Goal: Task Accomplishment & Management: Complete application form

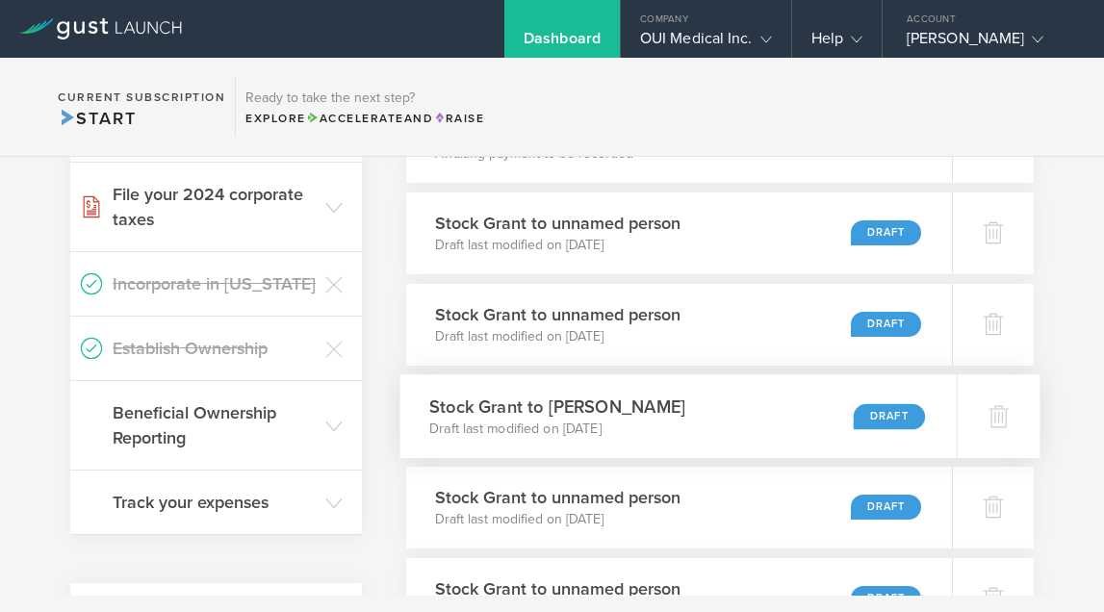
scroll to position [476, 0]
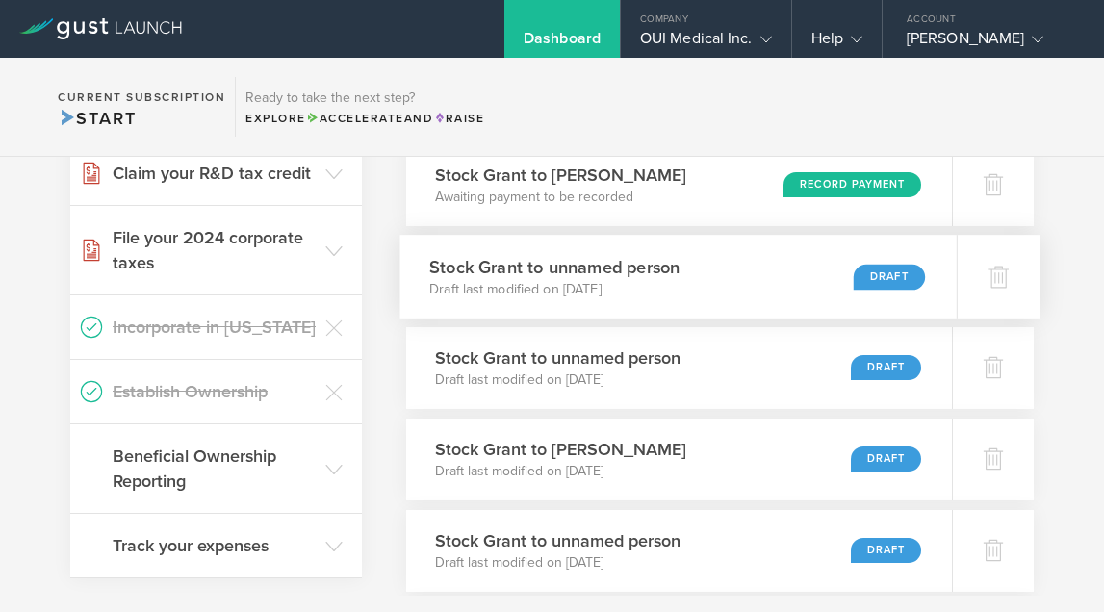
click at [605, 286] on p "Draft last modified on Aug 28, 2025" at bounding box center [554, 288] width 250 height 19
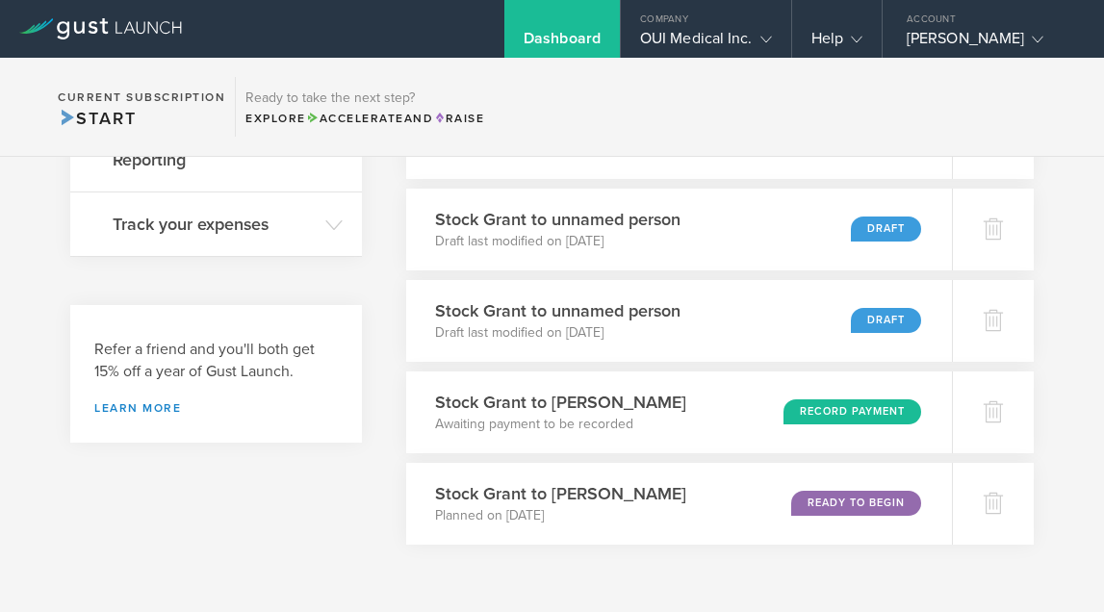
scroll to position [827, 0]
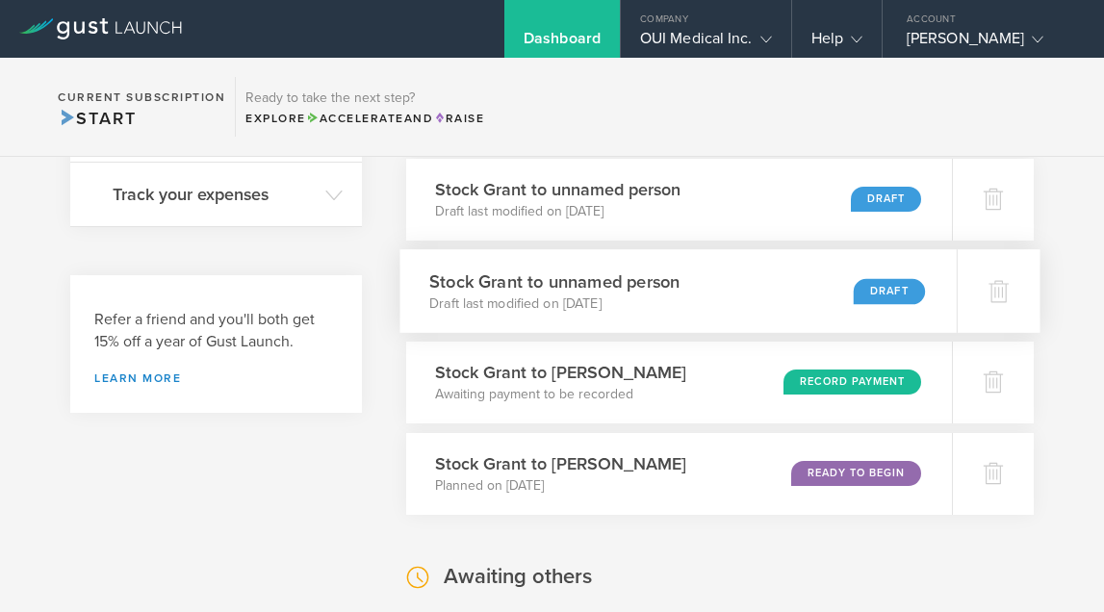
click at [574, 302] on p "Draft last modified on Aug 28, 2025" at bounding box center [554, 302] width 250 height 19
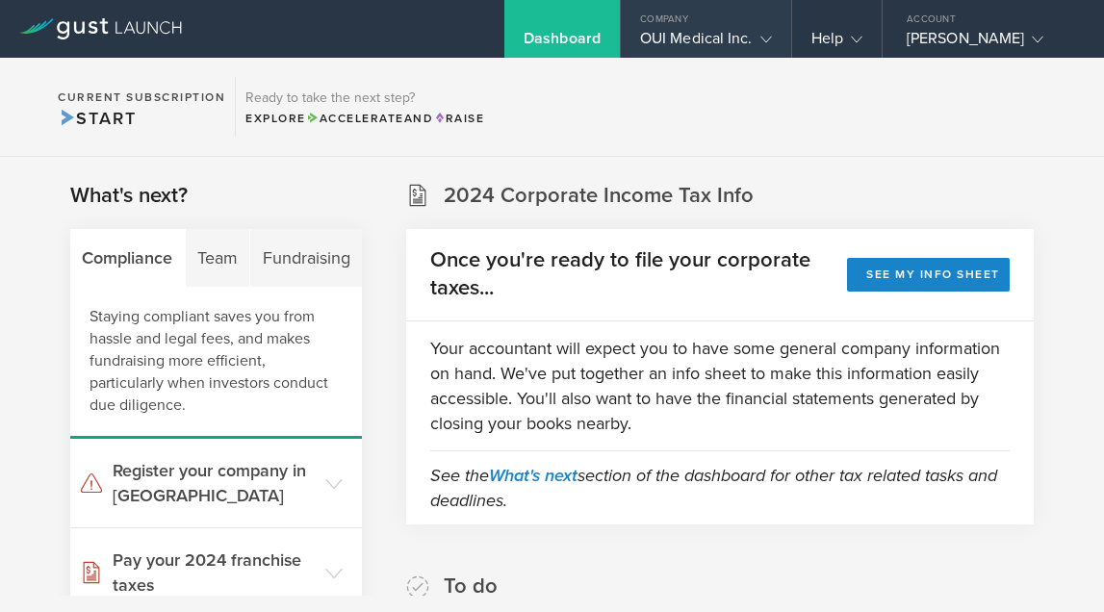
scroll to position [0, 0]
click at [753, 33] on gust-icon at bounding box center [761, 38] width 19 height 19
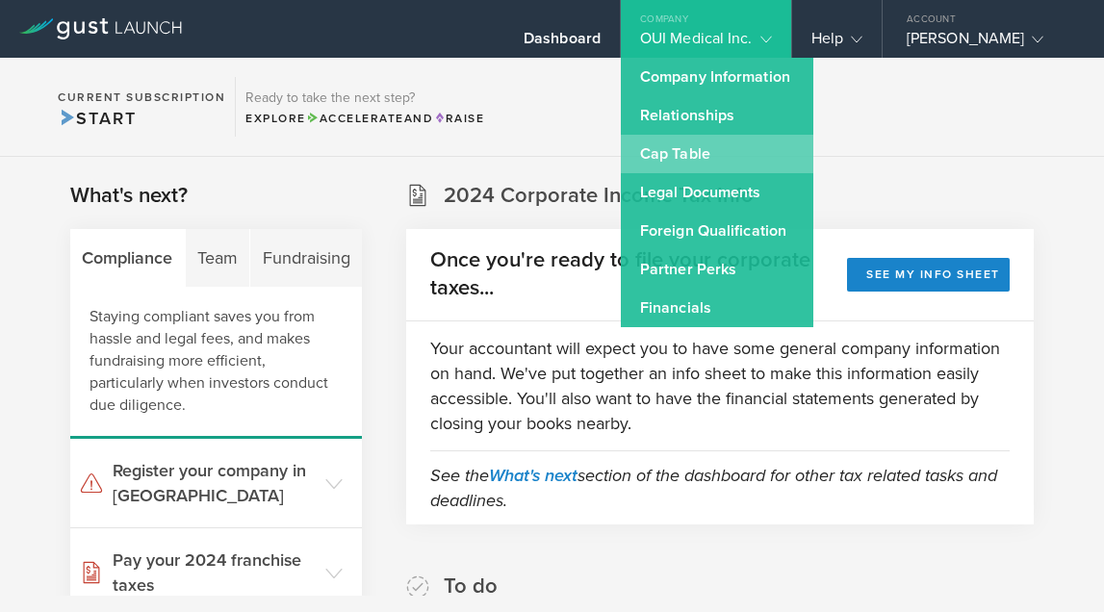
click at [752, 155] on link "Cap Table" at bounding box center [717, 154] width 192 height 38
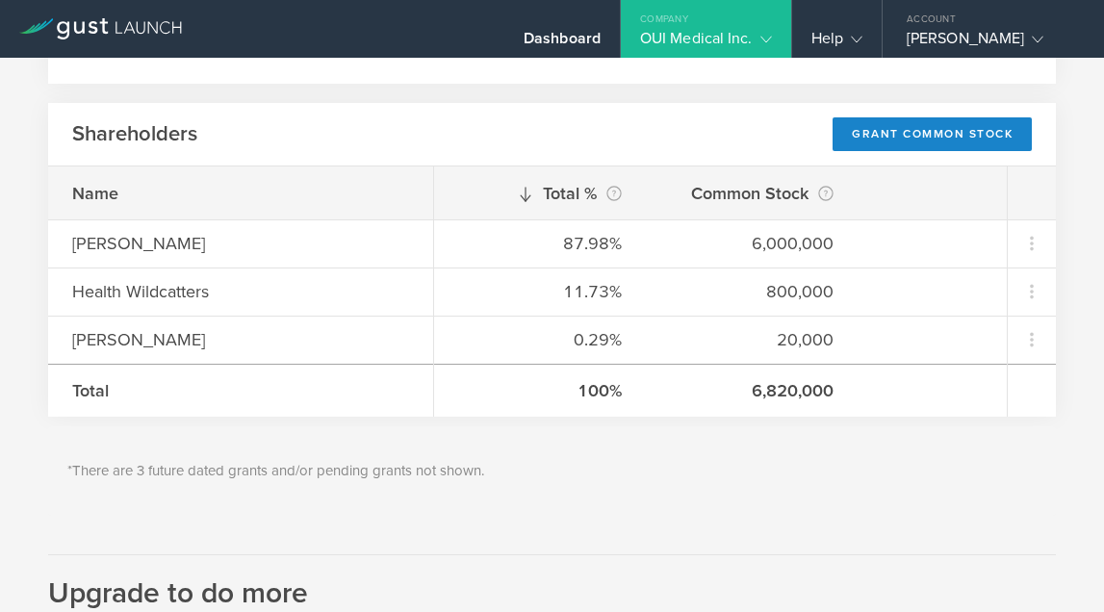
scroll to position [264, 0]
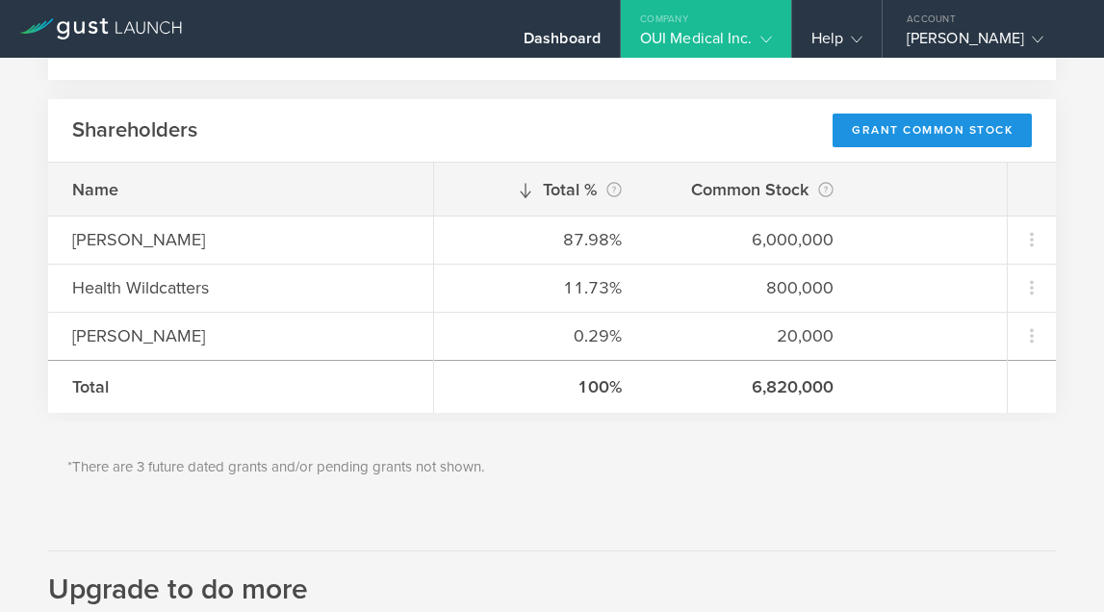
click at [902, 124] on div "Grant Common Stock" at bounding box center [931, 131] width 199 height 34
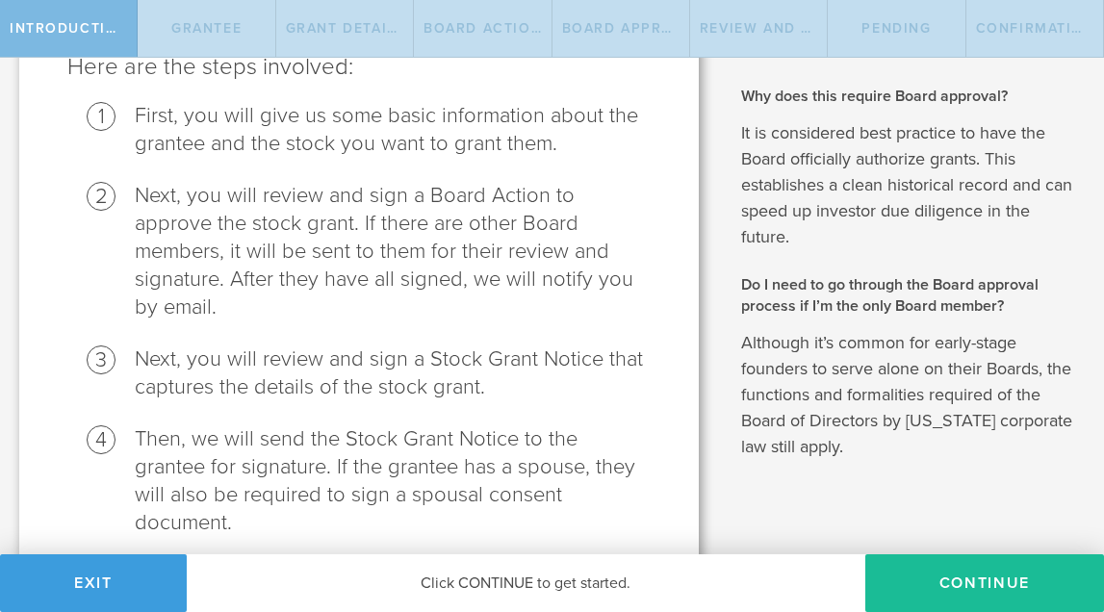
scroll to position [252, 0]
click at [1012, 581] on button "Continue" at bounding box center [984, 583] width 239 height 58
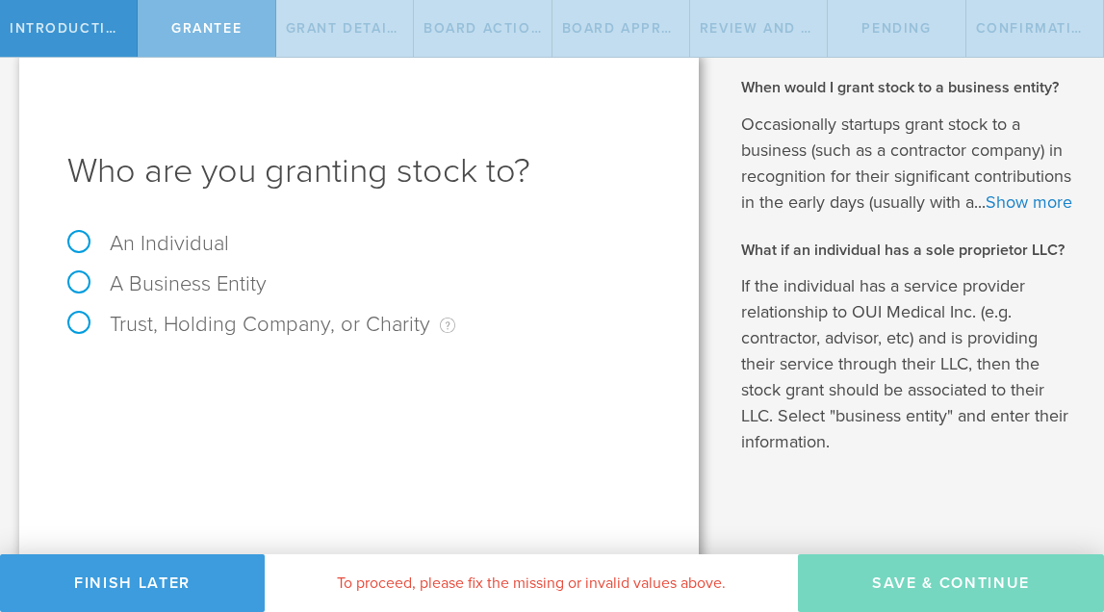
scroll to position [64, 0]
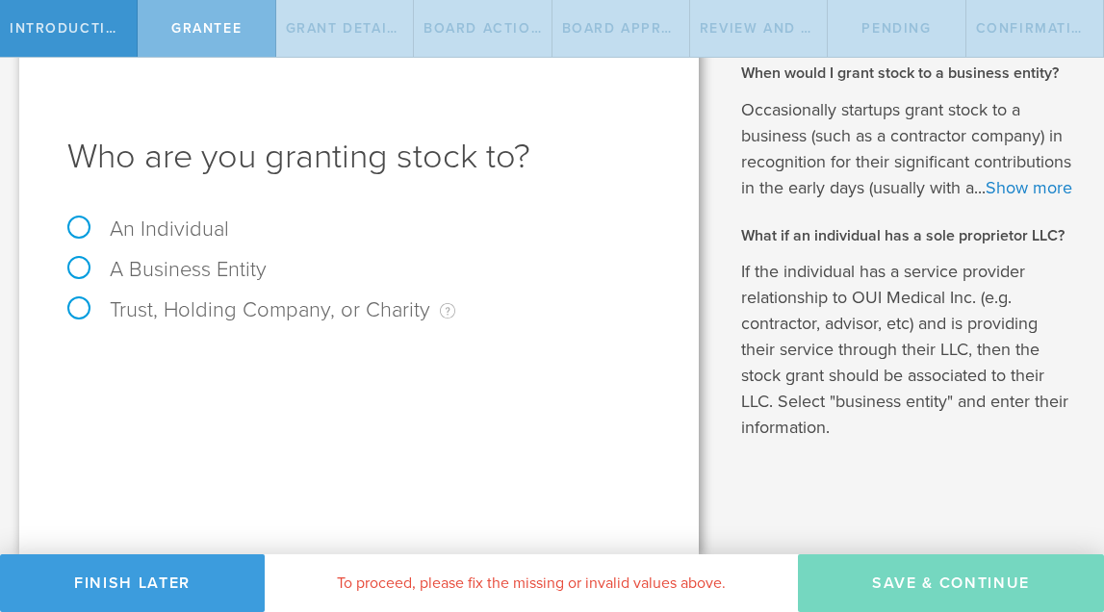
click at [76, 216] on label "An Individual" at bounding box center [148, 228] width 162 height 25
click at [13, 50] on input "An Individual" at bounding box center [6, 34] width 13 height 31
radio input "true"
click at [317, 349] on input "Jeremy abler" at bounding box center [431, 363] width 439 height 29
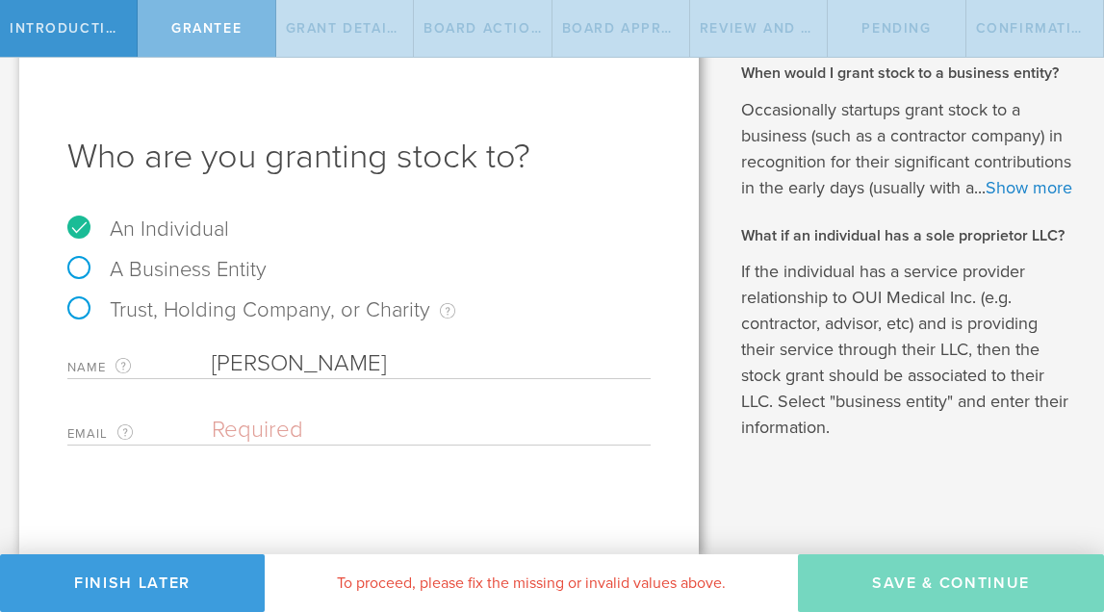
type input "Jeremy adler"
click at [421, 375] on div "Name The first and last name of the person that you are granting stock to. Jere…" at bounding box center [358, 393] width 583 height 106
click at [340, 416] on input "email" at bounding box center [426, 430] width 429 height 29
paste input "[EMAIL_ADDRESS][DOMAIN_NAME]"
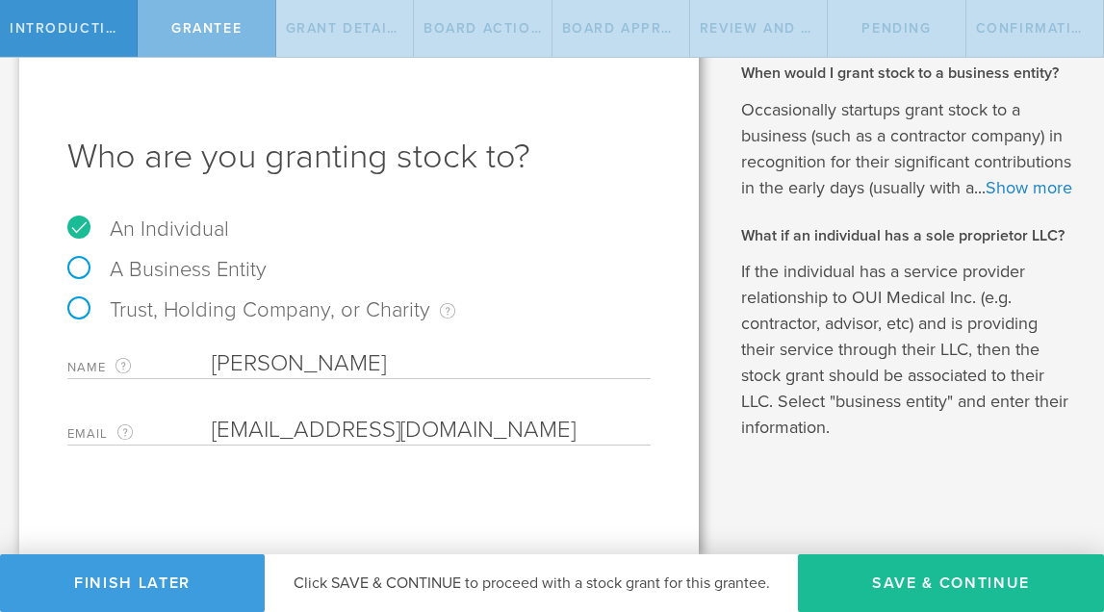
type input "[EMAIL_ADDRESS][DOMAIN_NAME]"
click at [304, 349] on input "Jeremy adler" at bounding box center [431, 363] width 439 height 29
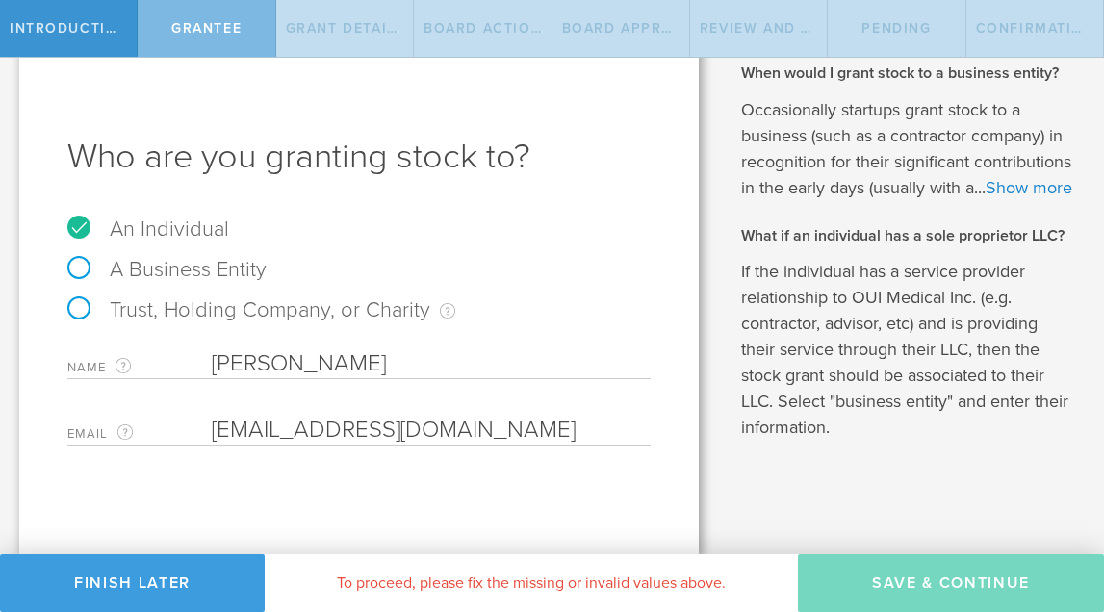
type input "[PERSON_NAME]"
click at [515, 340] on div "Name The first and last name of the person that you are granting stock to. Jere…" at bounding box center [358, 359] width 583 height 39
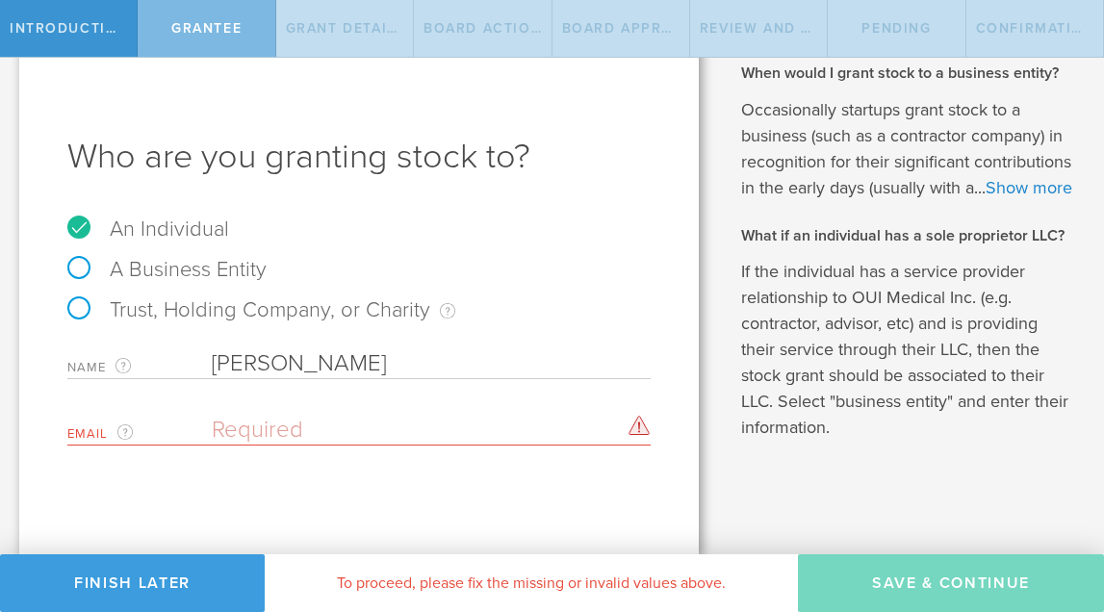
click at [397, 416] on input "email" at bounding box center [426, 430] width 429 height 29
paste input "[EMAIL_ADDRESS][DOMAIN_NAME]"
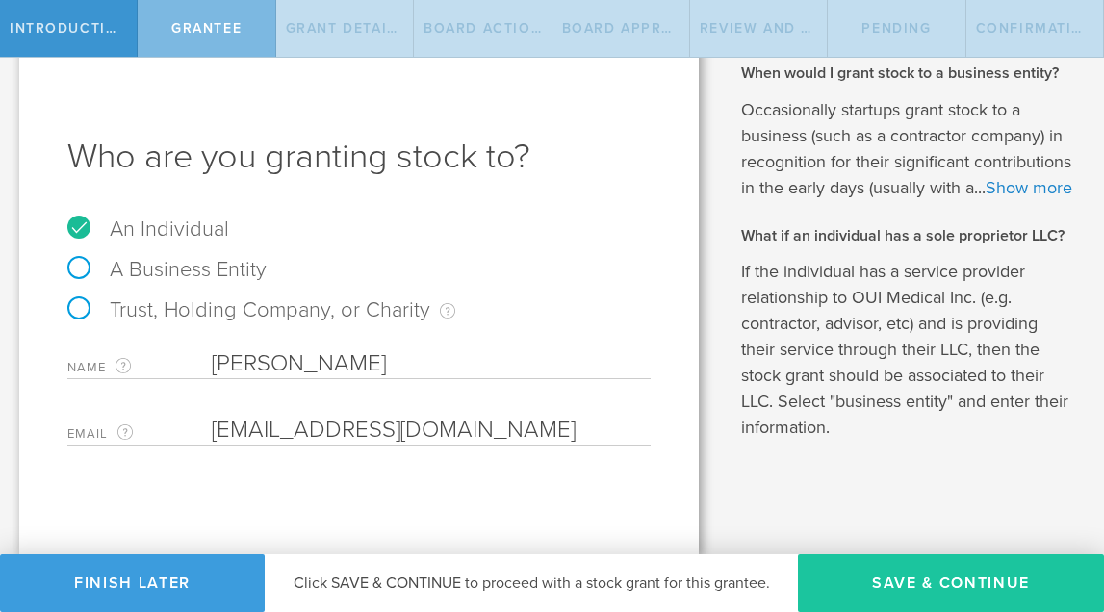
type input "[EMAIL_ADDRESS][DOMAIN_NAME]"
click at [952, 588] on button "Save & Continue" at bounding box center [951, 583] width 306 height 58
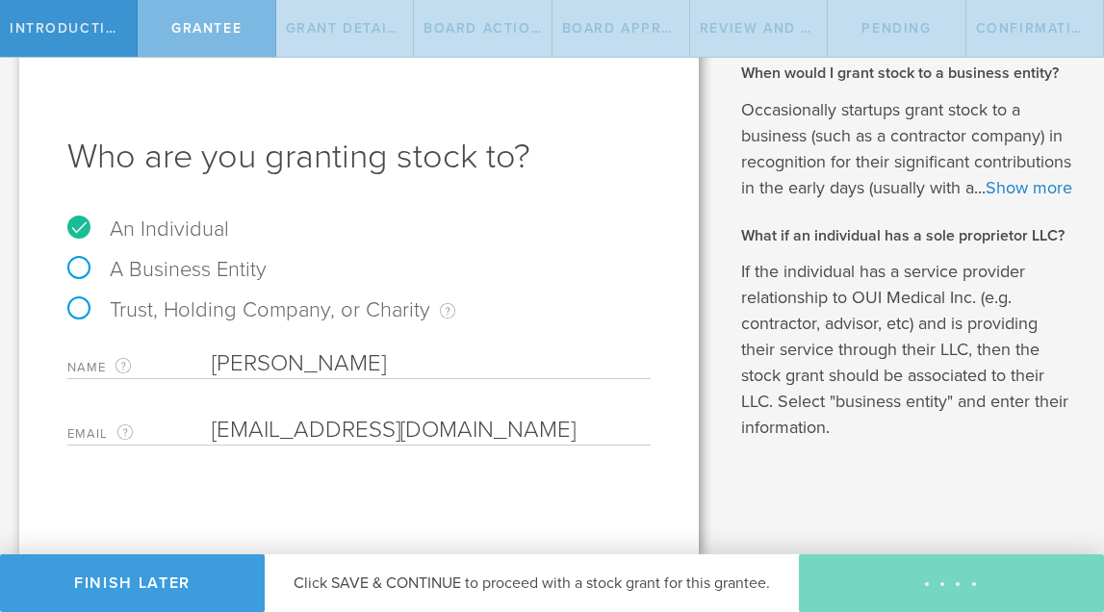
type input "48"
type input "12"
select select "none"
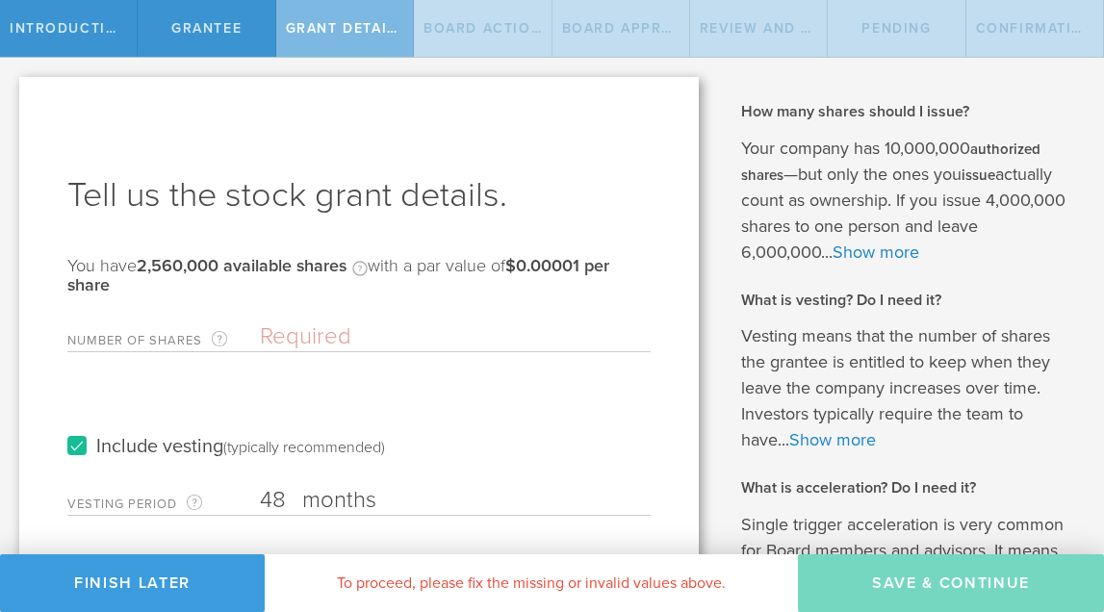
click at [967, 145] on b "authorized shares" at bounding box center [890, 161] width 299 height 43
drag, startPoint x: 873, startPoint y: 143, endPoint x: 964, endPoint y: 146, distance: 91.5
click at [964, 146] on p "Your company has 10,000,000 authorized shares —but only the ones you issue actu…" at bounding box center [908, 201] width 334 height 130
copy p "10,000,000"
click at [351, 344] on input "Number of Shares The total amount of stock the company is granting to this reci…" at bounding box center [455, 336] width 391 height 29
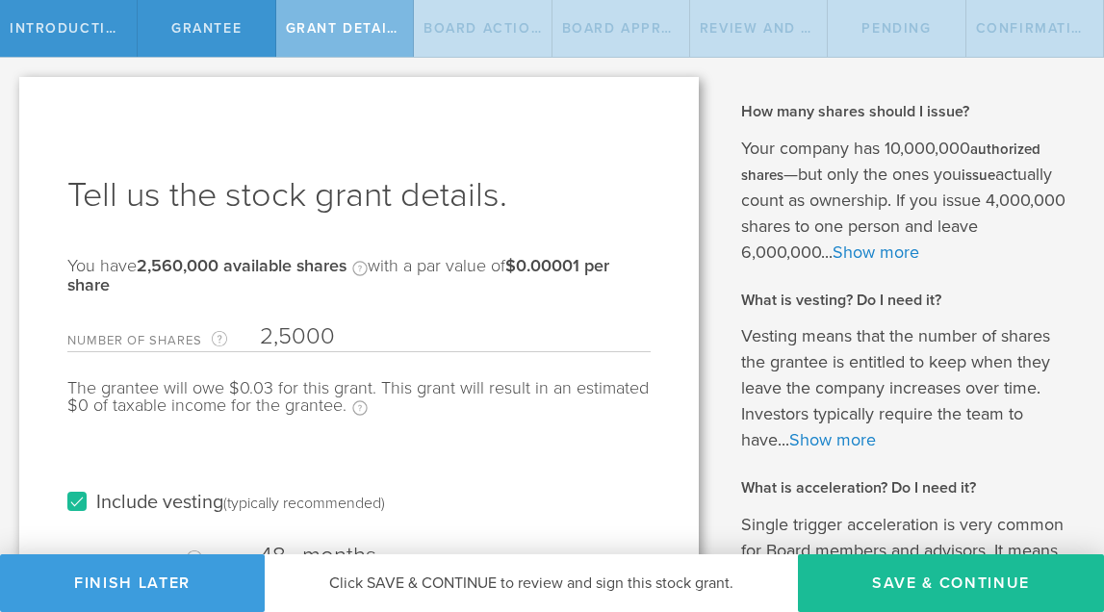
type input "25,000"
click at [514, 429] on div "The grantee will owe $0.25 for this grant. This grant will result in an estimat…" at bounding box center [358, 407] width 583 height 56
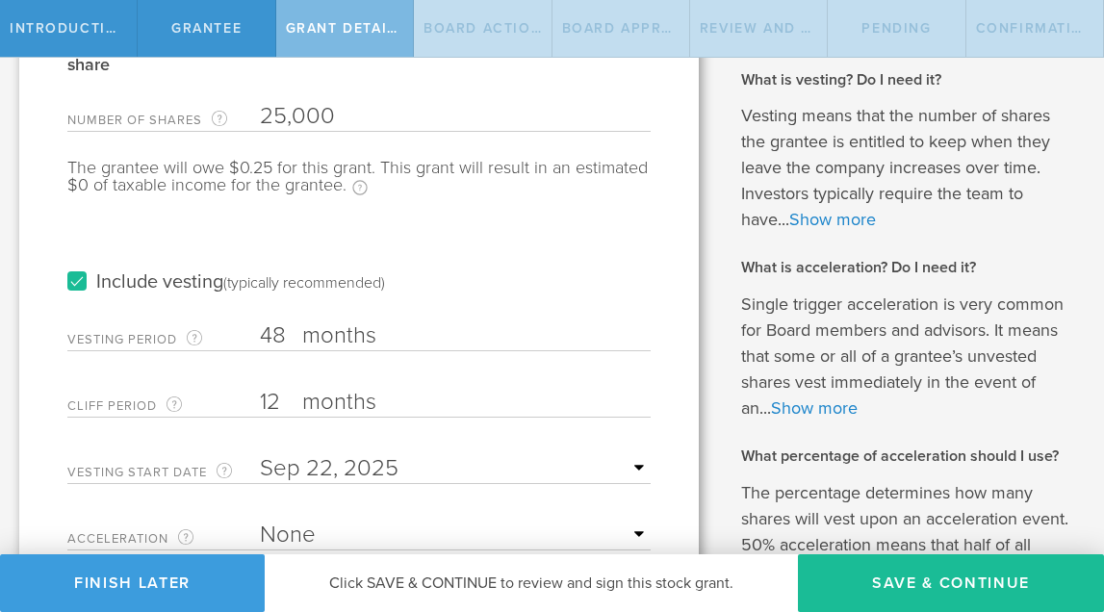
scroll to position [257, 0]
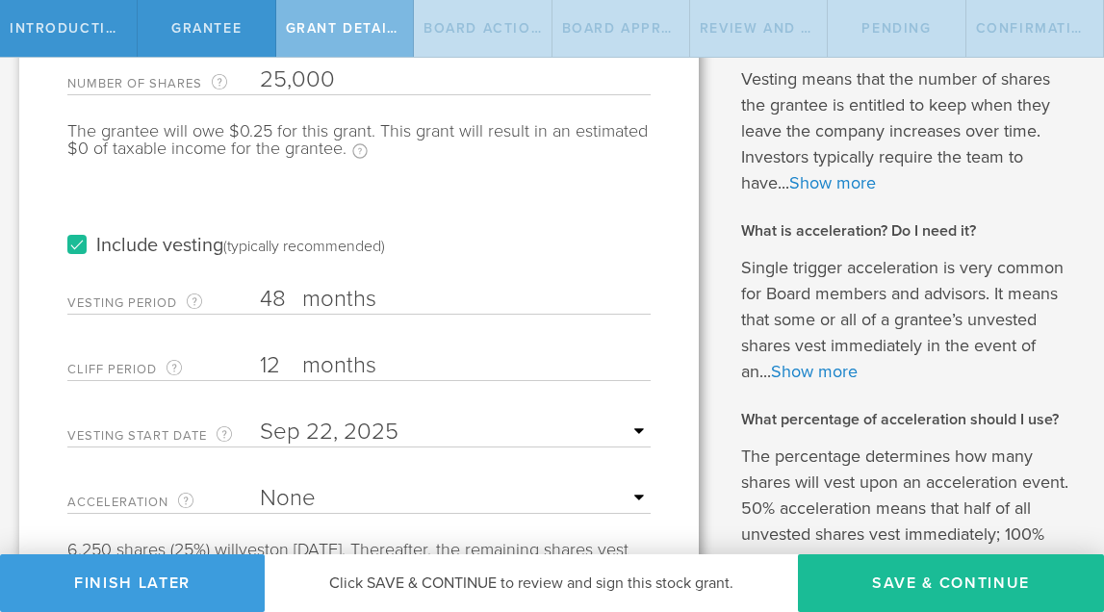
click at [370, 309] on label "months" at bounding box center [398, 301] width 192 height 33
click at [370, 309] on input "48" at bounding box center [455, 299] width 391 height 29
type input "4"
type input "24"
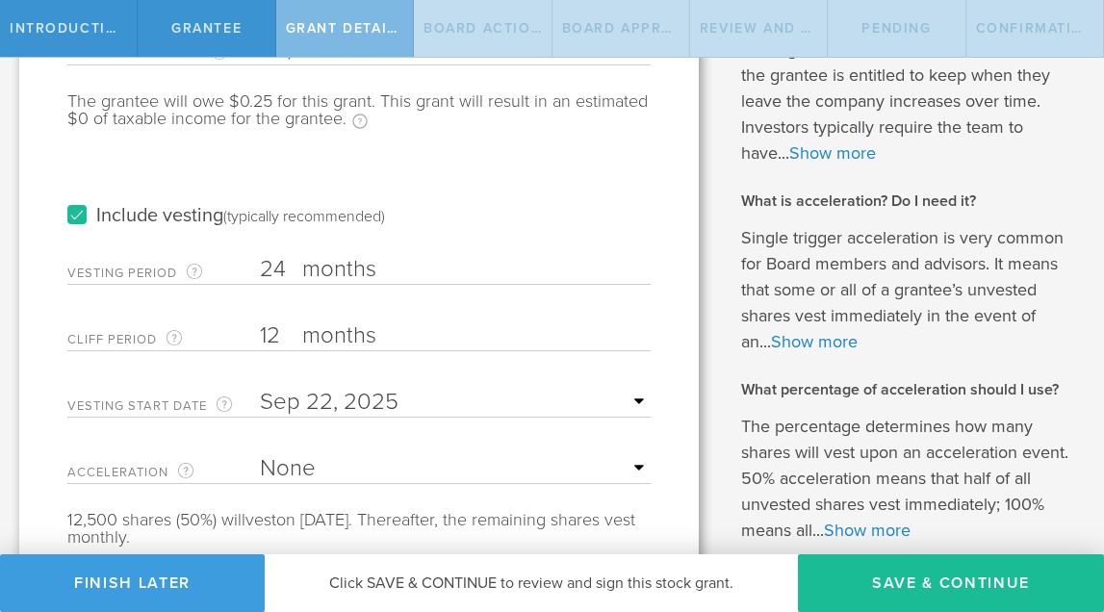
type input "1"
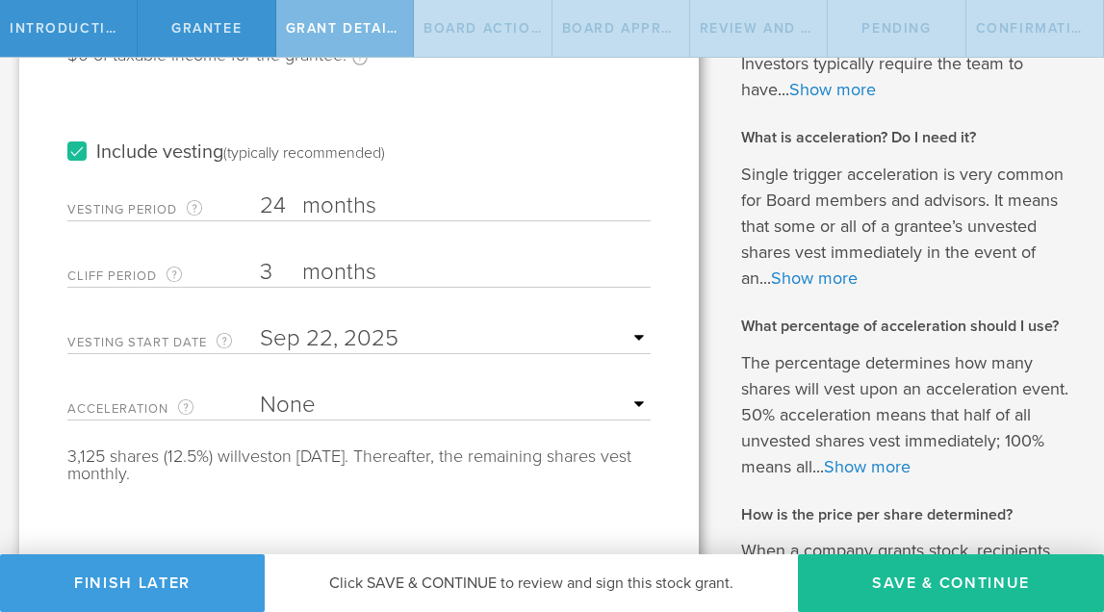
scroll to position [359, 0]
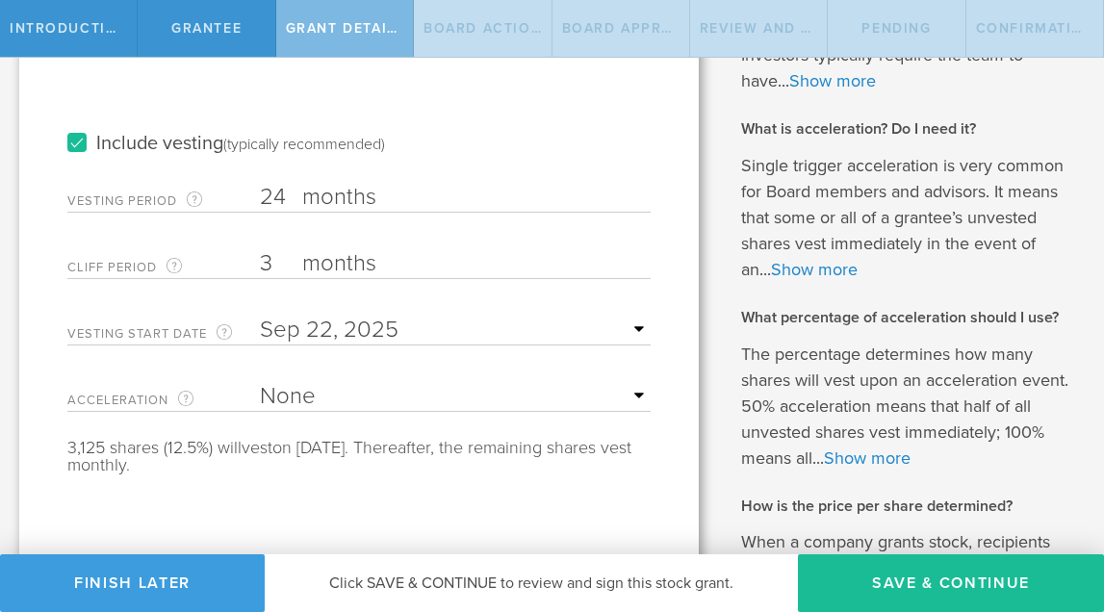
type input "3"
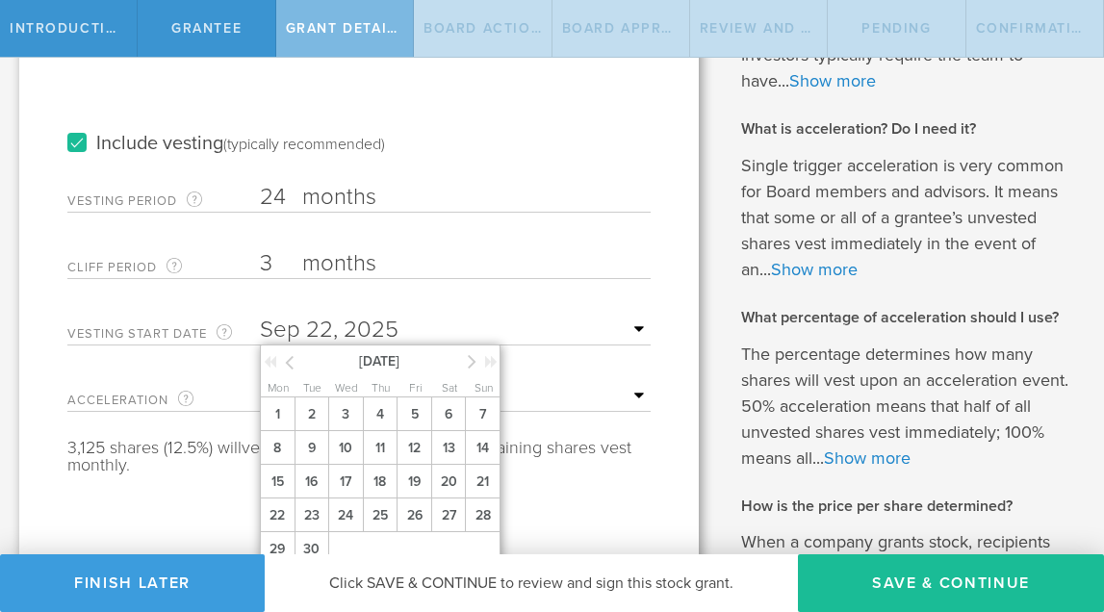
click at [351, 334] on input "text" at bounding box center [455, 330] width 391 height 29
click at [288, 362] on icon at bounding box center [289, 362] width 9 height 24
click at [369, 362] on span "August 2025" at bounding box center [379, 360] width 164 height 20
click at [288, 359] on icon at bounding box center [289, 362] width 9 height 24
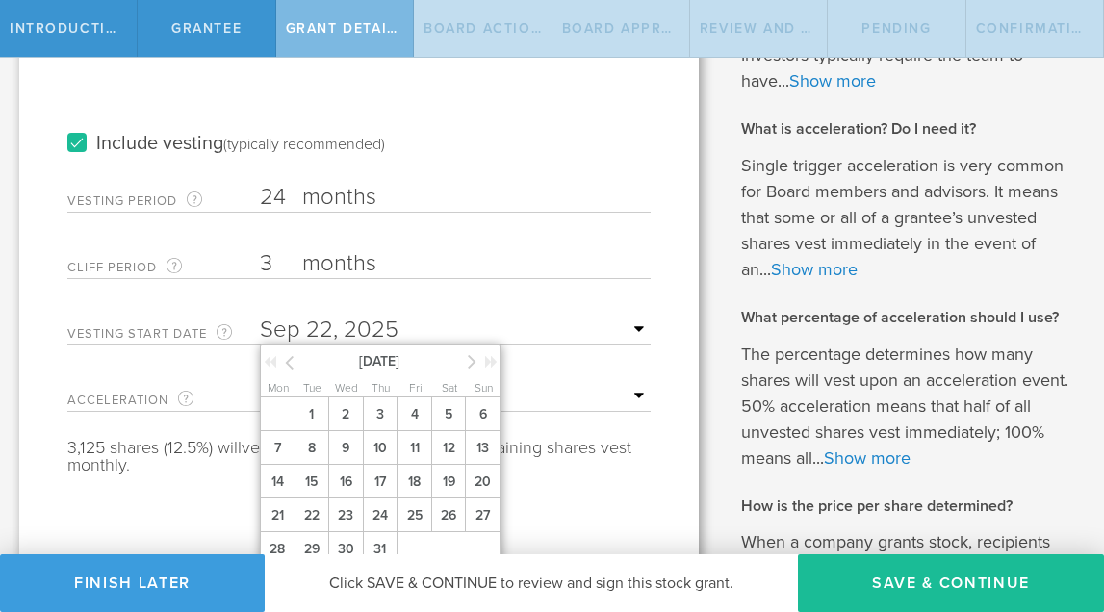
click at [288, 359] on icon at bounding box center [289, 362] width 9 height 24
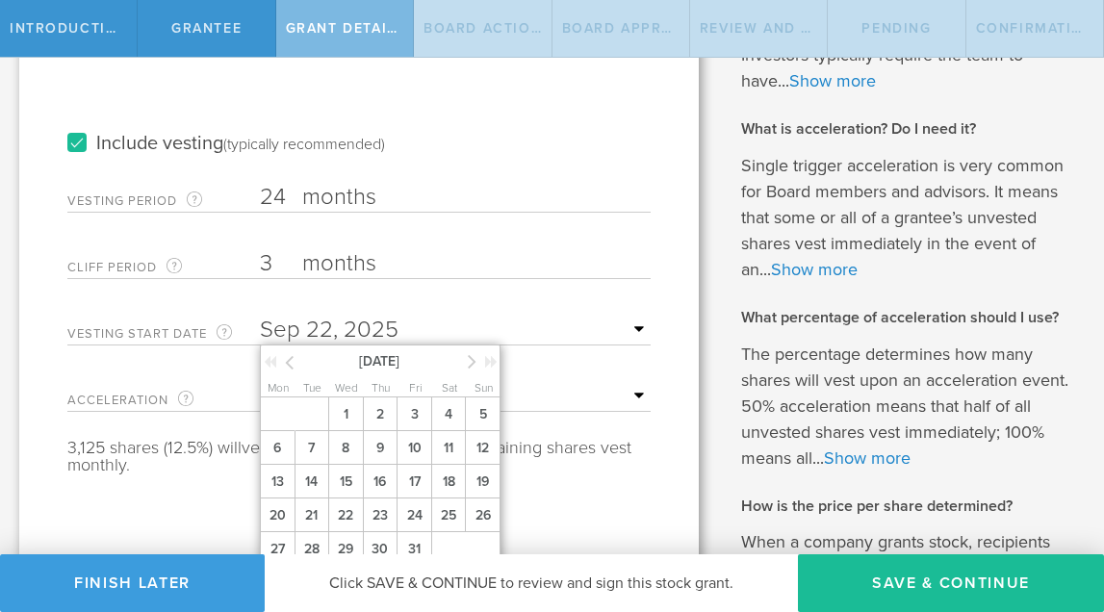
click at [288, 359] on icon at bounding box center [289, 362] width 9 height 24
click at [470, 363] on icon at bounding box center [472, 361] width 9 height 24
click at [419, 431] on span "1" at bounding box center [413, 414] width 35 height 34
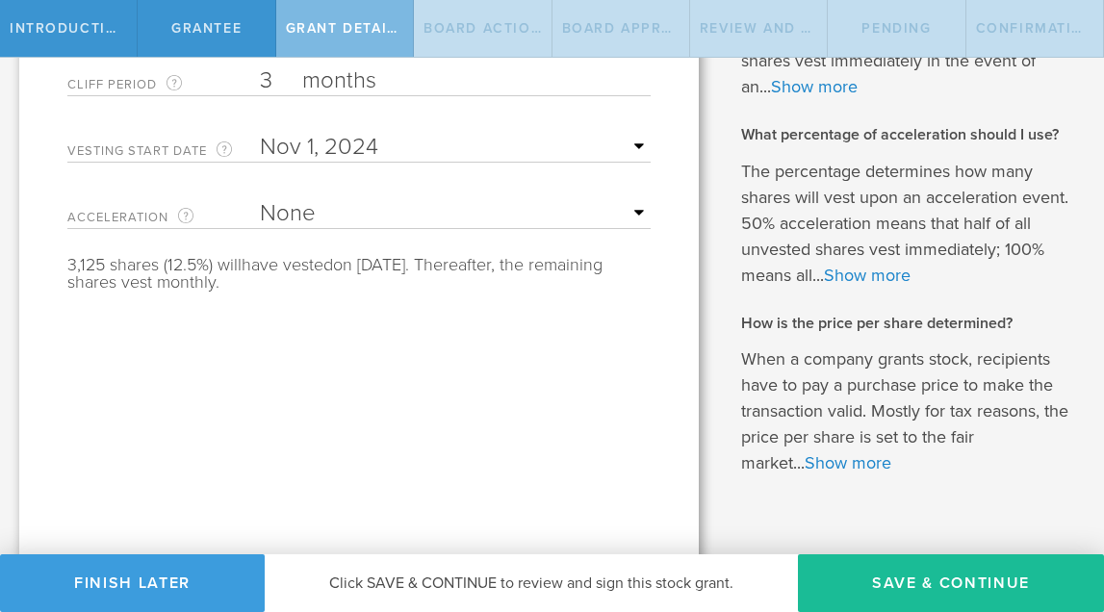
scroll to position [551, 0]
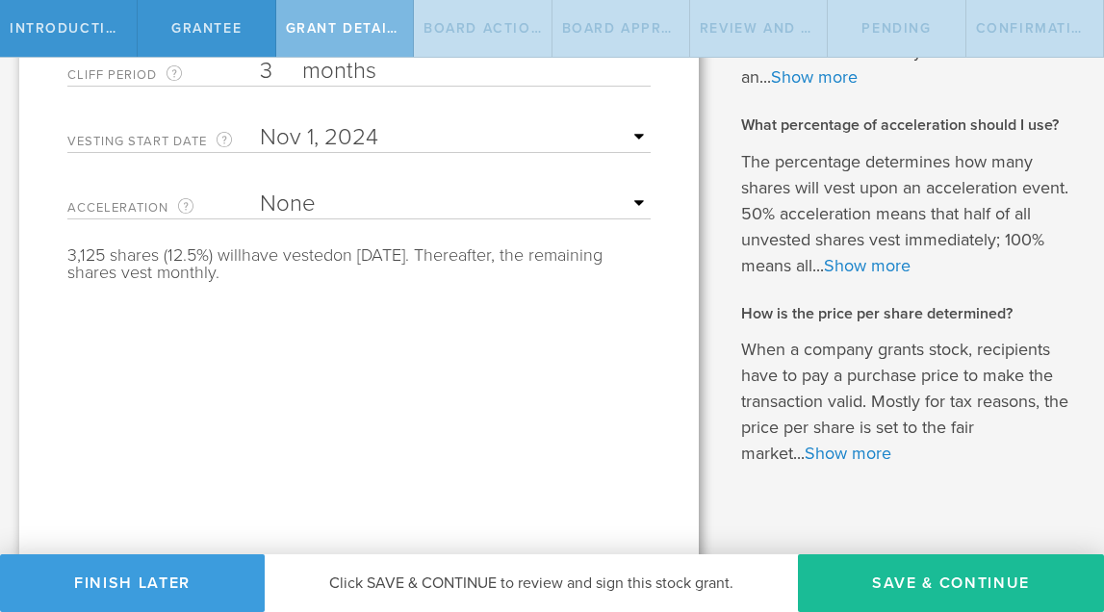
select select "single"
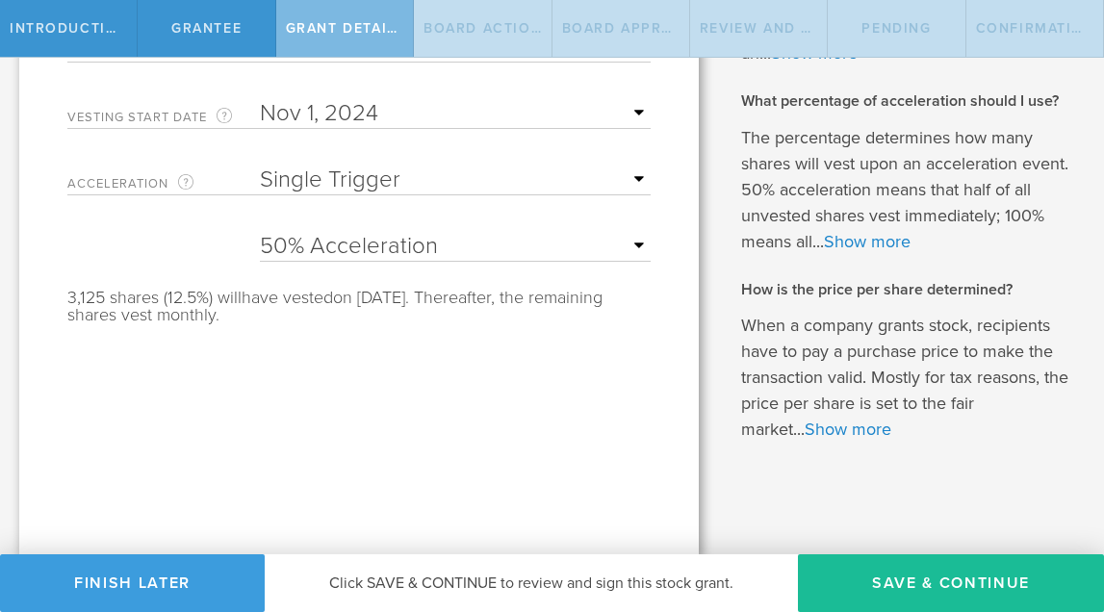
scroll to position [538, 0]
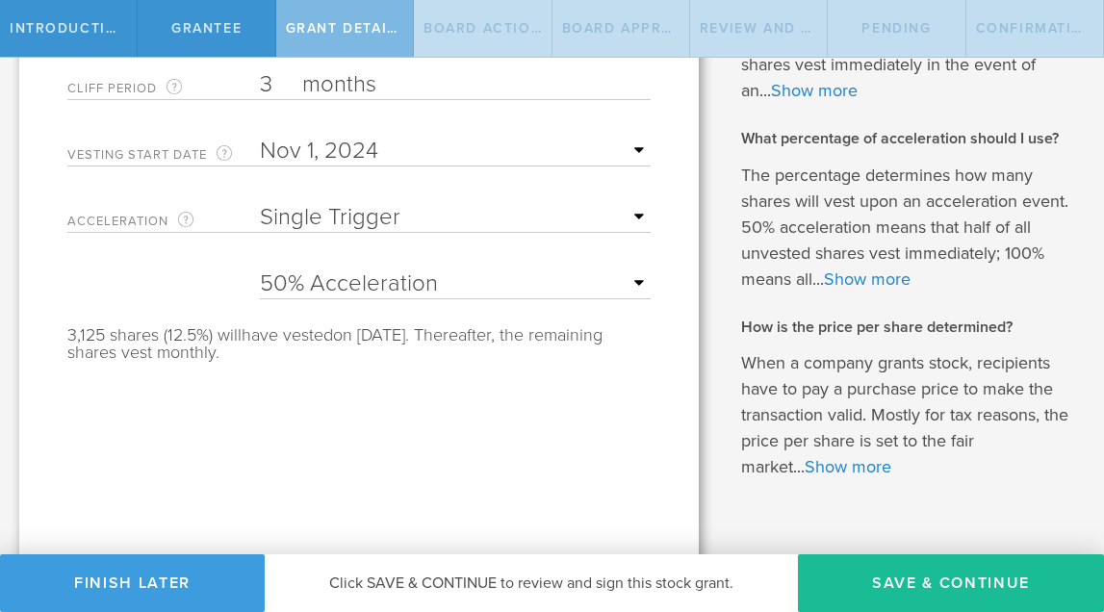
select select "100"
click at [598, 435] on div "Tell us the stock grant details. You have 2,560,000 available shares Available …" at bounding box center [358, 66] width 679 height 1055
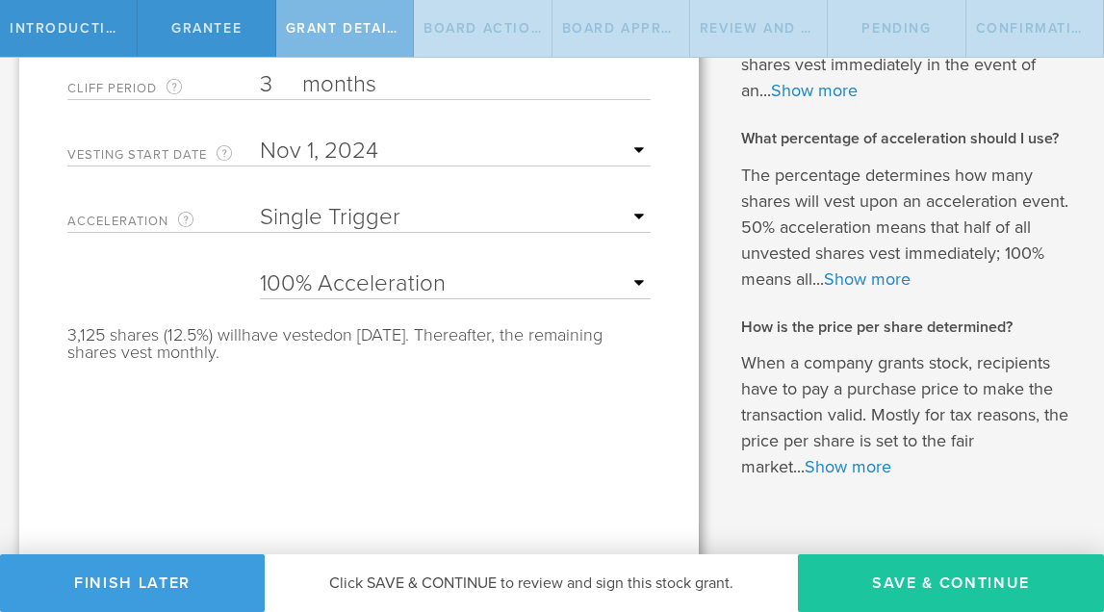
click at [920, 575] on button "Save & Continue" at bounding box center [951, 583] width 306 height 58
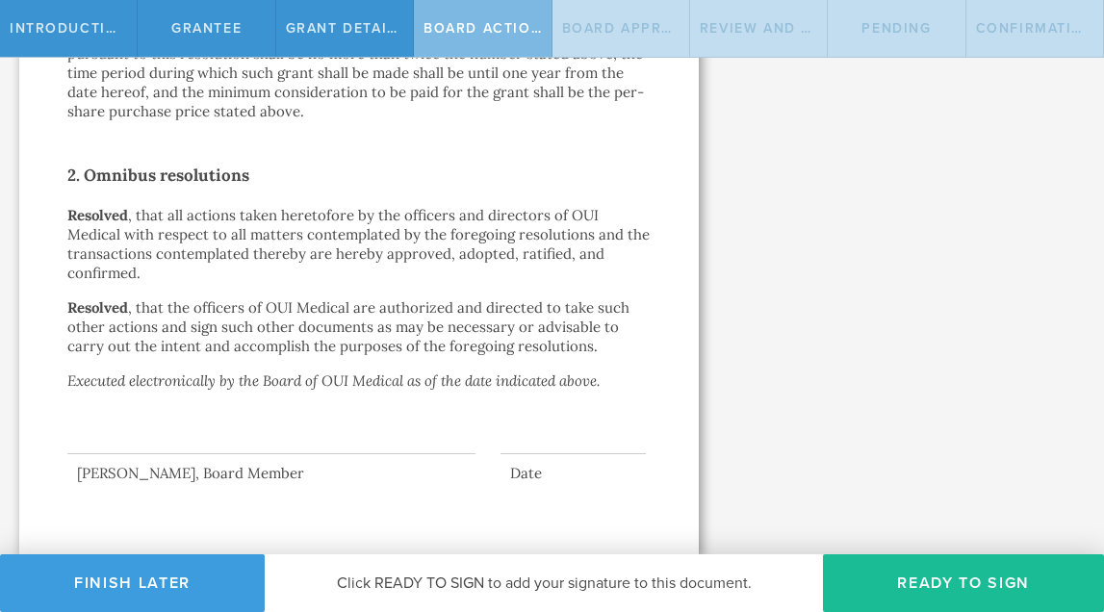
scroll to position [0, 0]
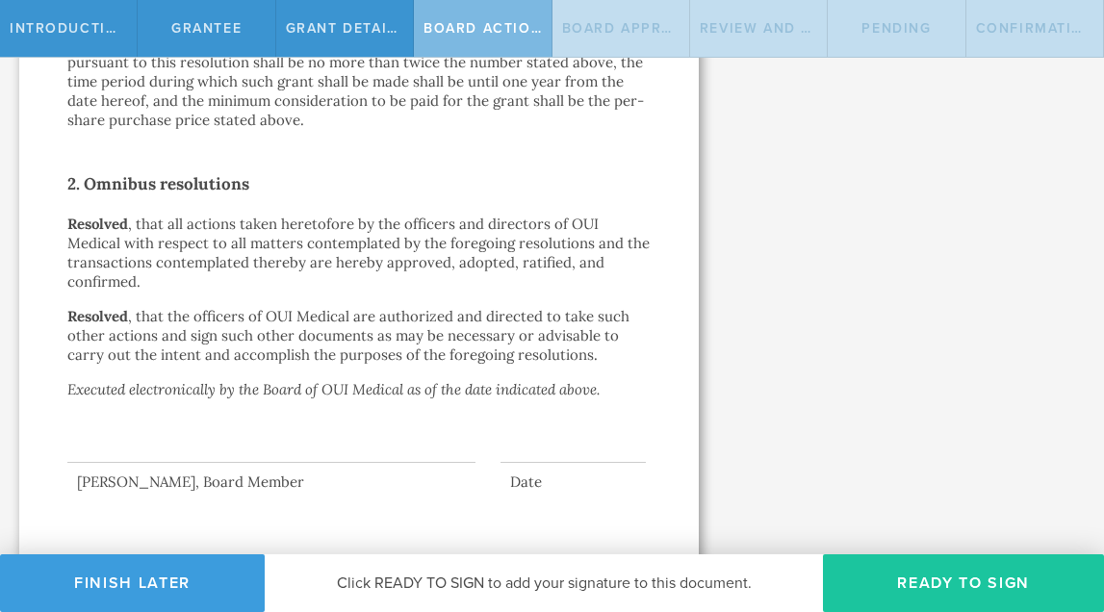
click at [962, 579] on button "Ready to Sign" at bounding box center [963, 583] width 281 height 58
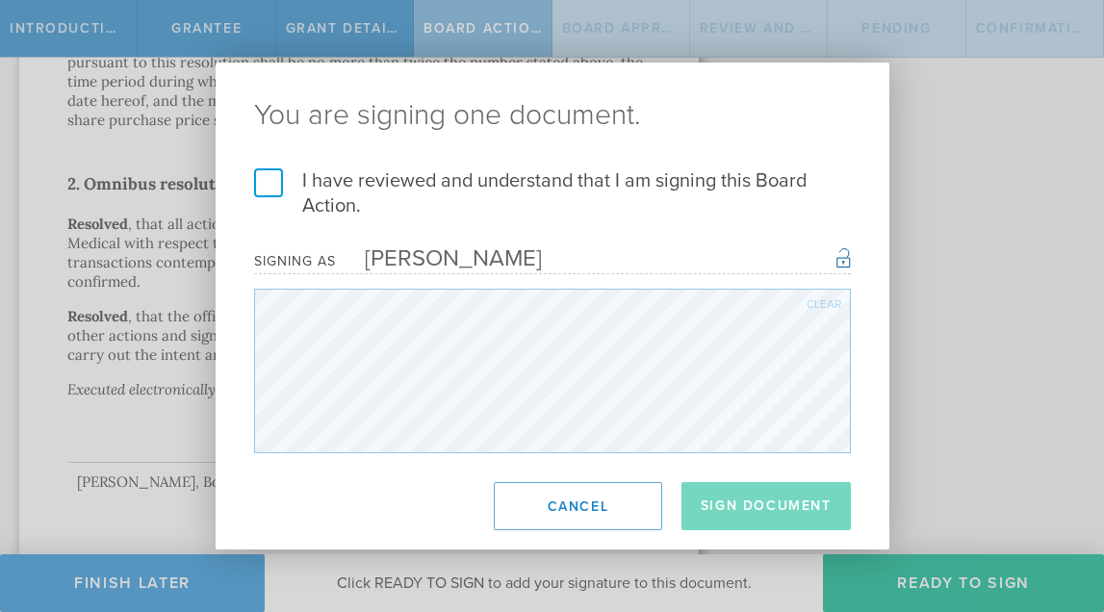
click at [263, 168] on label "I have reviewed and understand that I am signing this Board Action." at bounding box center [552, 193] width 597 height 50
click at [0, 0] on input "I have reviewed and understand that I am signing this Board Action." at bounding box center [0, 0] width 0 height 0
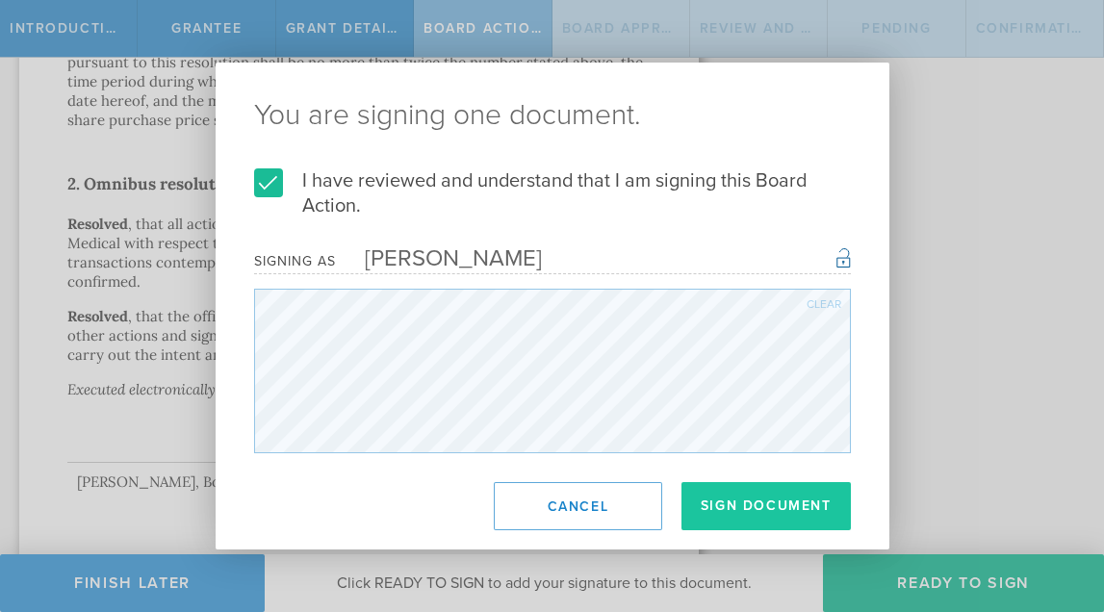
click at [726, 501] on button "Sign Document" at bounding box center [765, 506] width 169 height 48
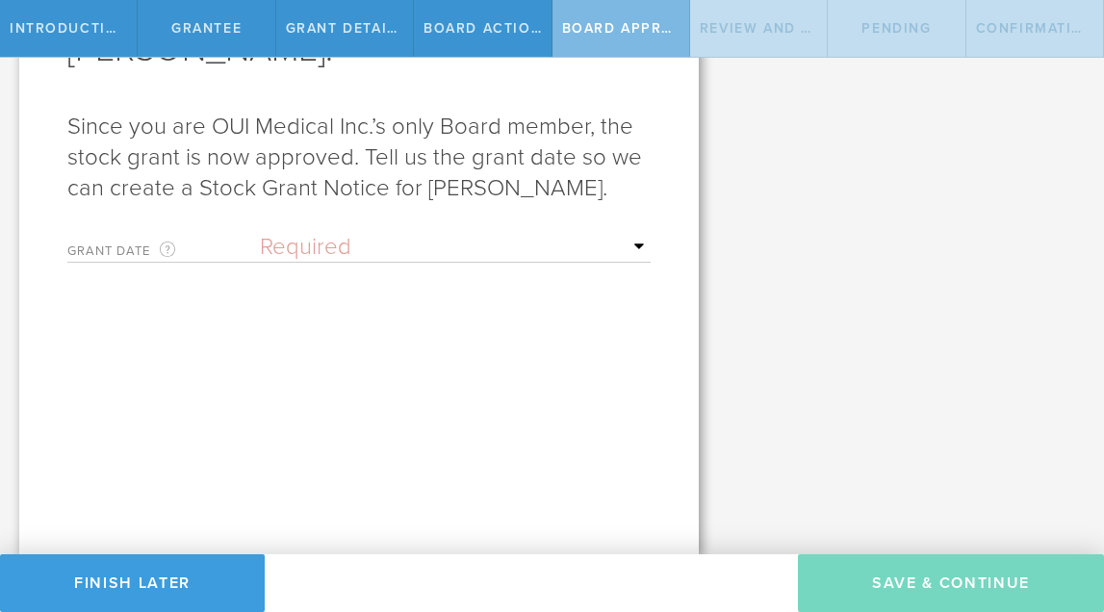
scroll to position [238, 0]
select select "uponGranteeSignature"
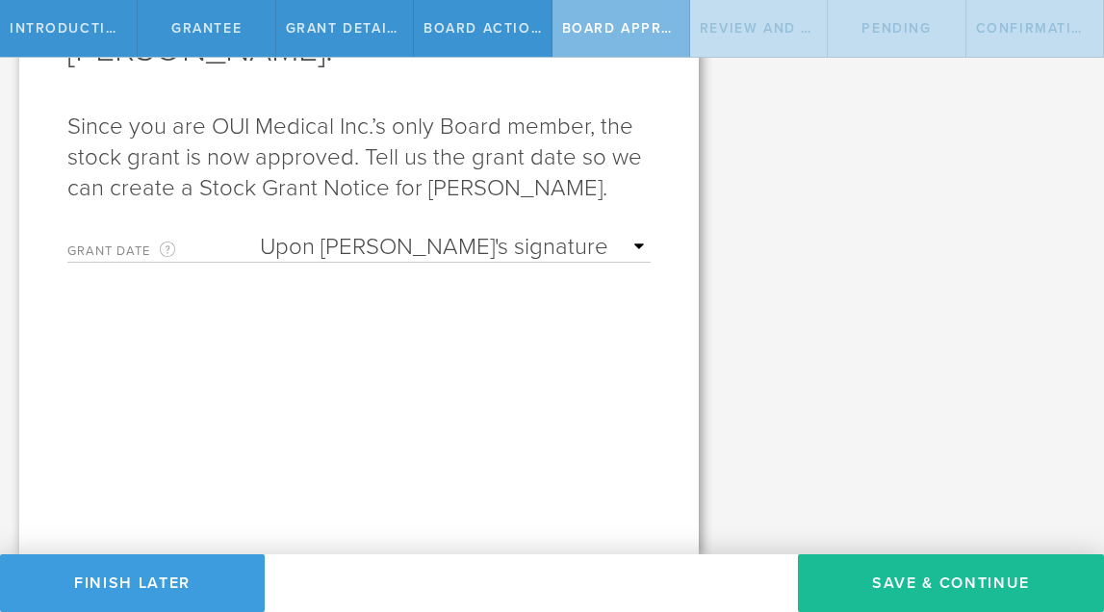
scroll to position [0, 0]
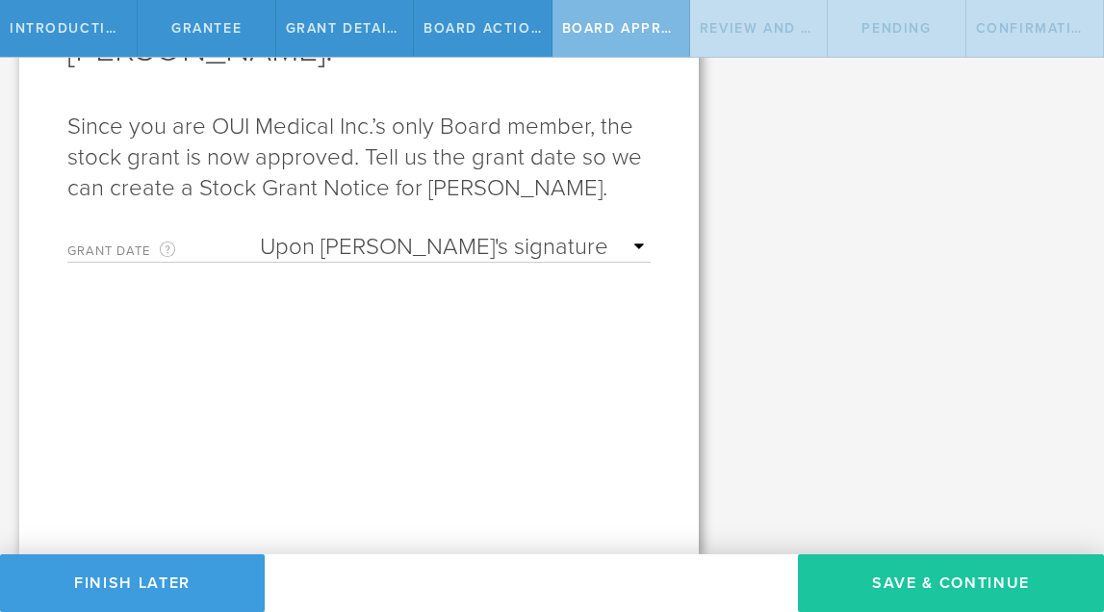
click at [901, 573] on button "Save & Continue" at bounding box center [951, 583] width 306 height 58
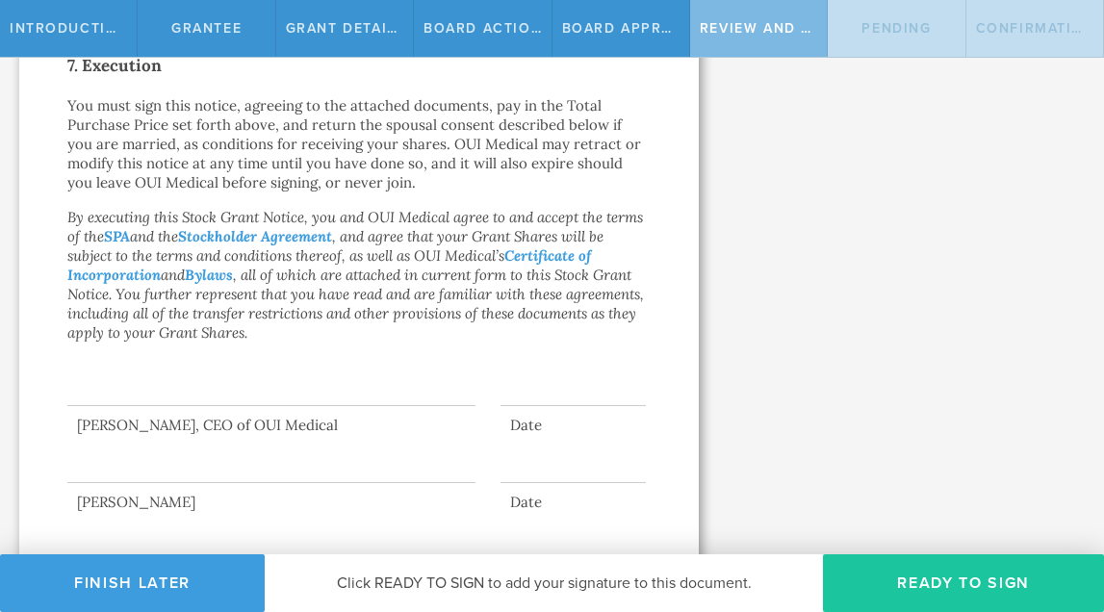
click at [996, 588] on button "Ready to Sign" at bounding box center [963, 583] width 281 height 58
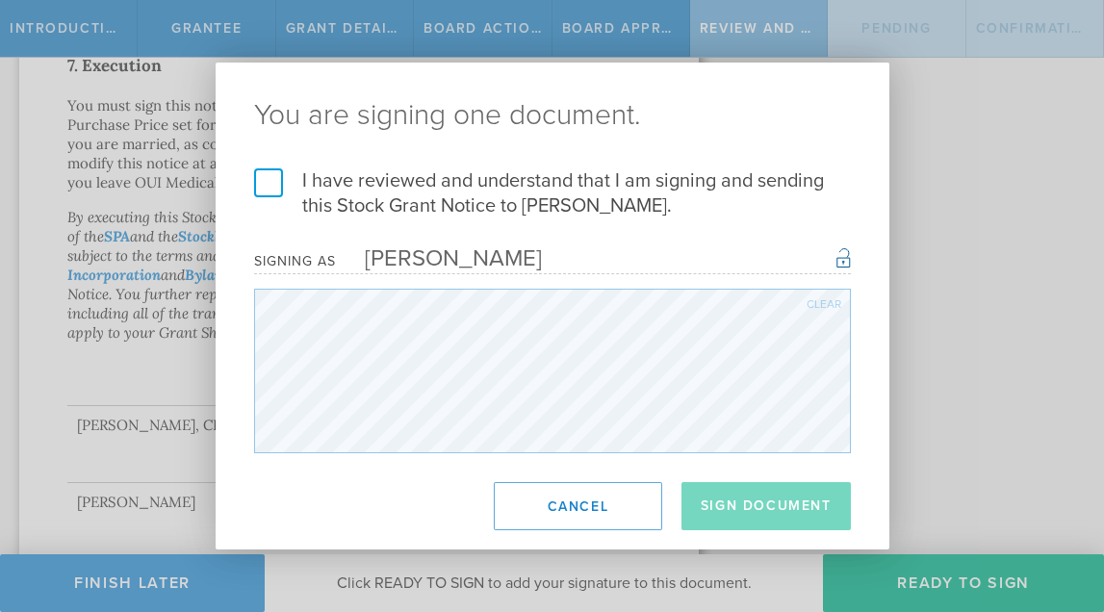
click at [276, 194] on label "I have reviewed and understand that I am signing and sending this Stock Grant N…" at bounding box center [552, 193] width 597 height 50
click at [0, 0] on input "I have reviewed and understand that I am signing and sending this Stock Grant N…" at bounding box center [0, 0] width 0 height 0
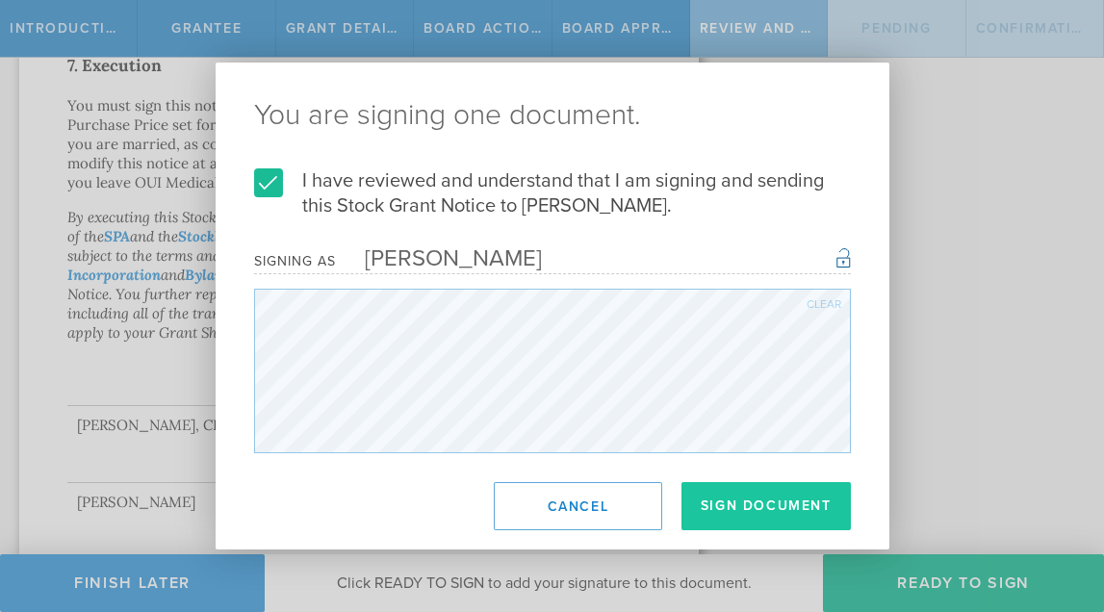
click at [765, 518] on button "Sign Document" at bounding box center [765, 506] width 169 height 48
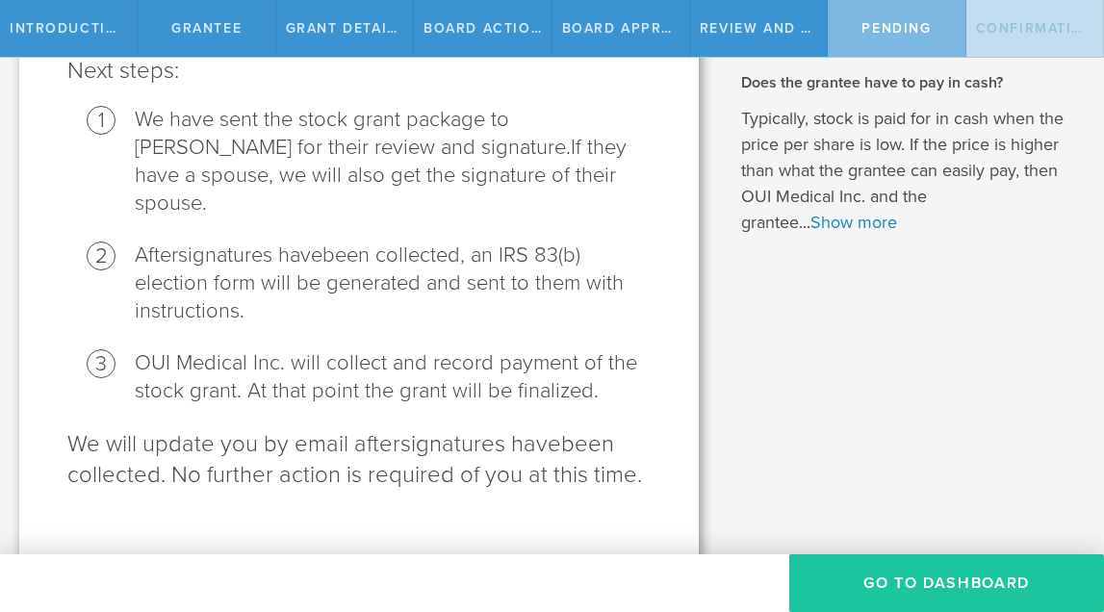
click at [927, 584] on button "Go To Dashboard" at bounding box center [946, 583] width 315 height 58
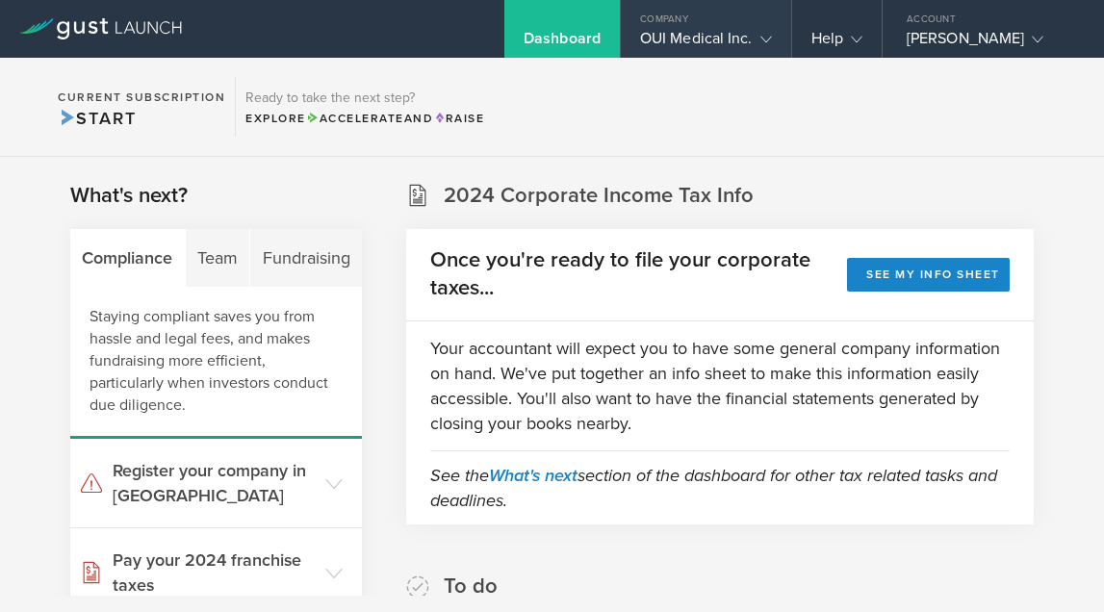
click at [718, 29] on div "OUI Medical Inc." at bounding box center [706, 43] width 132 height 29
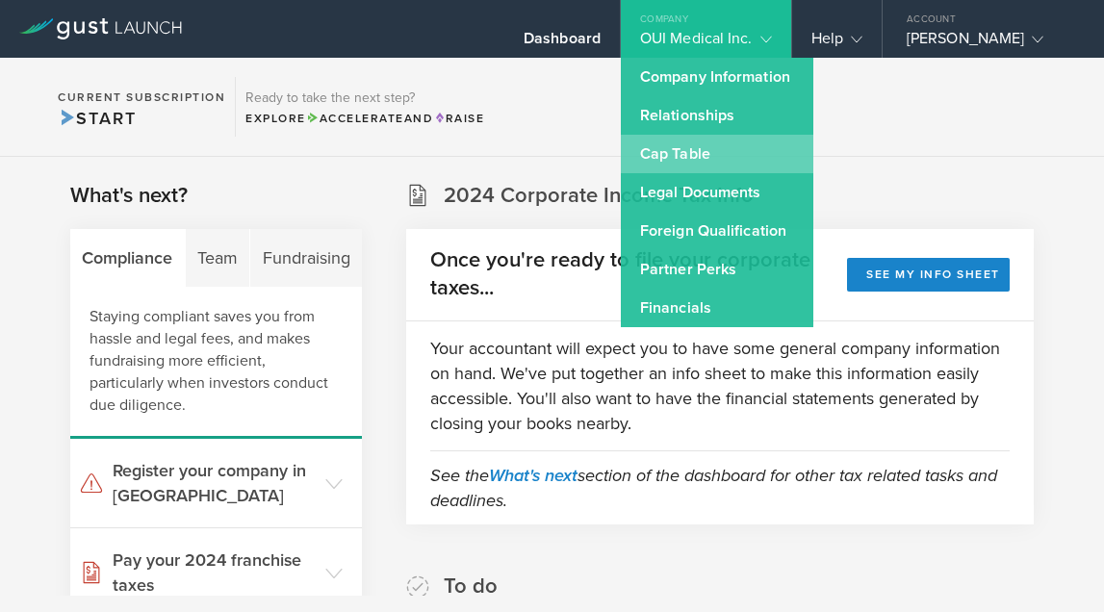
click at [734, 153] on link "Cap Table" at bounding box center [717, 154] width 192 height 38
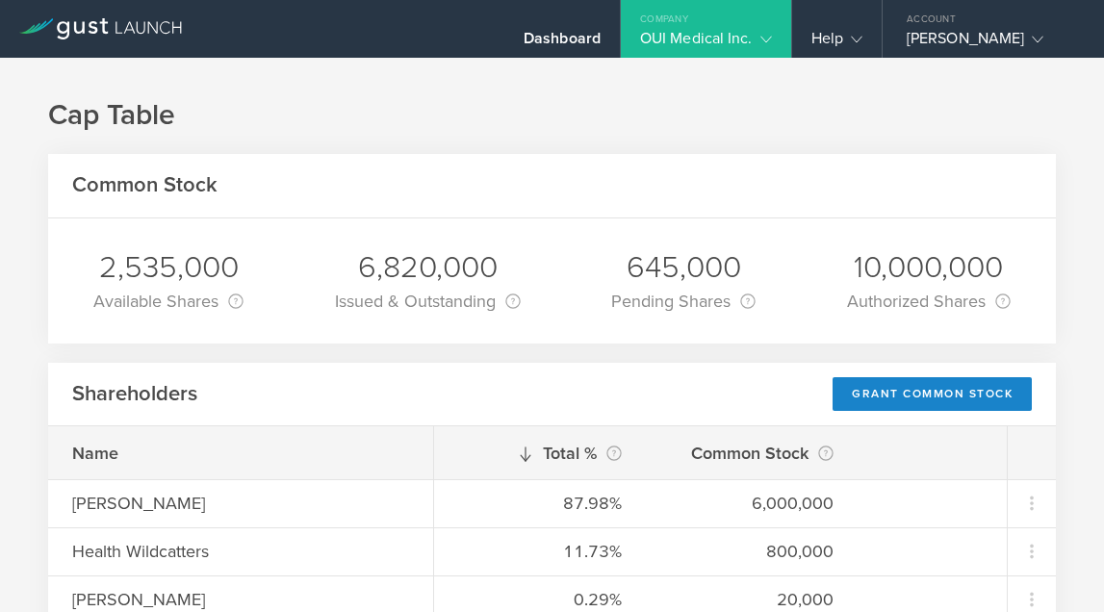
click at [731, 39] on div "OUI Medical Inc." at bounding box center [706, 43] width 132 height 29
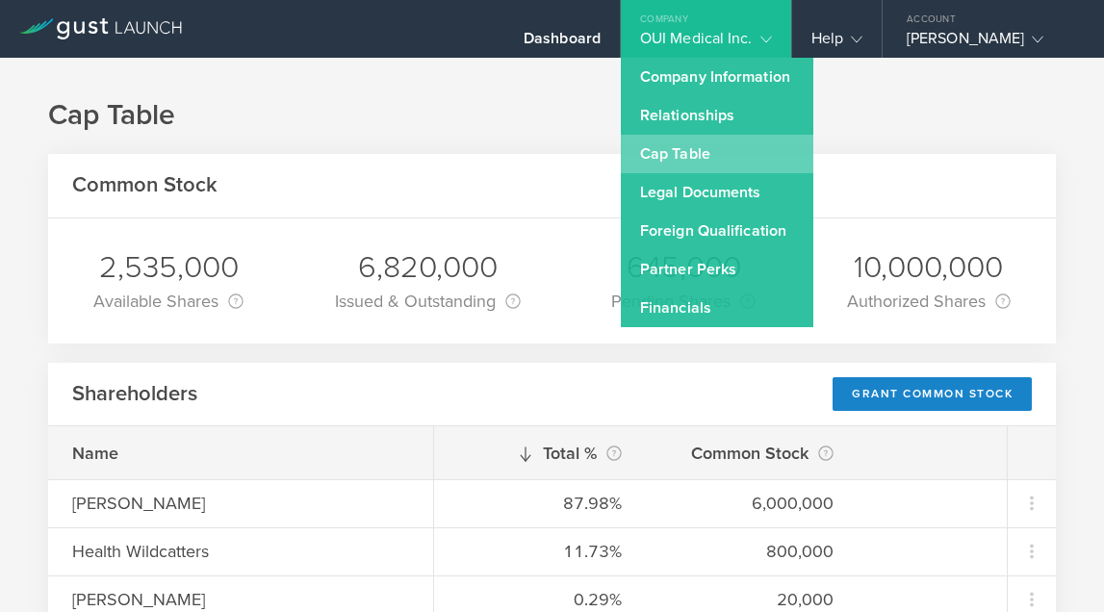
click at [730, 154] on link "Cap Table" at bounding box center [717, 154] width 192 height 38
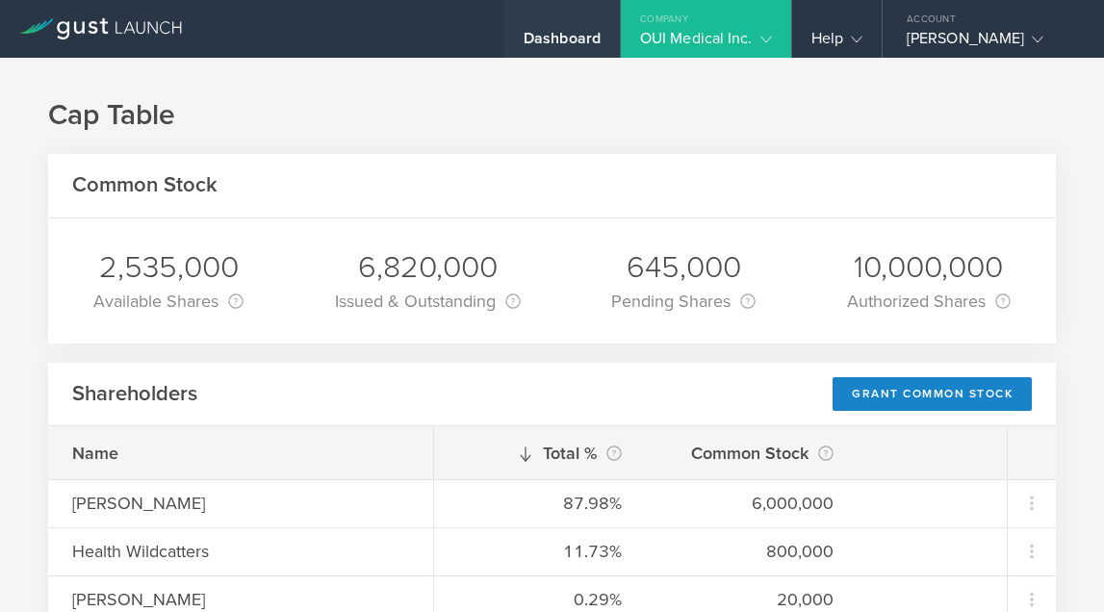
click at [576, 36] on div "Dashboard" at bounding box center [561, 43] width 77 height 29
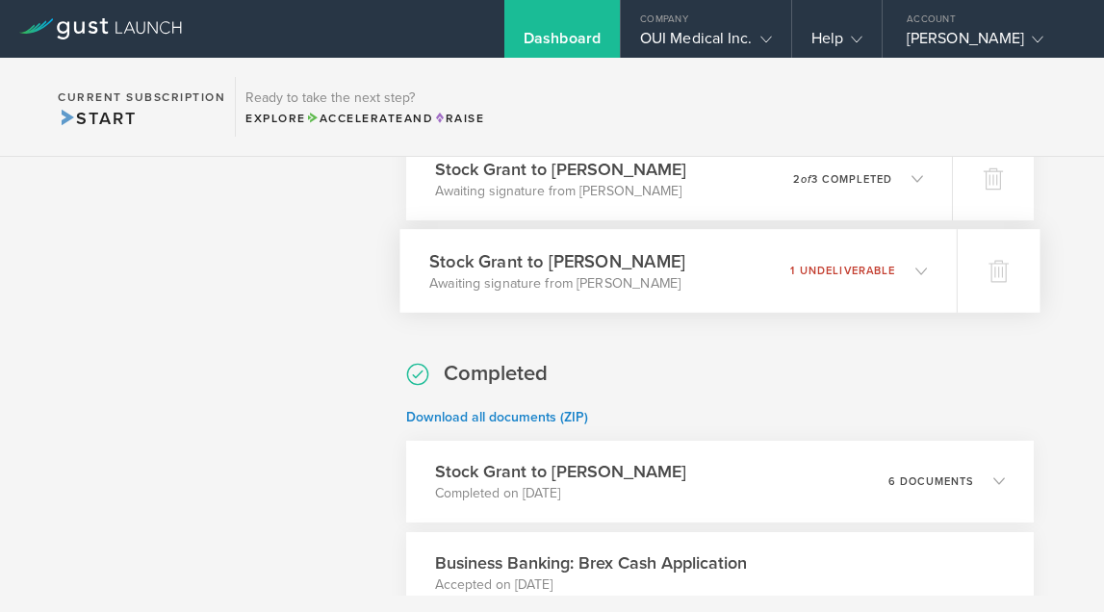
scroll to position [1290, 0]
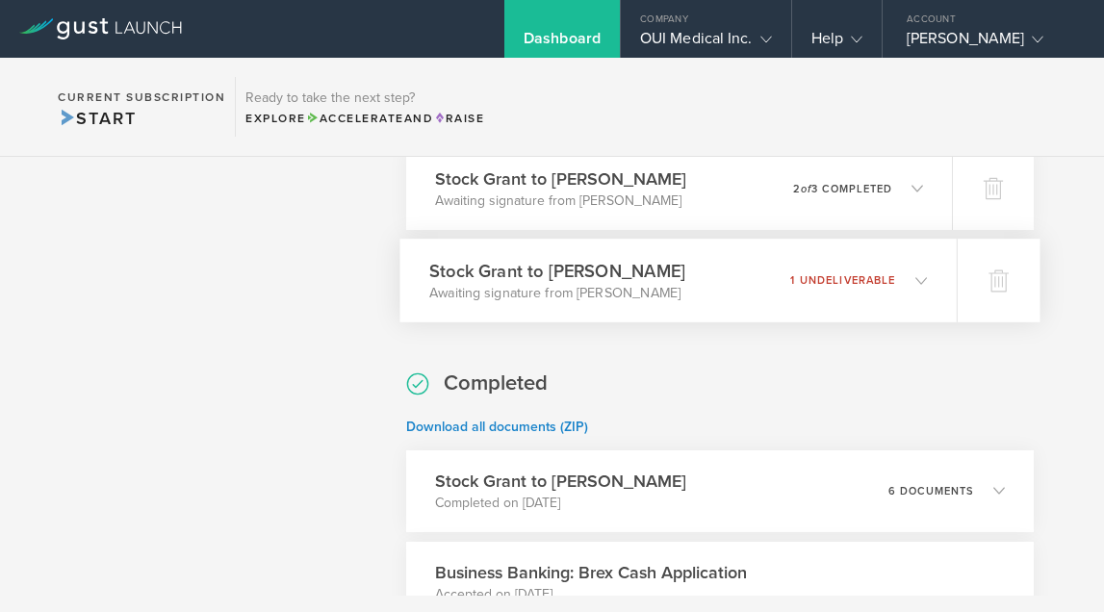
click at [915, 280] on icon at bounding box center [921, 280] width 12 height 12
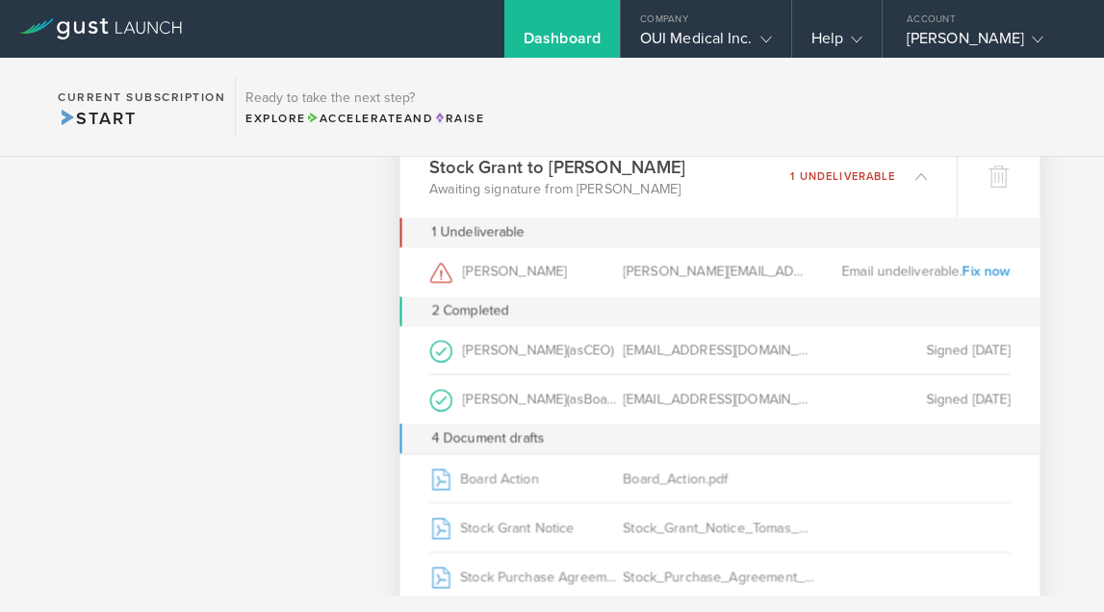
scroll to position [0, 0]
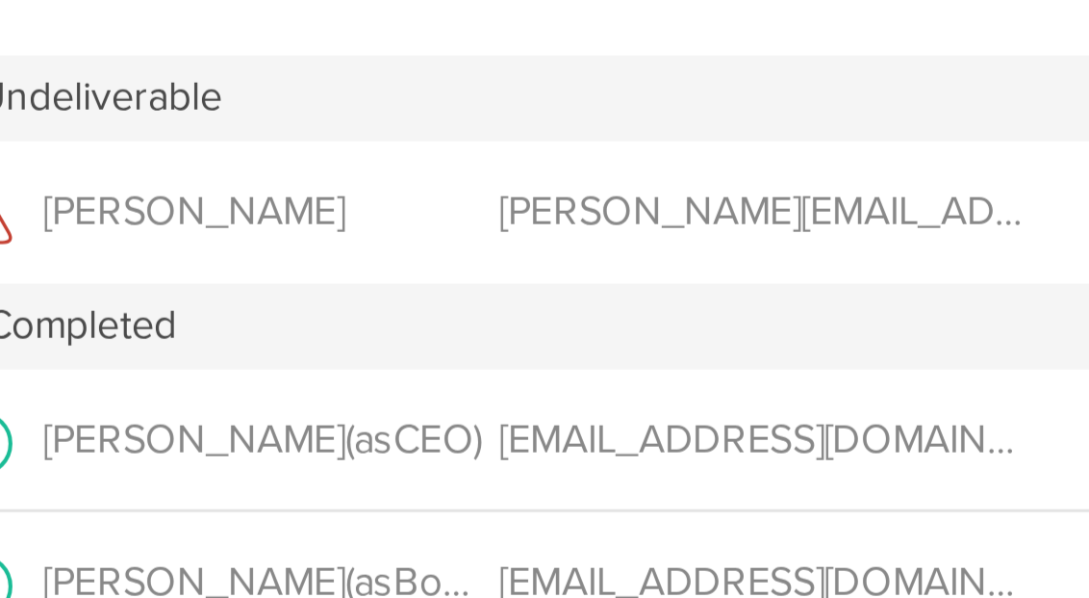
drag, startPoint x: 205, startPoint y: 92, endPoint x: 171, endPoint y: 93, distance: 33.7
click at [615, 206] on div "tom@devicedoctor.com" at bounding box center [710, 230] width 191 height 49
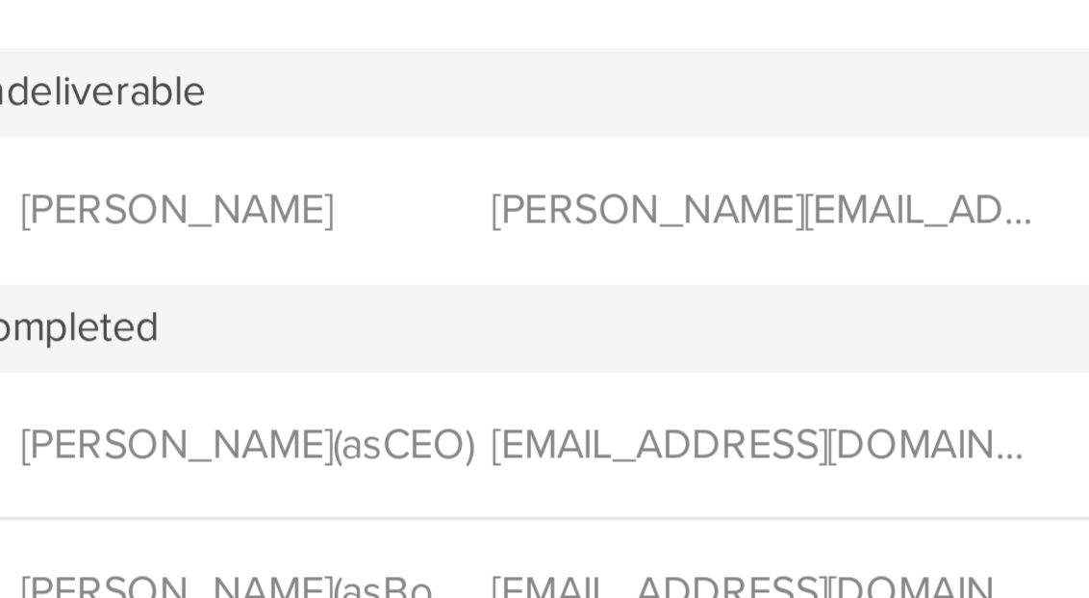
drag, startPoint x: 242, startPoint y: 93, endPoint x: 209, endPoint y: 92, distance: 33.7
click at [615, 206] on div "tom@devicedoctor.com" at bounding box center [710, 230] width 191 height 49
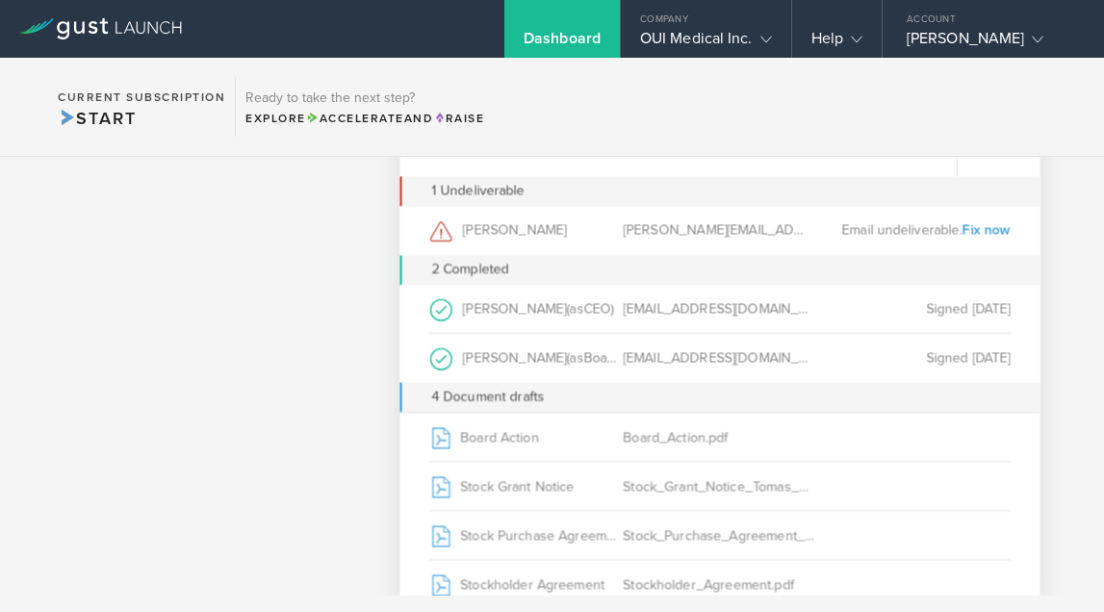
click at [980, 227] on link "Fix now" at bounding box center [986, 229] width 48 height 16
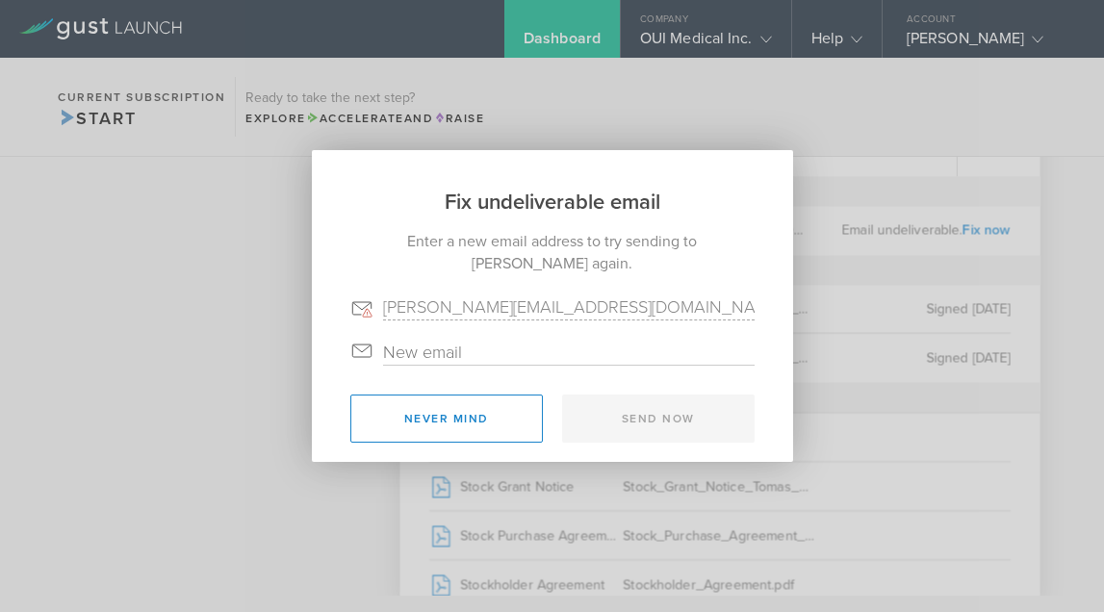
click at [465, 358] on input "email" at bounding box center [568, 352] width 371 height 25
type input "T"
type input "tom@"
drag, startPoint x: 479, startPoint y: 352, endPoint x: 383, endPoint y: 351, distance: 96.2
click at [383, 351] on input "tom@" at bounding box center [568, 352] width 371 height 25
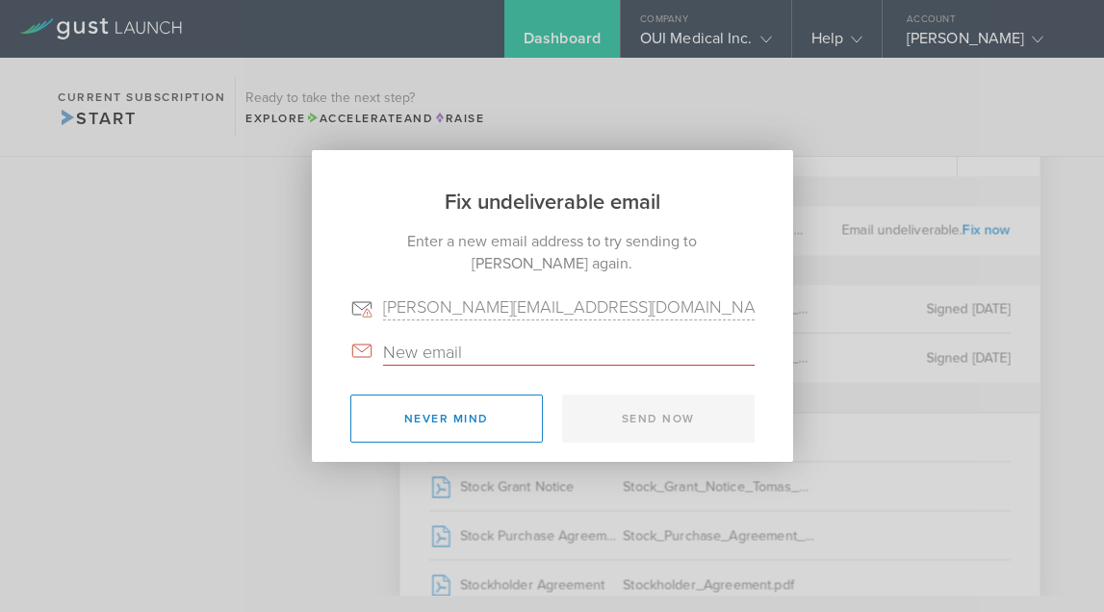
click at [433, 346] on input "email" at bounding box center [568, 352] width 371 height 25
paste input "[PERSON_NAME][EMAIL_ADDRESS][DOMAIN_NAME]"
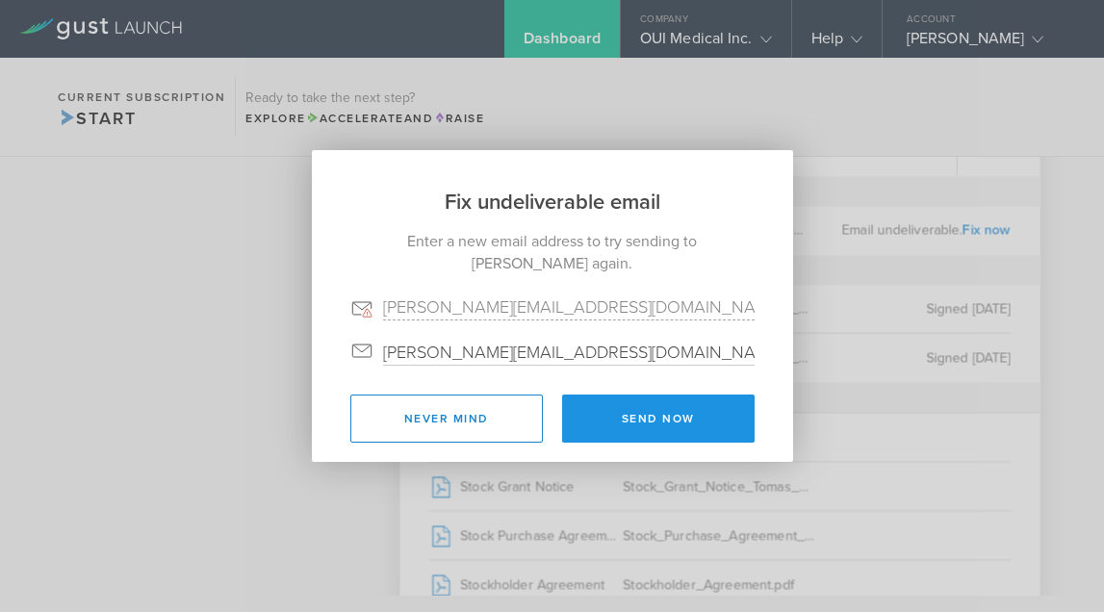
type input "[PERSON_NAME][EMAIL_ADDRESS][DOMAIN_NAME]"
click at [641, 423] on button "Send now" at bounding box center [658, 418] width 192 height 48
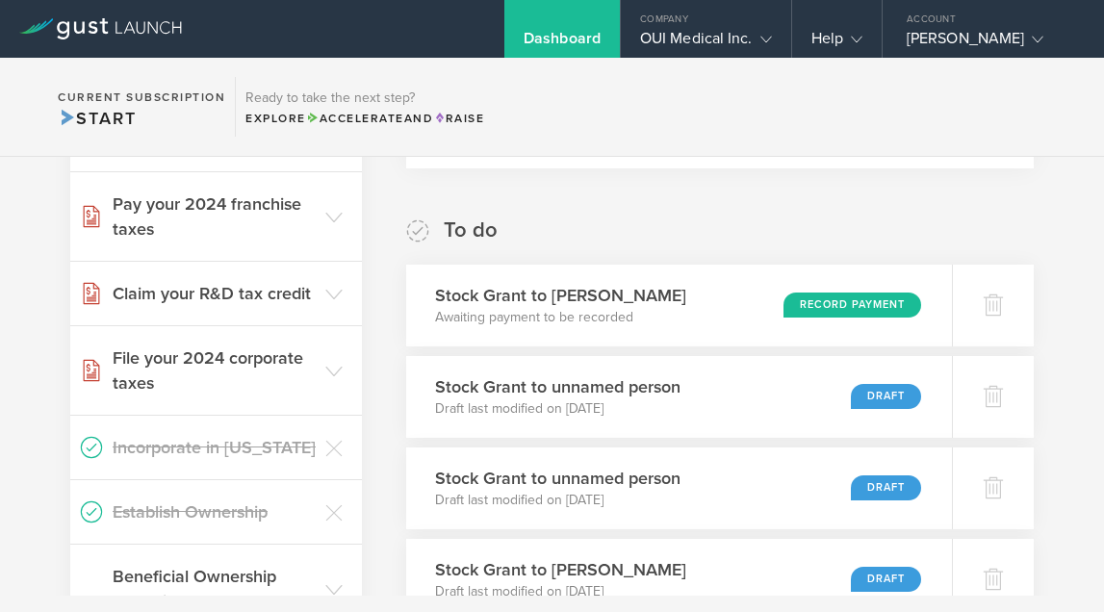
scroll to position [347, 0]
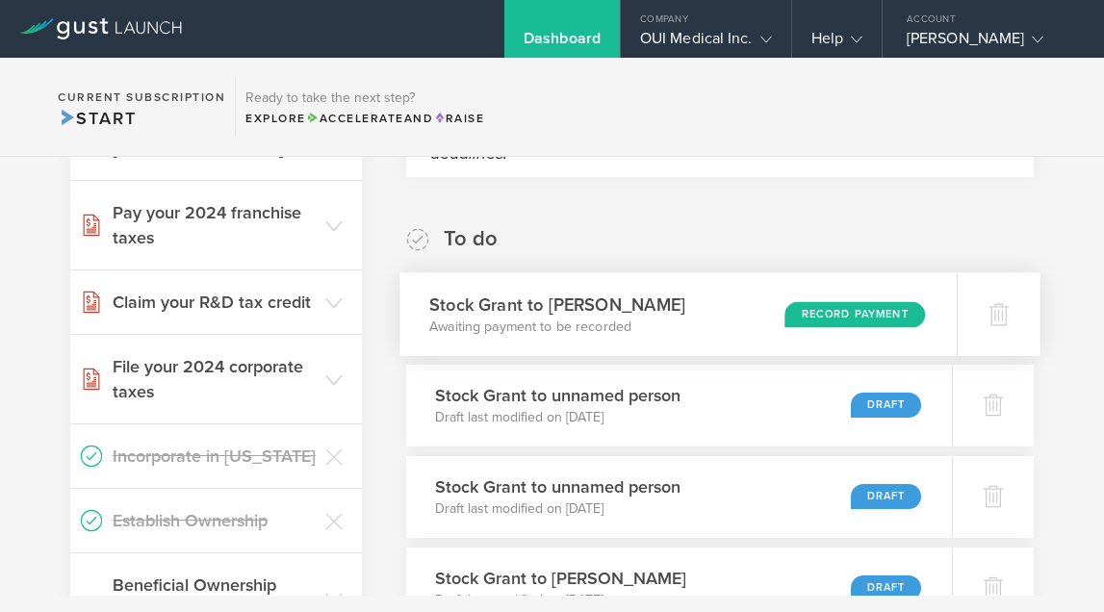
click at [852, 315] on div "Record Payment" at bounding box center [854, 314] width 140 height 26
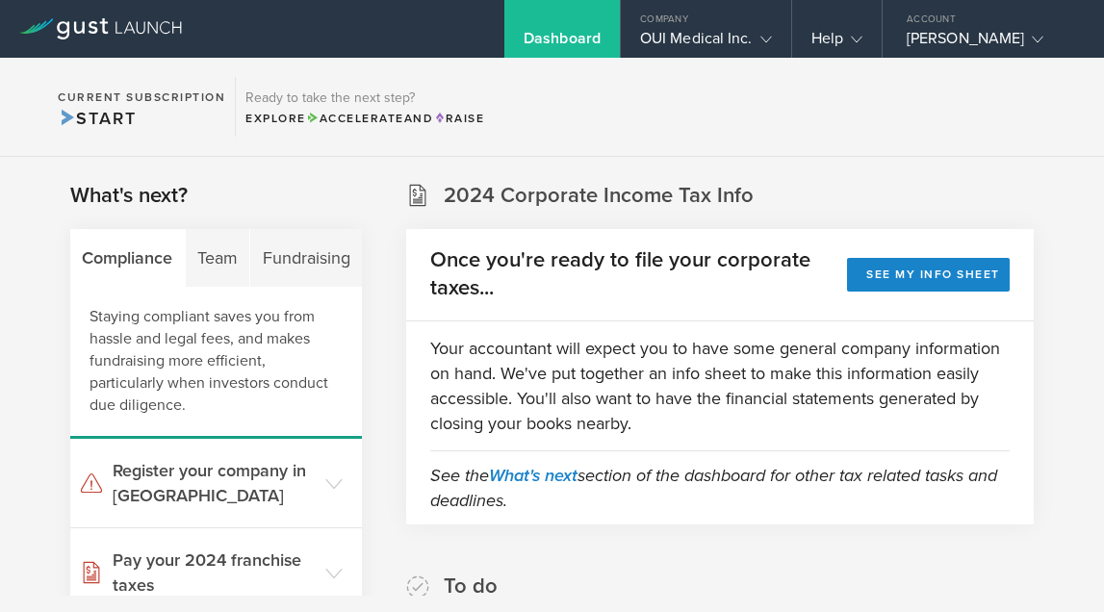
scroll to position [0, 0]
click at [710, 42] on div "OUI Medical Inc." at bounding box center [706, 43] width 132 height 29
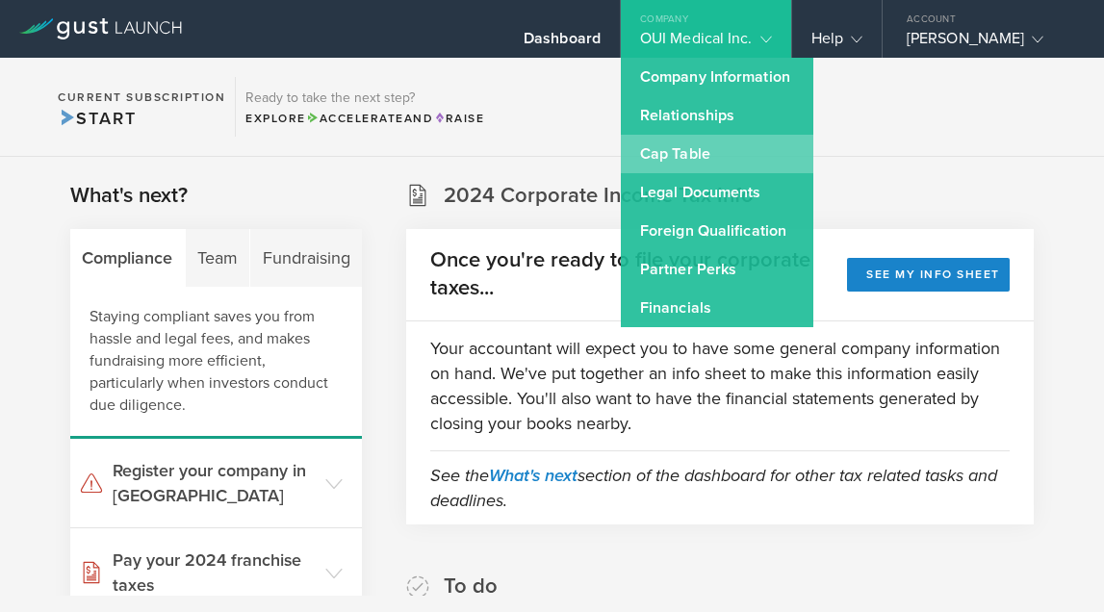
click at [730, 145] on link "Cap Table" at bounding box center [717, 154] width 192 height 38
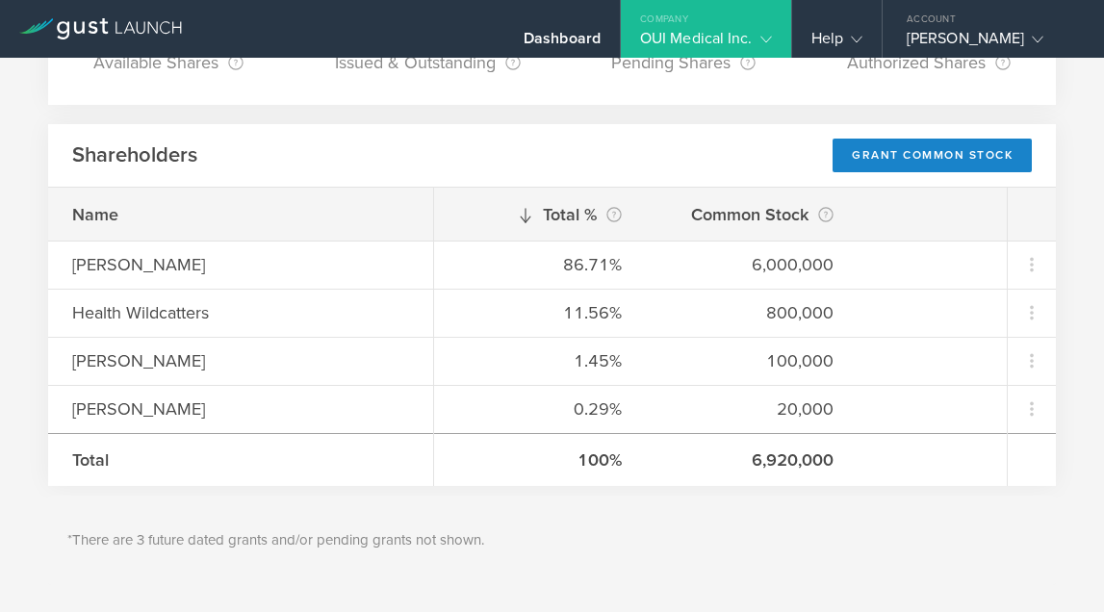
scroll to position [231, 0]
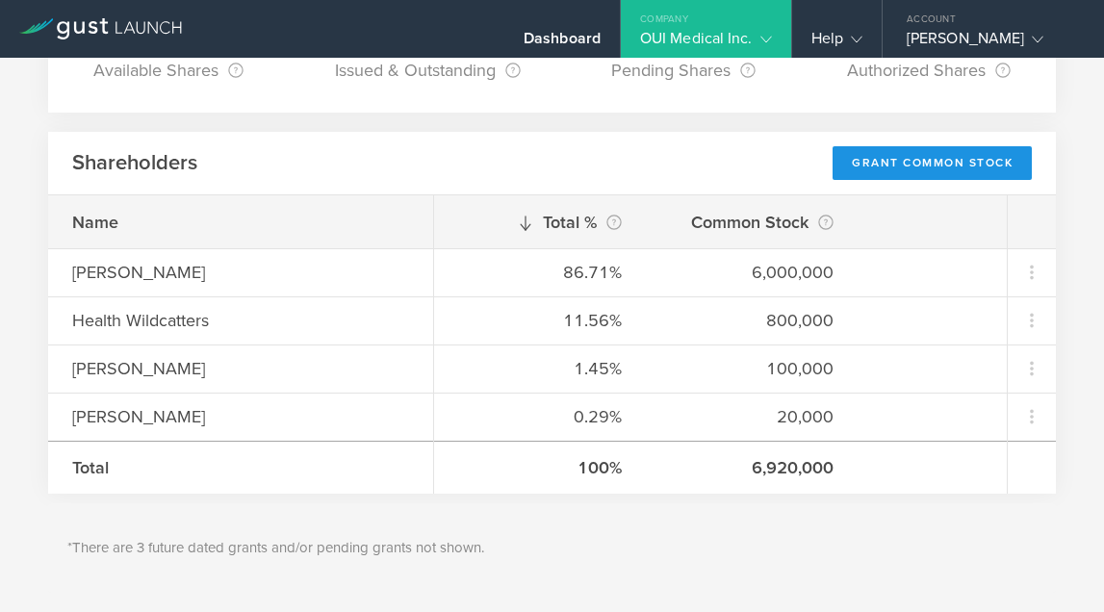
click at [903, 157] on div "Grant Common Stock" at bounding box center [931, 163] width 199 height 34
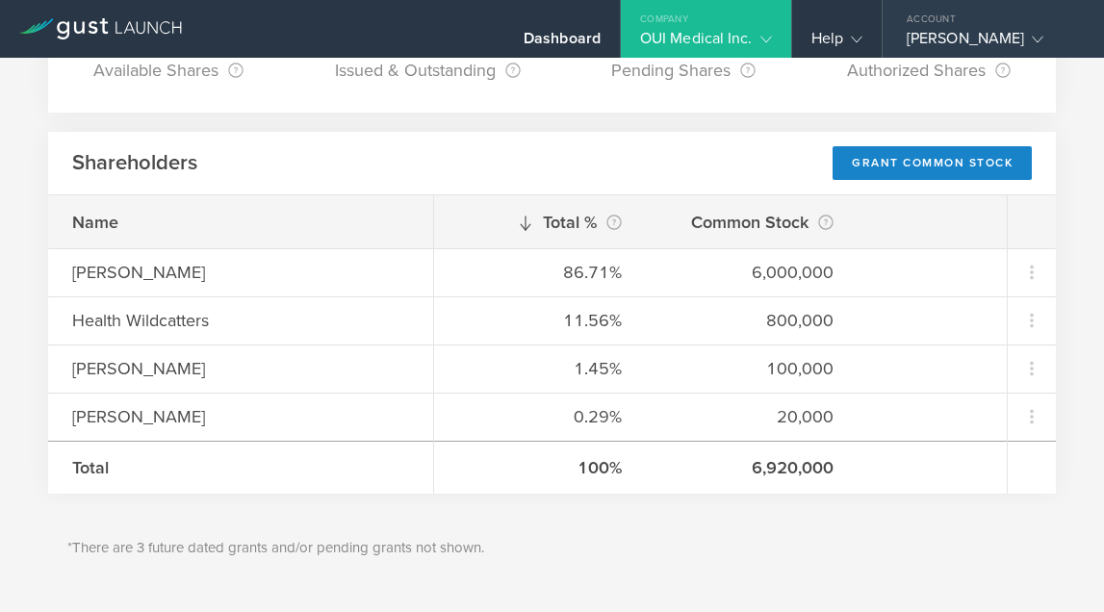
click at [990, 33] on div "[PERSON_NAME]" at bounding box center [988, 43] width 164 height 29
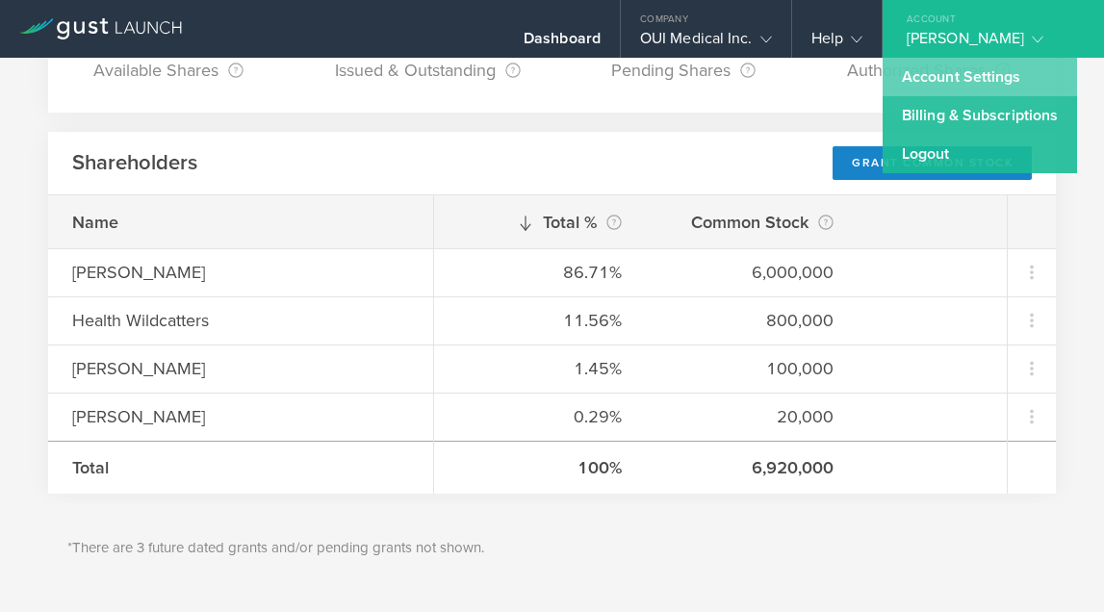
scroll to position [0, 0]
click at [990, 81] on link "Account Settings" at bounding box center [979, 77] width 194 height 38
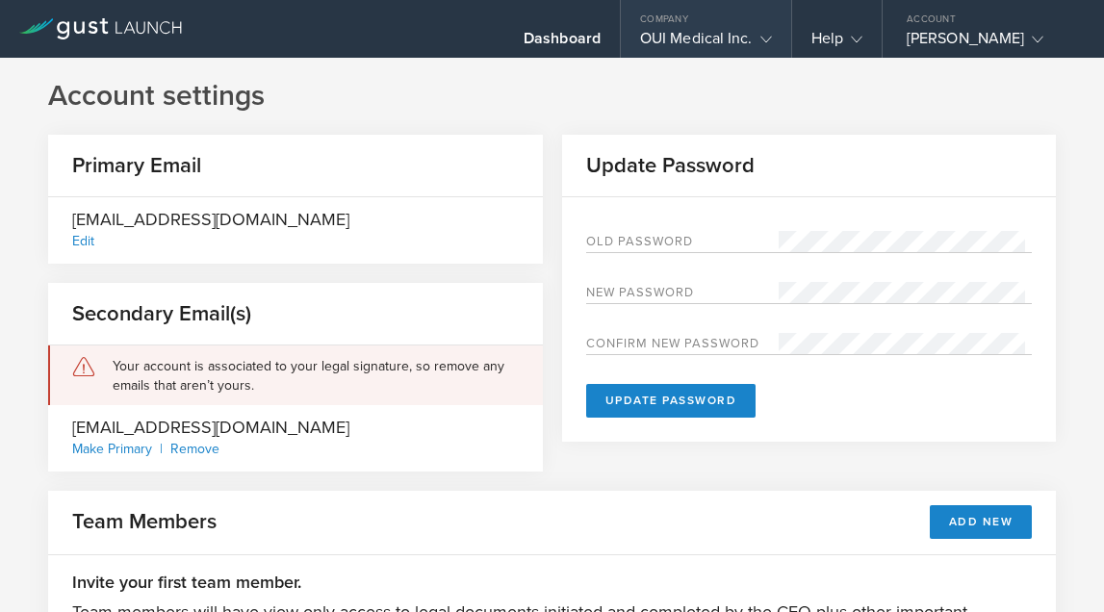
click at [726, 34] on div "OUI Medical Inc." at bounding box center [706, 43] width 132 height 29
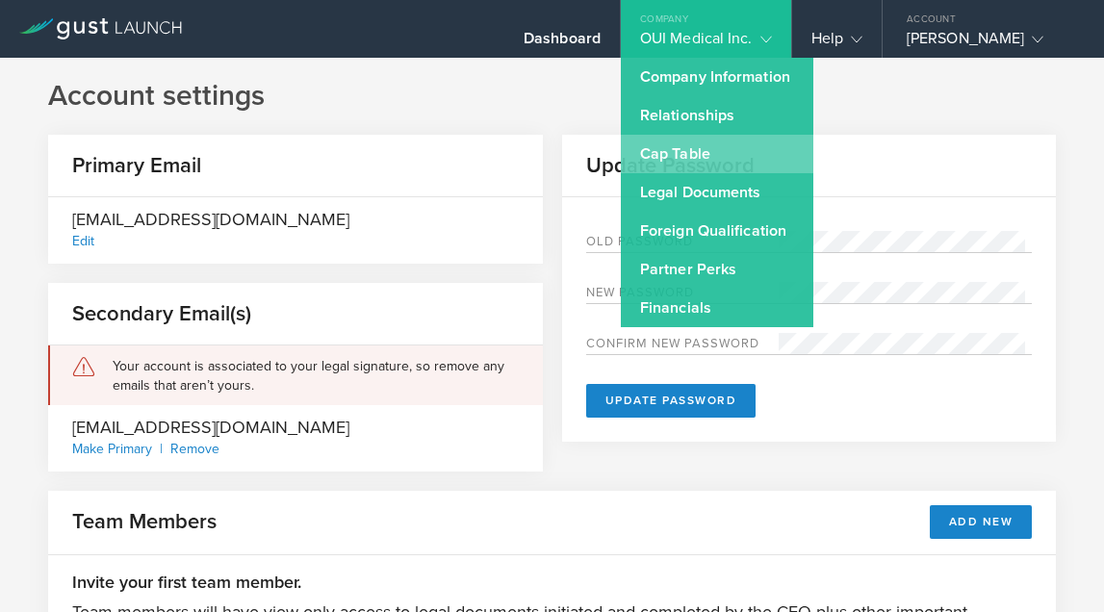
click at [726, 152] on link "Cap Table" at bounding box center [717, 154] width 192 height 38
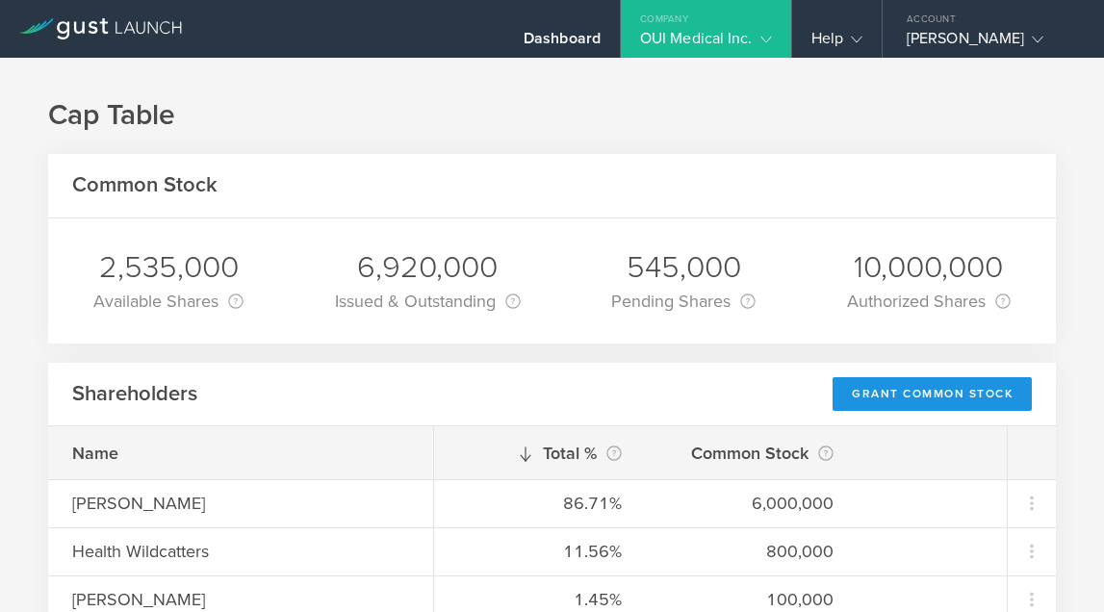
click at [907, 393] on div "Grant Common Stock" at bounding box center [931, 394] width 199 height 34
click at [772, 34] on div "OUI Medical Inc." at bounding box center [706, 43] width 170 height 29
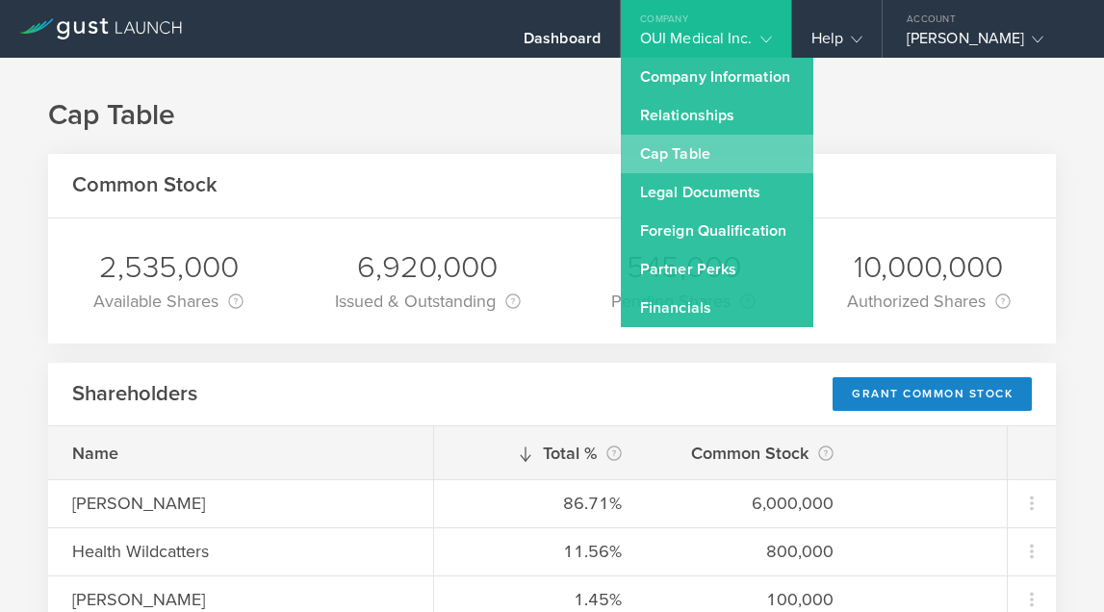
click at [712, 146] on link "Cap Table" at bounding box center [717, 154] width 192 height 38
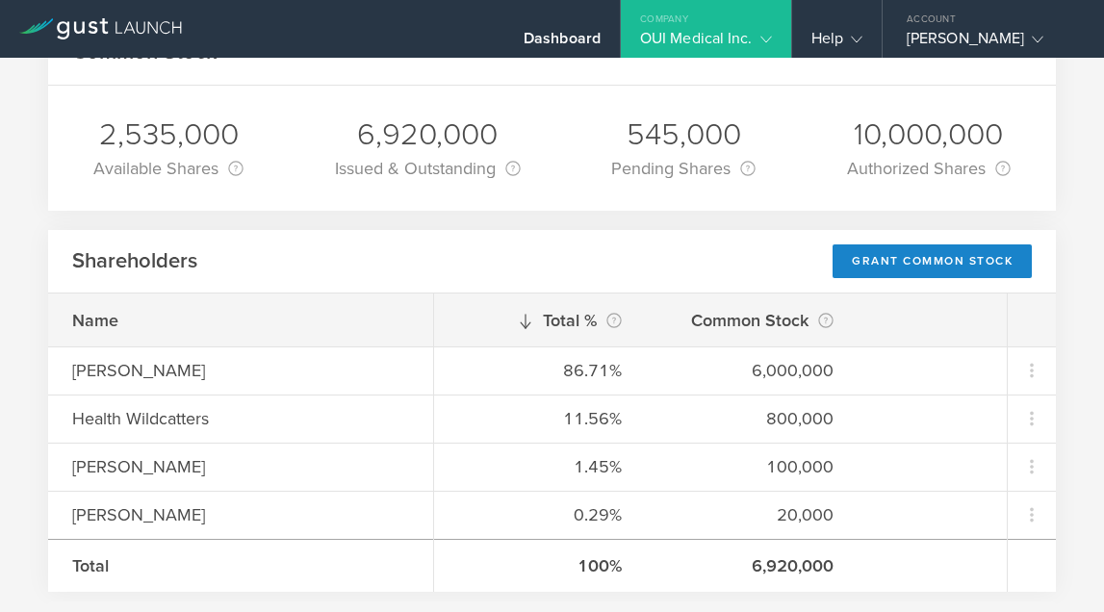
scroll to position [192, 0]
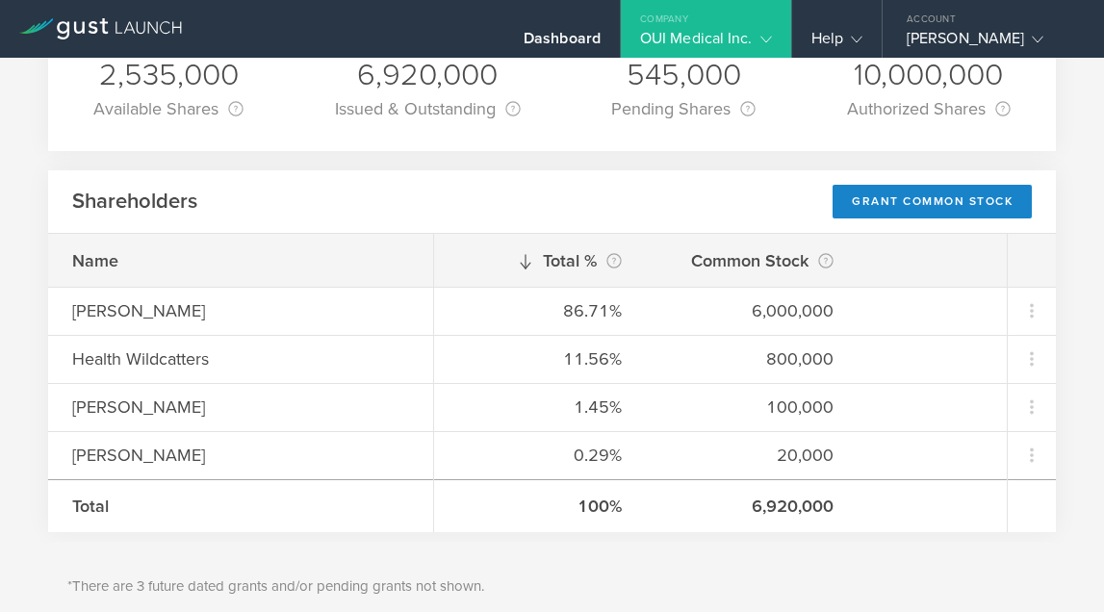
click at [769, 32] on gust-icon at bounding box center [761, 38] width 19 height 19
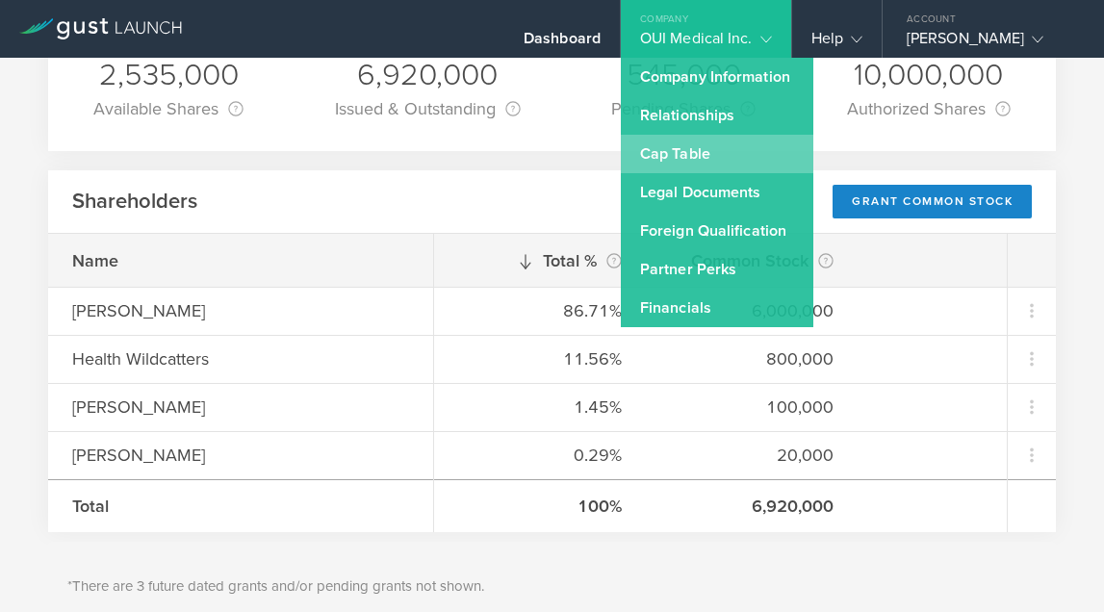
click at [691, 155] on link "Cap Table" at bounding box center [717, 154] width 192 height 38
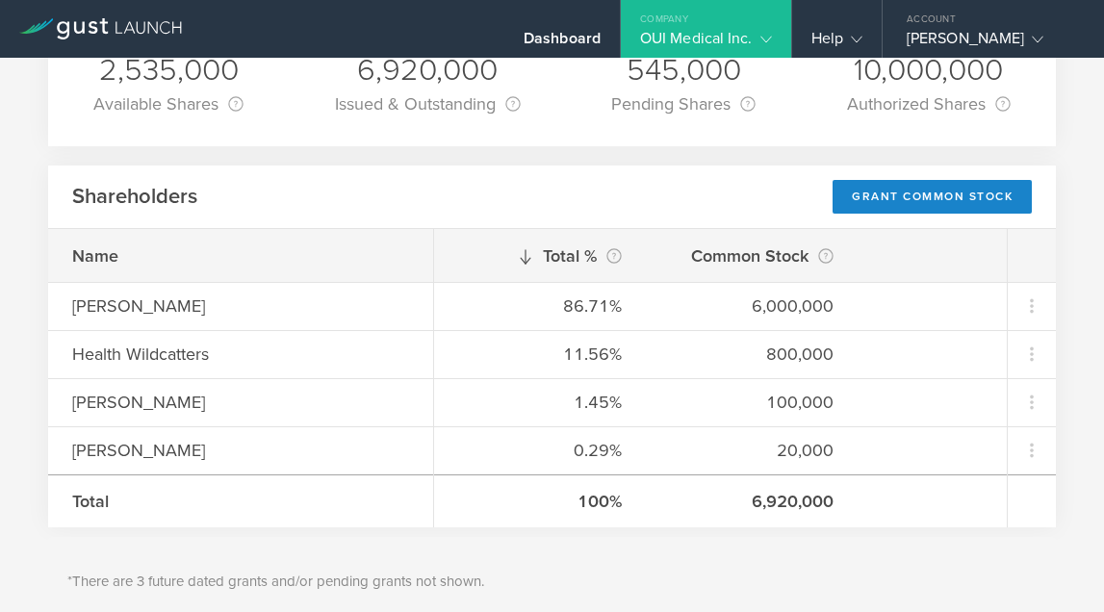
scroll to position [240, 0]
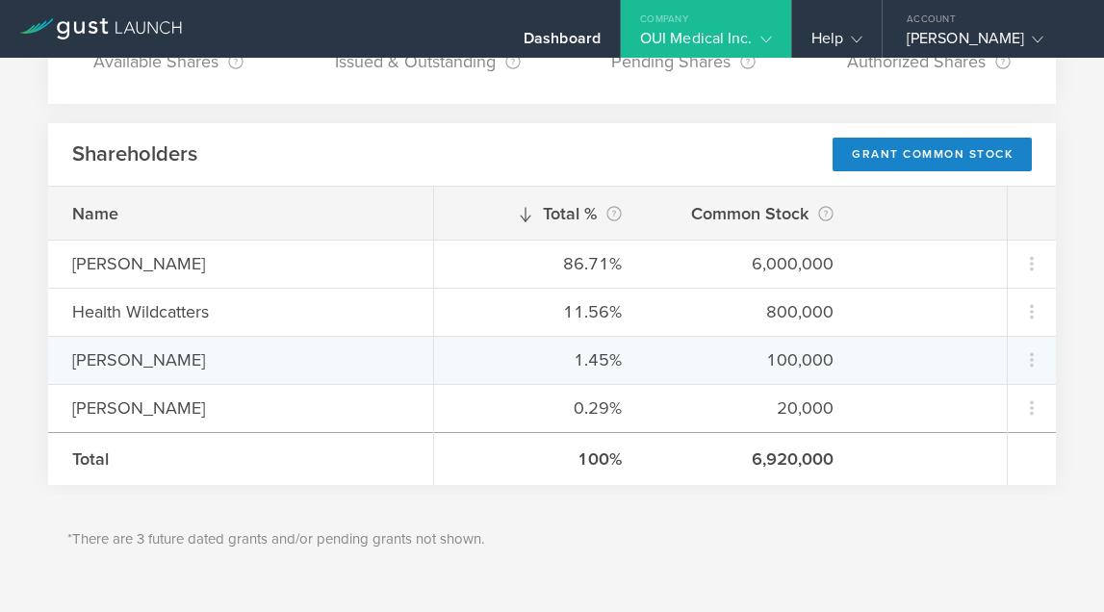
click at [573, 358] on div "1.45%" at bounding box center [540, 359] width 164 height 25
click at [411, 349] on div "Rachel" at bounding box center [240, 360] width 385 height 48
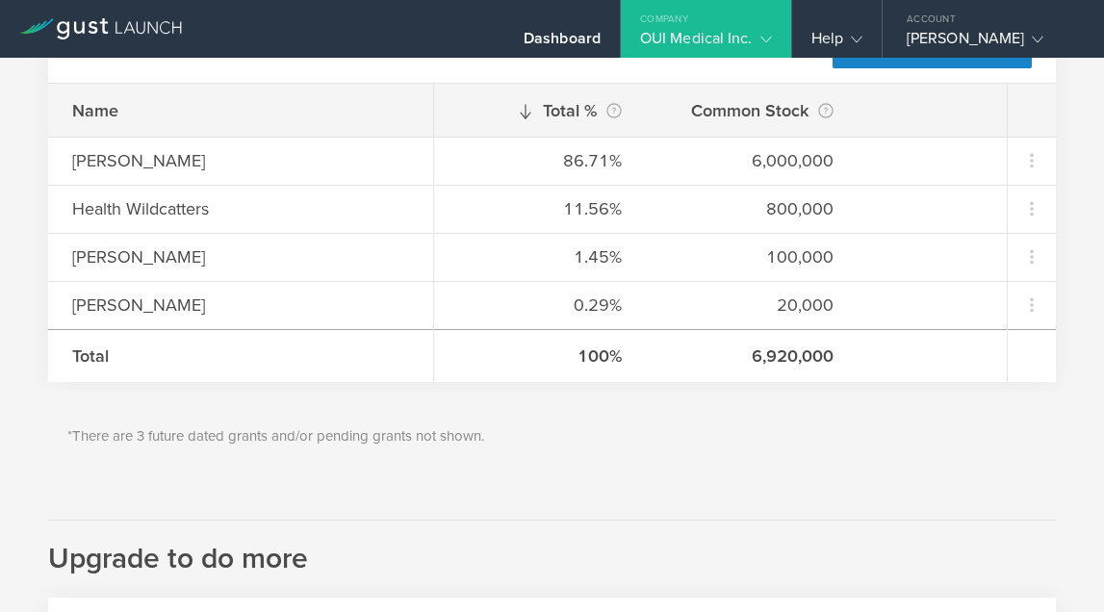
scroll to position [344, 0]
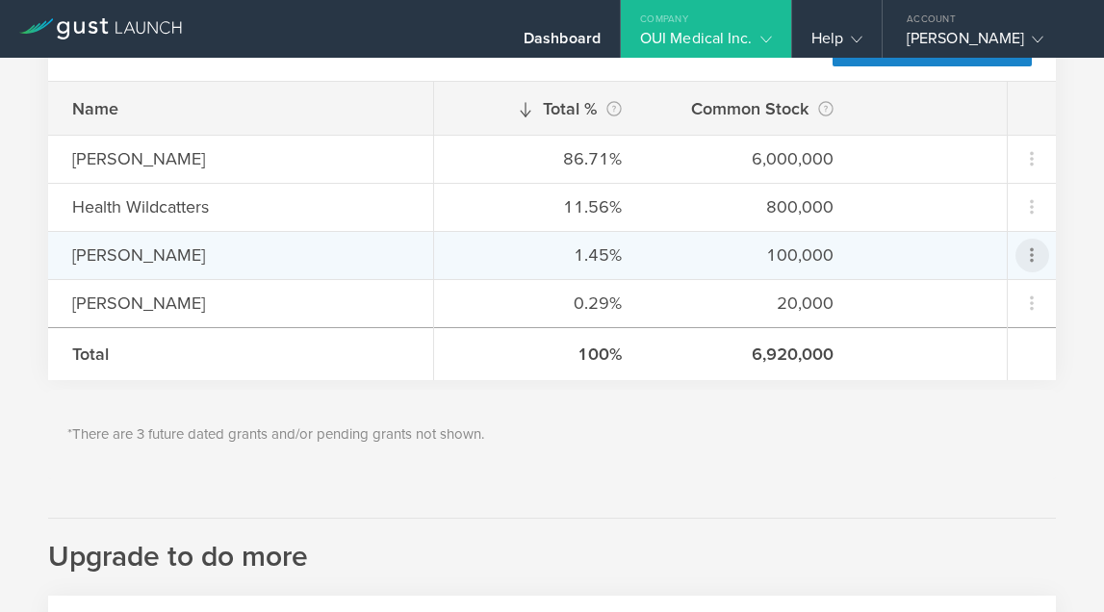
click at [1030, 250] on icon at bounding box center [1032, 255] width 4 height 14
click at [966, 448] on md-backdrop at bounding box center [552, 306] width 1104 height 612
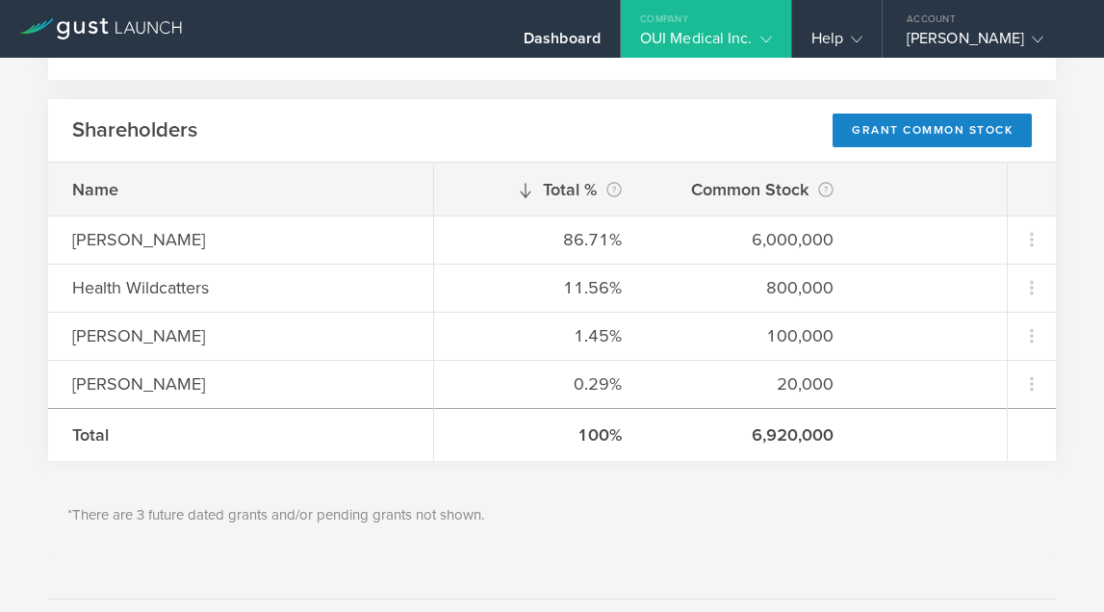
scroll to position [187, 0]
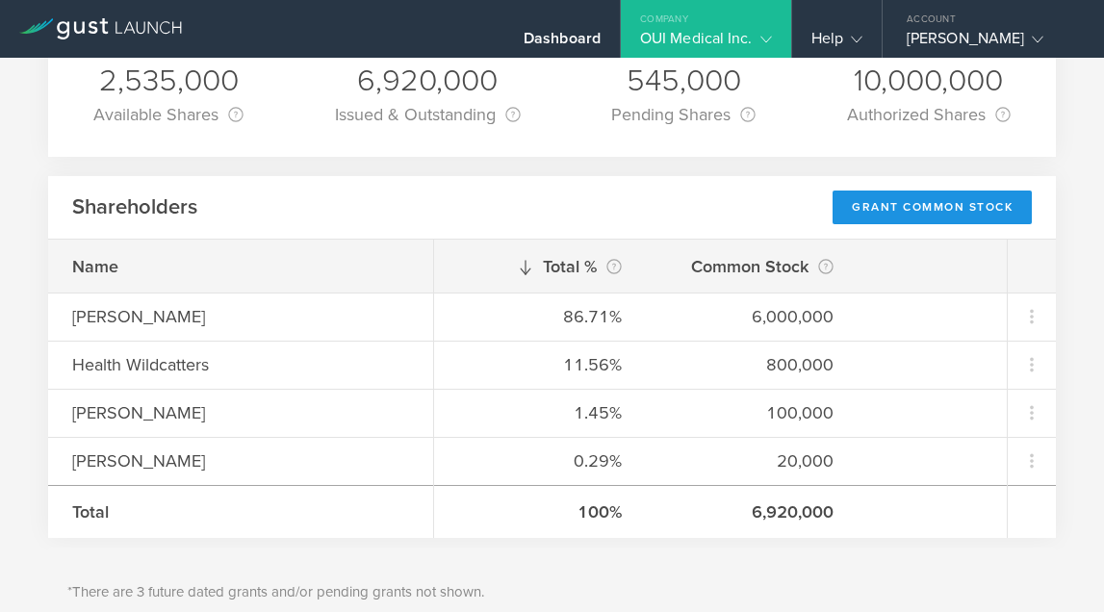
click at [905, 216] on div "Grant Common Stock" at bounding box center [931, 208] width 199 height 34
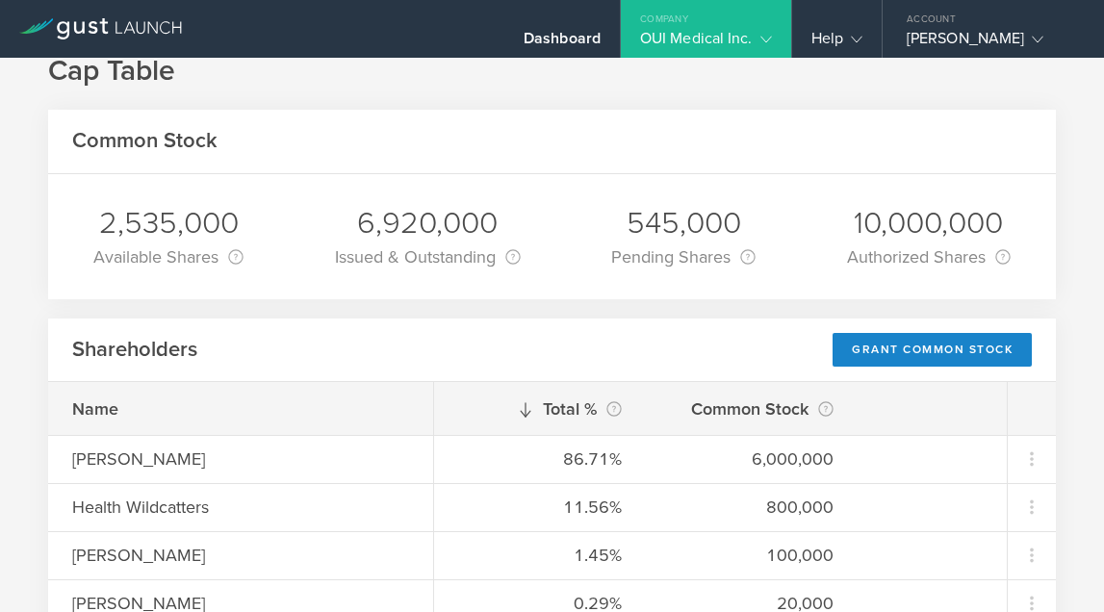
scroll to position [76, 0]
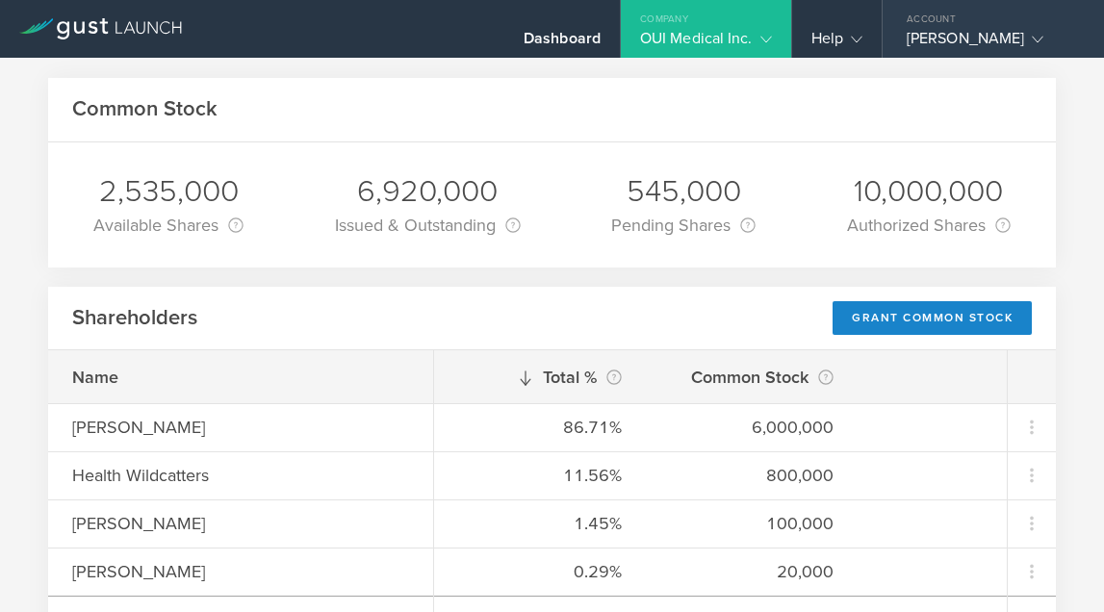
click at [977, 41] on div "[PERSON_NAME]" at bounding box center [988, 43] width 164 height 29
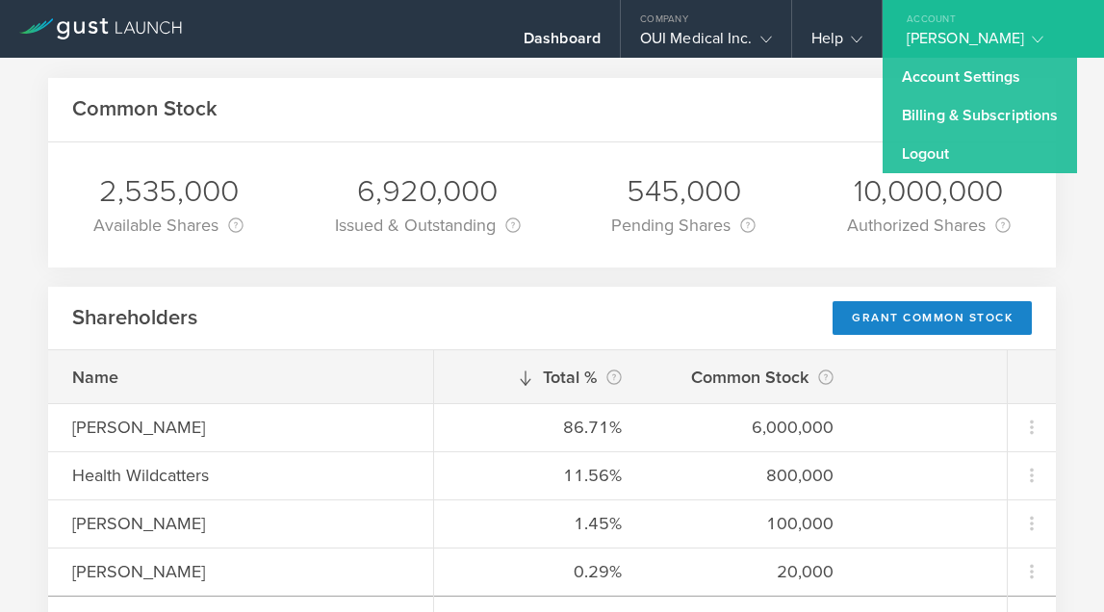
click at [802, 124] on div "Common Stock" at bounding box center [551, 110] width 1007 height 64
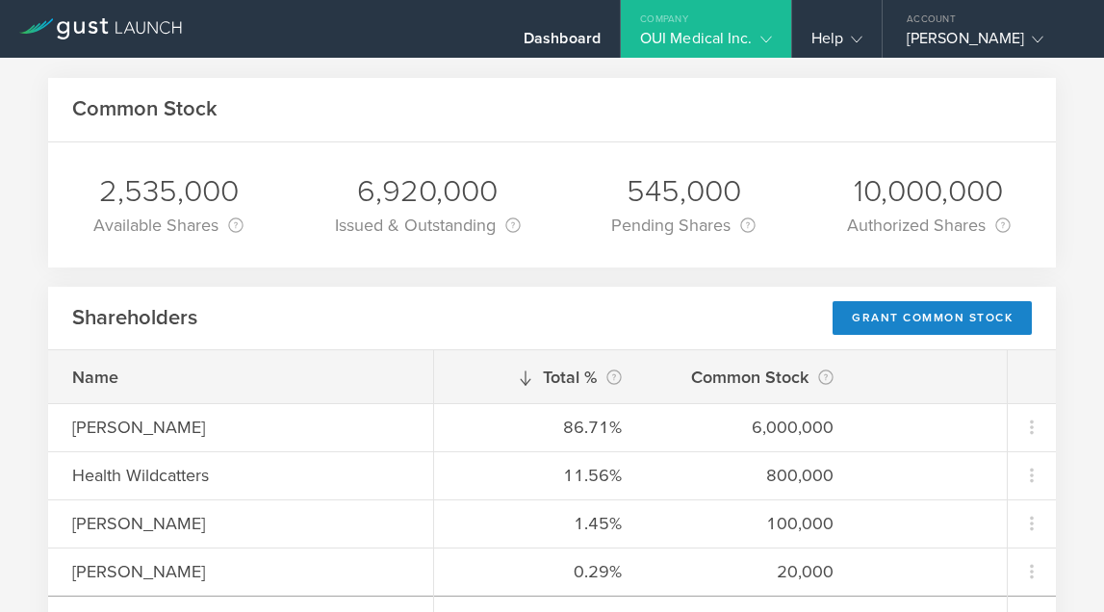
click at [739, 36] on div "OUI Medical Inc." at bounding box center [706, 43] width 132 height 29
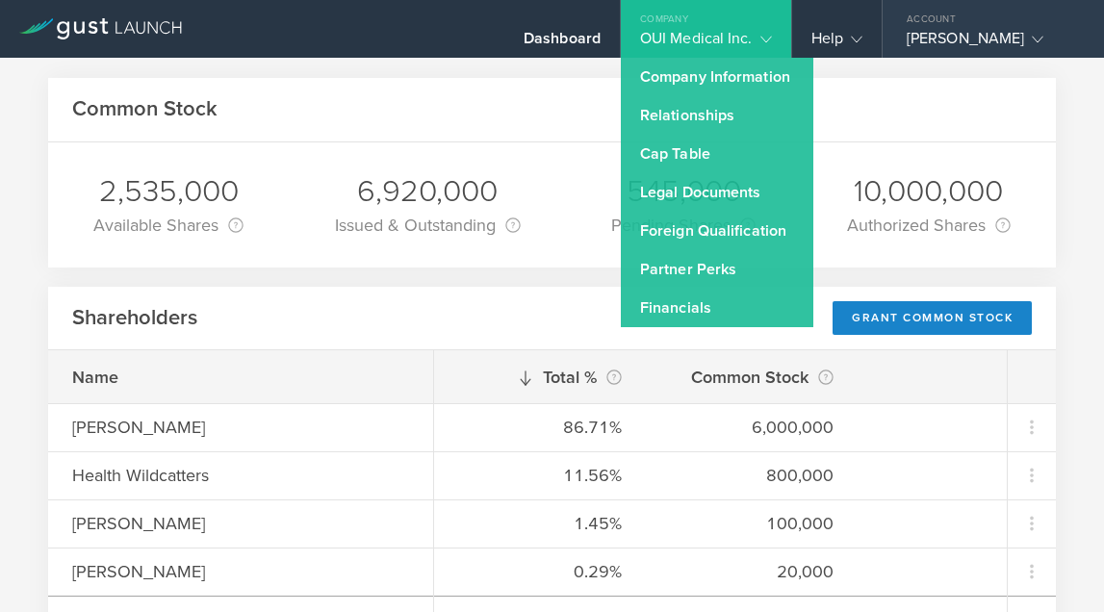
click at [999, 42] on div "[PERSON_NAME]" at bounding box center [988, 43] width 164 height 29
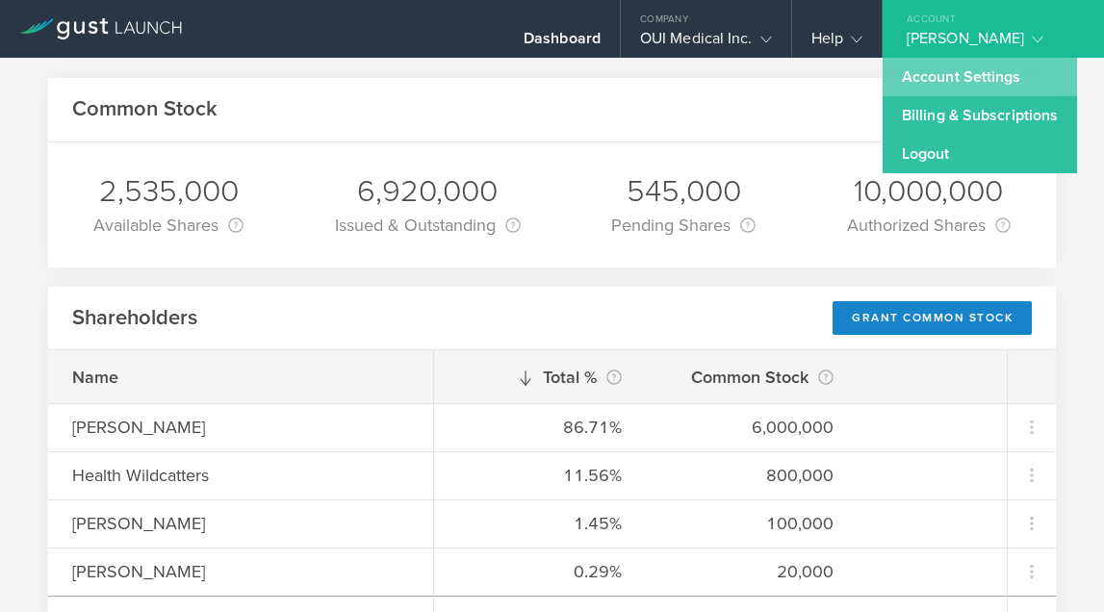
click at [993, 76] on link "Account Settings" at bounding box center [979, 77] width 194 height 38
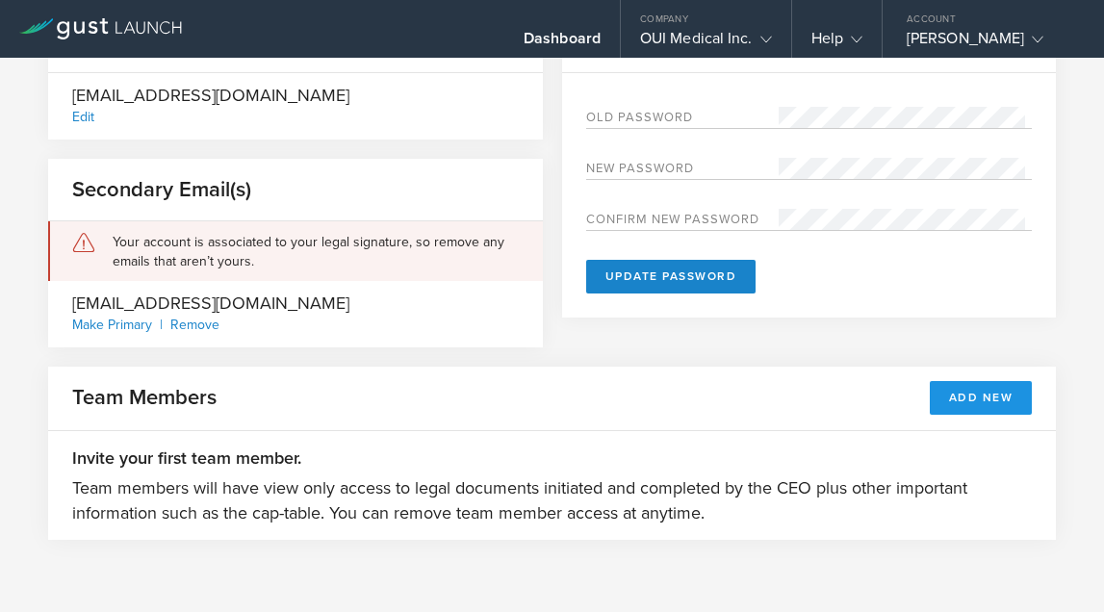
click at [948, 395] on button "Add New" at bounding box center [980, 398] width 103 height 34
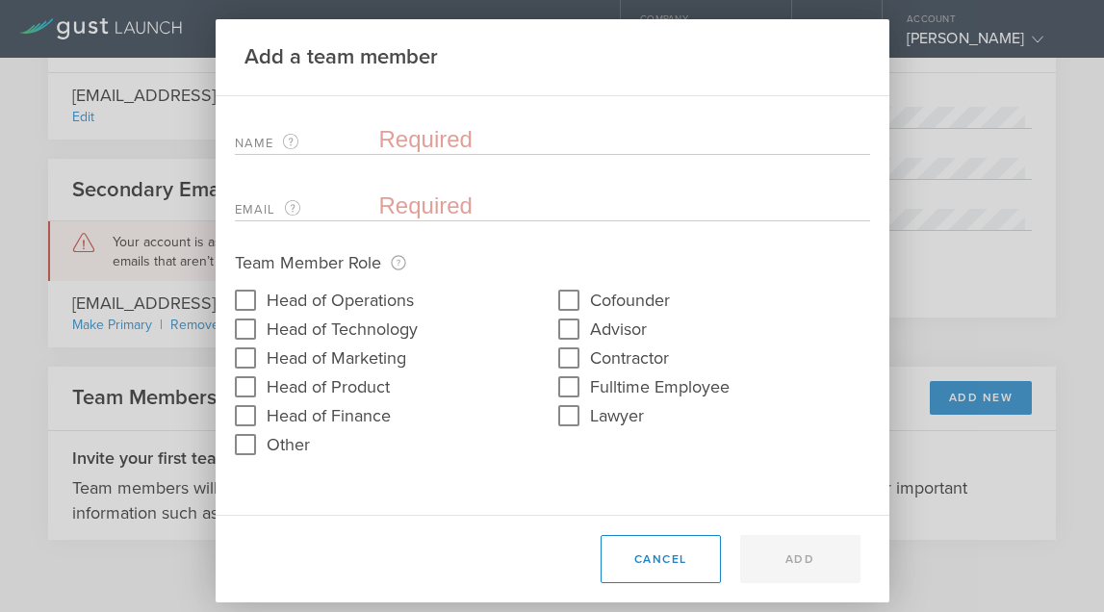
click at [565, 305] on input "Cofounder" at bounding box center [568, 300] width 31 height 31
checkbox input "true"
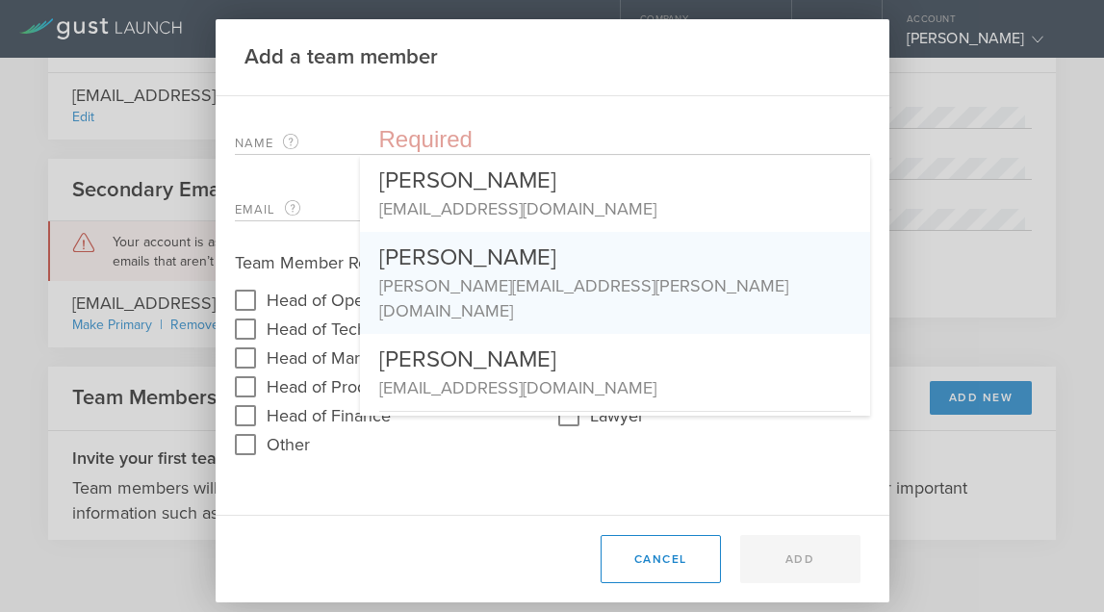
click at [313, 245] on form "Name The first and last name of the team member that will be added. Jeremy Adle…" at bounding box center [552, 287] width 635 height 344
click at [436, 136] on input "text" at bounding box center [624, 139] width 491 height 29
paste input "400,000"
type input "400,000"
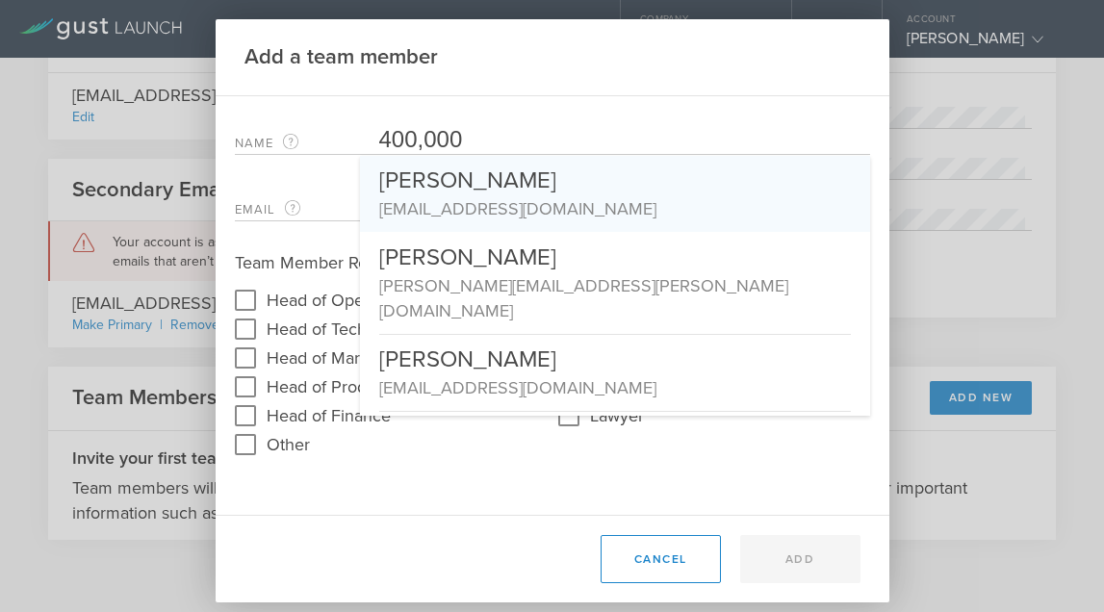
drag, startPoint x: 495, startPoint y: 135, endPoint x: 351, endPoint y: 135, distance: 143.4
click at [351, 135] on div "Name The first and last name of the team member that will be added. 400,000 Jer…" at bounding box center [552, 134] width 635 height 39
click at [503, 139] on input "text" at bounding box center [624, 139] width 491 height 29
paste input "Rachel Rakvica Sprague <rachel.rakvica@gmail.com>"
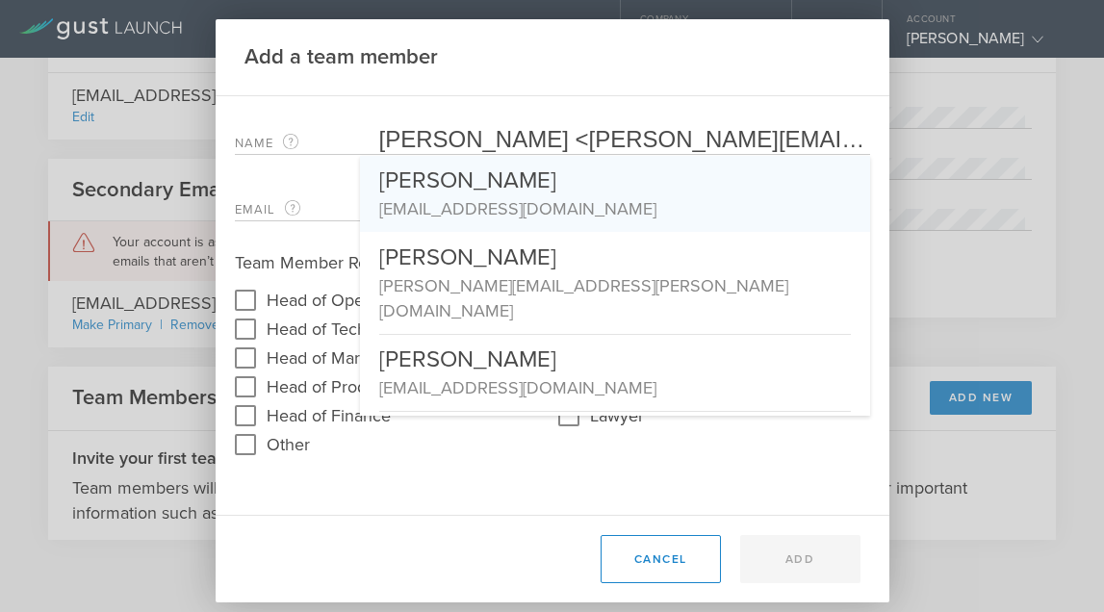
drag, startPoint x: 529, startPoint y: 140, endPoint x: 929, endPoint y: 140, distance: 400.3
click at [929, 140] on div "Add a team member Name The first and last name of the team member that will be …" at bounding box center [552, 306] width 1104 height 612
type input "Rachel Rakvica Sprague"
click at [311, 189] on div "Email The email address of the team member that will be added. Please enter a v…" at bounding box center [552, 201] width 635 height 39
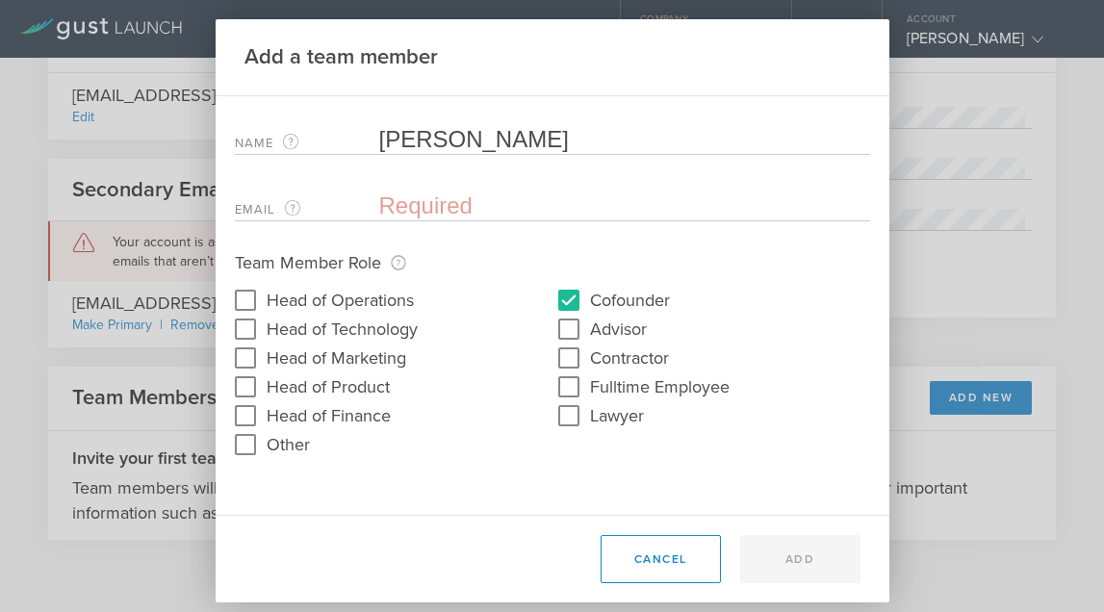
paste input "<[PERSON_NAME][EMAIL_ADDRESS][PERSON_NAME][DOMAIN_NAME]>"
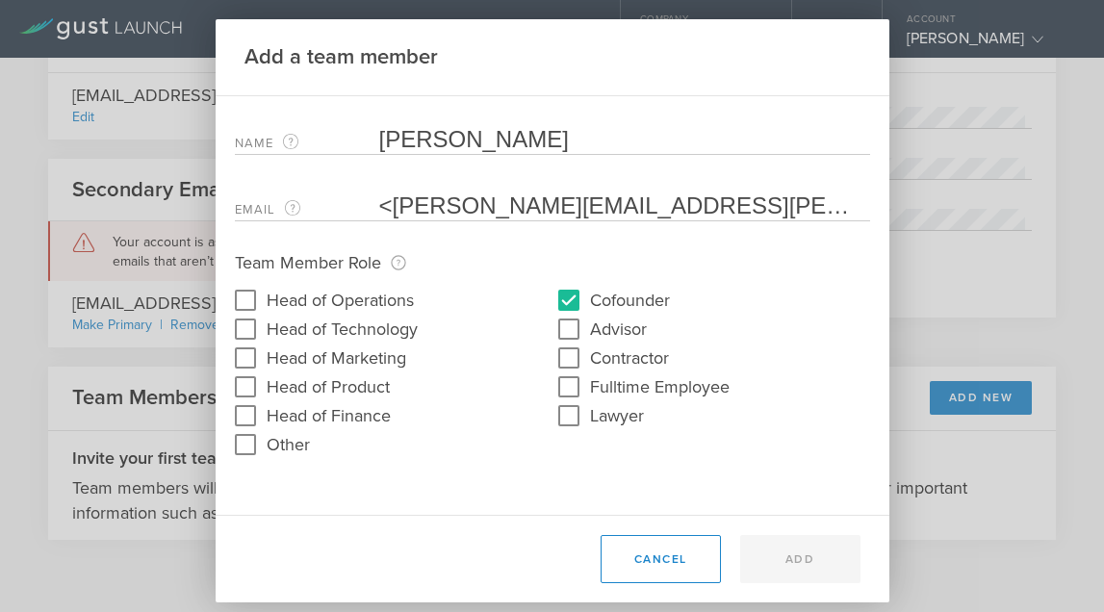
drag, startPoint x: 392, startPoint y: 203, endPoint x: 344, endPoint y: 203, distance: 47.1
click at [344, 203] on div "Email The email address of the team member that will be added. <rachel.rakvica@…" at bounding box center [552, 201] width 635 height 39
click at [667, 205] on input "[PERSON_NAME][EMAIL_ADDRESS][PERSON_NAME][DOMAIN_NAME]>" at bounding box center [619, 205] width 481 height 29
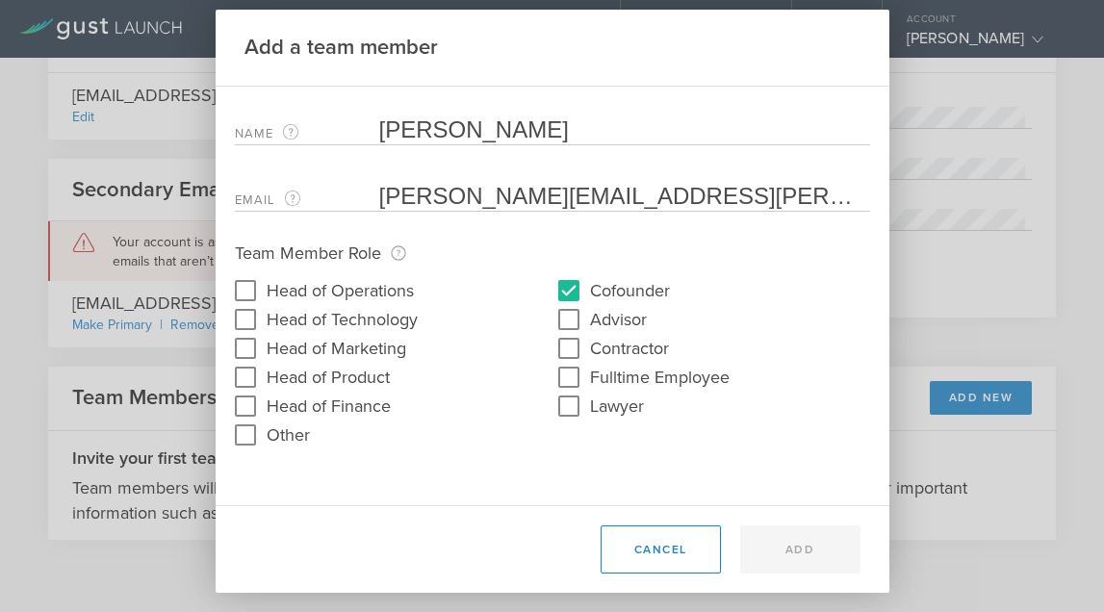
scroll to position [10, 0]
click at [379, 194] on input "[PERSON_NAME][EMAIL_ADDRESS][PERSON_NAME][DOMAIN_NAME]" at bounding box center [619, 196] width 481 height 29
type input "[PERSON_NAME][EMAIL_ADDRESS][PERSON_NAME][DOMAIN_NAME]"
click at [792, 513] on div "Cancel Add" at bounding box center [553, 549] width 674 height 88
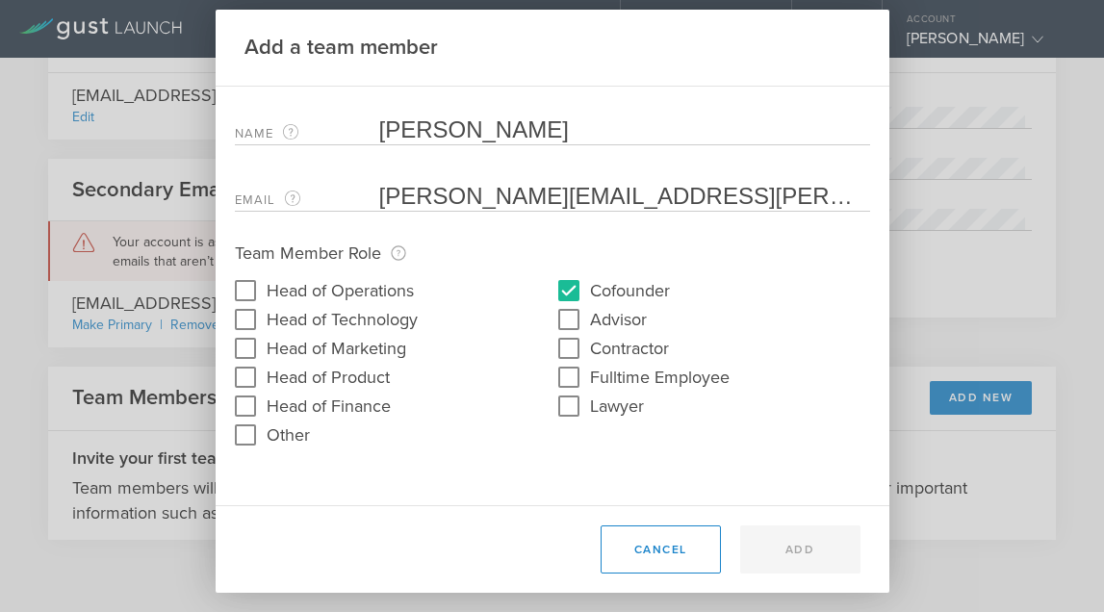
click at [791, 541] on div "Cancel Add" at bounding box center [720, 549] width 279 height 48
click at [774, 443] on form "Name The first and last name of the team member that will be added. Rachel Rakv…" at bounding box center [552, 278] width 635 height 344
click at [577, 454] on div "Name The first and last name of the team member that will be added. Rachel Rakv…" at bounding box center [553, 296] width 674 height 419
click at [379, 131] on input "Rachel Rakvica Sprague" at bounding box center [624, 129] width 491 height 29
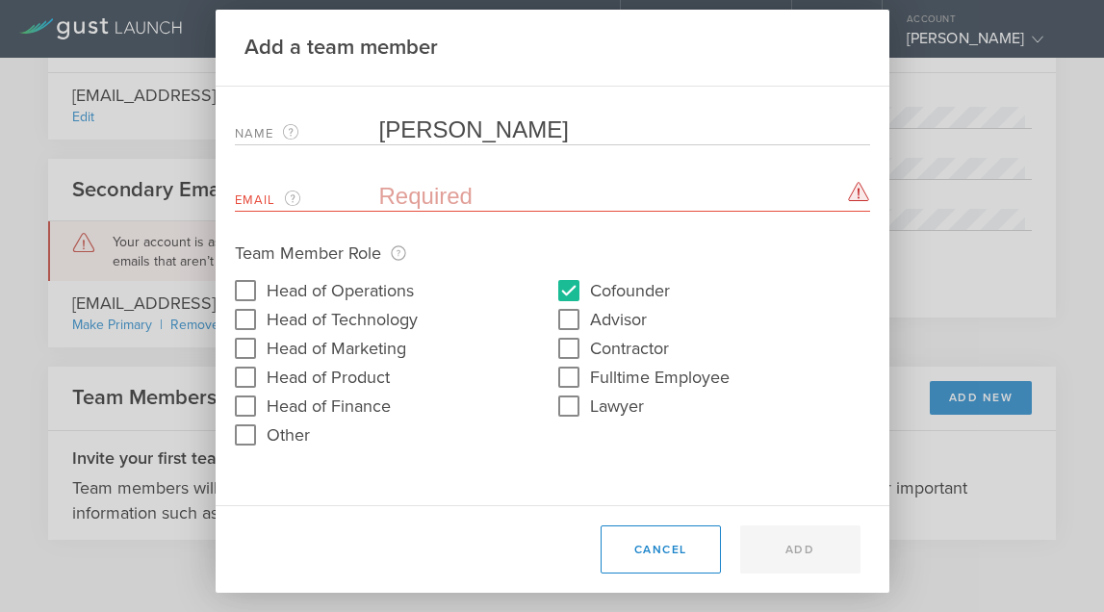
click at [657, 457] on div "Name The first and last name of the team member that will be added. Rachel Rakv…" at bounding box center [553, 296] width 674 height 419
click at [461, 191] on input "email" at bounding box center [619, 196] width 481 height 29
paste input "<[PERSON_NAME][EMAIL_ADDRESS][PERSON_NAME][DOMAIN_NAME]>"
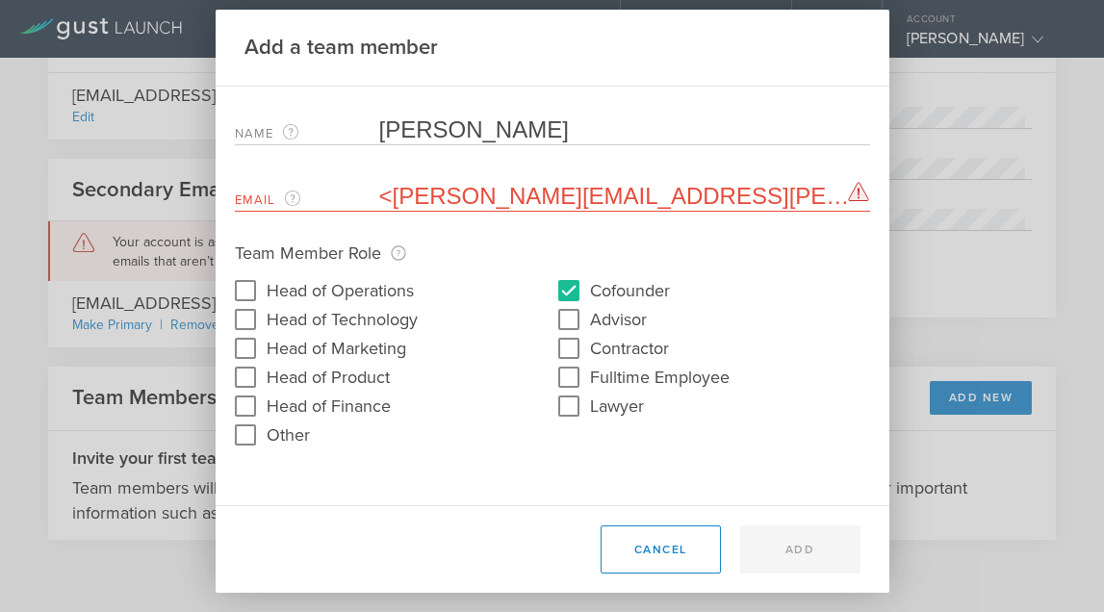
click at [394, 192] on input "<[PERSON_NAME][EMAIL_ADDRESS][PERSON_NAME][DOMAIN_NAME]>" at bounding box center [619, 196] width 481 height 29
click at [674, 193] on input "[PERSON_NAME][EMAIL_ADDRESS][PERSON_NAME][DOMAIN_NAME]>" at bounding box center [619, 196] width 481 height 29
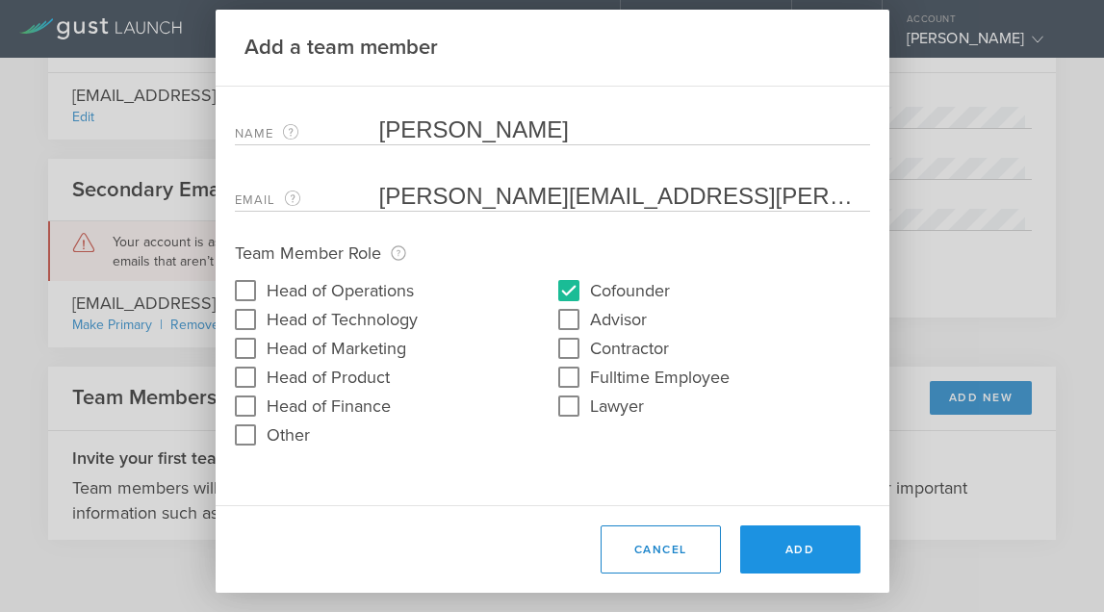
type input "[PERSON_NAME][EMAIL_ADDRESS][PERSON_NAME][DOMAIN_NAME]"
click at [797, 550] on button "Add" at bounding box center [800, 549] width 120 height 48
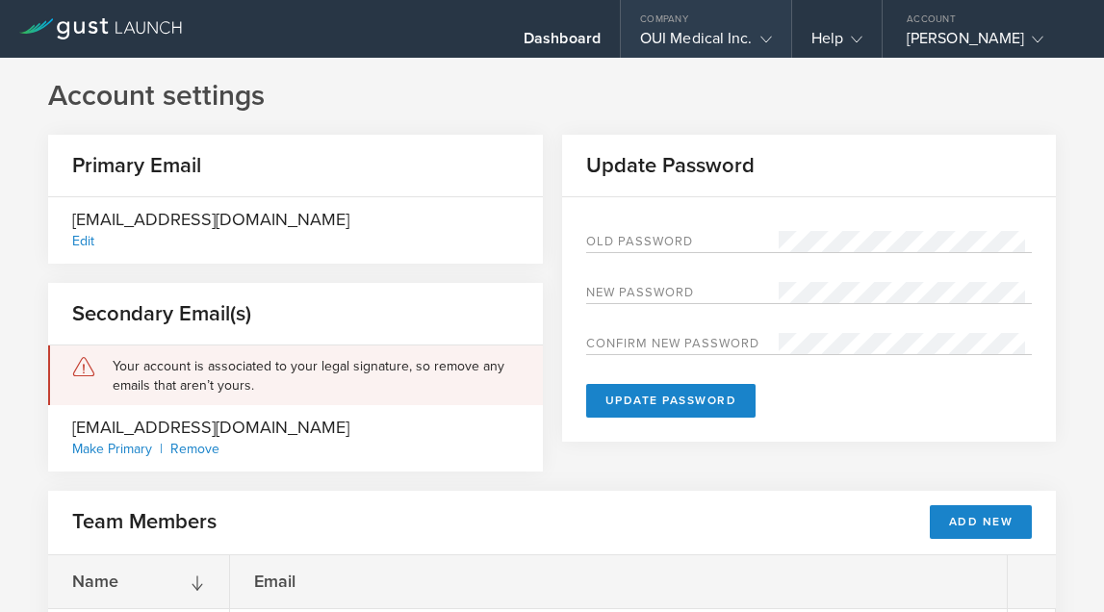
click at [689, 38] on div "OUI Medical Inc." at bounding box center [706, 43] width 132 height 29
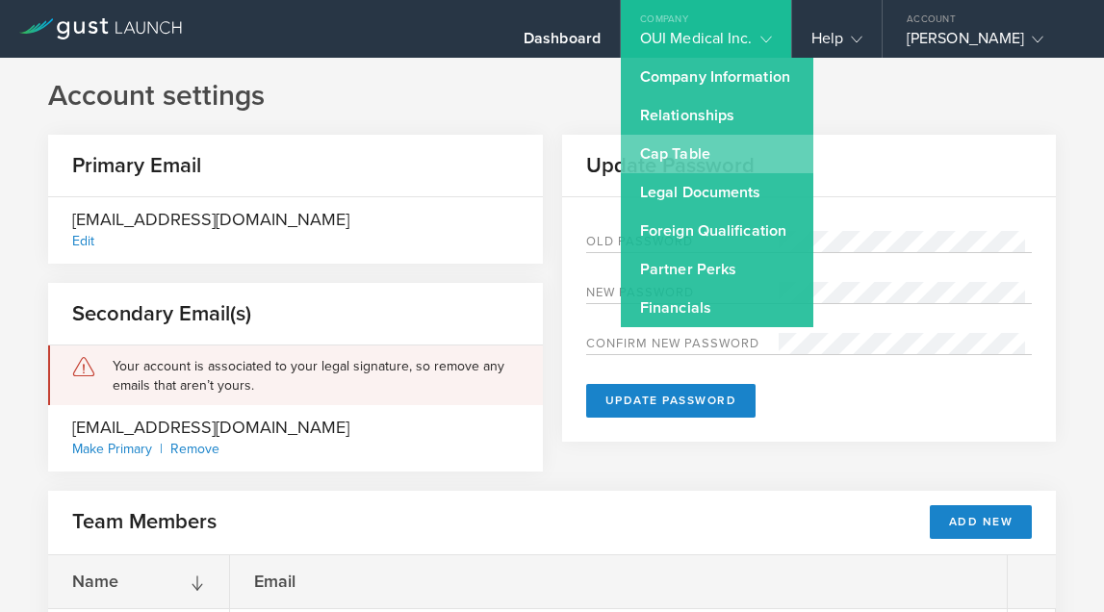
click at [725, 153] on link "Cap Table" at bounding box center [717, 154] width 192 height 38
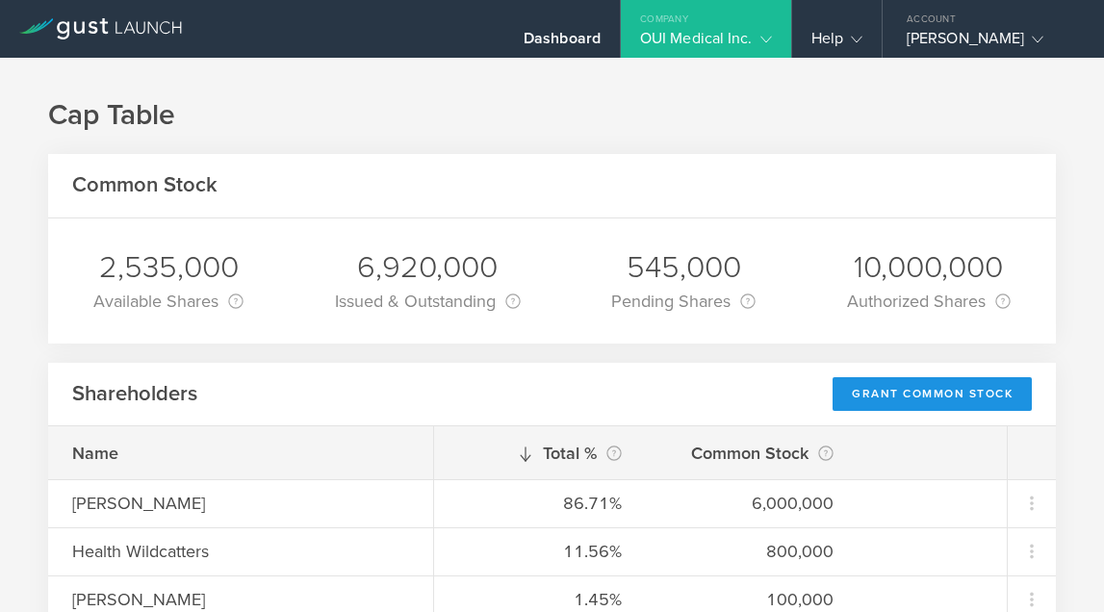
click at [859, 394] on div "Grant Common Stock" at bounding box center [931, 394] width 199 height 34
click at [890, 394] on div "Grant Common Stock" at bounding box center [931, 394] width 199 height 34
click at [869, 396] on div "Grant Common Stock" at bounding box center [931, 394] width 199 height 34
click at [869, 396] on body "Dashboard Company OUI Medical Inc. Company Information Relationships Cap Table …" at bounding box center [552, 306] width 1104 height 612
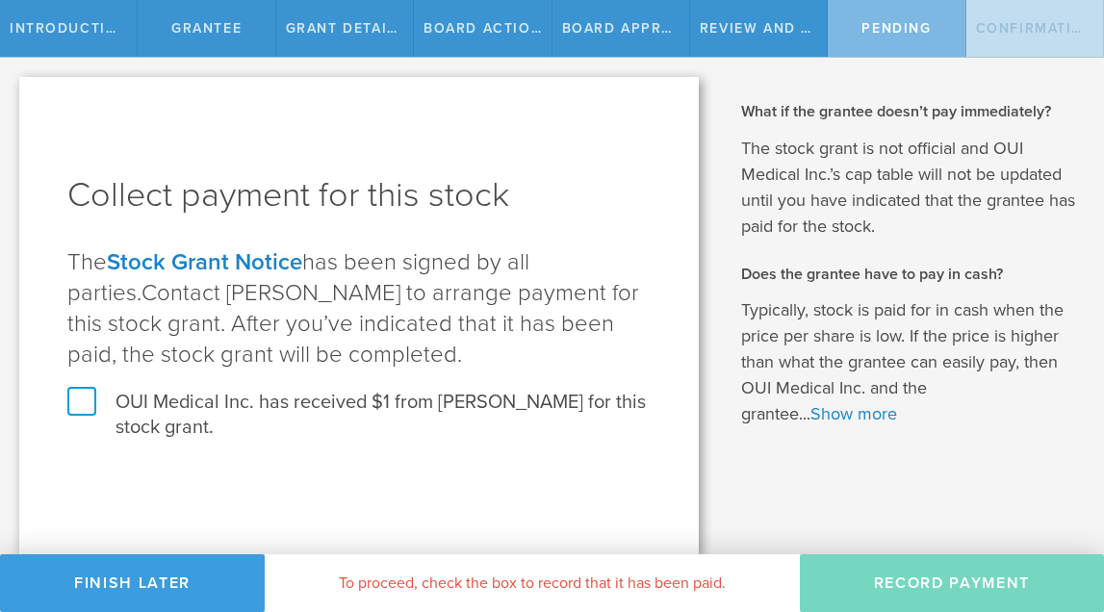
click at [85, 396] on label "OUI Medical Inc. has received $1 from Rachel Rakvica Sprague for this stock gra…" at bounding box center [358, 415] width 583 height 50
click at [0, 0] on input "OUI Medical Inc. has received $1 from Rachel Rakvica Sprague for this stock gra…" at bounding box center [0, 0] width 0 height 0
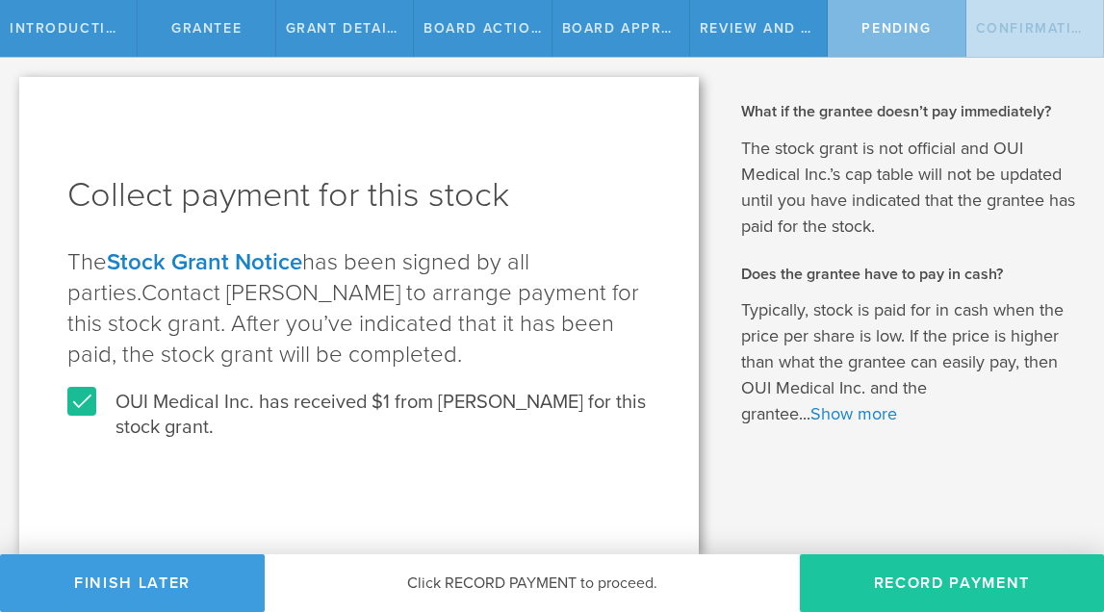
click at [980, 574] on button "Record Payment" at bounding box center [952, 583] width 304 height 58
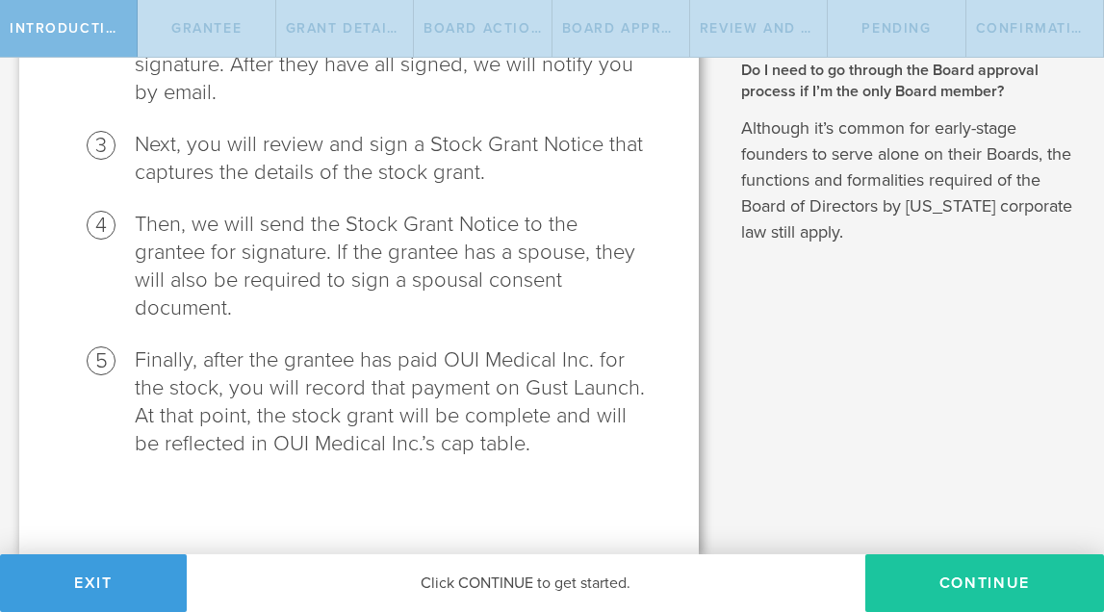
click at [978, 581] on button "Continue" at bounding box center [984, 583] width 239 height 58
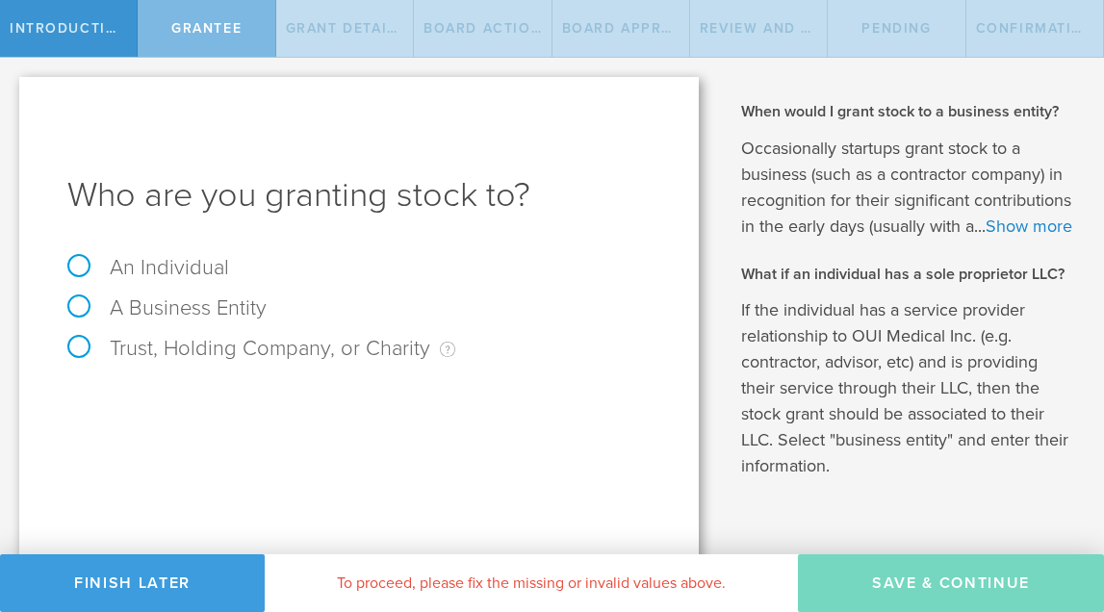
click at [84, 267] on label "An Individual" at bounding box center [148, 267] width 162 height 25
click at [13, 89] on input "An Individual" at bounding box center [6, 73] width 13 height 31
radio input "true"
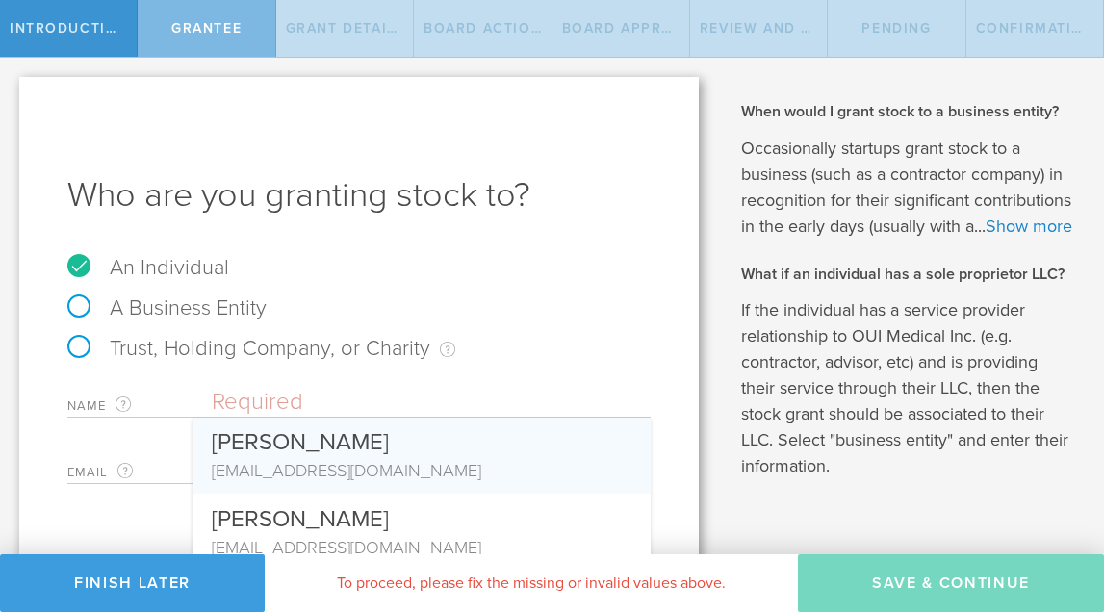
click at [304, 398] on input "text" at bounding box center [431, 402] width 439 height 29
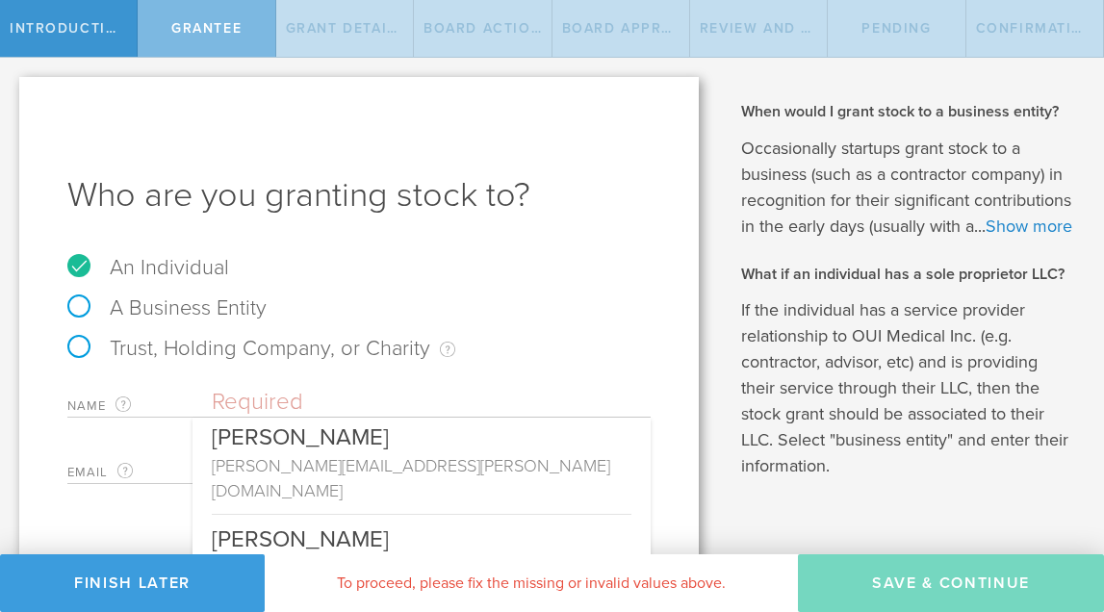
scroll to position [163, 0]
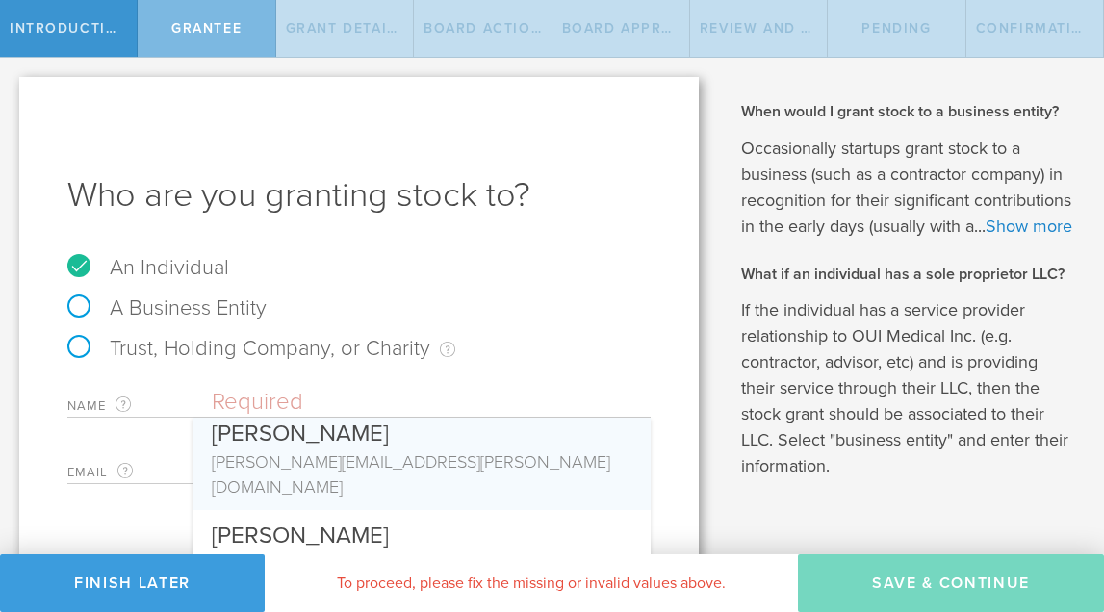
click at [367, 447] on div "[PERSON_NAME]" at bounding box center [422, 428] width 420 height 41
type input "[PERSON_NAME]"
type input "[PERSON_NAME][EMAIL_ADDRESS][PERSON_NAME][DOMAIN_NAME]"
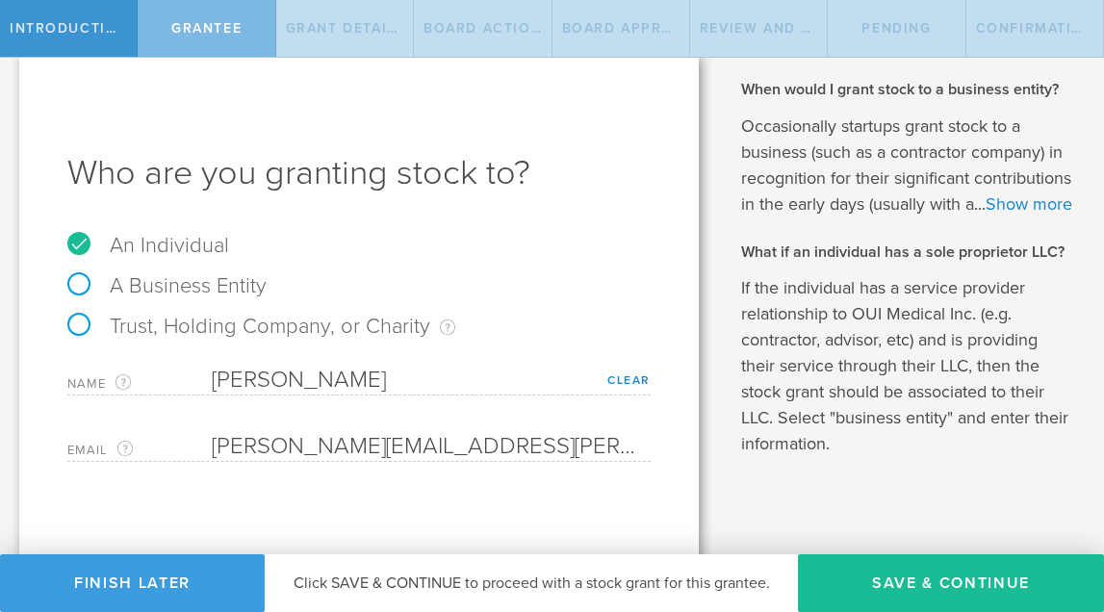
scroll to position [24, 0]
click at [617, 376] on link "Clear" at bounding box center [628, 377] width 43 height 13
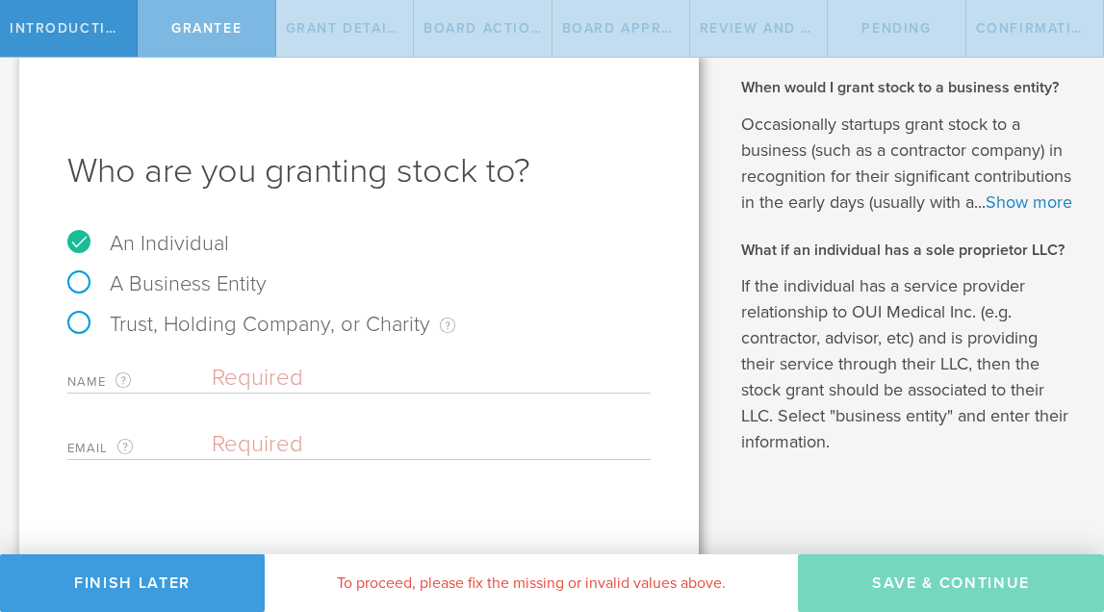
click at [397, 383] on input "text" at bounding box center [431, 378] width 439 height 29
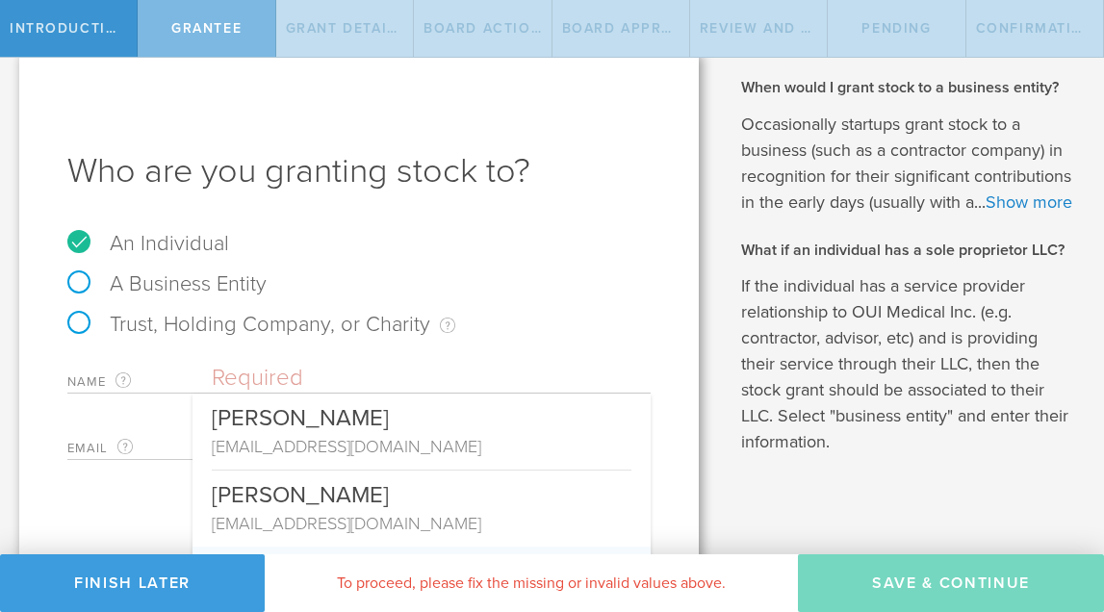
paste input "[PERSON_NAME] <[PERSON_NAME][EMAIL_ADDRESS][PERSON_NAME][DOMAIN_NAME]>"
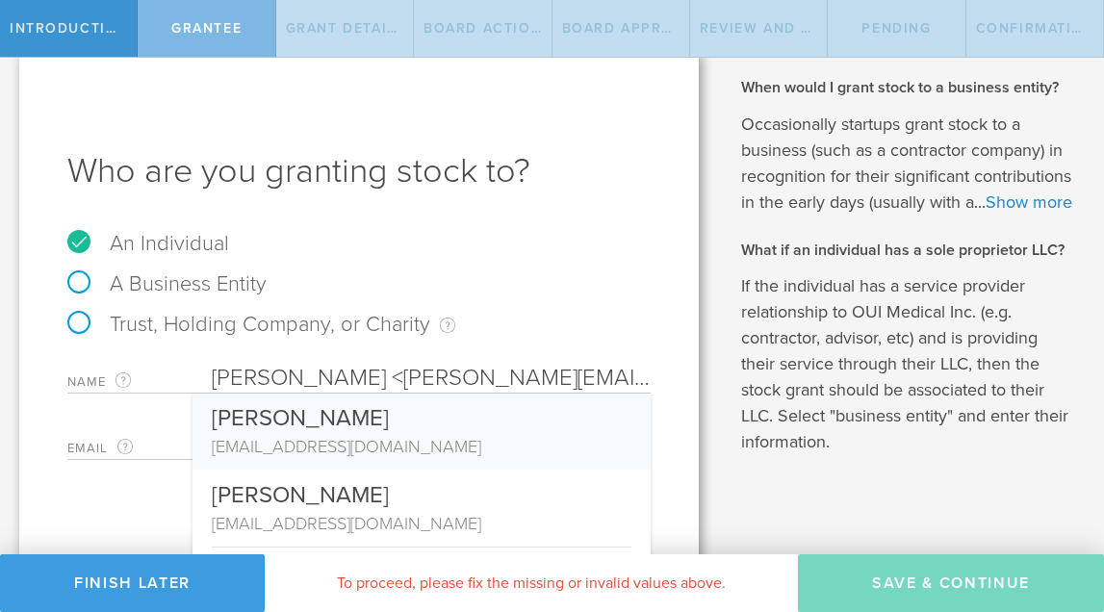
drag, startPoint x: 329, startPoint y: 379, endPoint x: 676, endPoint y: 372, distance: 347.4
click at [676, 372] on div "Who are you granting stock to? An Individual A Business Entity Trust, Holding C…" at bounding box center [358, 311] width 679 height 516
type input "[PERSON_NAME]"
click at [565, 337] on div "Trust, Holding Company, or Charity An individual that has a service provider re…" at bounding box center [358, 334] width 583 height 40
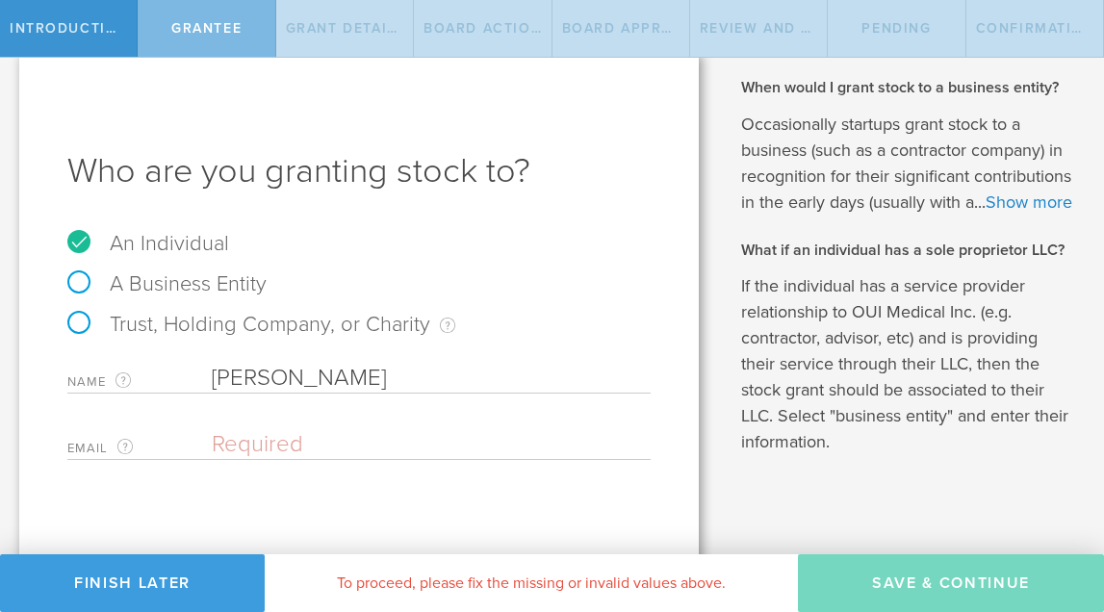
paste input "<[PERSON_NAME][EMAIL_ADDRESS][PERSON_NAME][DOMAIN_NAME]>"
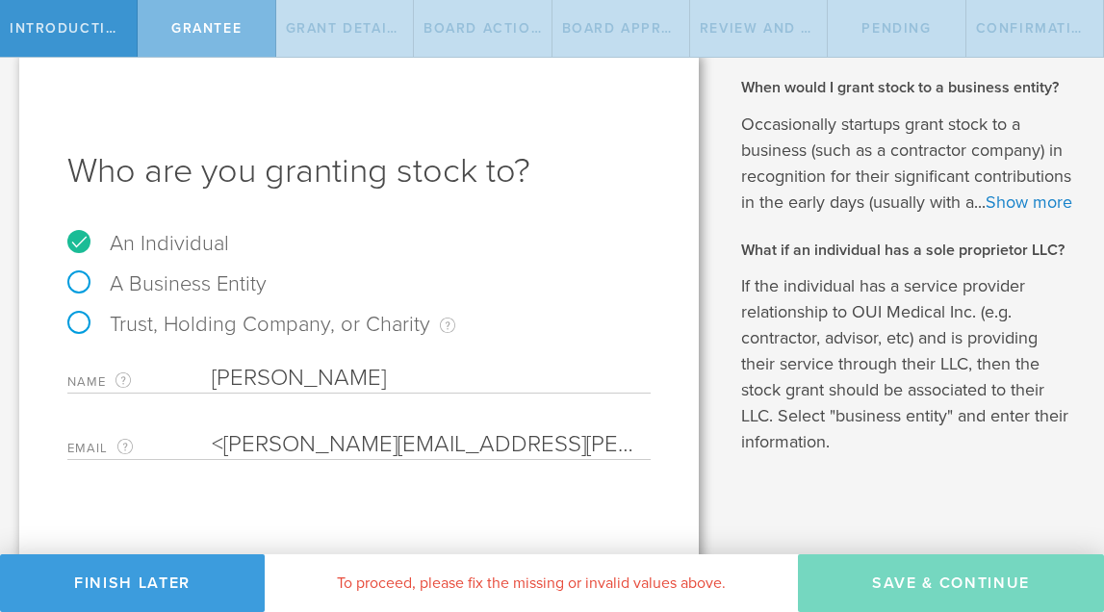
drag, startPoint x: 231, startPoint y: 445, endPoint x: 181, endPoint y: 448, distance: 50.1
click at [180, 448] on div "Email The email address of the person that you are granting stock to. <[PERSON_…" at bounding box center [358, 439] width 583 height 39
click at [477, 440] on input "[PERSON_NAME][EMAIL_ADDRESS][PERSON_NAME][DOMAIN_NAME]>" at bounding box center [426, 444] width 429 height 29
click at [214, 448] on input "[PERSON_NAME][EMAIL_ADDRESS][PERSON_NAME][DOMAIN_NAME]" at bounding box center [426, 444] width 429 height 29
type input "[PERSON_NAME][EMAIL_ADDRESS][PERSON_NAME][DOMAIN_NAME]"
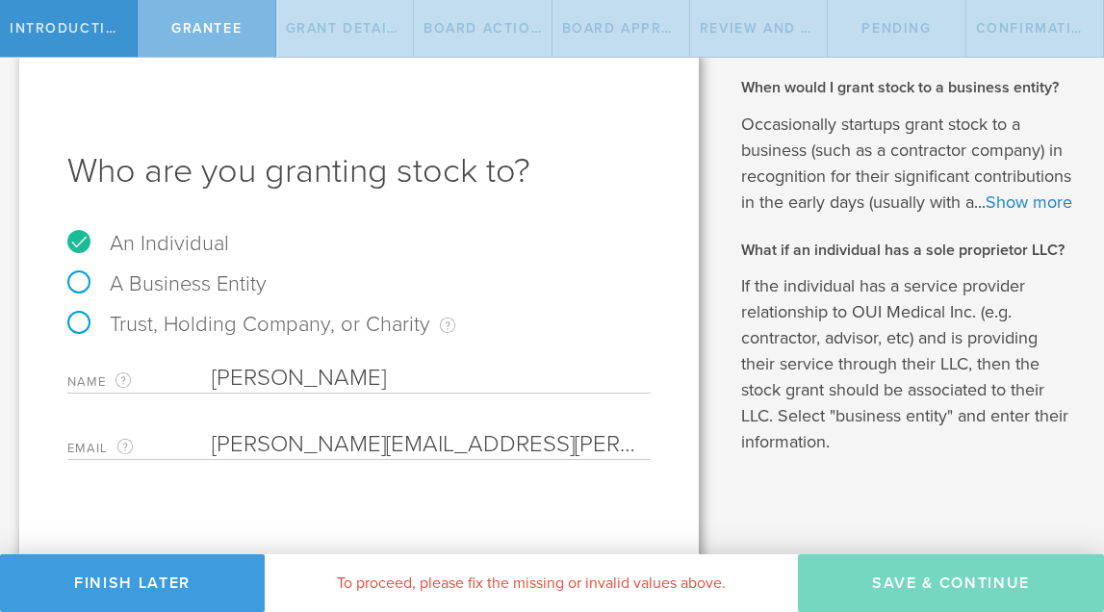
click at [484, 381] on input "[PERSON_NAME]" at bounding box center [431, 378] width 439 height 29
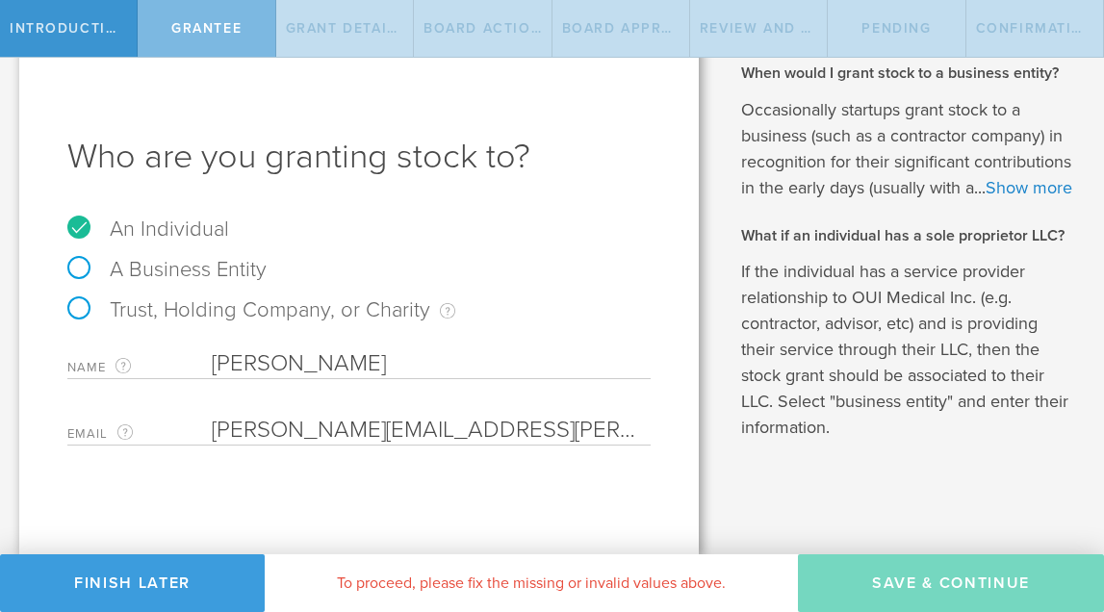
scroll to position [64, 0]
click at [445, 349] on input "[PERSON_NAME]" at bounding box center [431, 363] width 439 height 29
click at [214, 349] on input "[PERSON_NAME]" at bounding box center [431, 363] width 439 height 29
click at [216, 416] on input "email" at bounding box center [426, 430] width 429 height 29
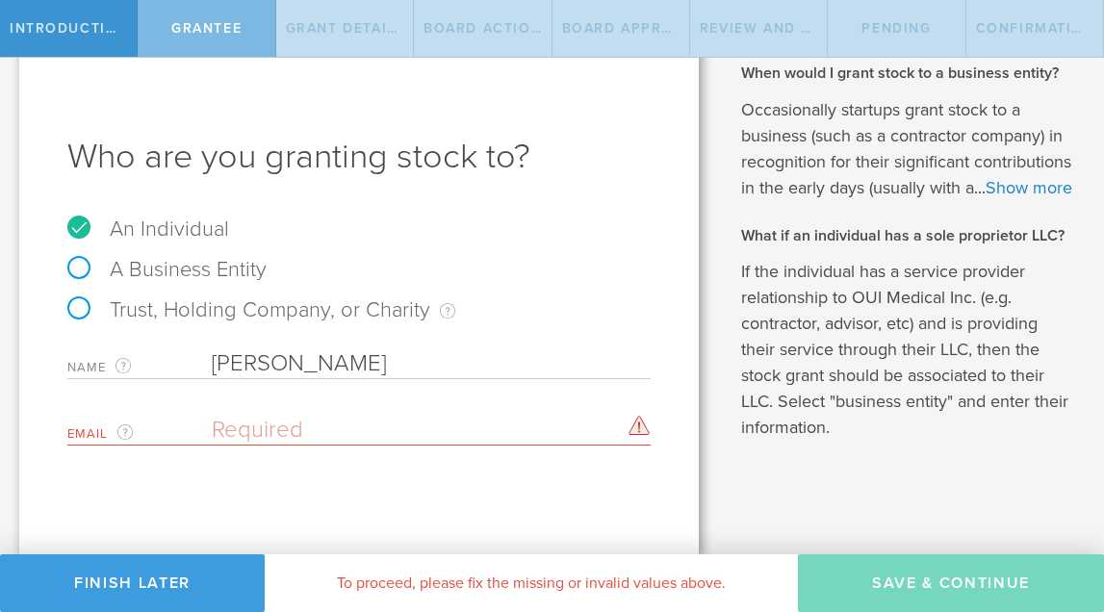
click at [249, 416] on input "email" at bounding box center [426, 430] width 429 height 29
paste input "<[PERSON_NAME][EMAIL_ADDRESS][PERSON_NAME][DOMAIN_NAME]>"
click at [232, 416] on input "<[PERSON_NAME][EMAIL_ADDRESS][PERSON_NAME][DOMAIN_NAME]>" at bounding box center [426, 430] width 429 height 29
click at [479, 416] on input "[PERSON_NAME][EMAIL_ADDRESS][PERSON_NAME][DOMAIN_NAME]>" at bounding box center [426, 430] width 429 height 29
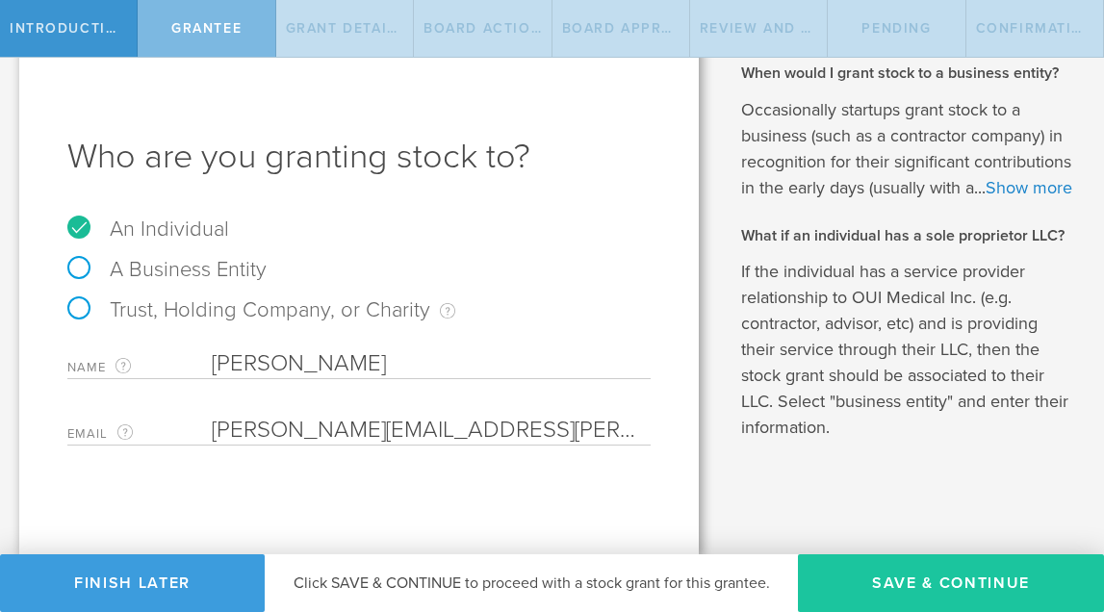
type input "[PERSON_NAME][EMAIL_ADDRESS][PERSON_NAME][DOMAIN_NAME]"
click at [915, 578] on button "Save & Continue" at bounding box center [951, 583] width 306 height 58
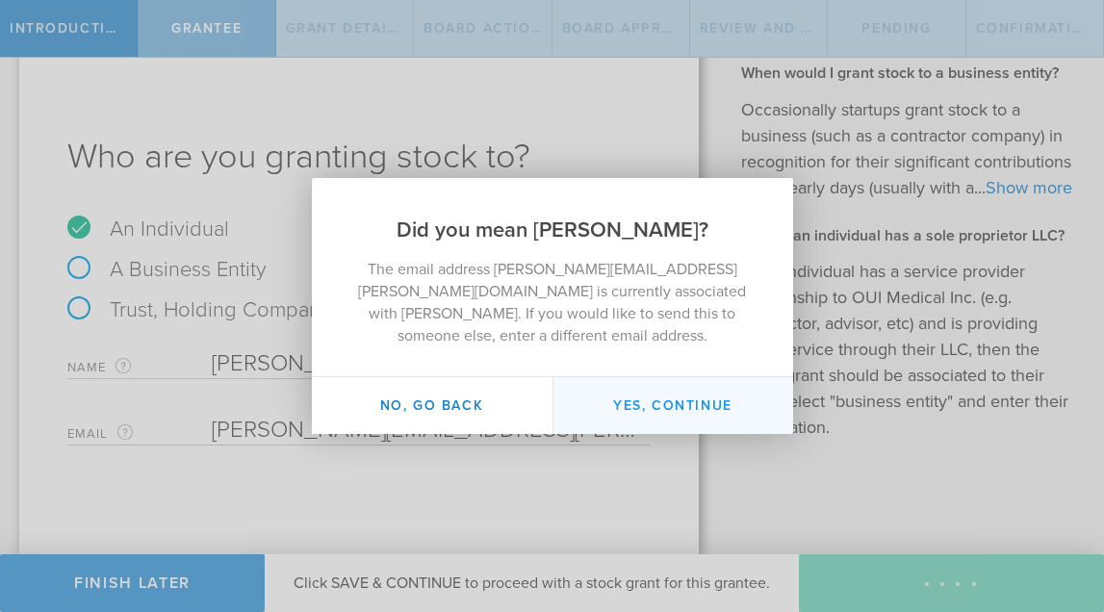
click at [660, 391] on button "Yes, continue" at bounding box center [672, 405] width 241 height 57
type input "[PERSON_NAME]"
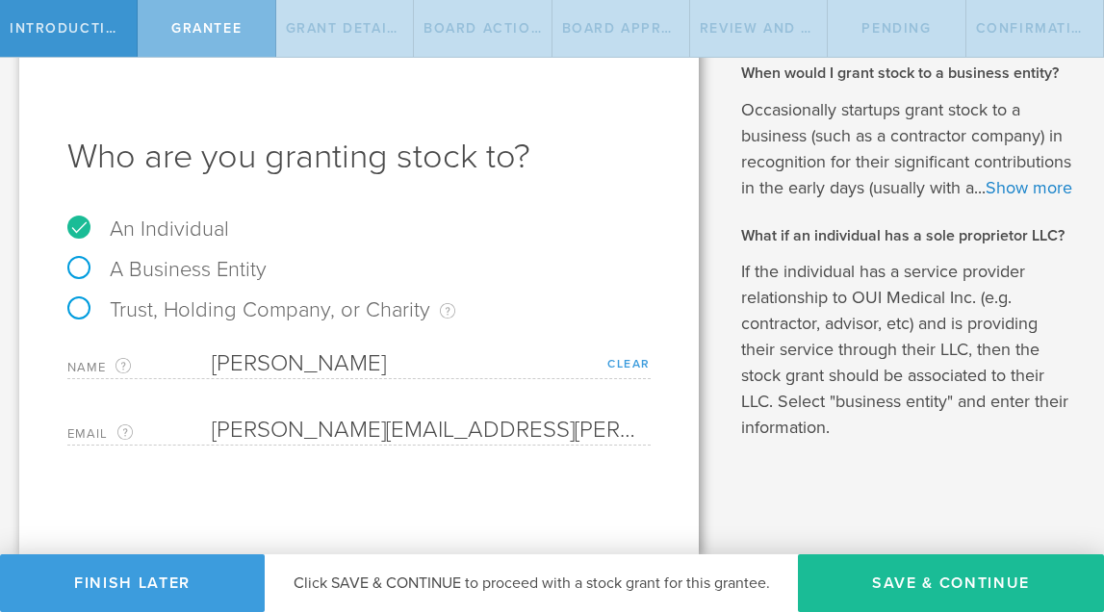
click at [614, 357] on link "Clear" at bounding box center [628, 363] width 43 height 13
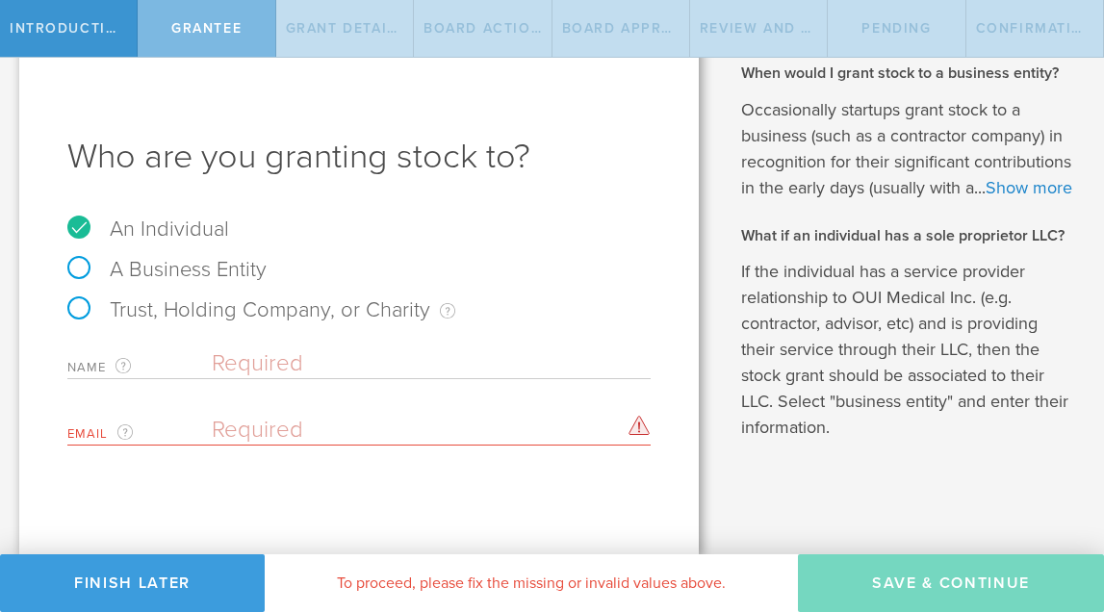
click at [360, 349] on input "text" at bounding box center [431, 363] width 439 height 29
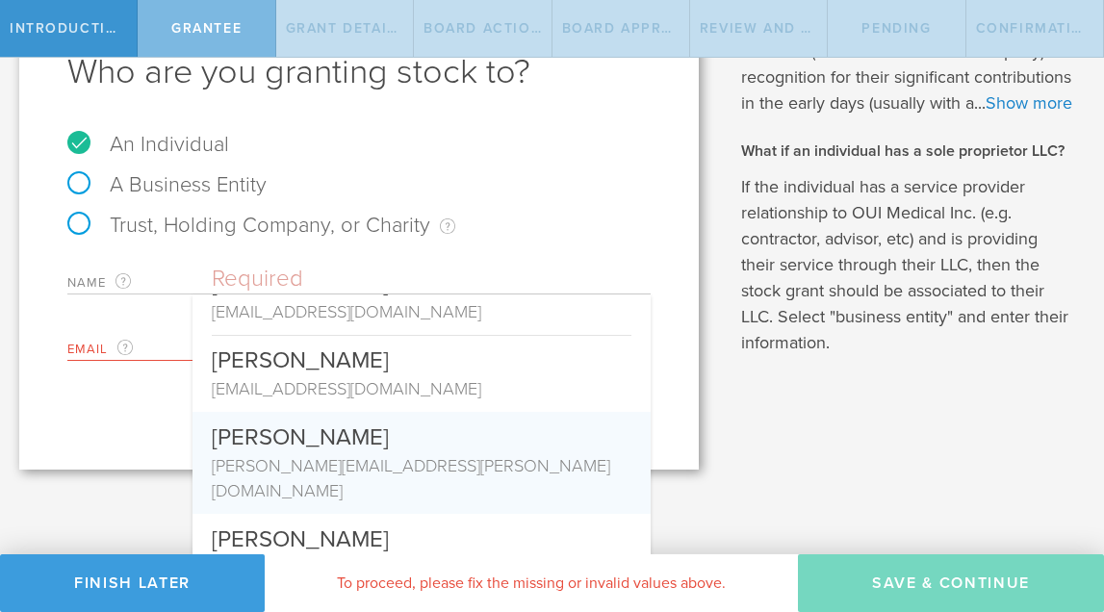
scroll to position [45, 0]
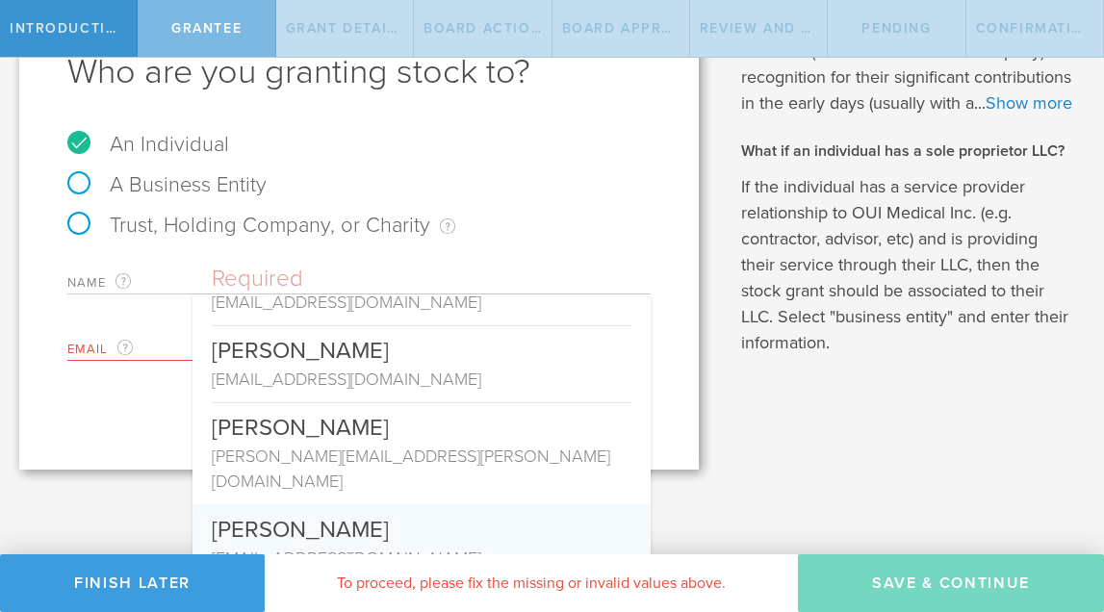
click at [765, 470] on div "Why is spousal consent required for a stock grant? In the case of a marital eve…" at bounding box center [911, 202] width 386 height 535
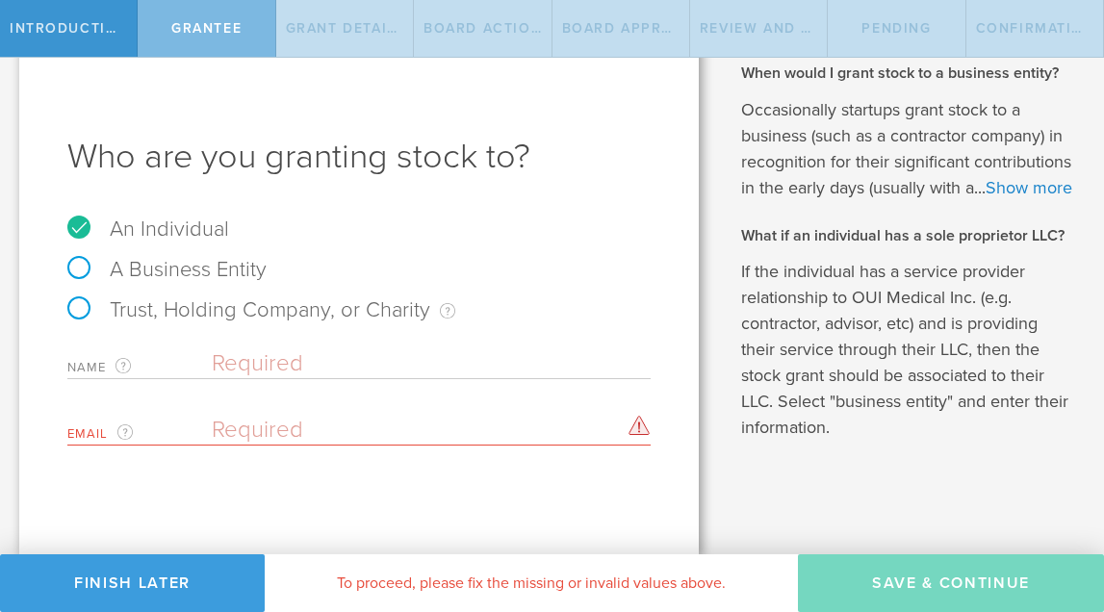
scroll to position [64, 0]
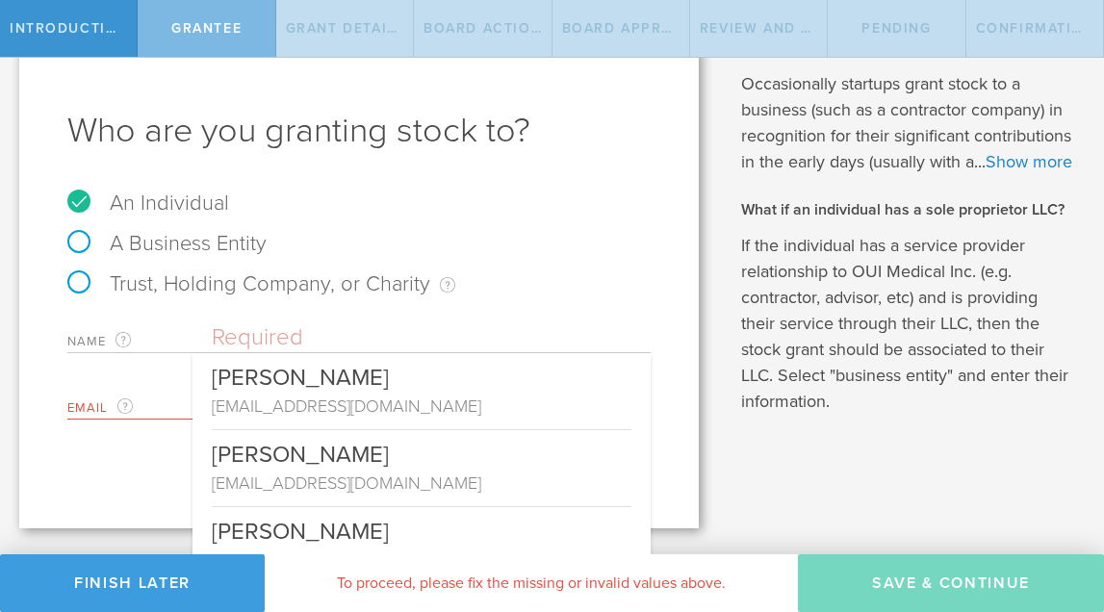
click at [460, 335] on input "text" at bounding box center [431, 337] width 439 height 29
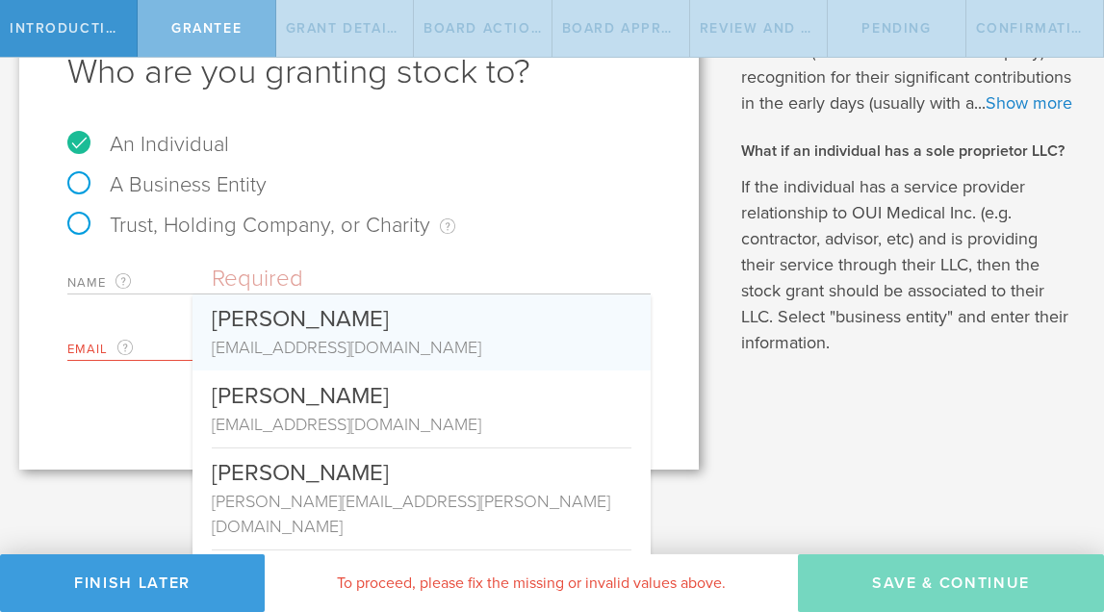
scroll to position [0, 0]
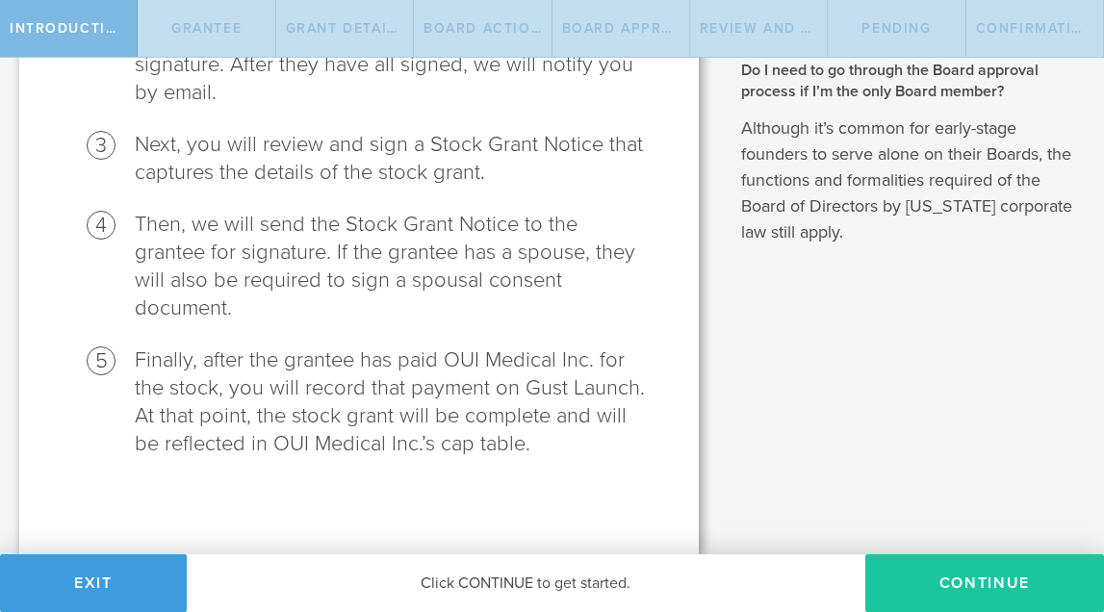
click at [937, 582] on button "Continue" at bounding box center [984, 583] width 239 height 58
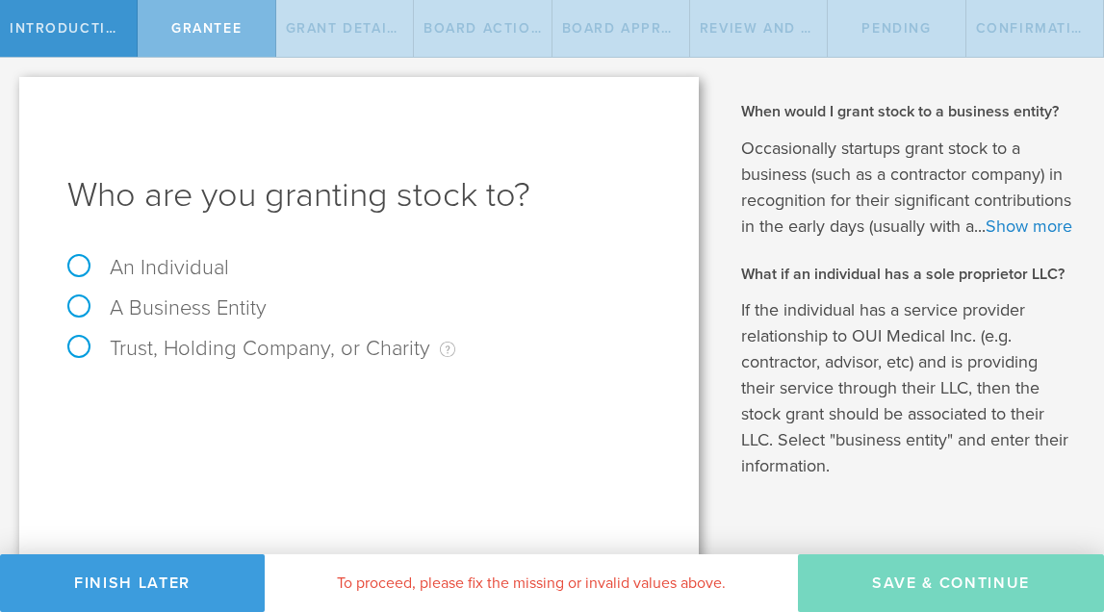
click at [79, 274] on label "An Individual" at bounding box center [148, 267] width 162 height 25
click at [13, 89] on input "An Individual" at bounding box center [6, 73] width 13 height 31
radio input "true"
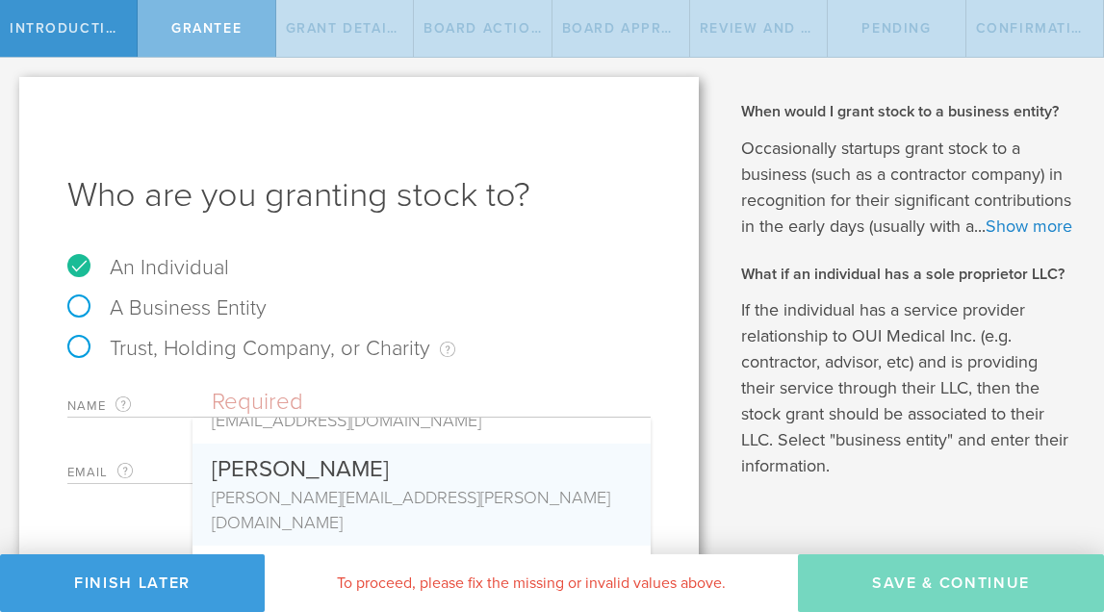
scroll to position [139, 0]
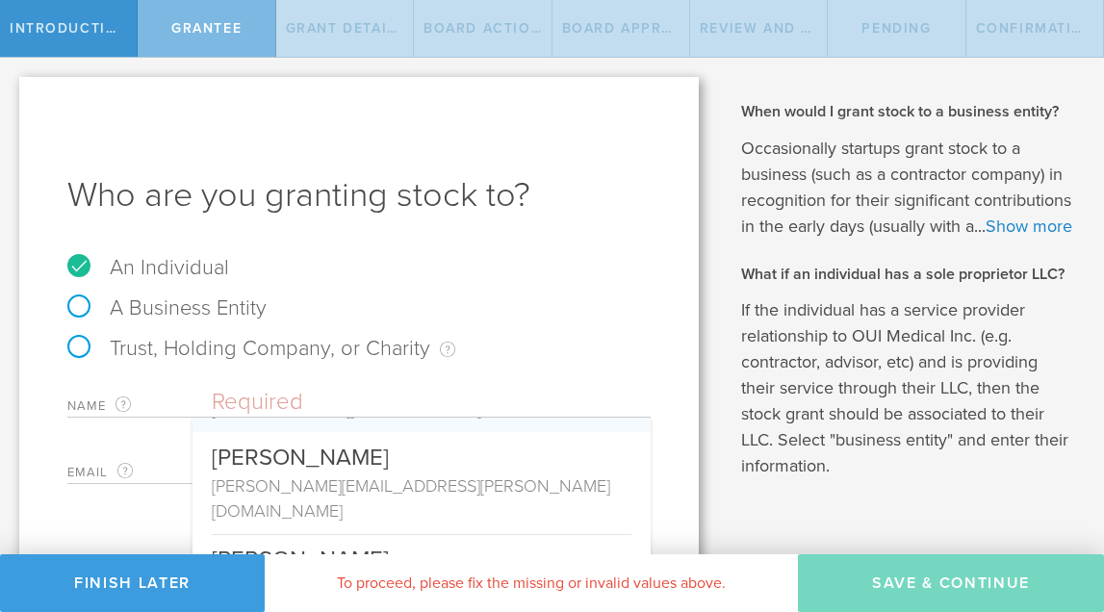
click at [367, 400] on input "text" at bounding box center [431, 402] width 439 height 29
paste input "<[PERSON_NAME][EMAIL_ADDRESS][PERSON_NAME][DOMAIN_NAME]>"
type input "<[PERSON_NAME][EMAIL_ADDRESS][PERSON_NAME][DOMAIN_NAME]>"
drag, startPoint x: 516, startPoint y: 407, endPoint x: 204, endPoint y: 388, distance: 312.3
click at [204, 388] on div "Name The first and last name of the person that you are granting stock to. <[PE…" at bounding box center [358, 397] width 583 height 39
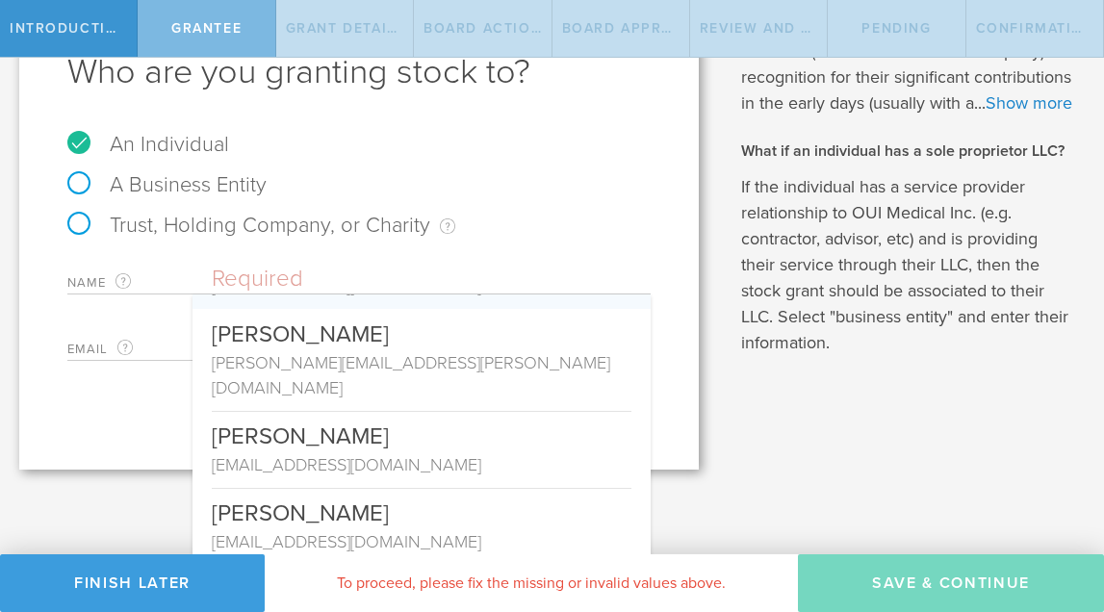
scroll to position [123, 0]
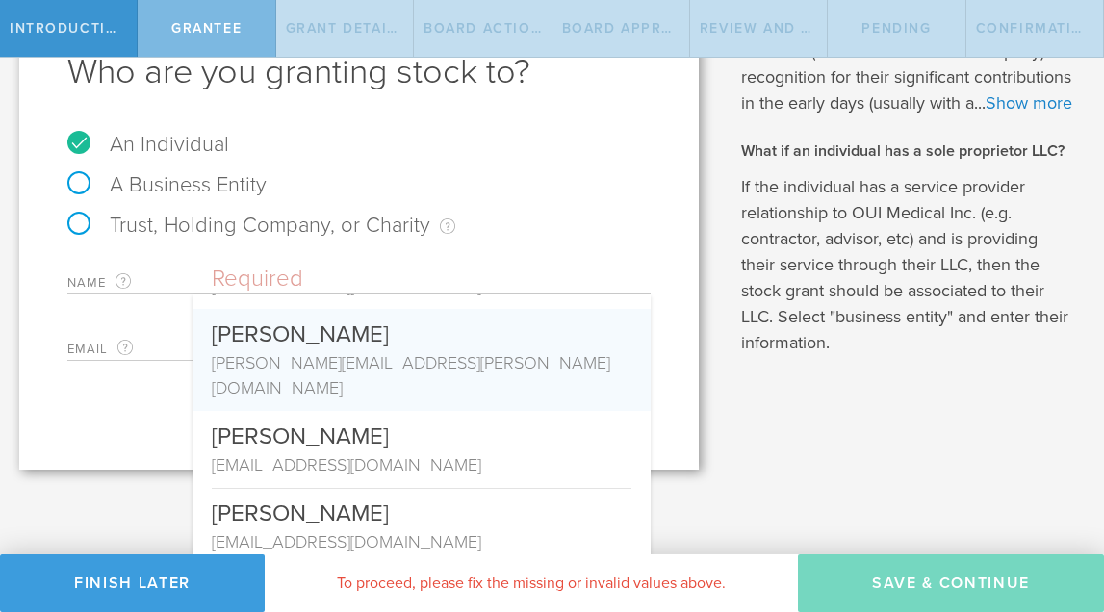
click at [674, 385] on div "Who are you granting stock to? An Individual A Business Entity Trust, Holding C…" at bounding box center [358, 212] width 679 height 516
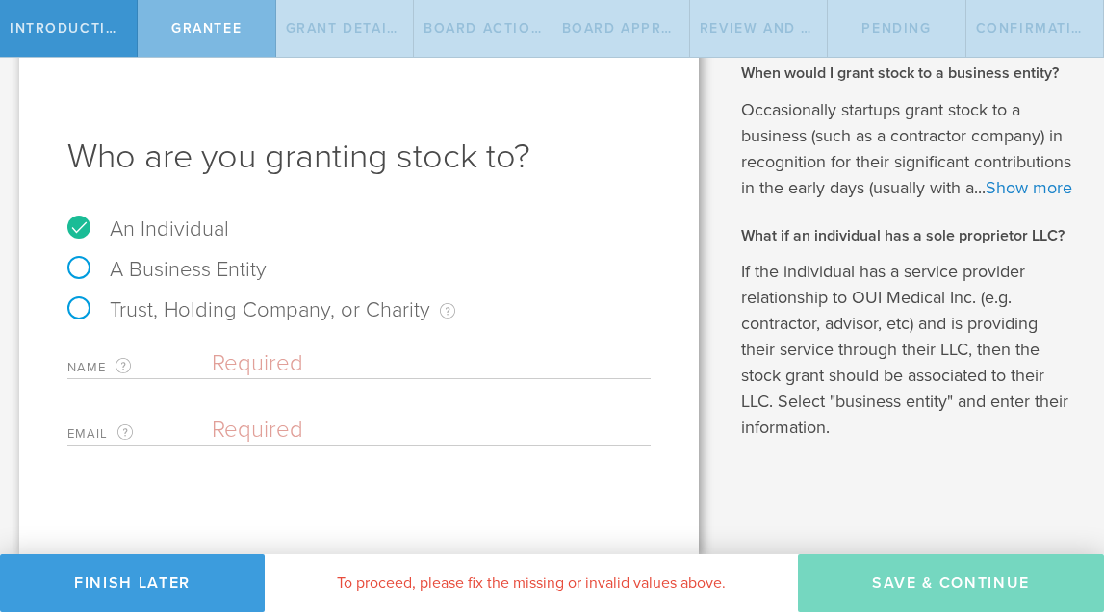
paste input "<[PERSON_NAME][EMAIL_ADDRESS][PERSON_NAME][DOMAIN_NAME]>"
drag, startPoint x: 227, startPoint y: 404, endPoint x: 192, endPoint y: 404, distance: 34.6
click at [192, 406] on div "Email The email address of the person that you are granting stock to. <[PERSON_…" at bounding box center [358, 425] width 583 height 39
click at [493, 416] on input "[PERSON_NAME][EMAIL_ADDRESS][PERSON_NAME][DOMAIN_NAME]>" at bounding box center [426, 430] width 429 height 29
type input "[PERSON_NAME][EMAIL_ADDRESS][PERSON_NAME][DOMAIN_NAME]"
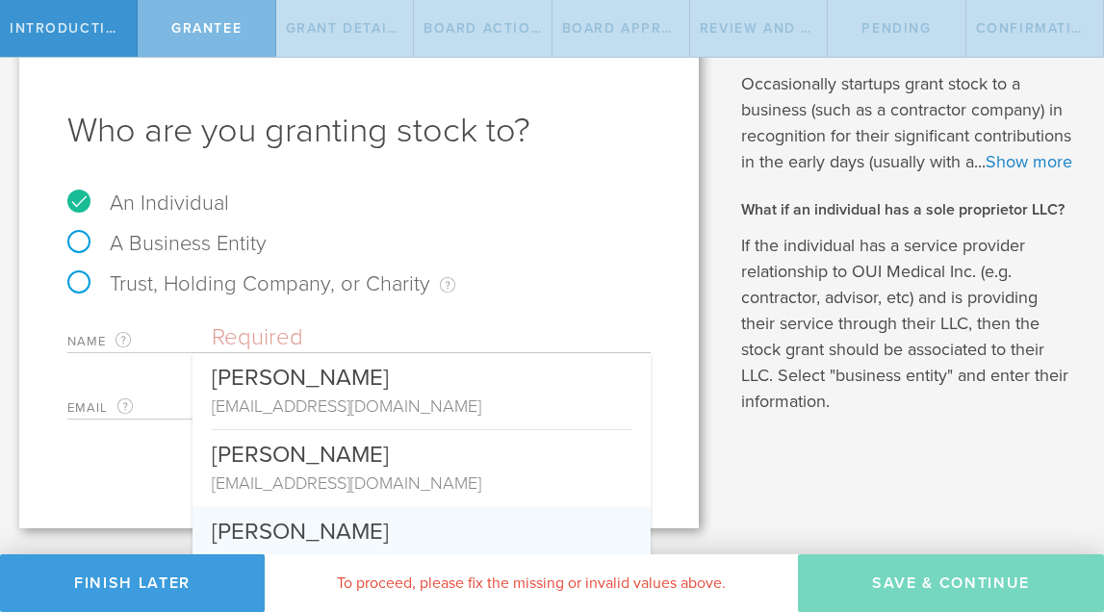
click at [431, 346] on input "text" at bounding box center [431, 337] width 439 height 29
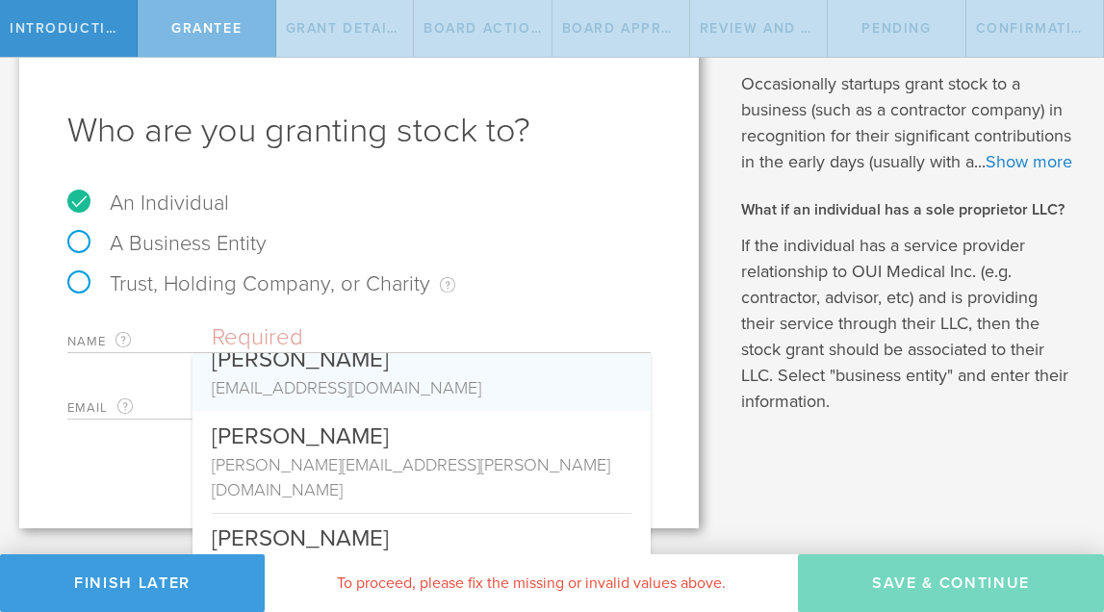
scroll to position [114, 0]
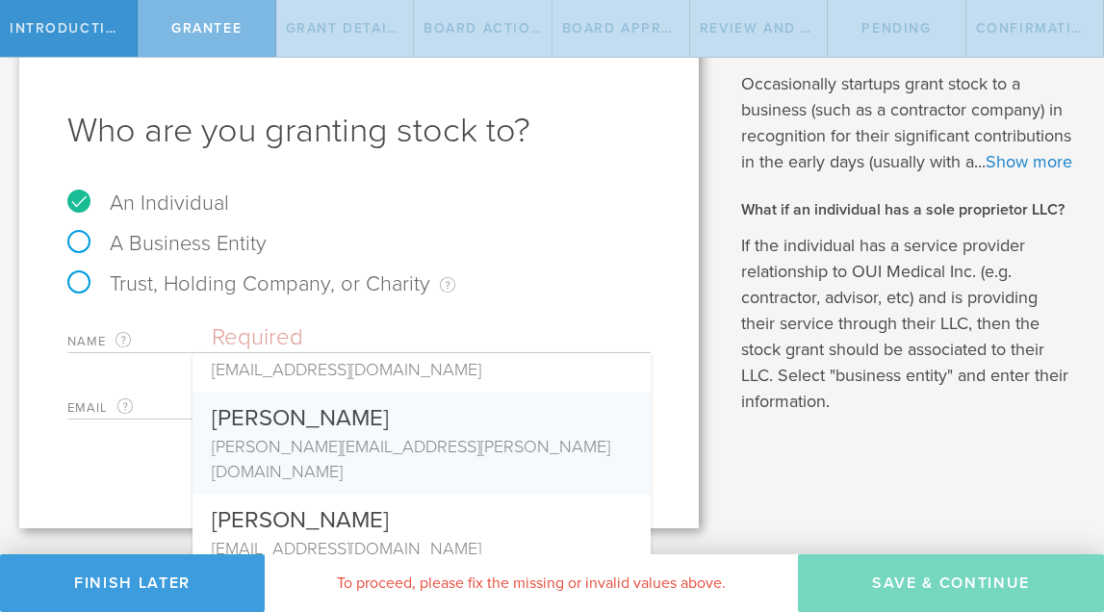
click at [419, 445] on div "[PERSON_NAME][EMAIL_ADDRESS][PERSON_NAME][DOMAIN_NAME]" at bounding box center [422, 459] width 420 height 50
type input "[PERSON_NAME]"
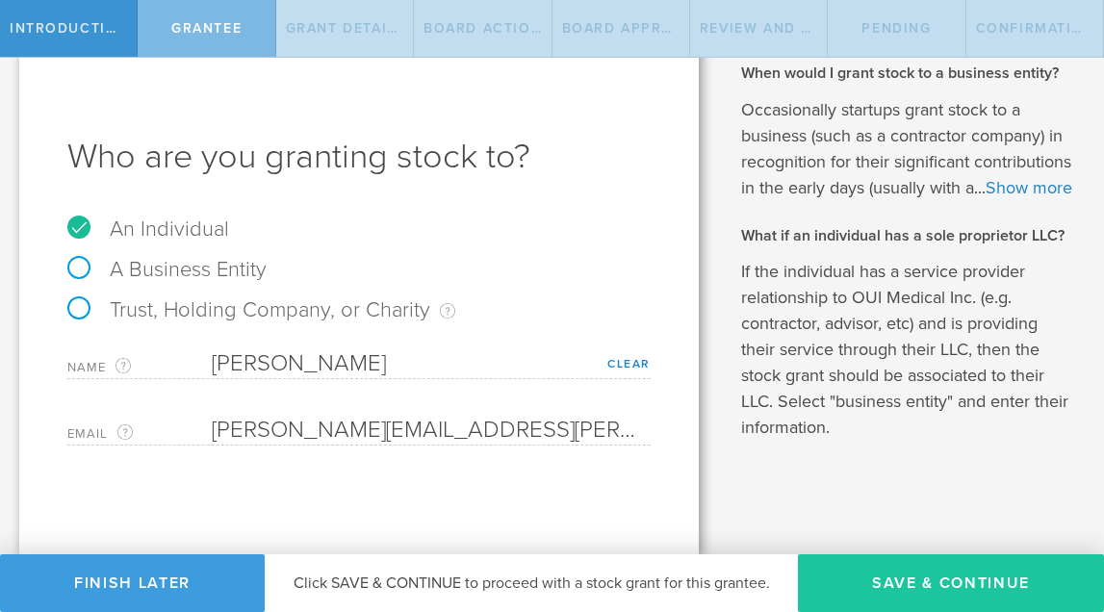
scroll to position [0, 0]
click at [888, 581] on button "Save & Continue" at bounding box center [951, 583] width 306 height 58
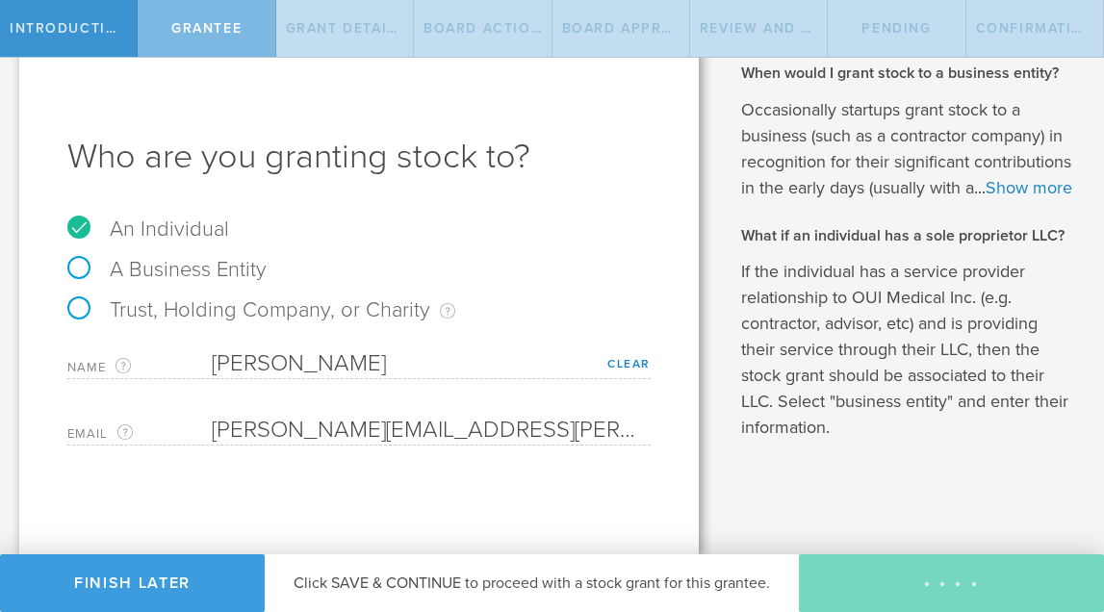
type input "48"
type input "12"
select select "none"
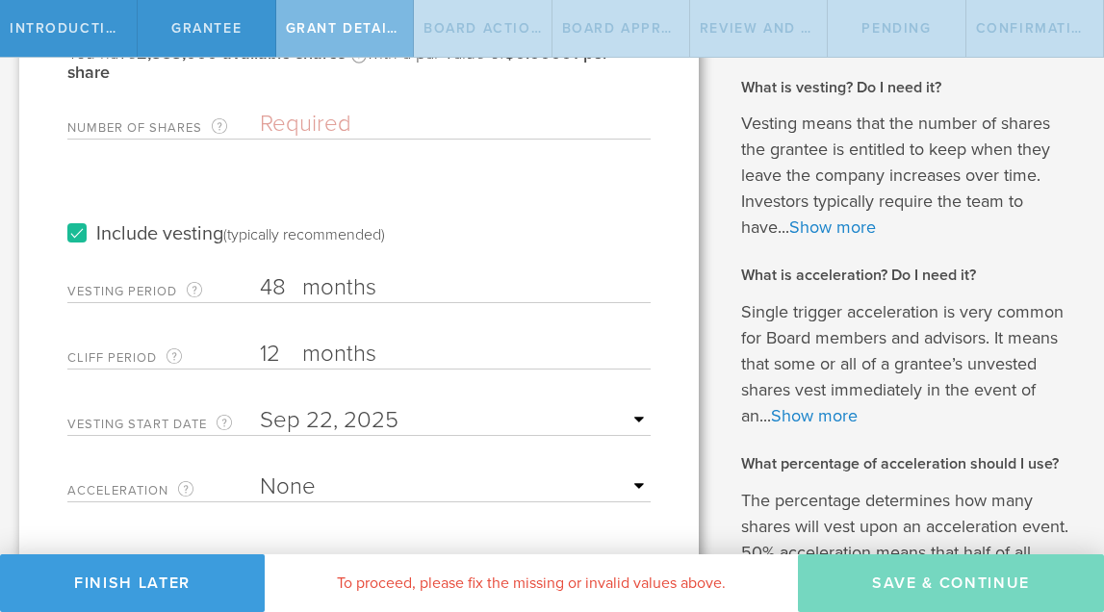
scroll to position [115, 0]
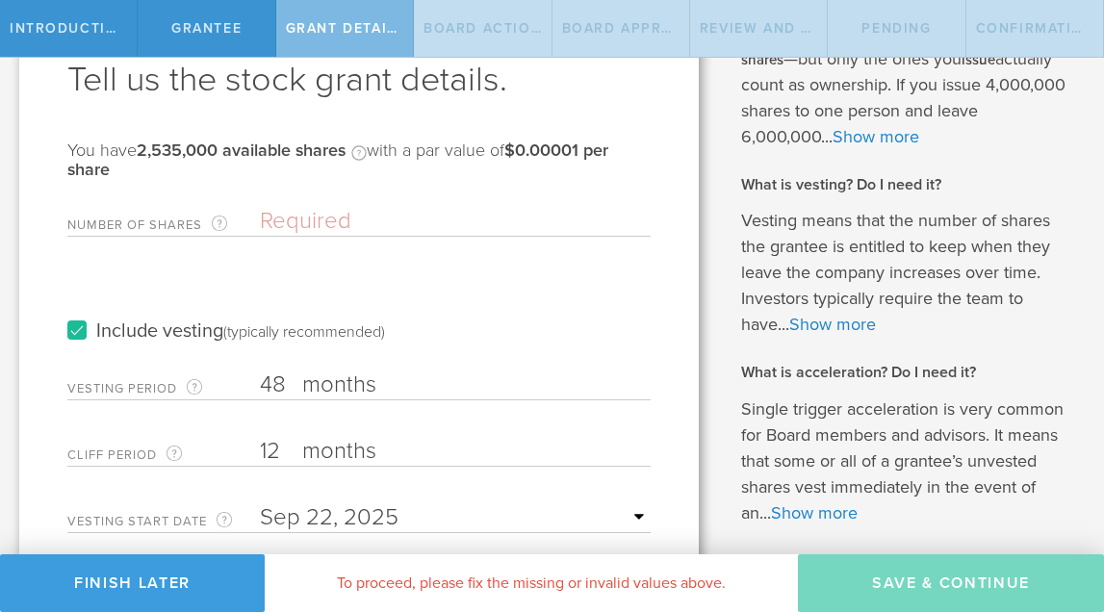
click at [330, 219] on input "Number of Shares The total amount of stock the company is granting to this reci…" at bounding box center [455, 221] width 391 height 29
paste input "400,000"
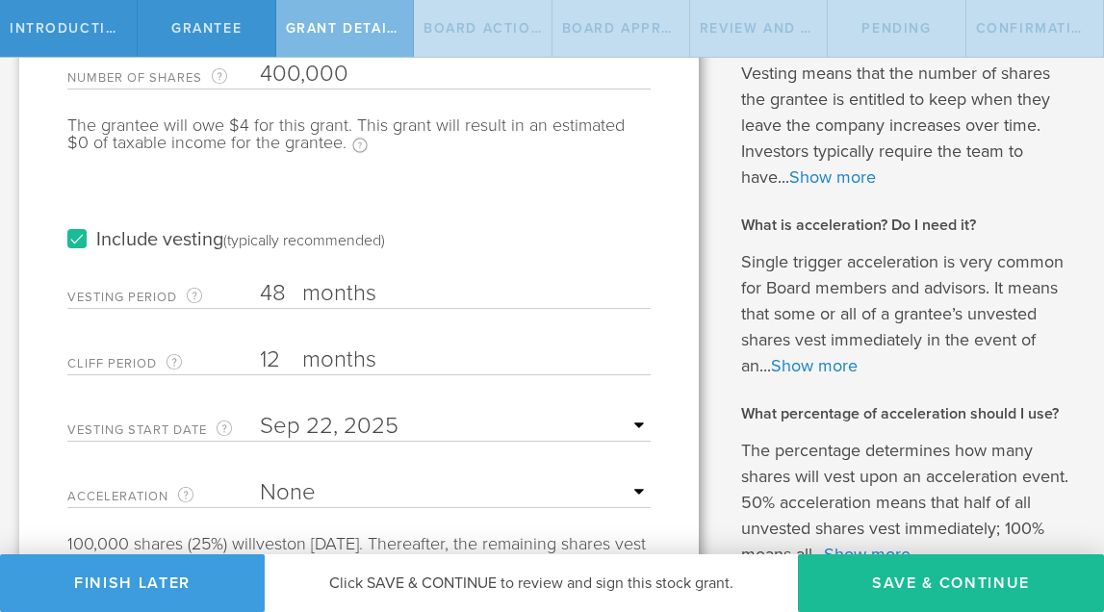
scroll to position [265, 0]
type input "400,000"
click at [283, 288] on input "48" at bounding box center [455, 291] width 391 height 29
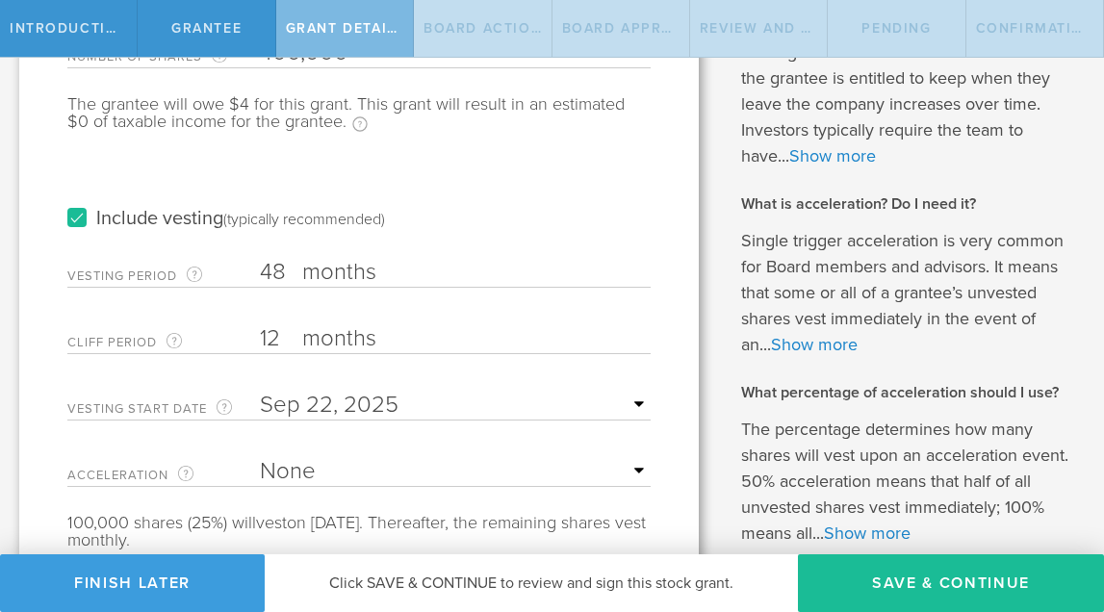
type input "1"
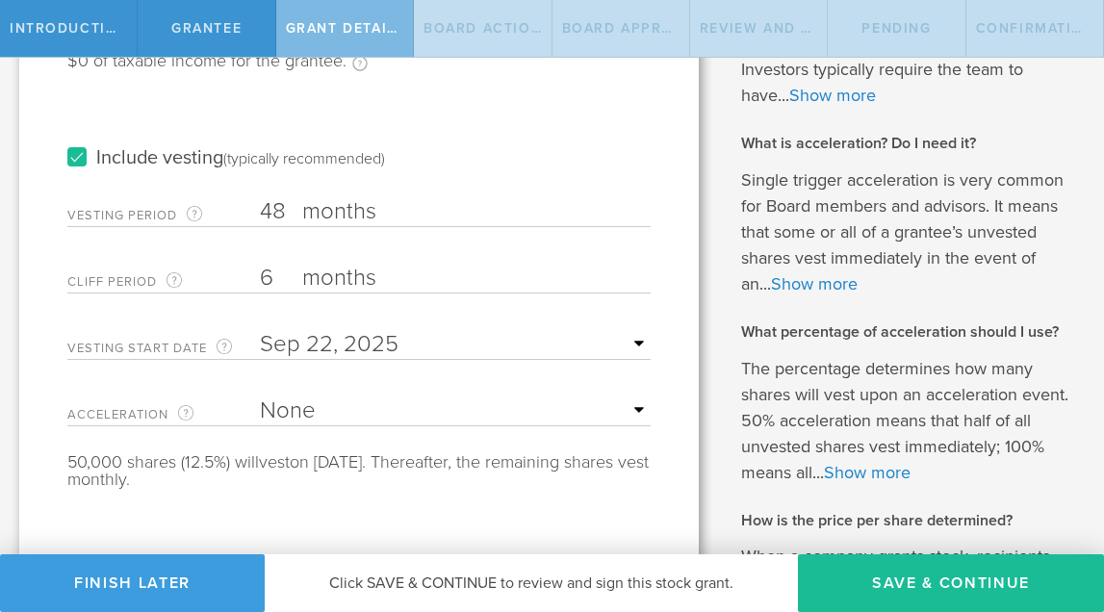
scroll to position [357, 0]
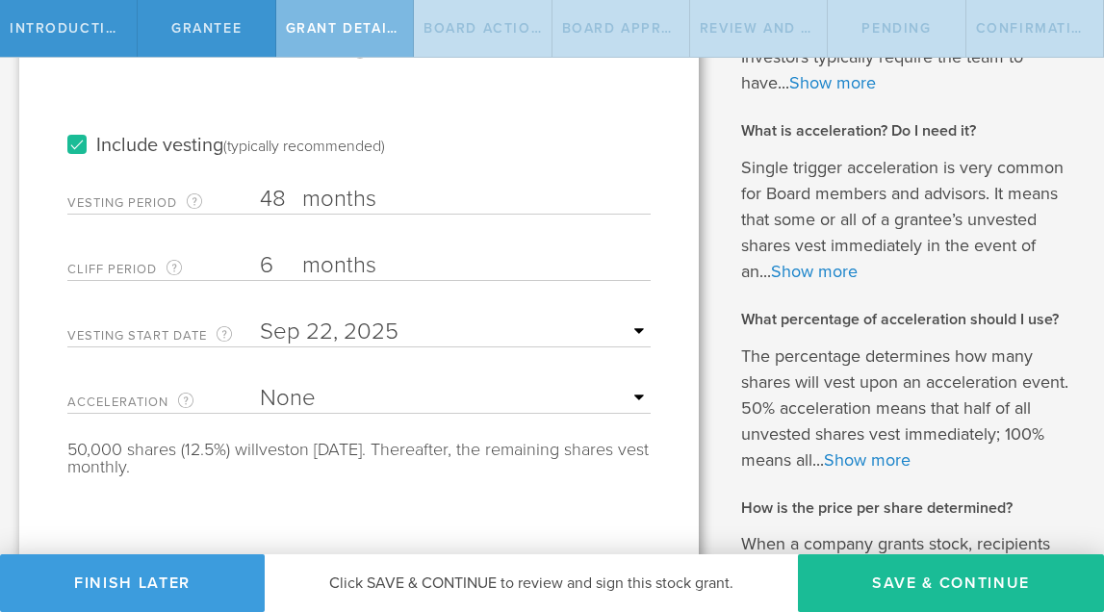
type input "6"
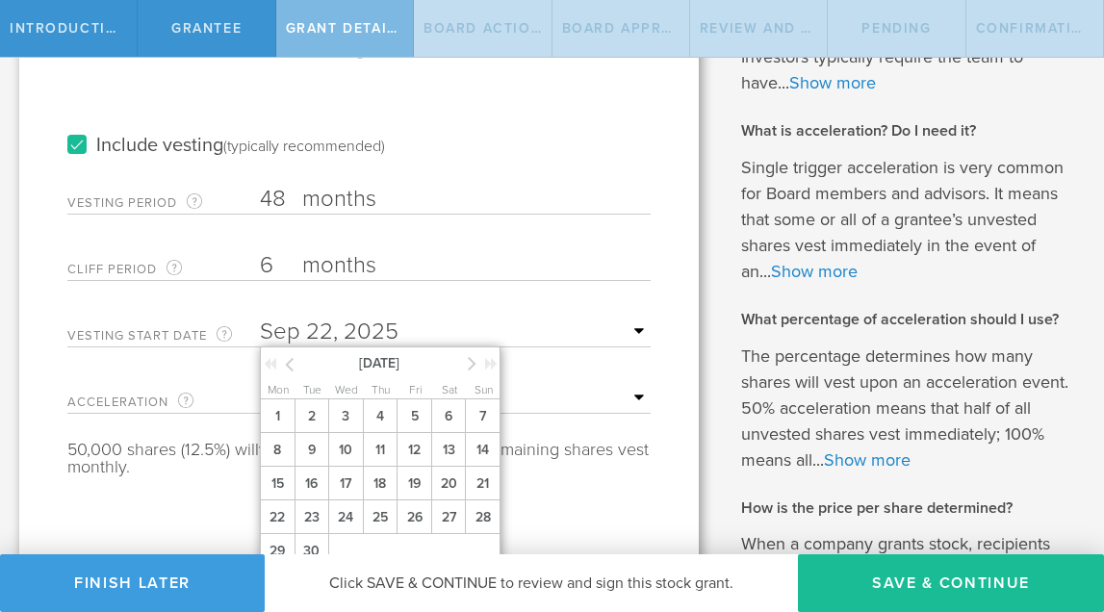
click at [336, 328] on input "text" at bounding box center [455, 332] width 391 height 29
click at [291, 360] on icon at bounding box center [289, 364] width 9 height 24
click at [484, 432] on span "1" at bounding box center [482, 416] width 35 height 34
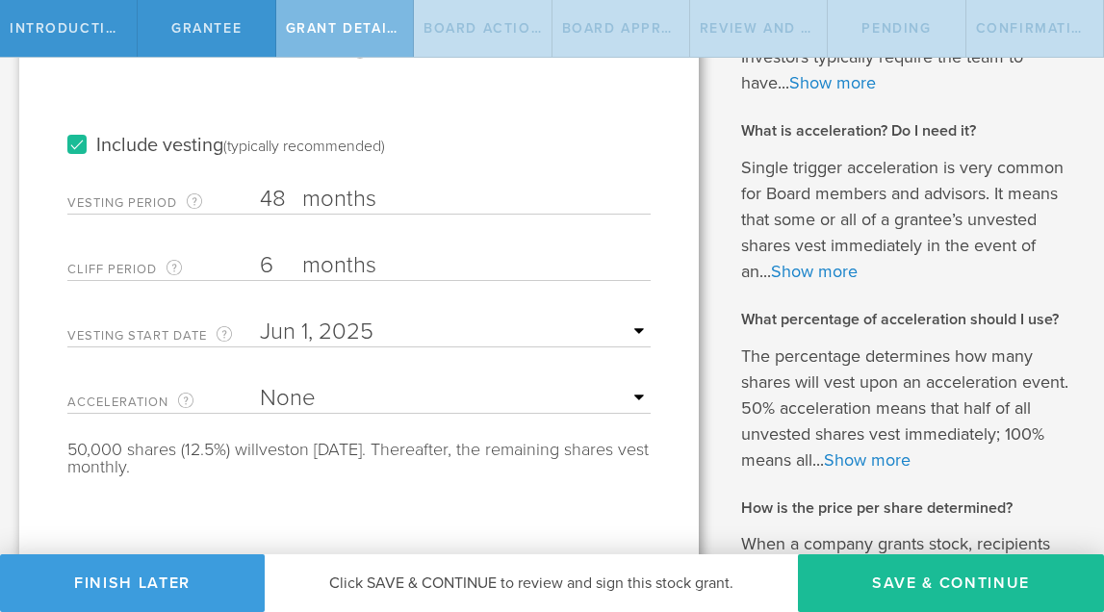
scroll to position [404, 0]
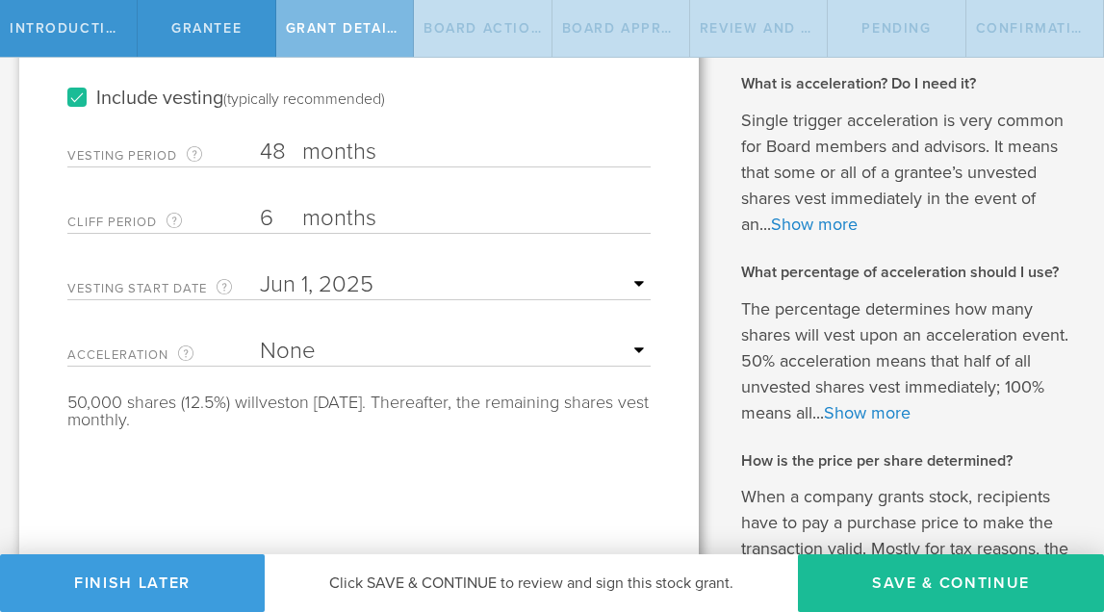
select select "single"
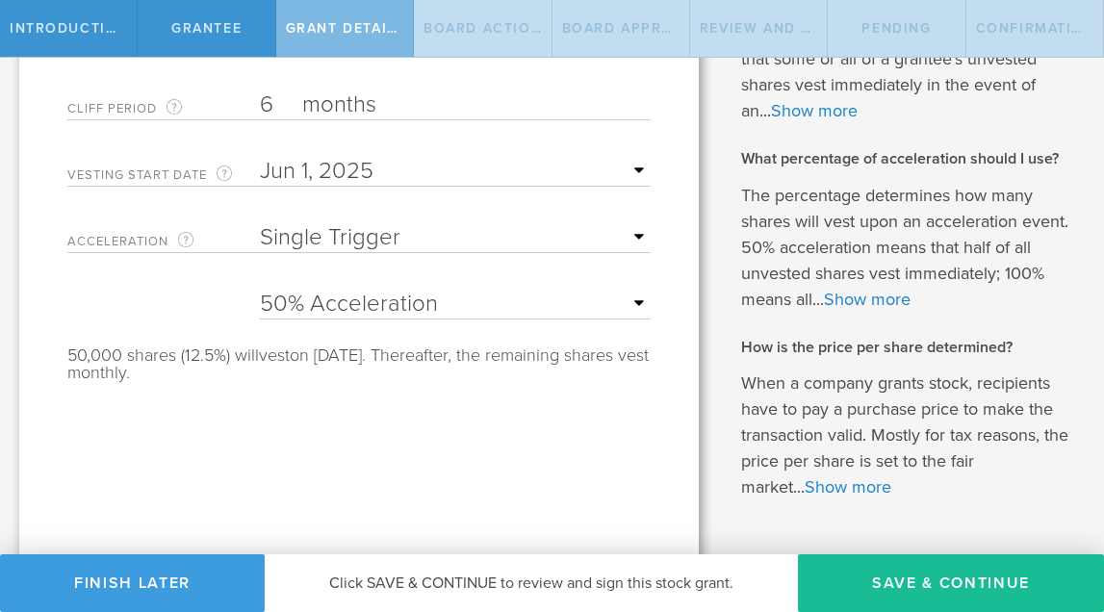
scroll to position [556, 0]
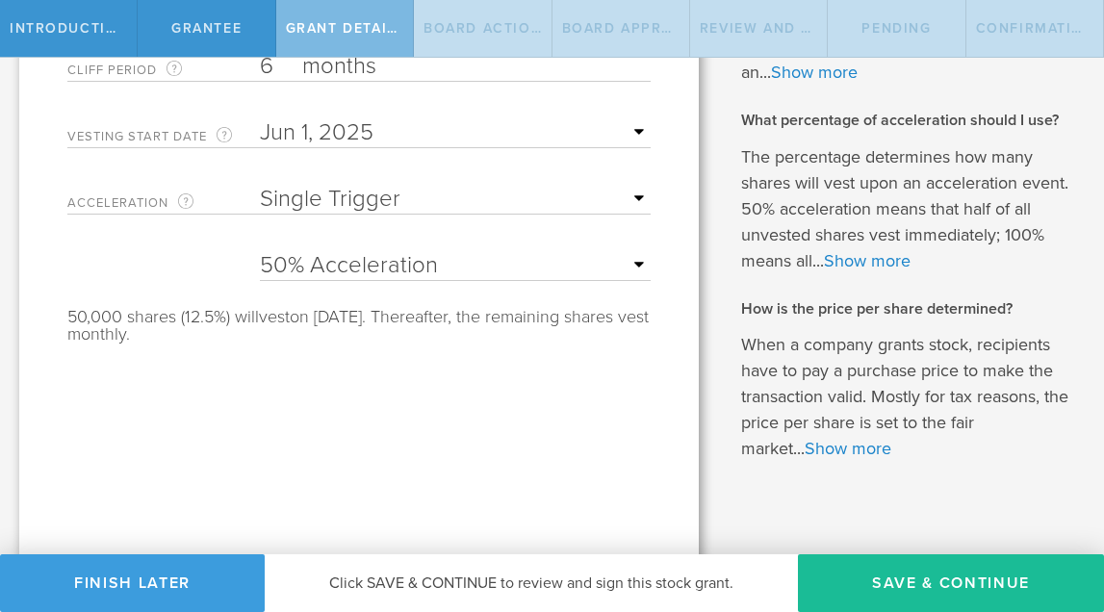
select select "100"
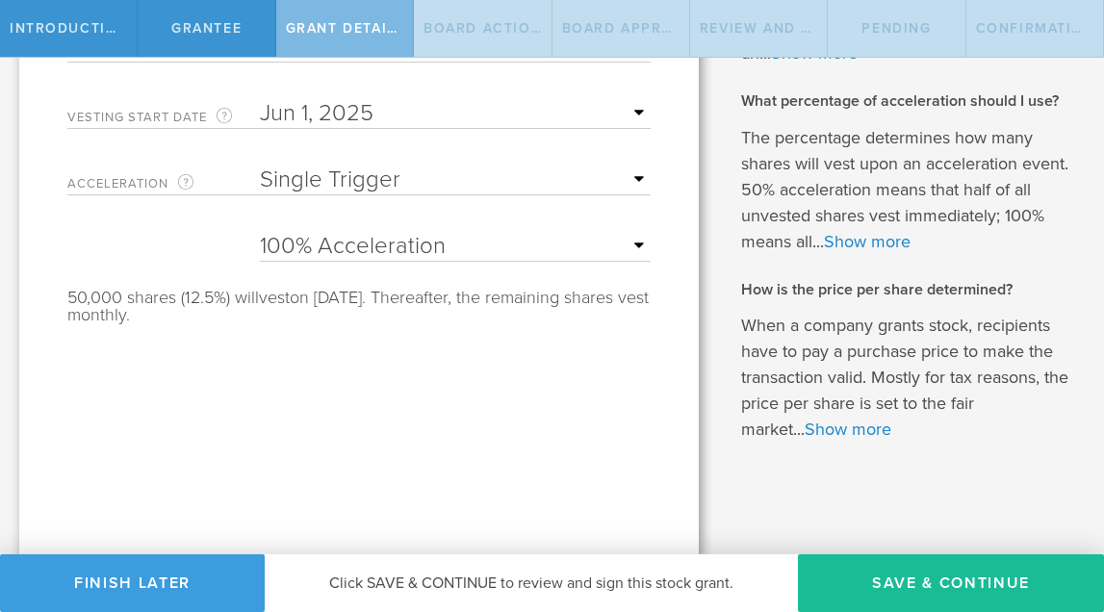
scroll to position [0, 0]
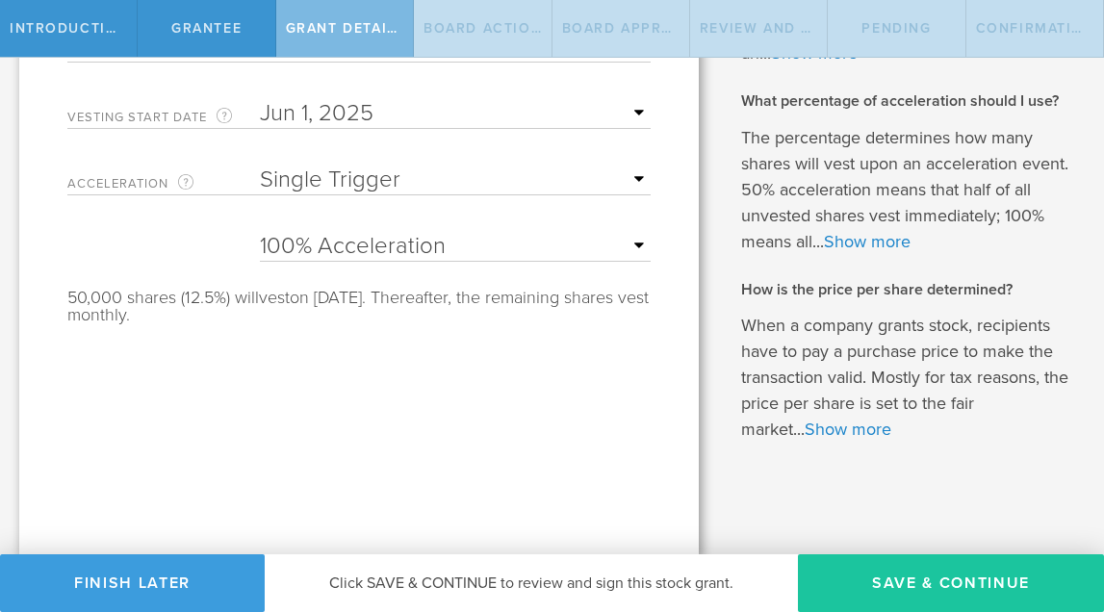
click at [929, 595] on button "Save & Continue" at bounding box center [951, 583] width 306 height 58
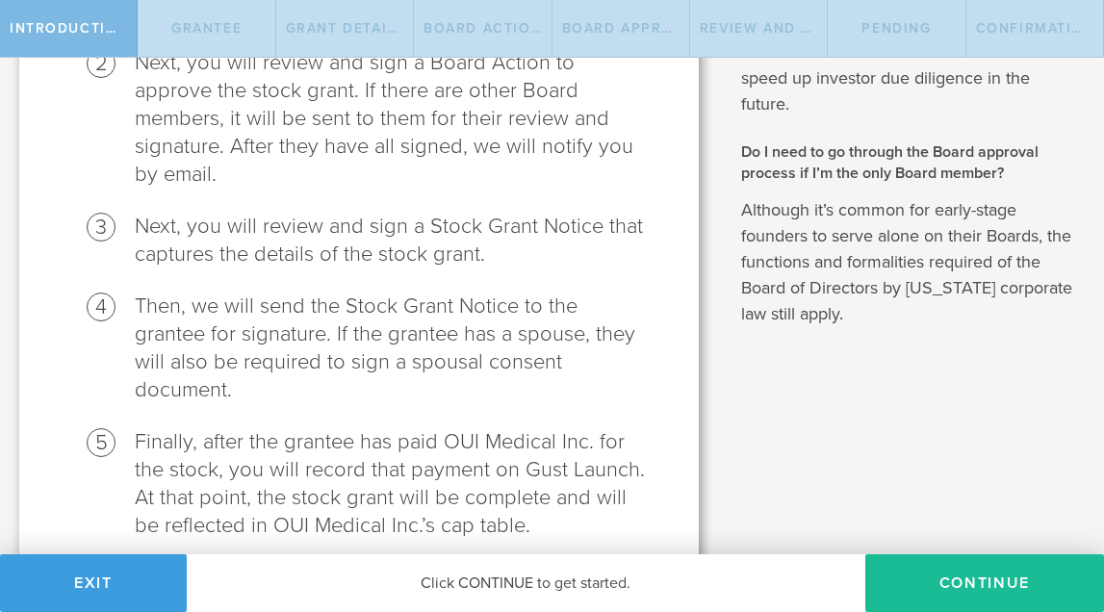
scroll to position [333, 0]
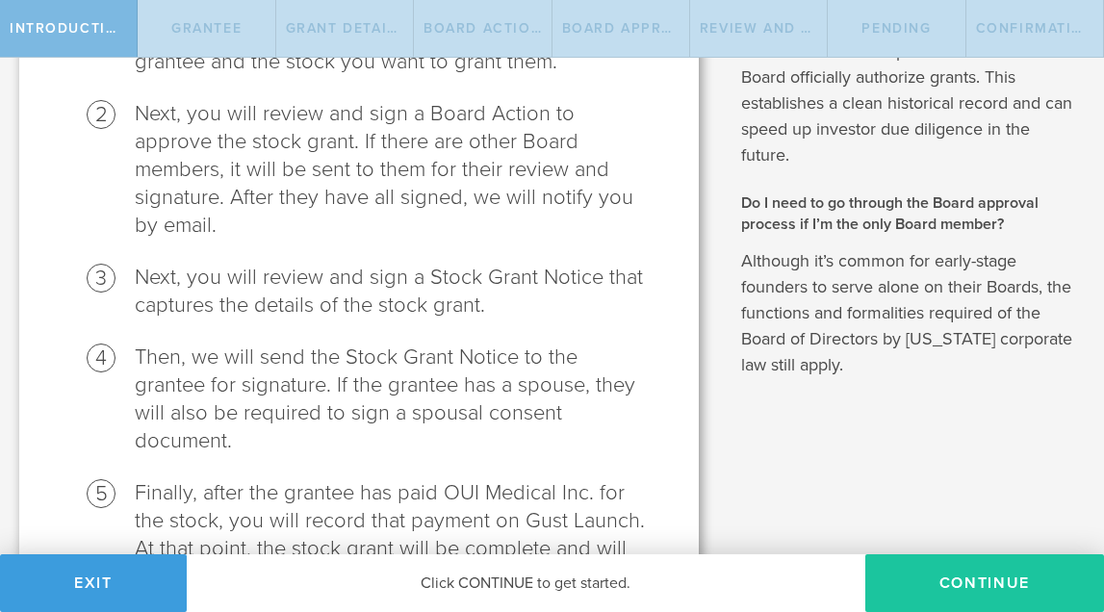
click at [966, 588] on button "Continue" at bounding box center [984, 583] width 239 height 58
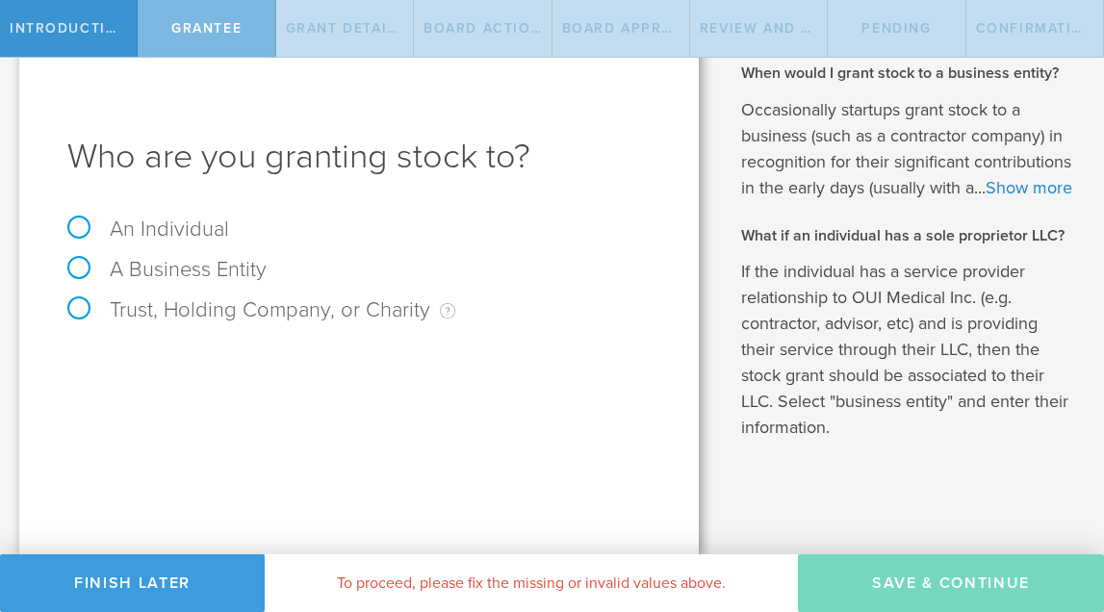
scroll to position [64, 0]
click at [82, 216] on label "An Individual" at bounding box center [148, 228] width 162 height 25
click at [13, 50] on input "An Individual" at bounding box center [6, 34] width 13 height 31
radio input "true"
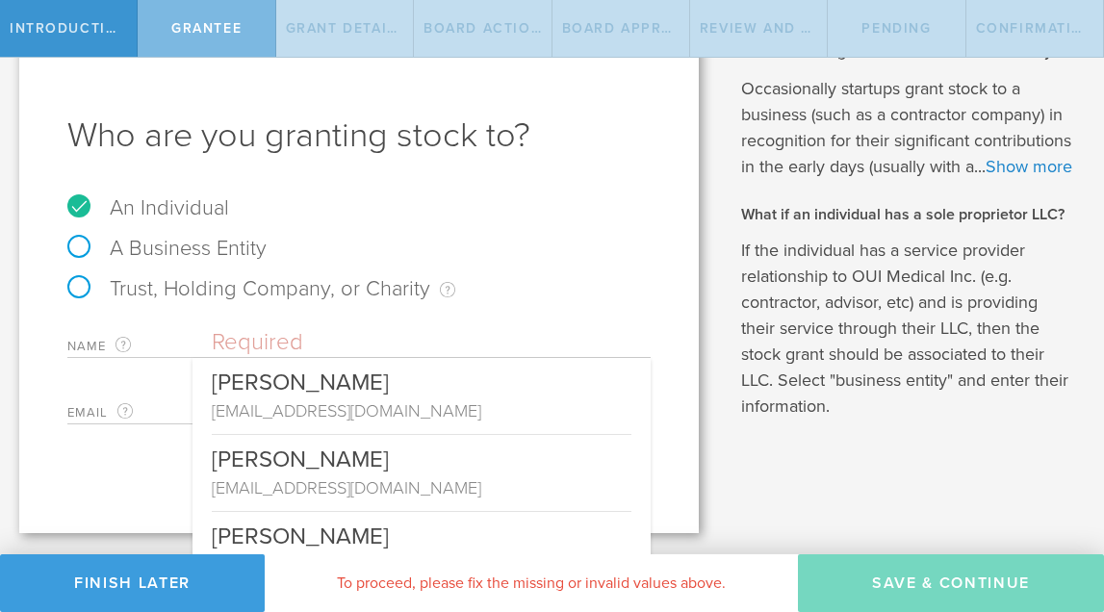
paste input "<rachel.rakvica@gmail.com>"
type input "<rachel.rakvica@gmail.com>"
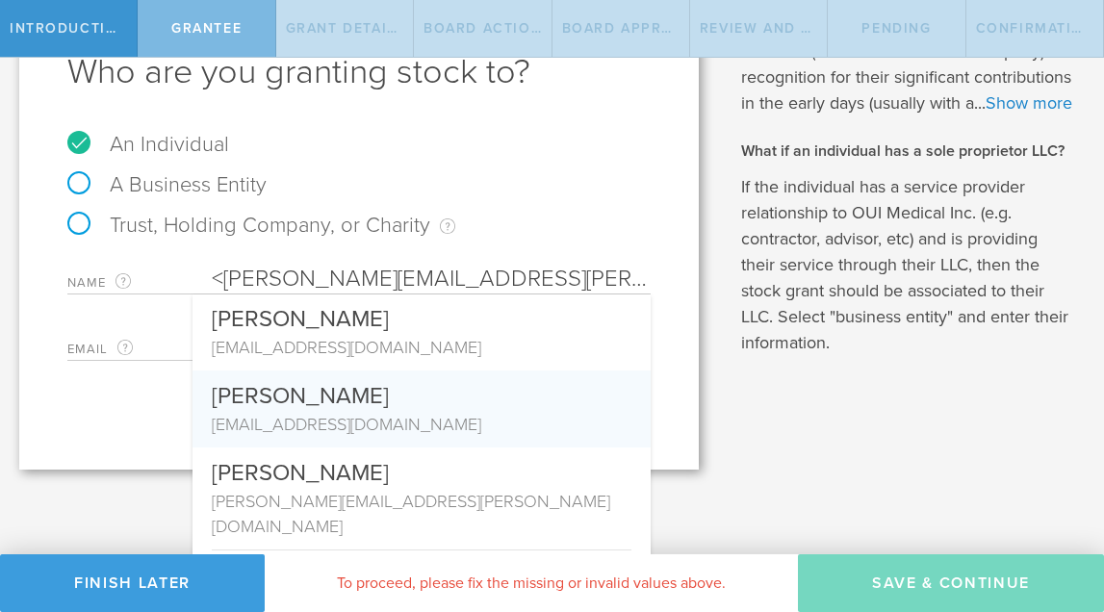
scroll to position [84, 0]
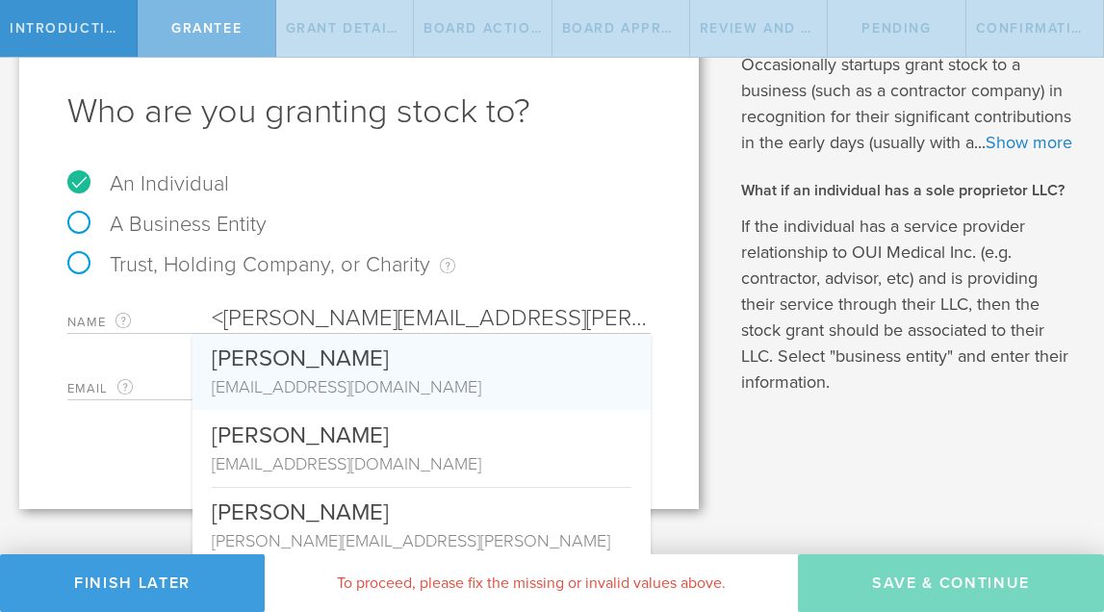
click at [229, 312] on input "<rachel.rakvica@gmail.com>" at bounding box center [431, 318] width 439 height 29
drag, startPoint x: 526, startPoint y: 321, endPoint x: 196, endPoint y: 316, distance: 330.1
click at [196, 316] on div "Name The first and last name of the person that you are granting stock to. <rac…" at bounding box center [358, 313] width 583 height 39
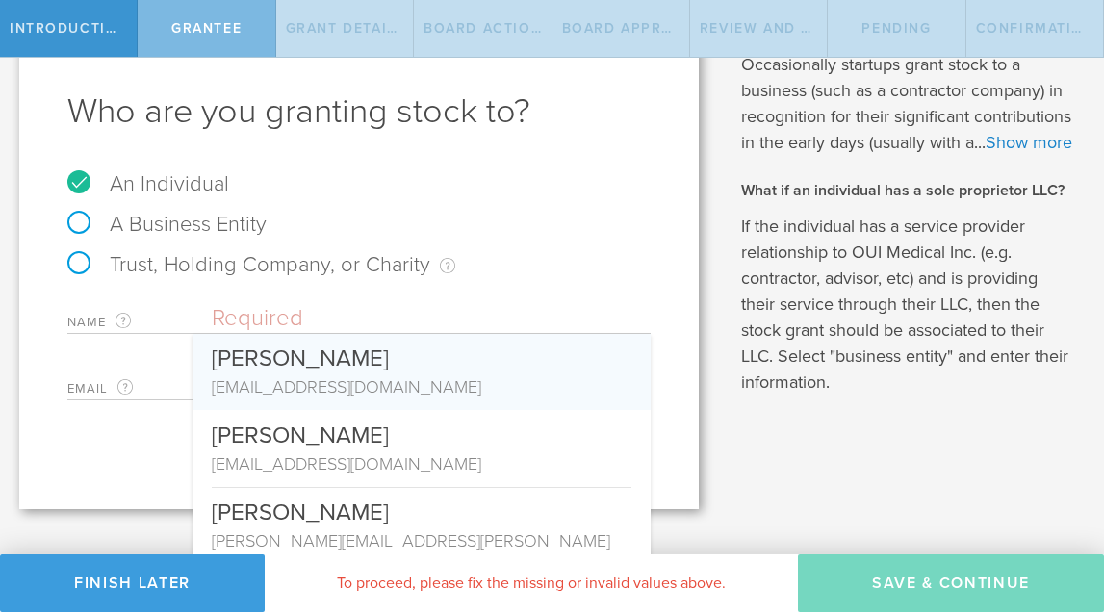
click at [427, 286] on div "Trust, Holding Company, or Charity An individual that has a service provider re…" at bounding box center [358, 274] width 583 height 40
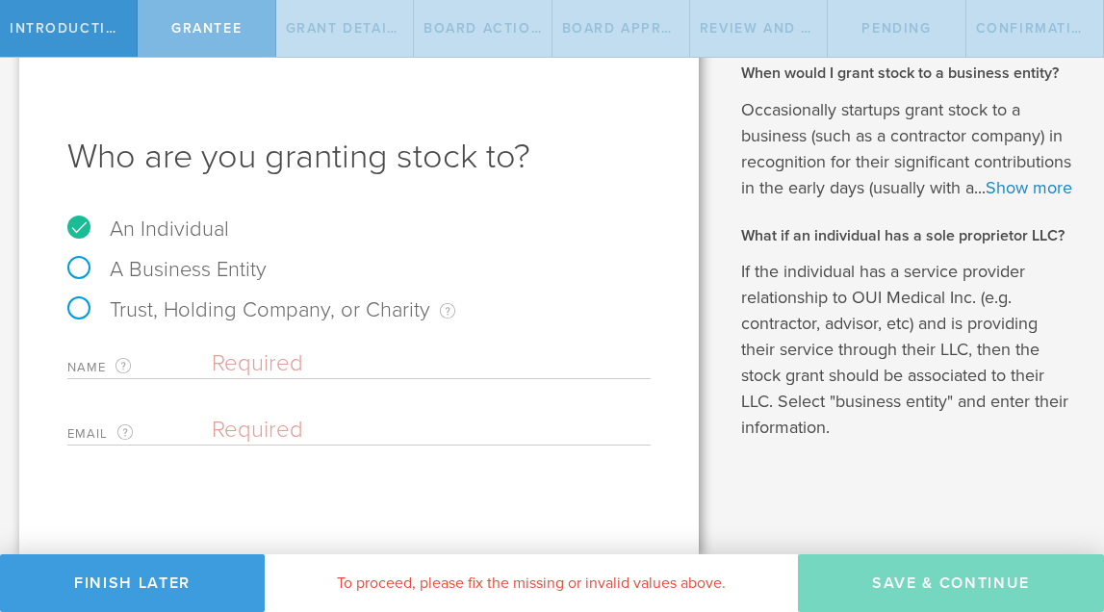
scroll to position [64, 0]
paste input "<rachel.rakvica@gmail.com>"
click at [228, 416] on input "<rachel.rakvica@gmail.com>" at bounding box center [426, 430] width 429 height 29
click at [511, 416] on input "rachel.rakvica@gmail.com>" at bounding box center [426, 430] width 429 height 29
type input "rachel.rakvica@gmail.com"
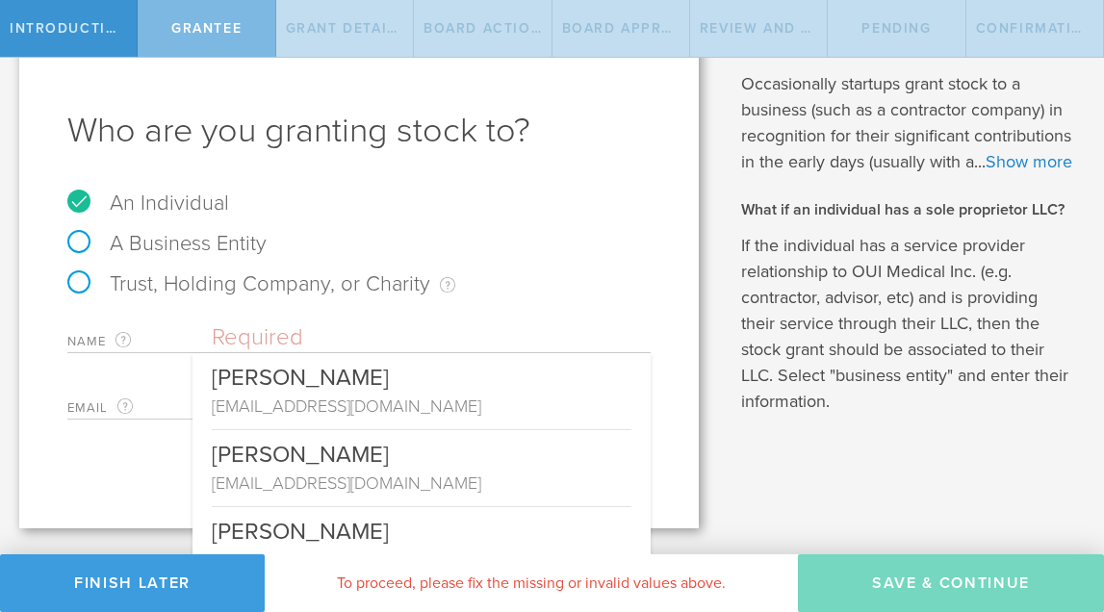
click at [302, 329] on input "text" at bounding box center [431, 337] width 439 height 29
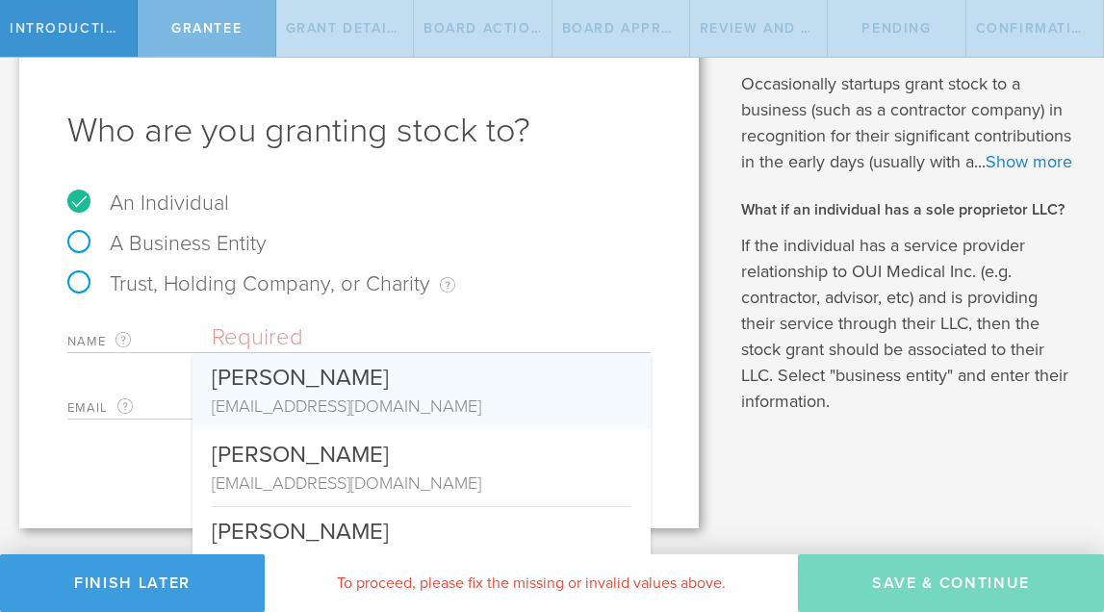
paste input "Rachel Rakvica Sprague <rachel.rakvica@gmail.com>"
drag, startPoint x: 324, startPoint y: 339, endPoint x: 810, endPoint y: 365, distance: 486.6
click at [810, 365] on div "Let’s walk you through the process of granting stock. Here are the steps involv…" at bounding box center [552, 260] width 1104 height 535
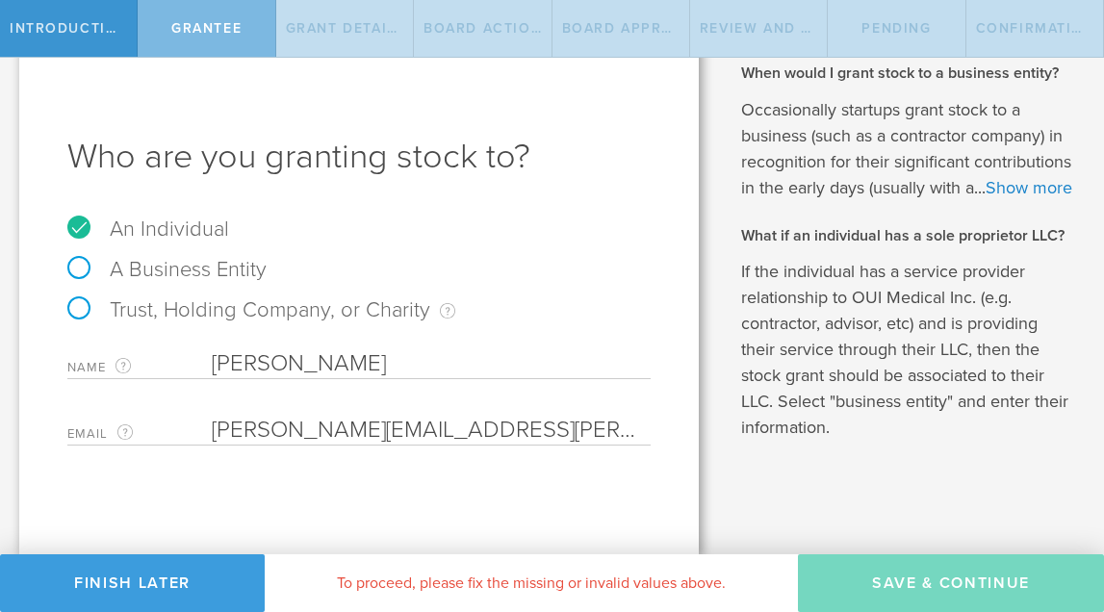
scroll to position [0, 0]
type input "Rachel Rakvica Sprague"
click at [212, 416] on input "email" at bounding box center [426, 430] width 429 height 29
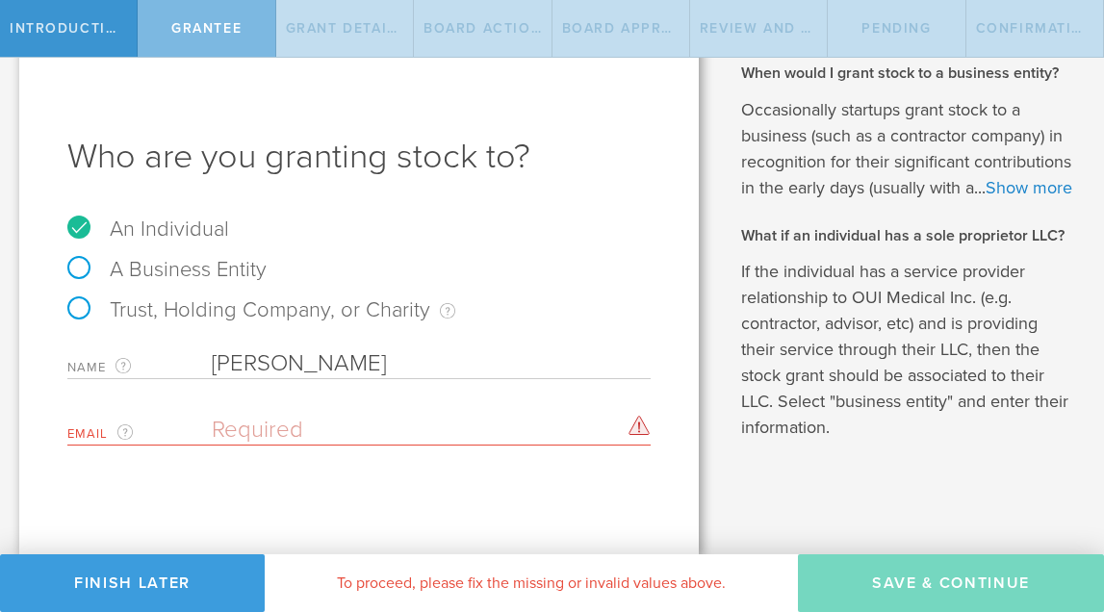
click at [190, 422] on label "Email The email address of the person that you are granting stock to." at bounding box center [139, 433] width 144 height 22
paste input "Rachel Rakvica Sprague <rachel.rakvica@gmail.com>"
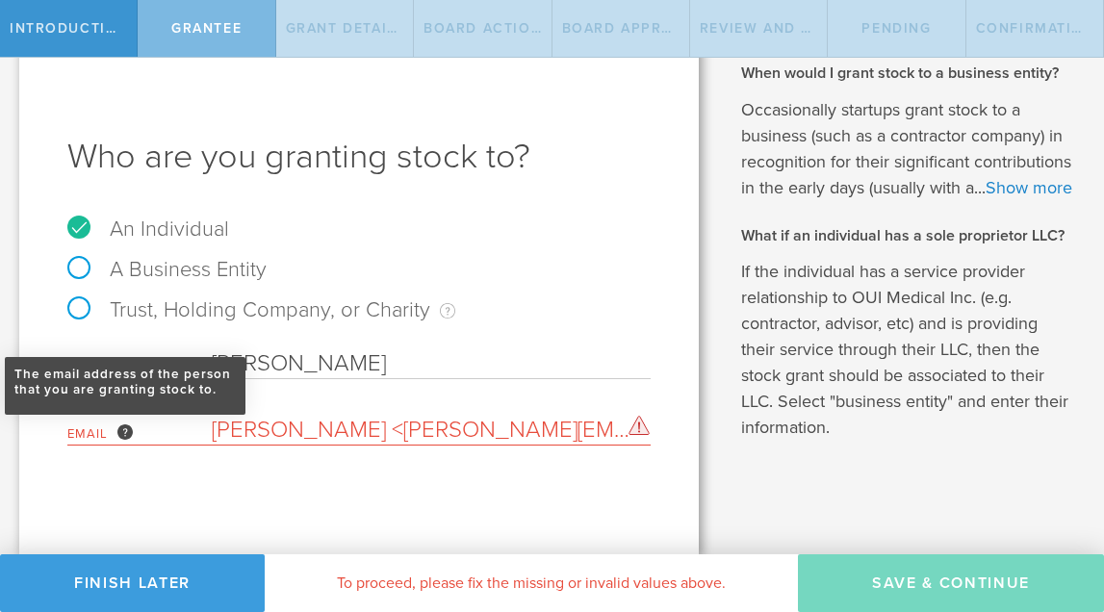
drag, startPoint x: 338, startPoint y: 404, endPoint x: 126, endPoint y: 403, distance: 211.7
click at [124, 406] on div "Email The email address of the person that you are granting stock to. Rachel Ra…" at bounding box center [358, 425] width 583 height 39
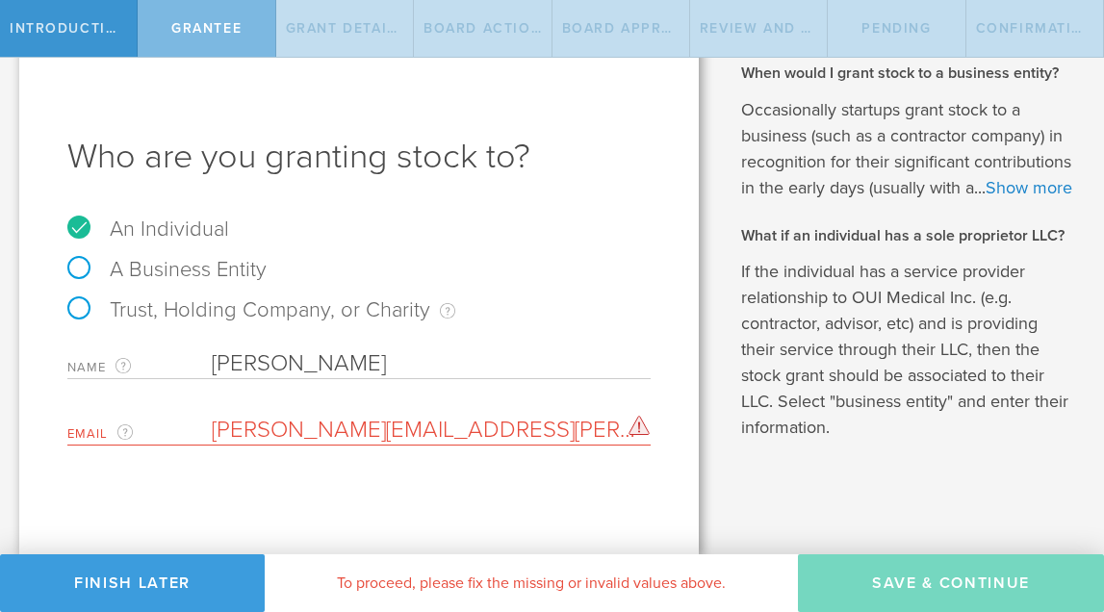
click at [507, 416] on input "rachel.rakvica@gmail.com>" at bounding box center [426, 430] width 429 height 29
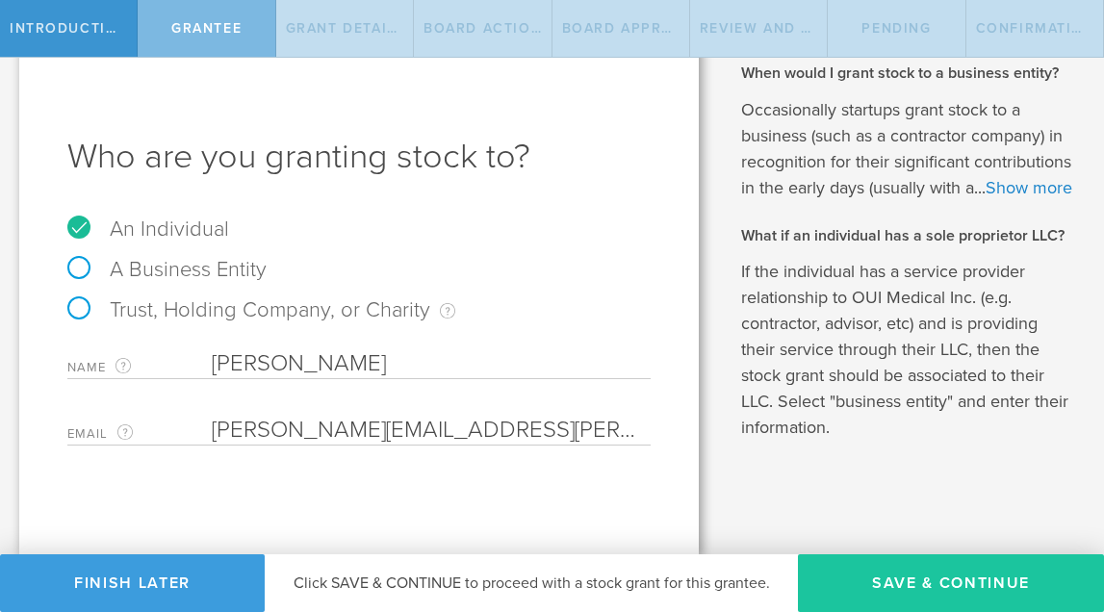
type input "[PERSON_NAME][EMAIL_ADDRESS][PERSON_NAME][DOMAIN_NAME]"
click at [930, 581] on button "Save & Continue" at bounding box center [951, 583] width 306 height 58
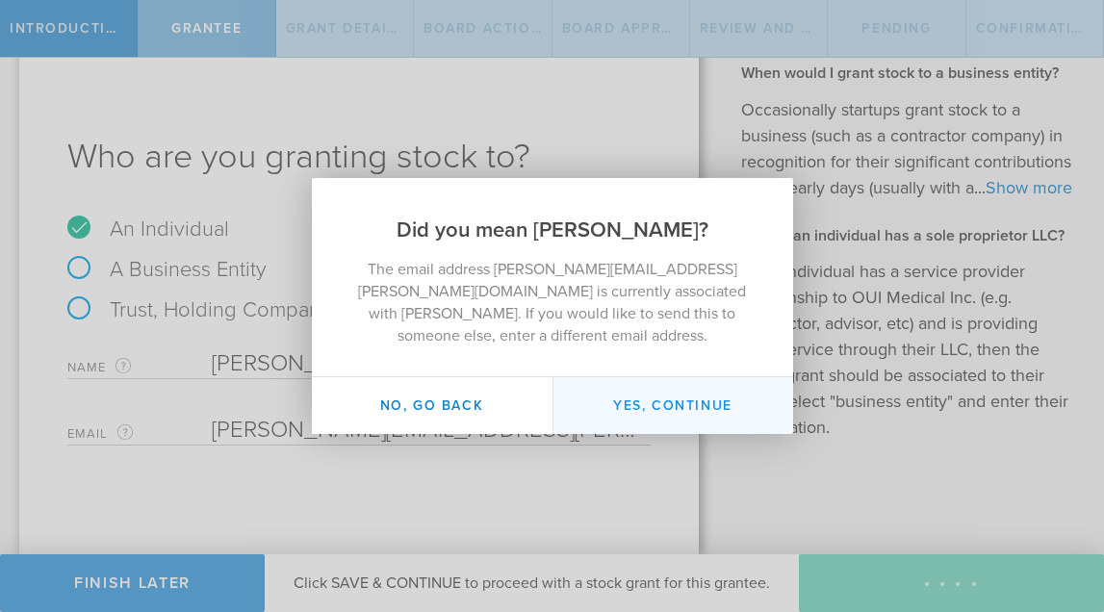
click at [695, 402] on button "Yes, continue" at bounding box center [672, 405] width 241 height 57
type input "[PERSON_NAME]"
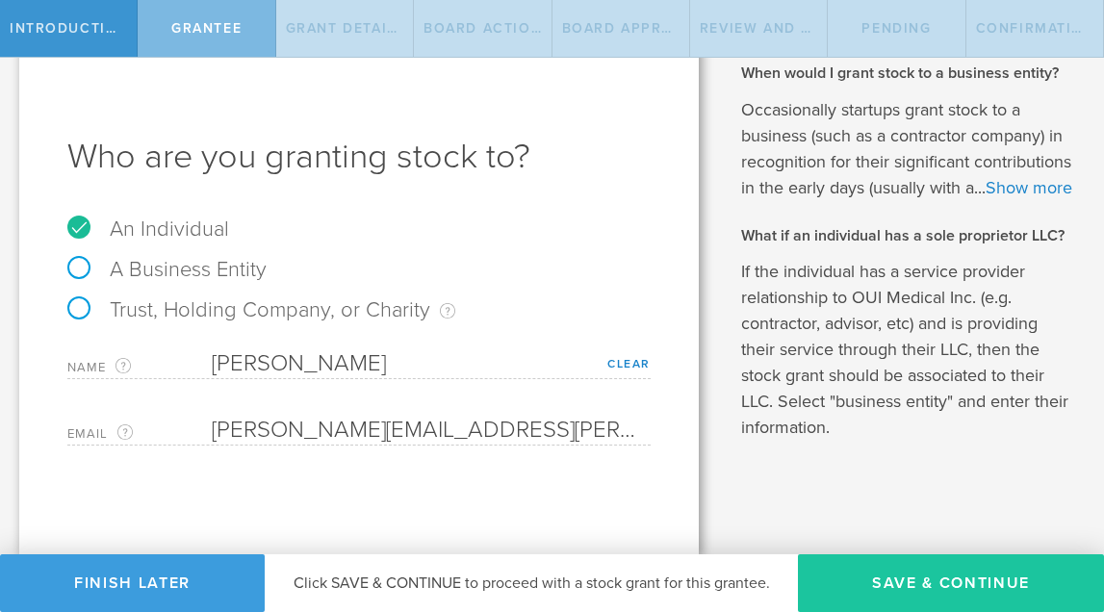
click at [921, 594] on button "Save & Continue" at bounding box center [951, 583] width 306 height 58
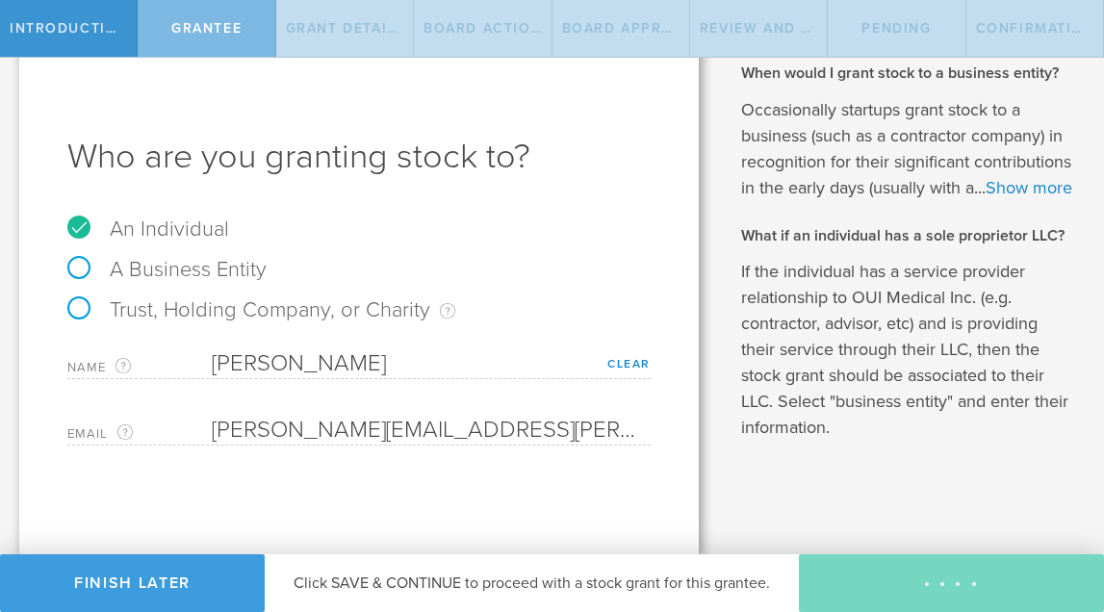
type input "48"
type input "12"
select select "none"
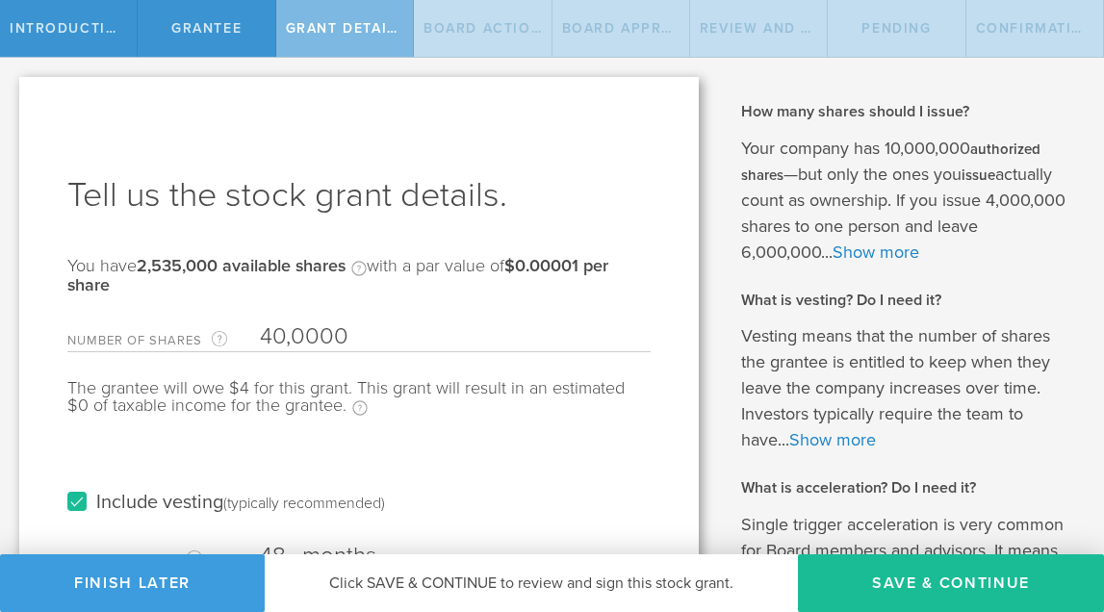
type input "400,000"
click at [491, 438] on div "Include vesting (typically recommended)" at bounding box center [358, 483] width 583 height 97
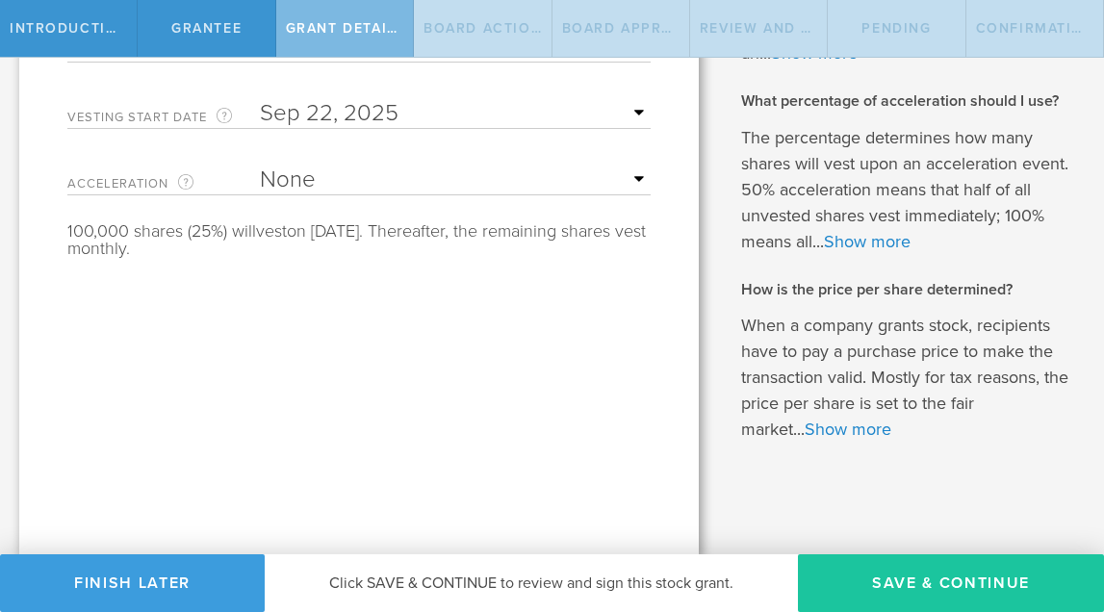
click at [959, 583] on button "Save & Continue" at bounding box center [951, 583] width 306 height 58
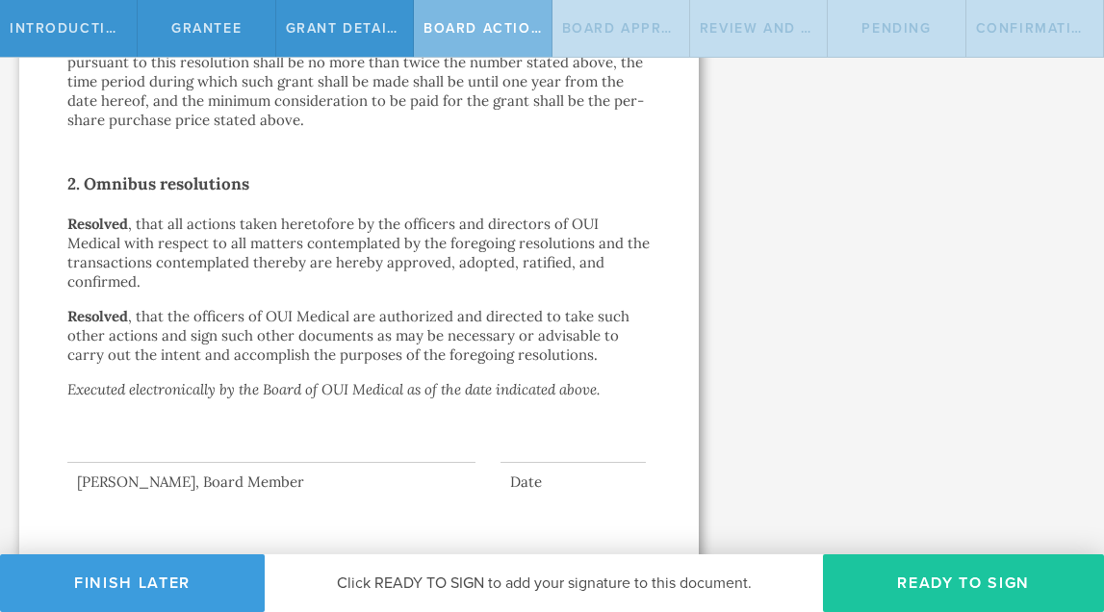
click at [915, 592] on button "Ready to Sign" at bounding box center [963, 583] width 281 height 58
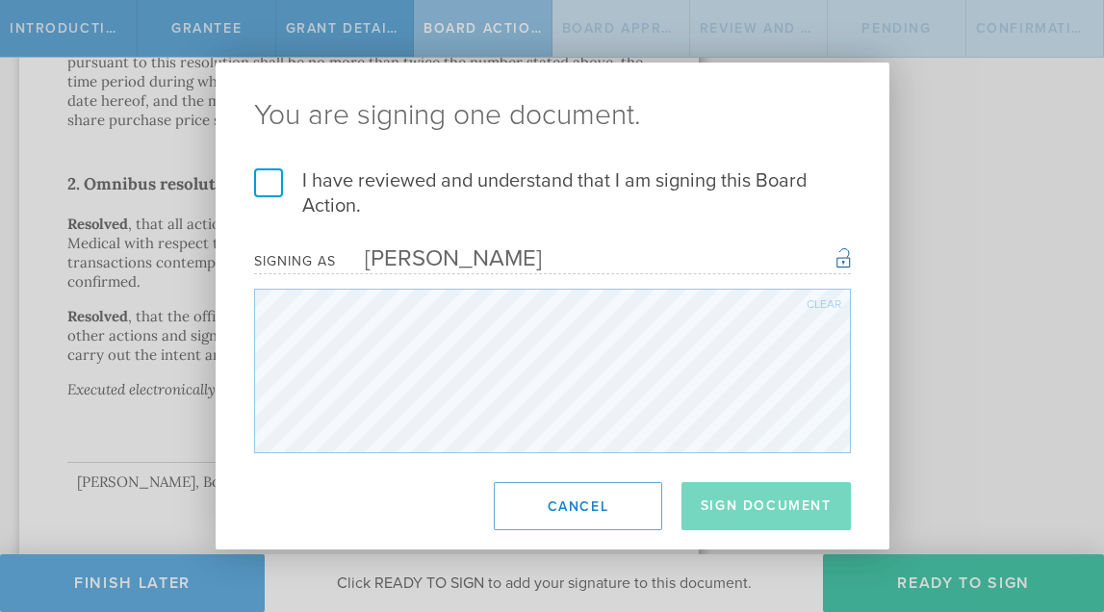
click at [272, 181] on label "I have reviewed and understand that I am signing this Board Action." at bounding box center [552, 193] width 597 height 50
click at [0, 0] on input "I have reviewed and understand that I am signing this Board Action." at bounding box center [0, 0] width 0 height 0
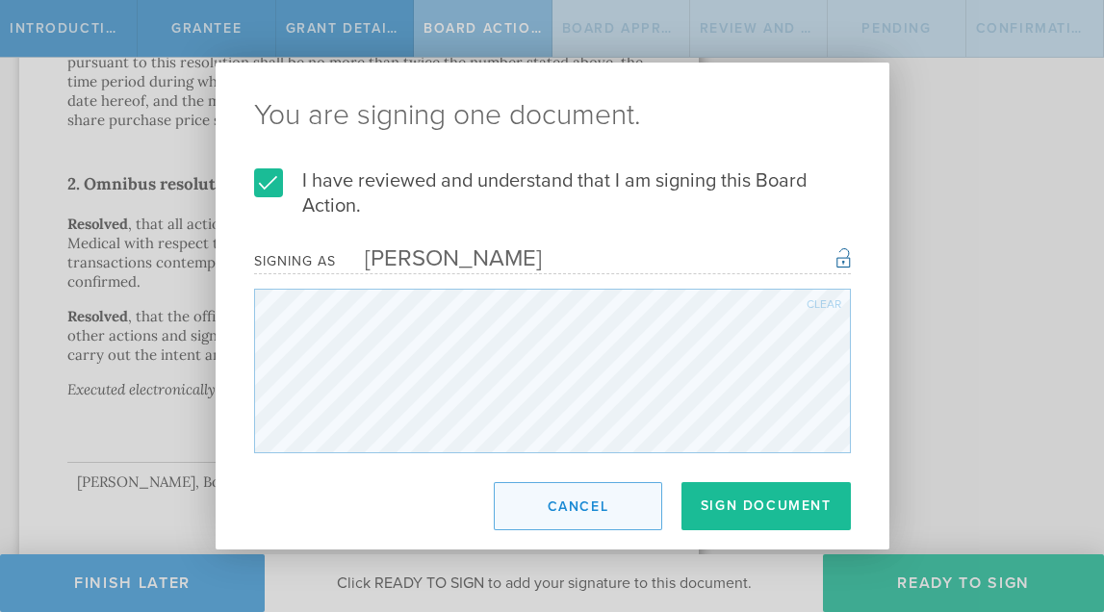
click at [562, 508] on button "Cancel" at bounding box center [578, 506] width 168 height 48
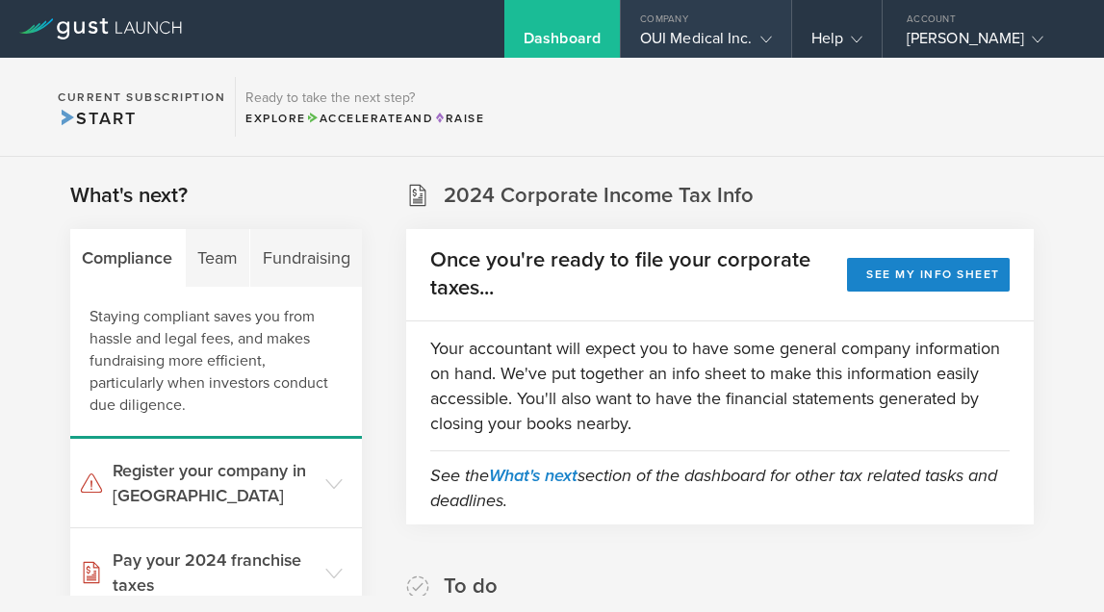
click at [755, 35] on gust-icon at bounding box center [761, 38] width 19 height 19
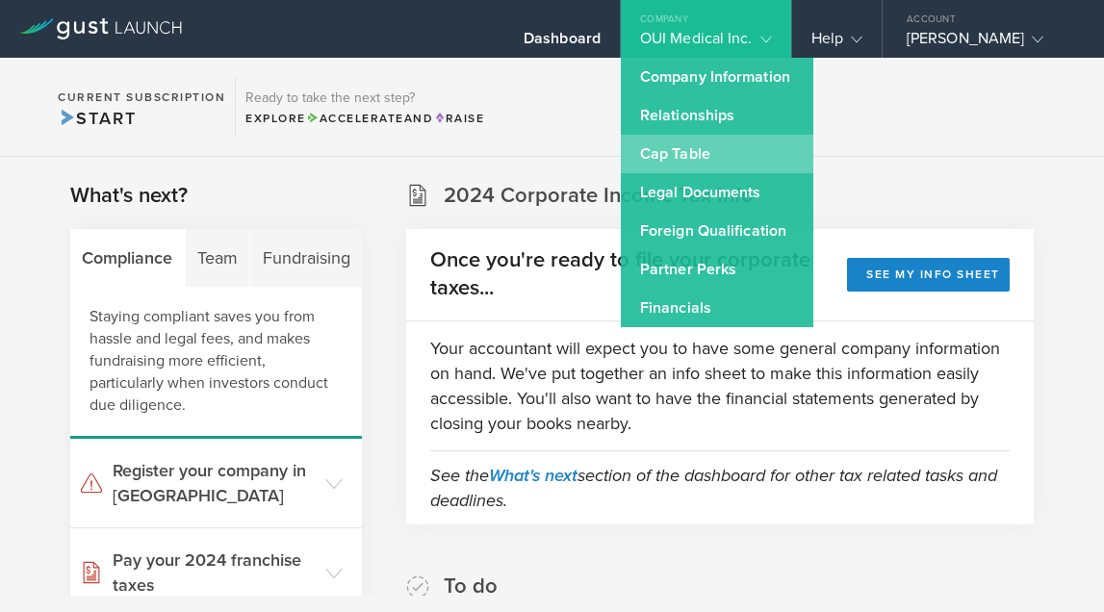
click at [698, 146] on link "Cap Table" at bounding box center [717, 154] width 192 height 38
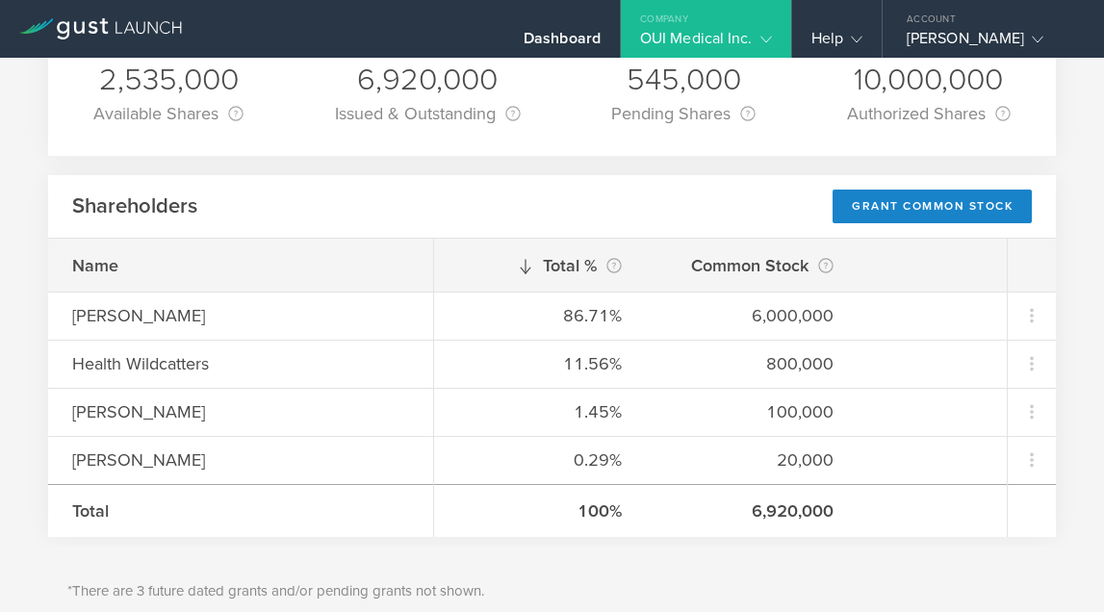
scroll to position [176, 0]
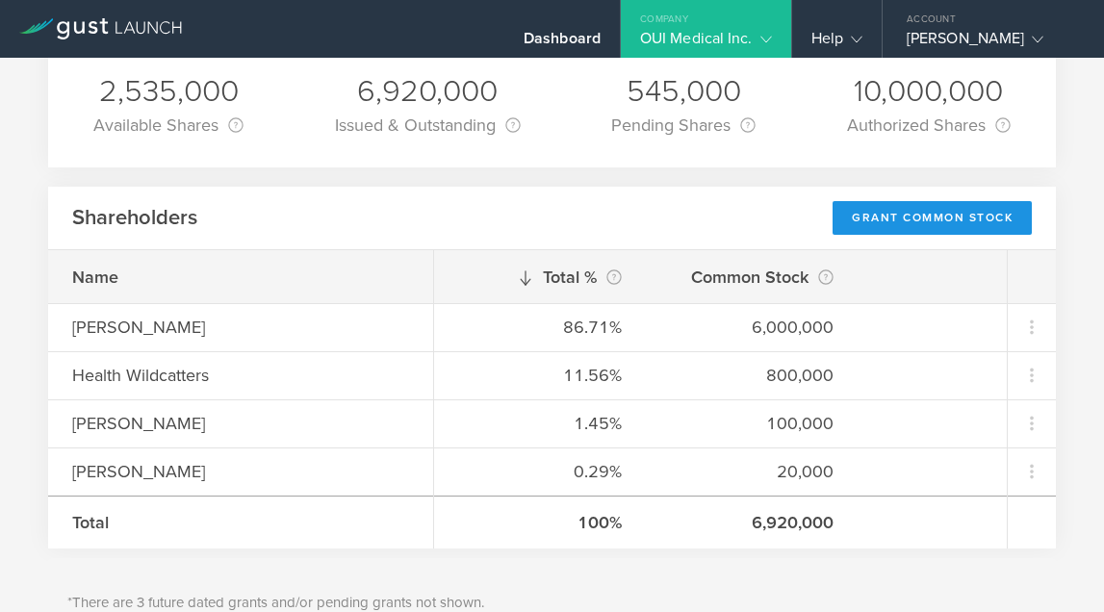
click at [910, 212] on div "Grant Common Stock" at bounding box center [931, 218] width 199 height 34
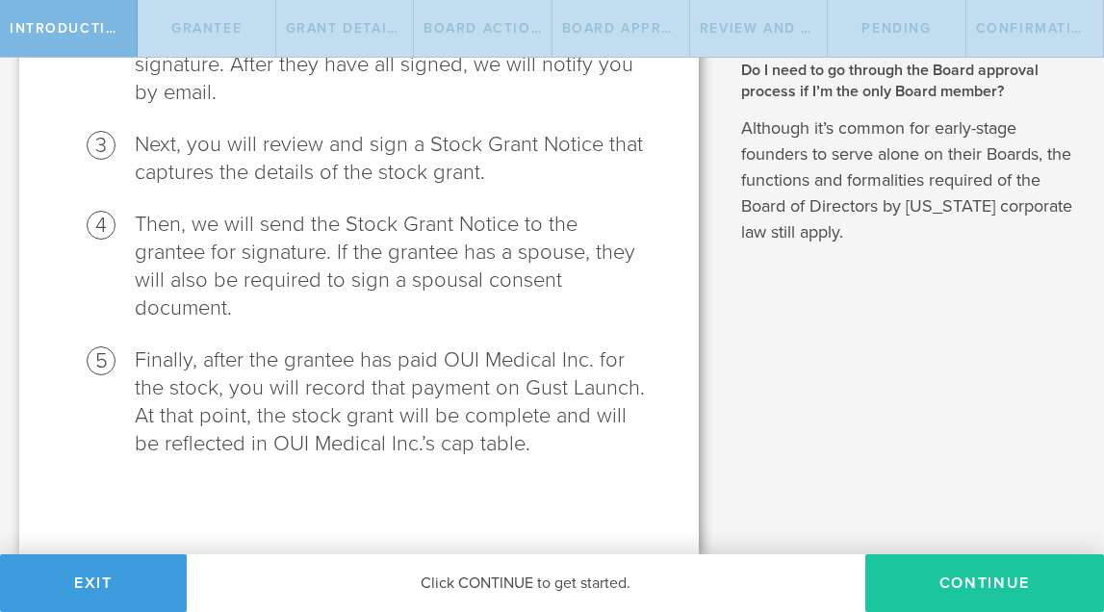
click at [989, 595] on button "Continue" at bounding box center [984, 583] width 239 height 58
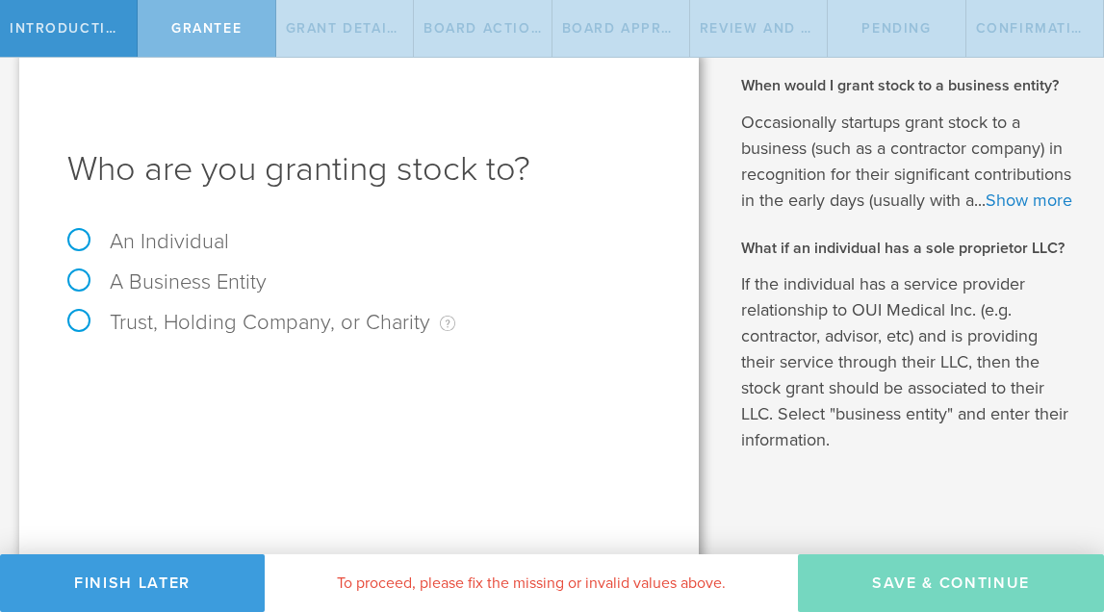
scroll to position [33, 0]
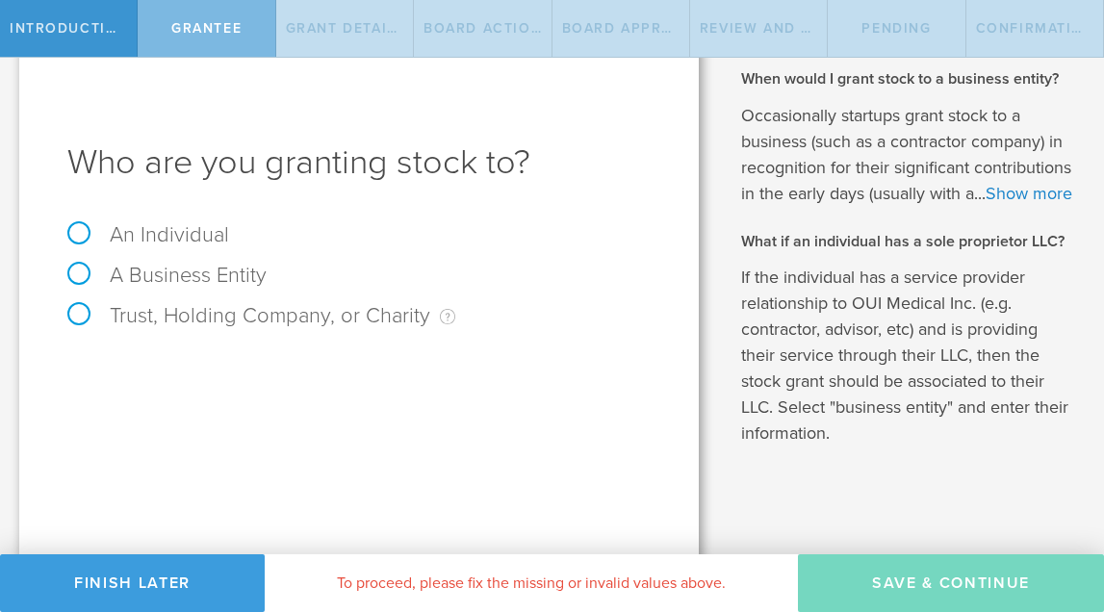
click at [83, 228] on label "An Individual" at bounding box center [148, 234] width 162 height 25
click at [13, 56] on input "An Individual" at bounding box center [6, 40] width 13 height 31
radio input "true"
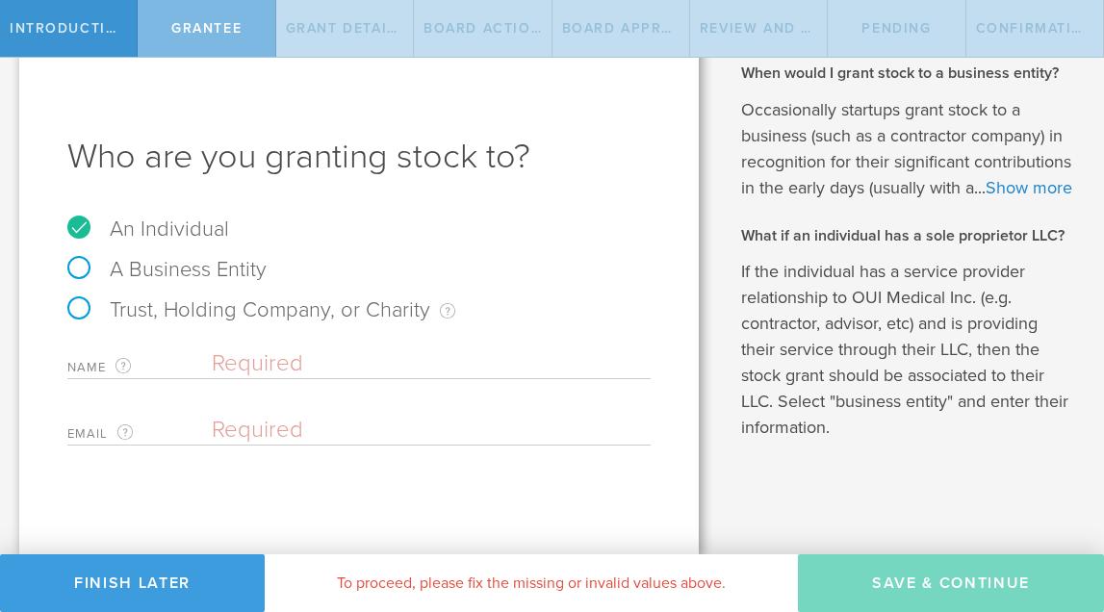
scroll to position [64, 0]
paste input "Personal <cathy.v.ho@gmail.com>"
drag, startPoint x: 316, startPoint y: 404, endPoint x: 175, endPoint y: 402, distance: 140.5
click at [175, 406] on div "Email The email address of the person that you are granting stock to. Personal …" at bounding box center [358, 425] width 583 height 39
click at [453, 416] on input "cathy.v.ho@gmail.com>" at bounding box center [426, 430] width 429 height 29
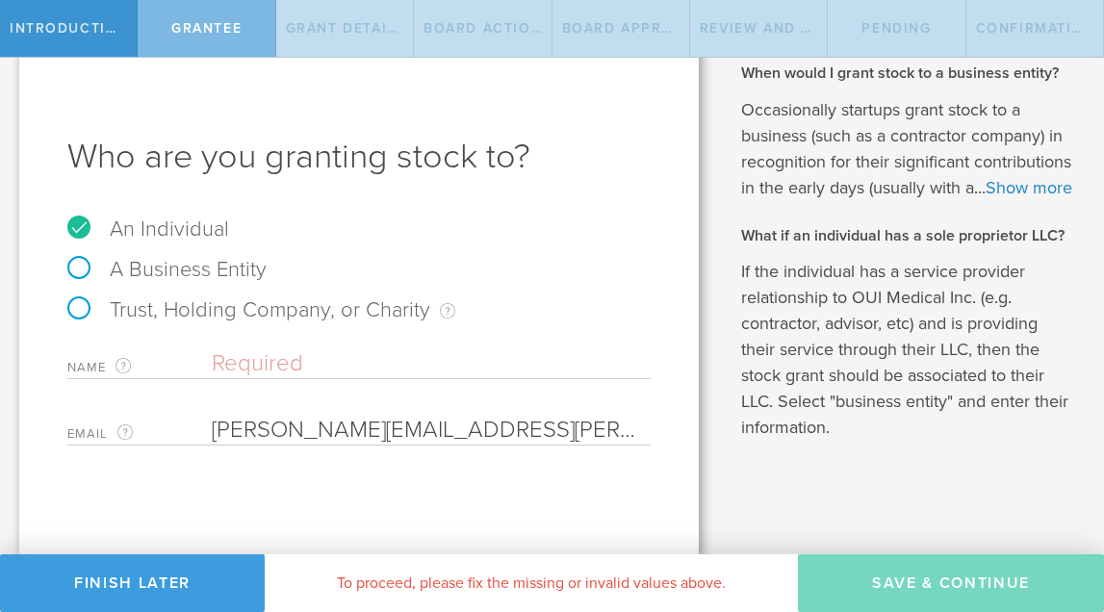
type input "cathy.v.ho@gmail.com"
click at [477, 312] on div "Trust, Holding Company, or Charity An individual that has a service provider re…" at bounding box center [358, 319] width 583 height 40
click at [215, 416] on input "cathy.v.ho@gmail.com" at bounding box center [426, 430] width 429 height 29
type input "Cathy Ho"
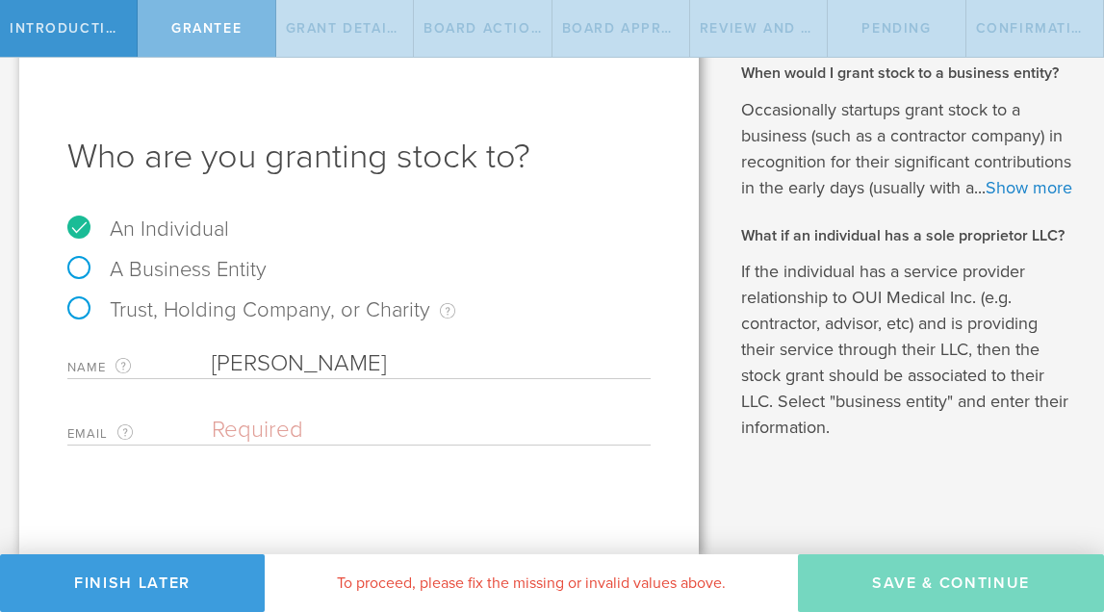
click at [635, 263] on div "A Business Entity" at bounding box center [358, 279] width 583 height 40
click at [450, 416] on input "email" at bounding box center [426, 430] width 429 height 29
paste input "Personal <cathy.v.ho@gmail.com>"
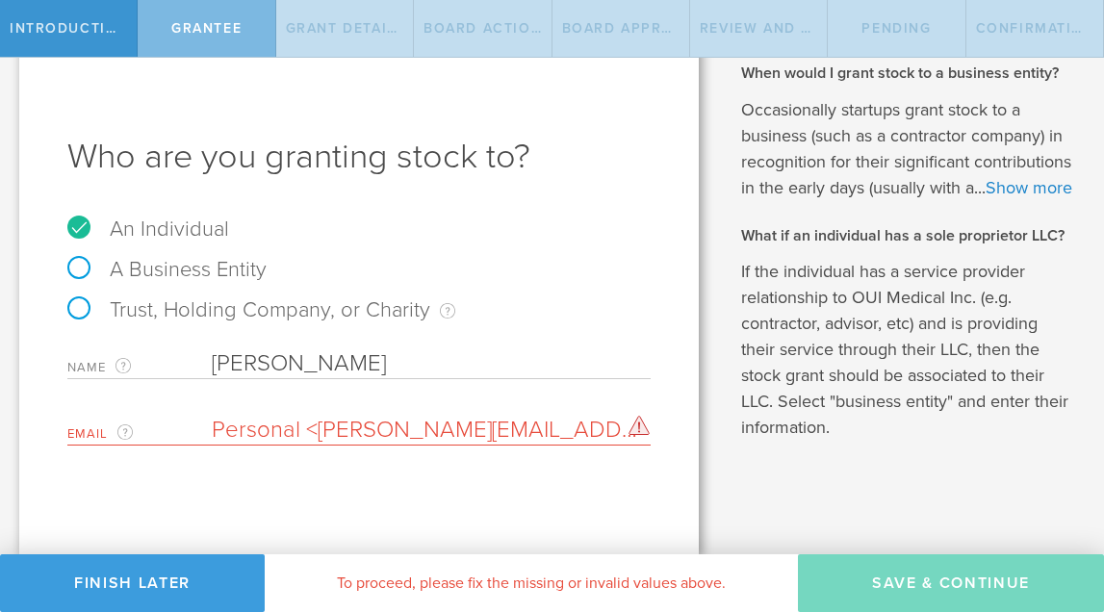
drag, startPoint x: 319, startPoint y: 400, endPoint x: 171, endPoint y: 397, distance: 148.2
click at [171, 406] on div "Email The email address of the person that you are granting stock to. Personal …" at bounding box center [358, 425] width 583 height 39
click at [454, 416] on input "cathy.v.ho@gmail.com>" at bounding box center [426, 430] width 429 height 29
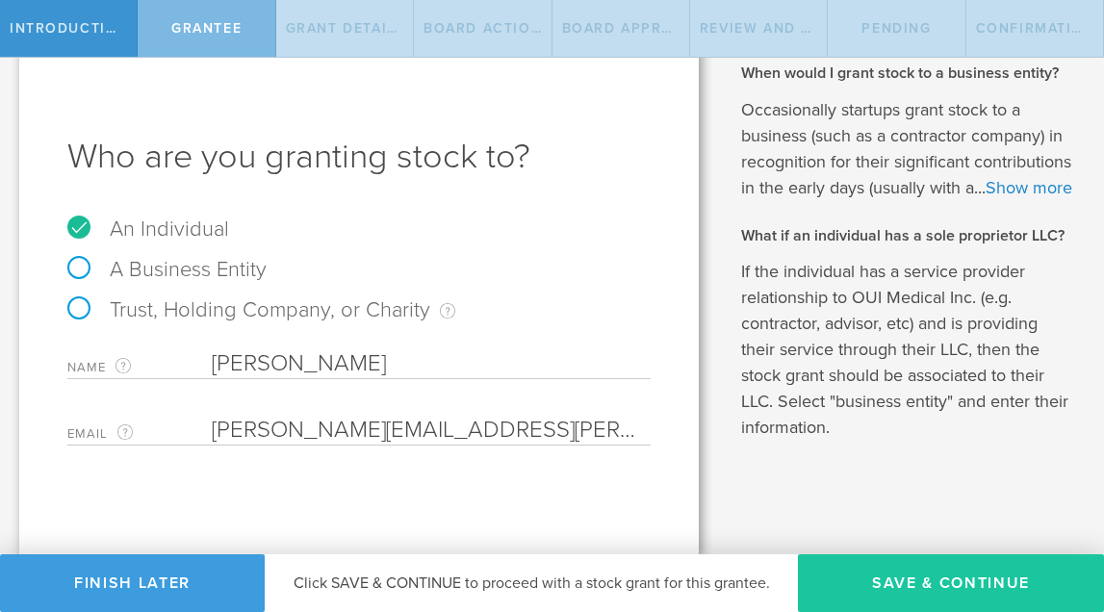
type input "cathy.v.ho@gmail.com"
click at [1055, 588] on button "Save & Continue" at bounding box center [951, 583] width 306 height 58
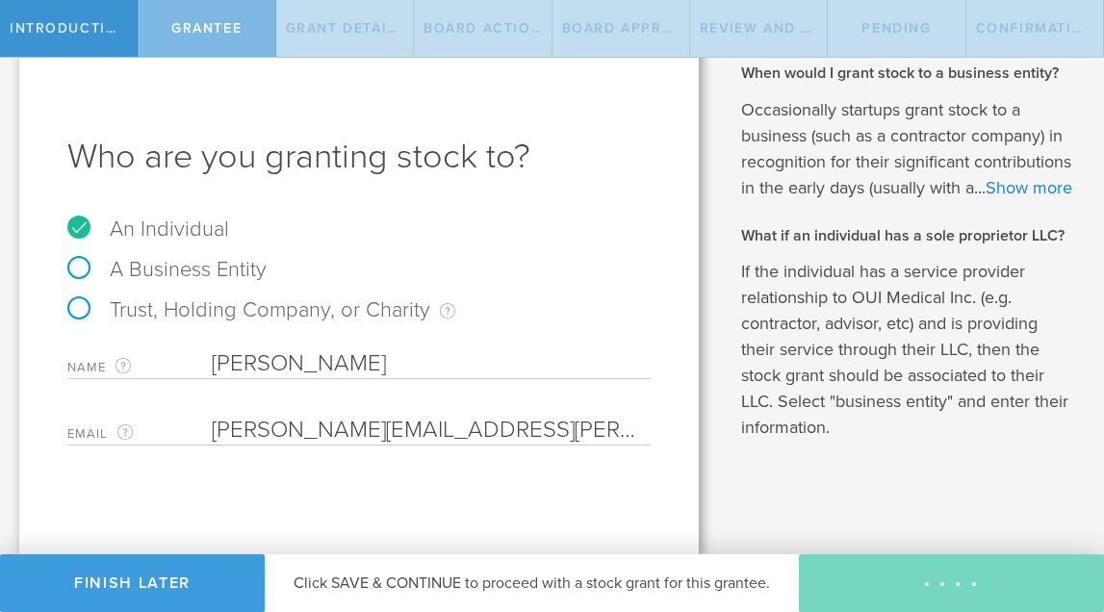
type input "48"
type input "12"
select select "none"
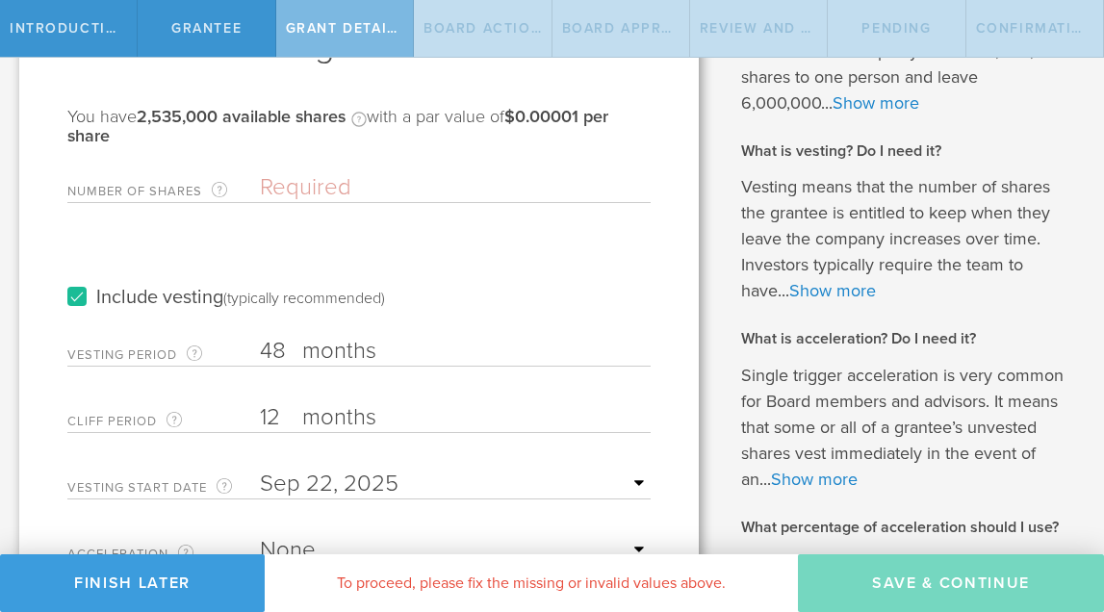
scroll to position [213, 0]
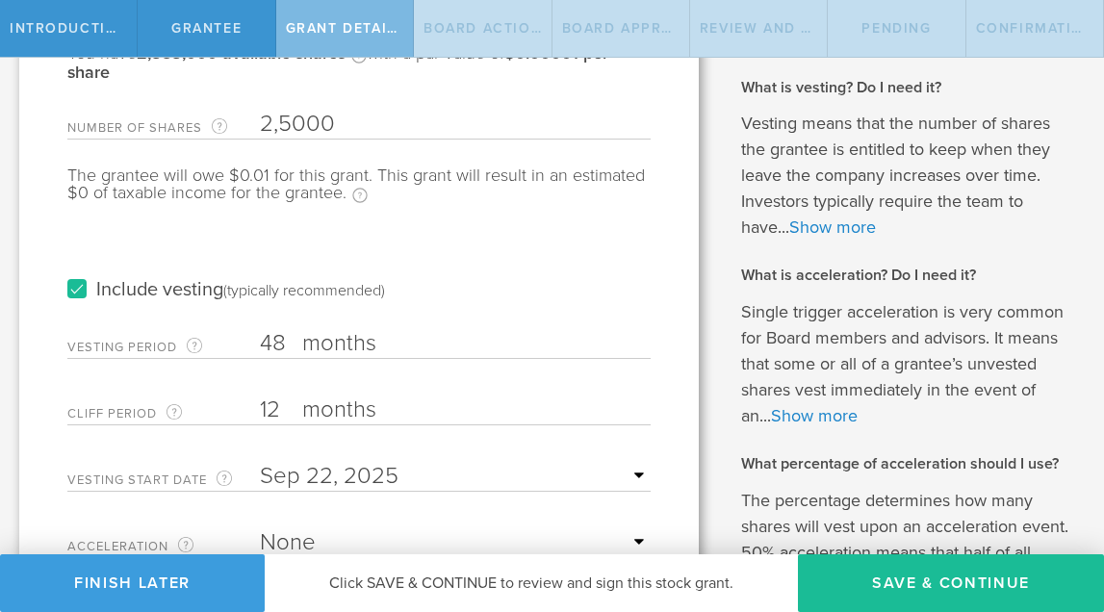
type input "25,000"
click at [498, 292] on div "Include vesting (typically recommended)" at bounding box center [358, 270] width 583 height 97
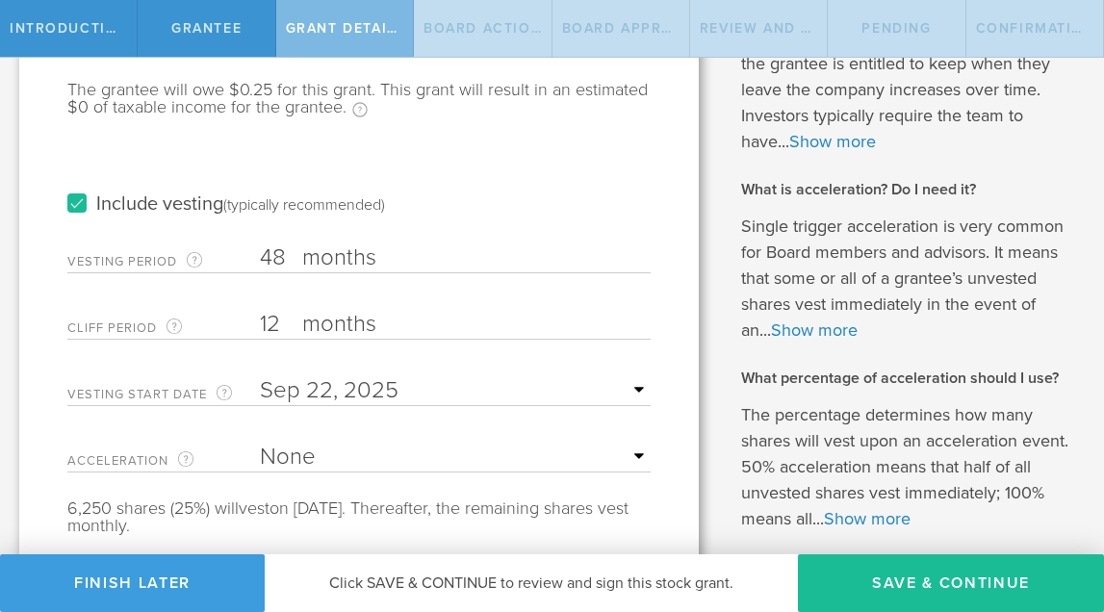
scroll to position [315, 0]
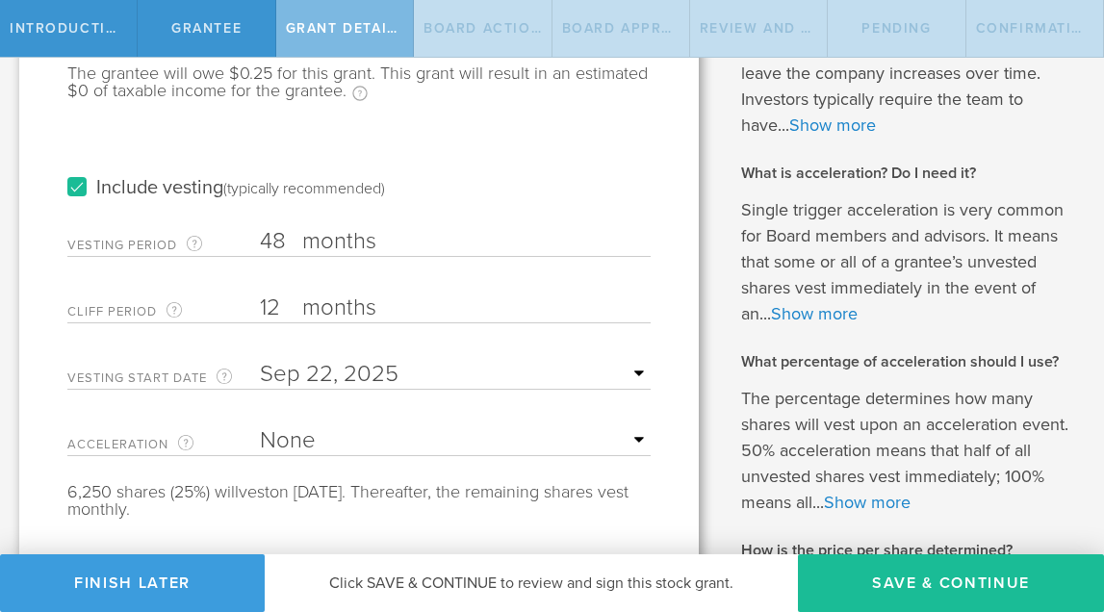
click at [290, 242] on input "48" at bounding box center [455, 241] width 391 height 29
type input "4"
type input "24"
type input "1"
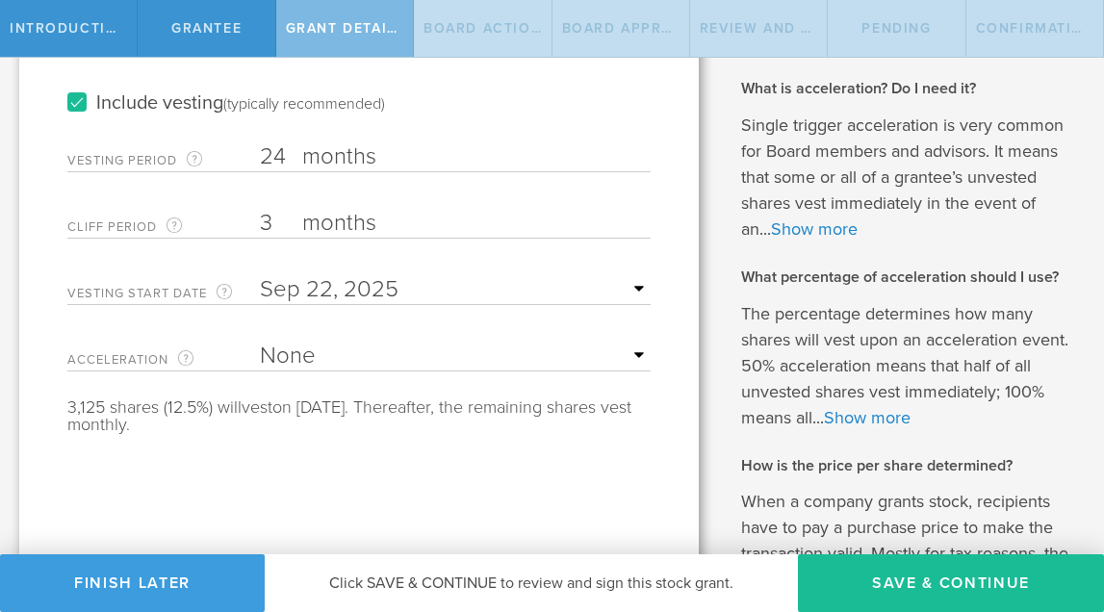
scroll to position [410, 0]
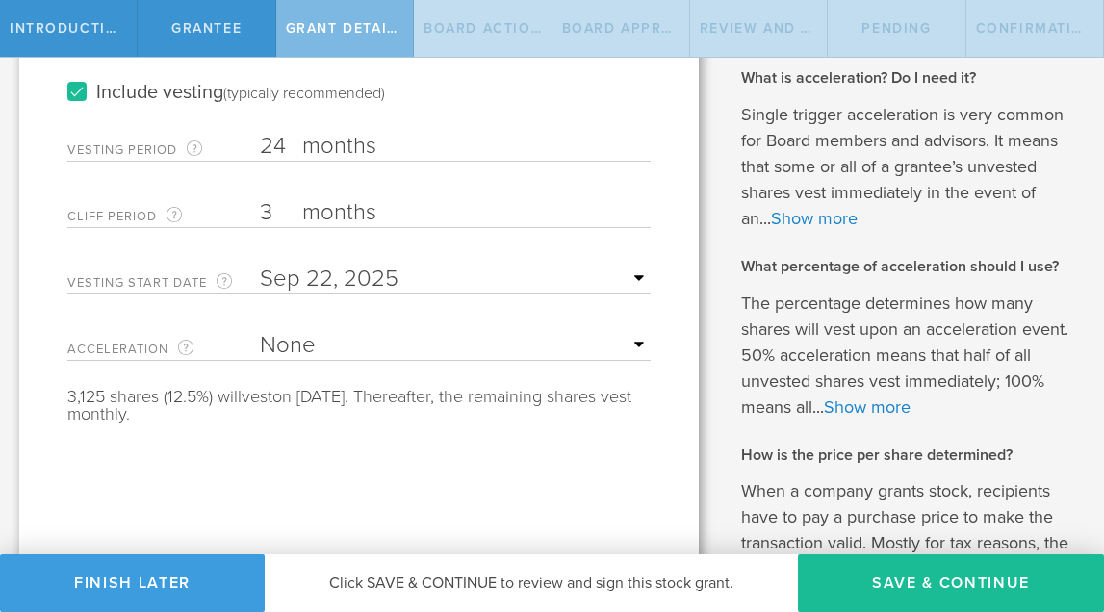
type input "3"
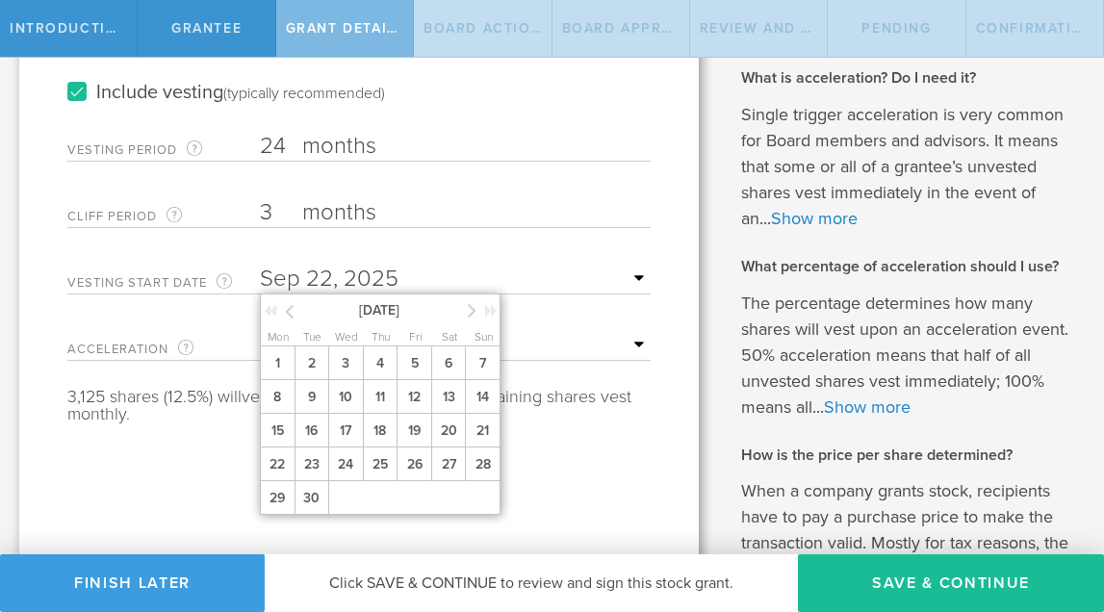
click at [381, 283] on input "text" at bounding box center [455, 279] width 391 height 29
click at [289, 308] on icon at bounding box center [289, 311] width 9 height 24
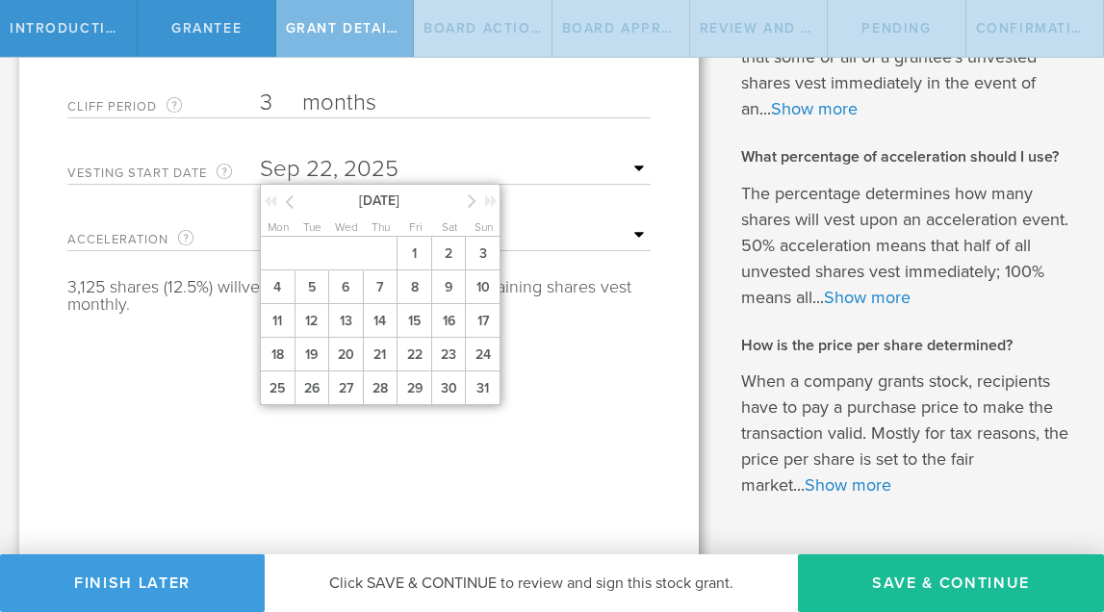
scroll to position [543, 0]
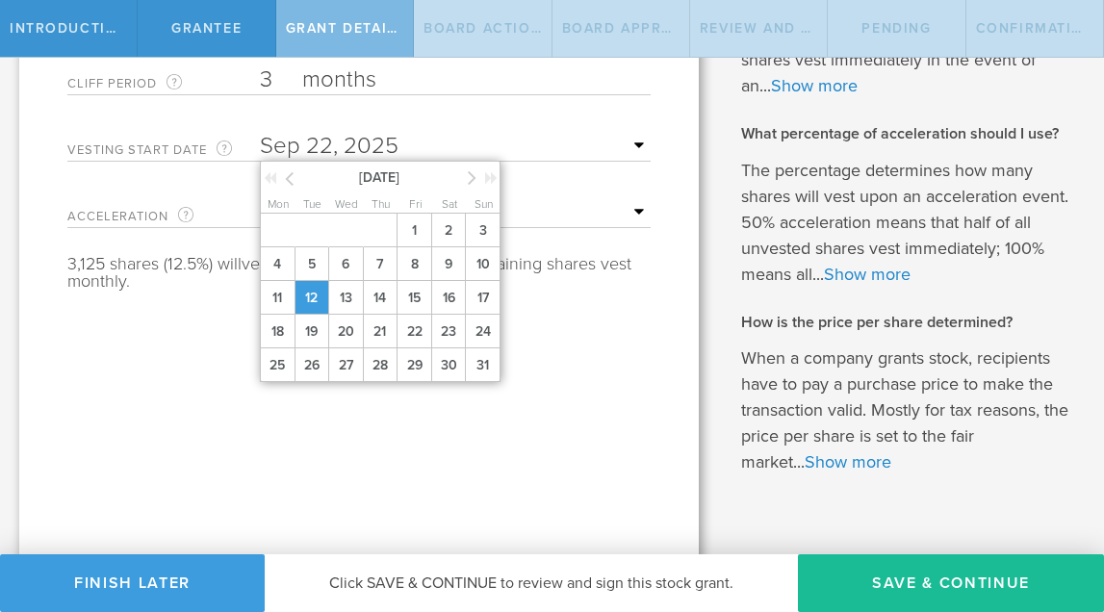
click at [314, 315] on span "12" at bounding box center [311, 298] width 35 height 34
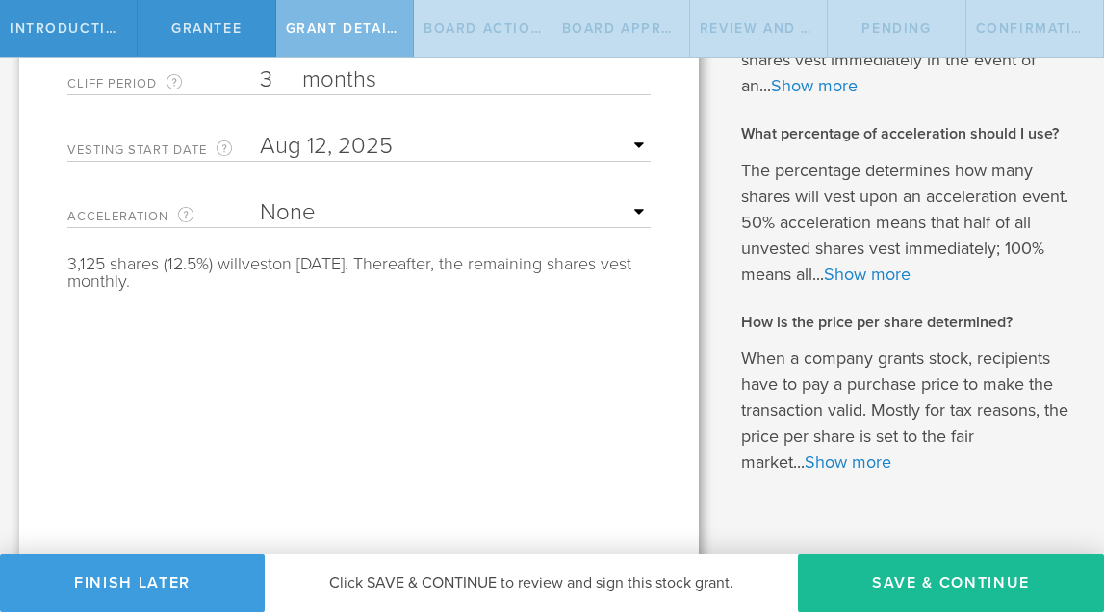
scroll to position [561, 0]
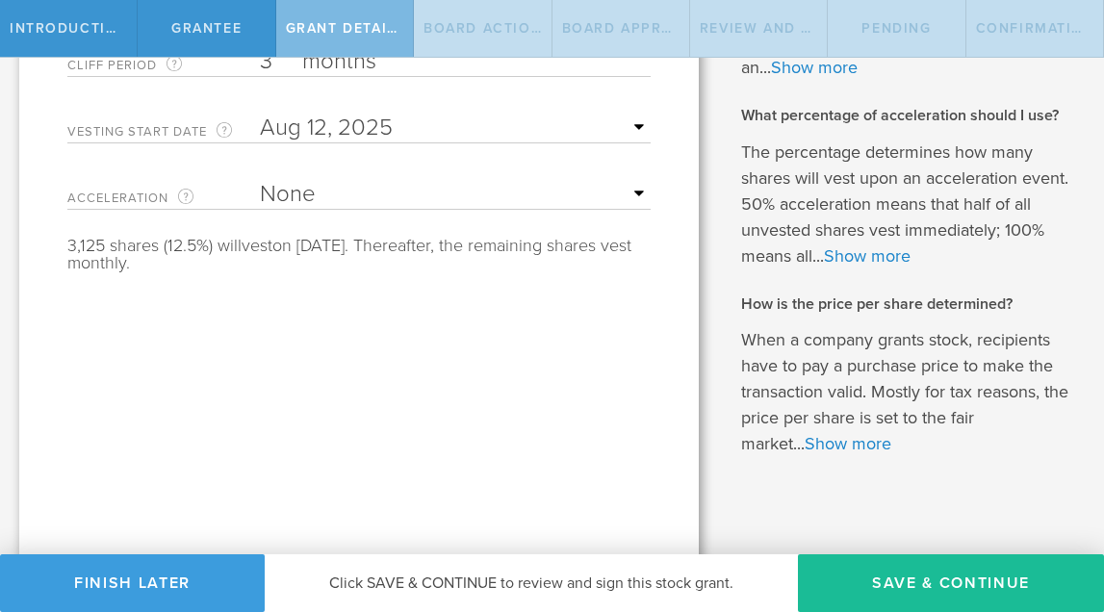
select select "single"
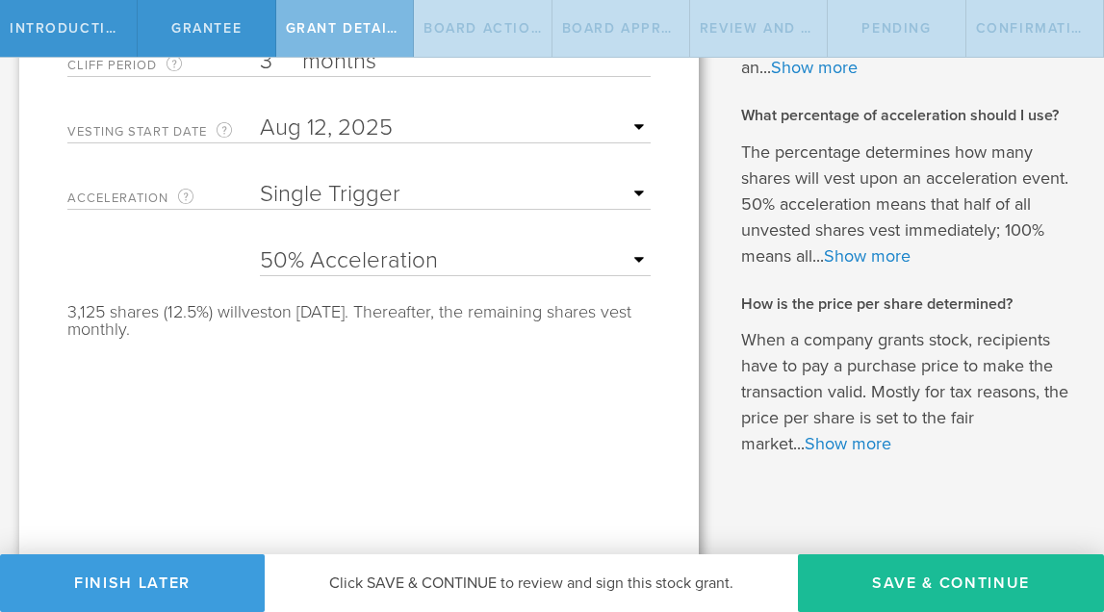
select select "100"
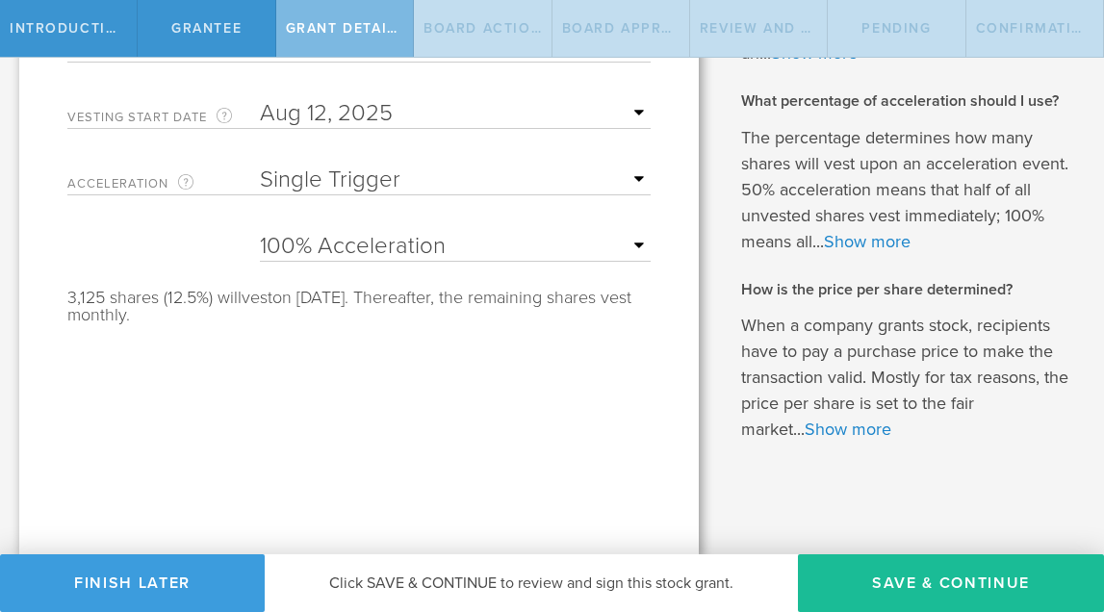
scroll to position [0, 0]
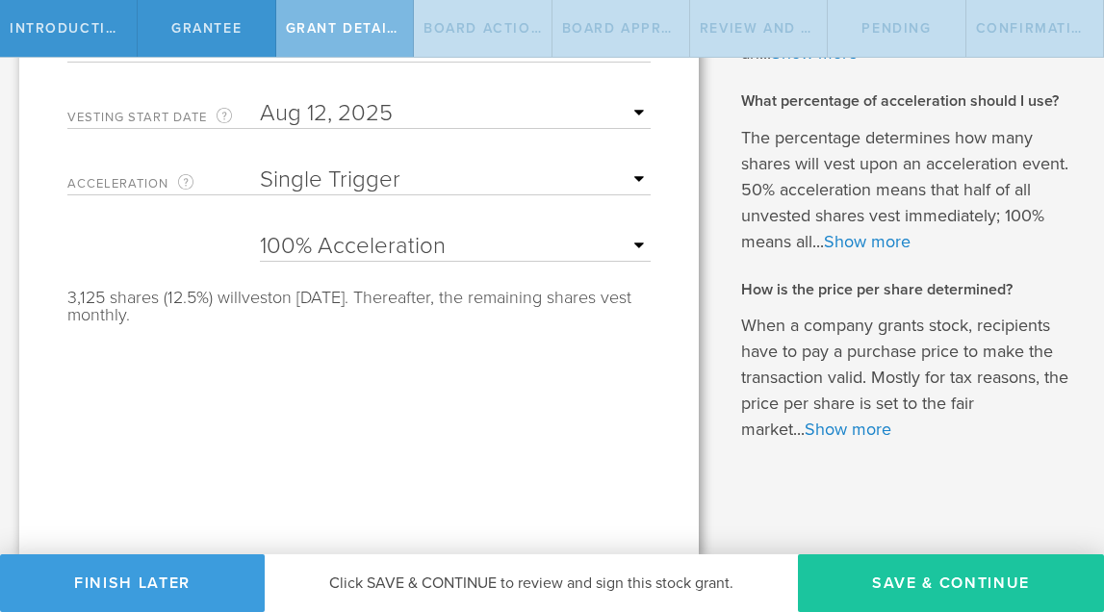
click at [963, 597] on button "Save & Continue" at bounding box center [951, 583] width 306 height 58
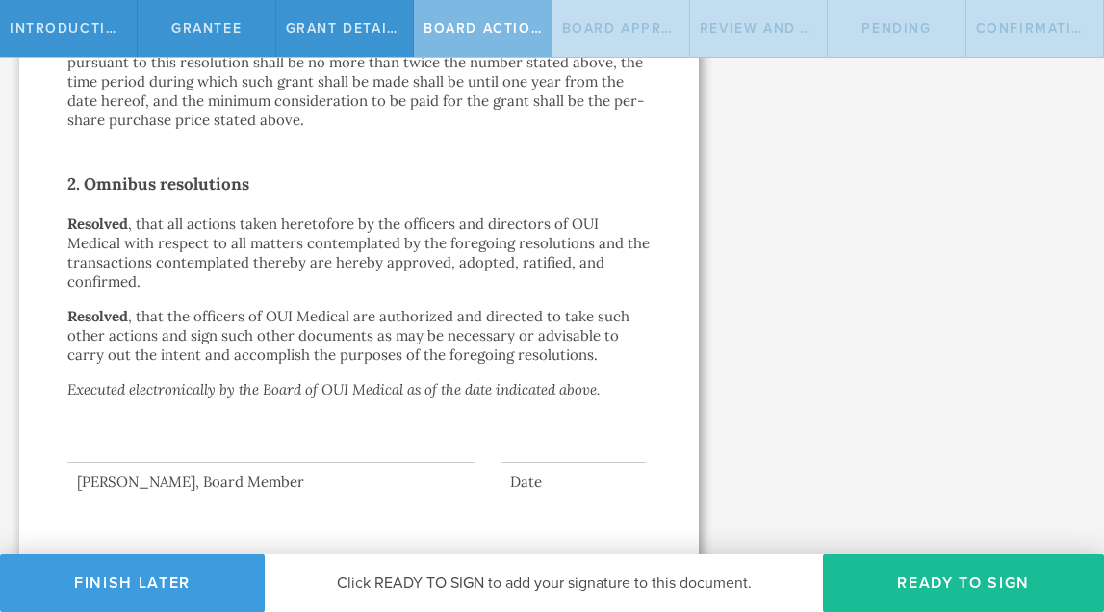
click at [365, 445] on div at bounding box center [271, 424] width 408 height 77
click at [388, 435] on div at bounding box center [271, 424] width 408 height 77
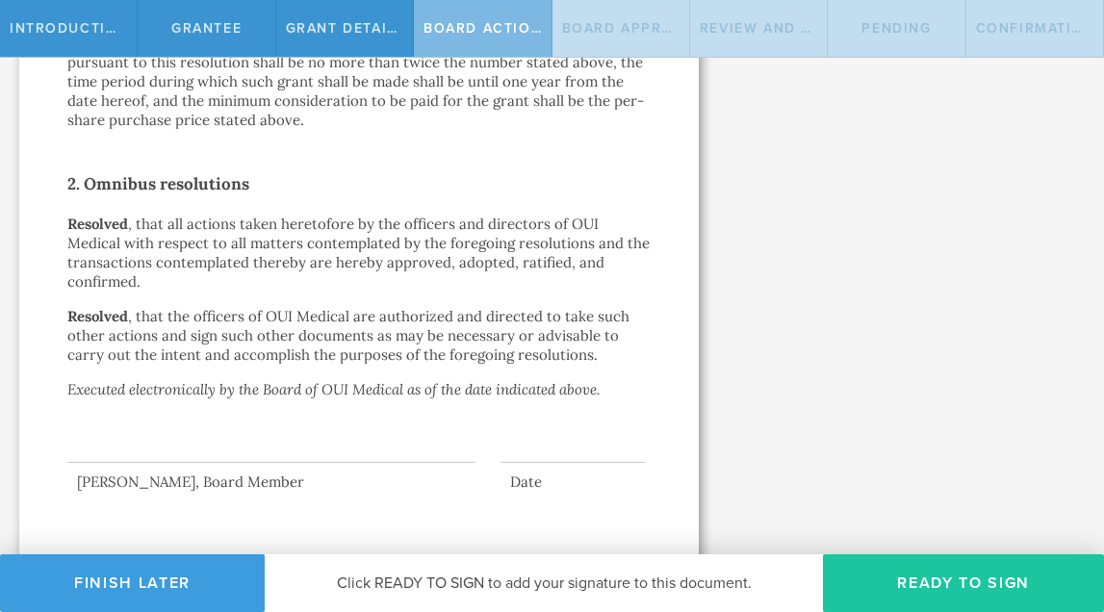
click at [943, 598] on button "Ready to Sign" at bounding box center [963, 583] width 281 height 58
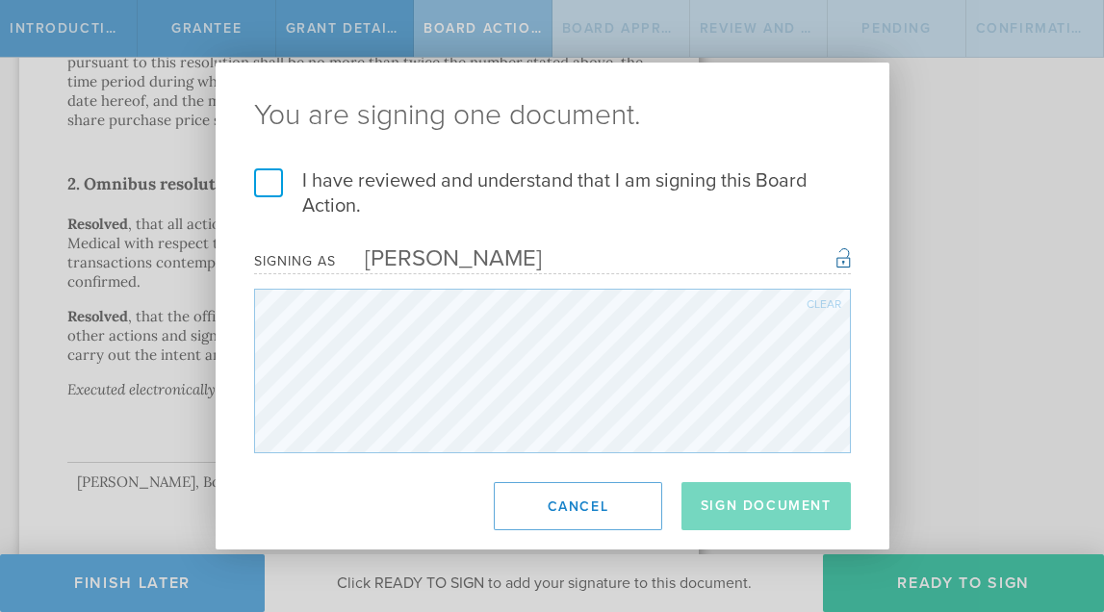
click at [273, 199] on label "I have reviewed and understand that I am signing this Board Action." at bounding box center [552, 193] width 597 height 50
click at [0, 0] on input "I have reviewed and understand that I am signing this Board Action." at bounding box center [0, 0] width 0 height 0
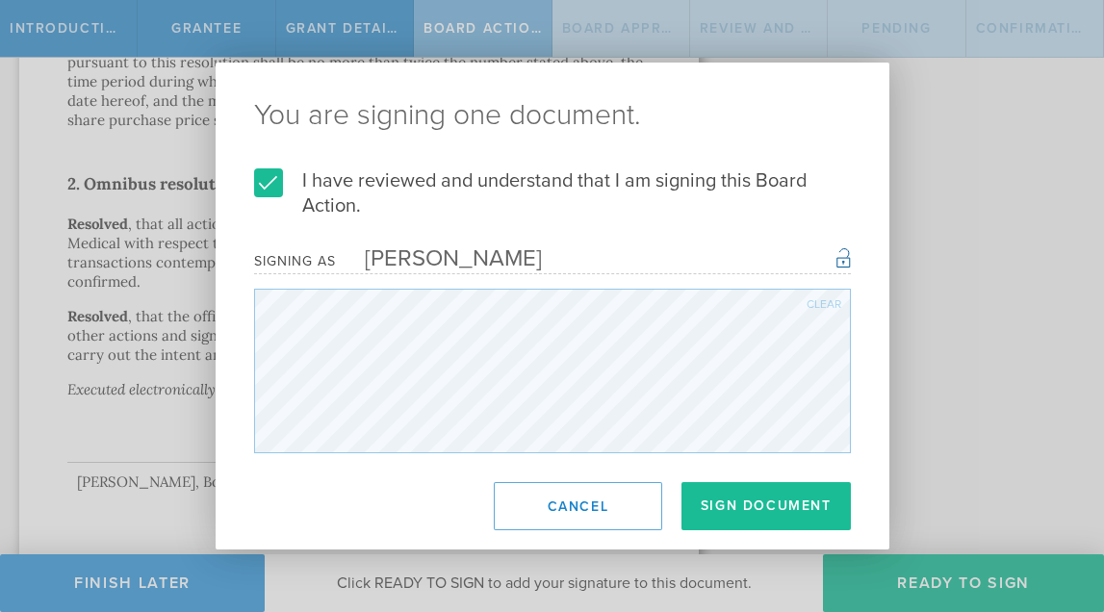
click at [273, 197] on label "I have reviewed and understand that I am signing this Board Action." at bounding box center [552, 193] width 597 height 50
click at [0, 0] on input "I have reviewed and understand that I am signing this Board Action." at bounding box center [0, 0] width 0 height 0
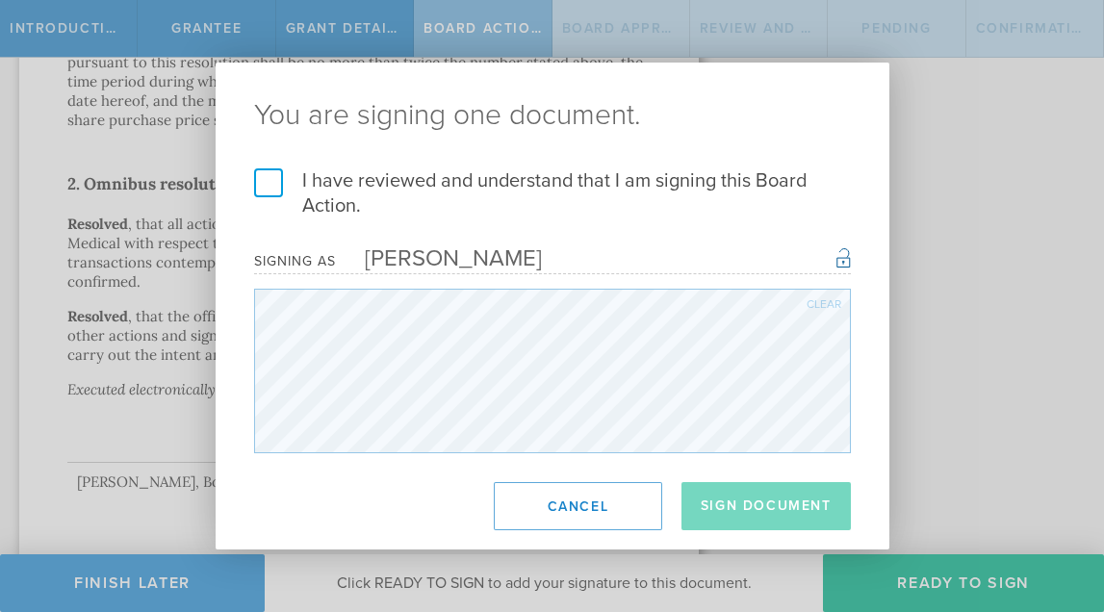
click at [271, 187] on label "I have reviewed and understand that I am signing this Board Action." at bounding box center [552, 193] width 597 height 50
click at [0, 0] on input "I have reviewed and understand that I am signing this Board Action." at bounding box center [0, 0] width 0 height 0
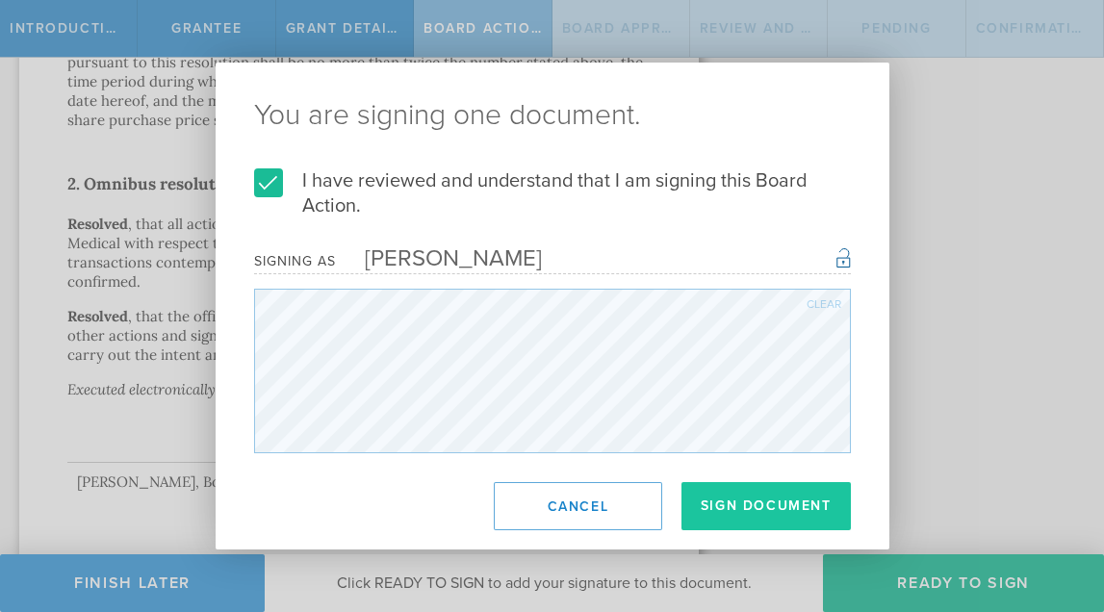
click at [764, 503] on button "Sign Document" at bounding box center [765, 506] width 169 height 48
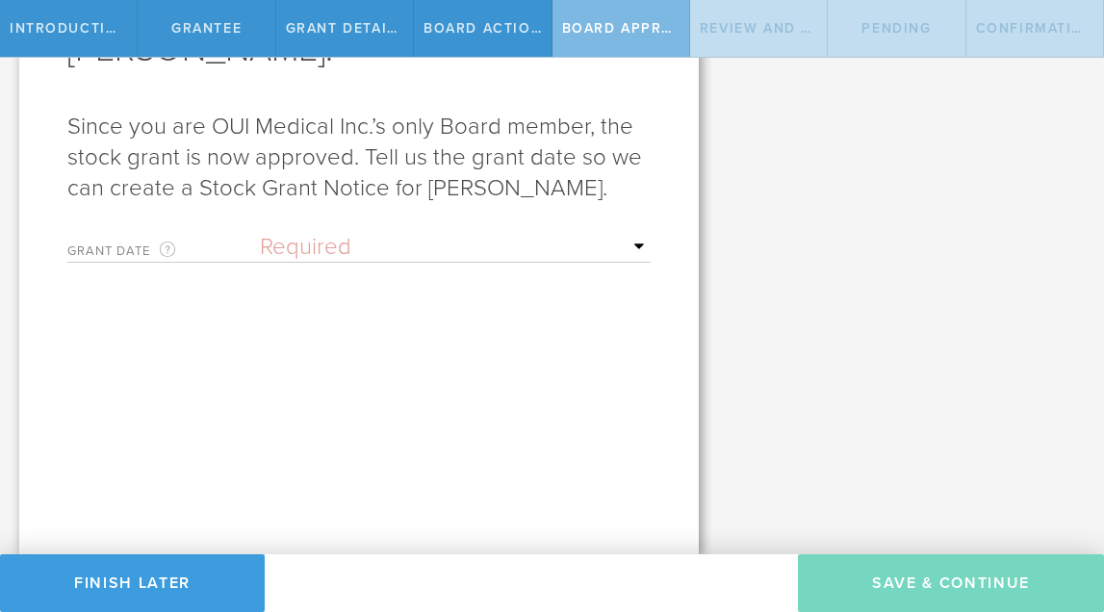
scroll to position [238, 0]
select select "uponGranteeSignature"
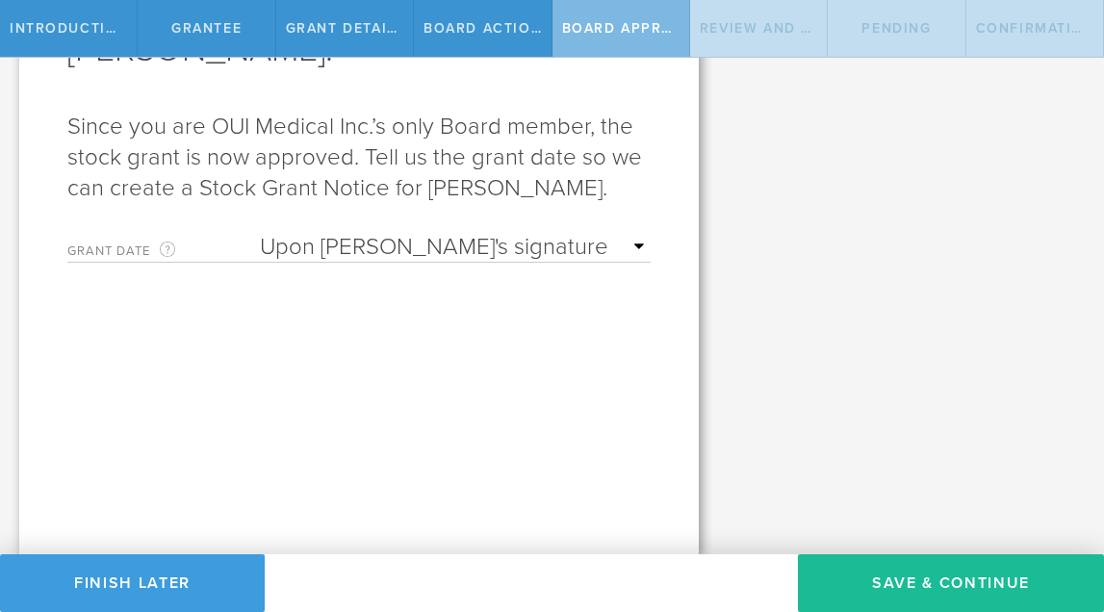
scroll to position [0, 0]
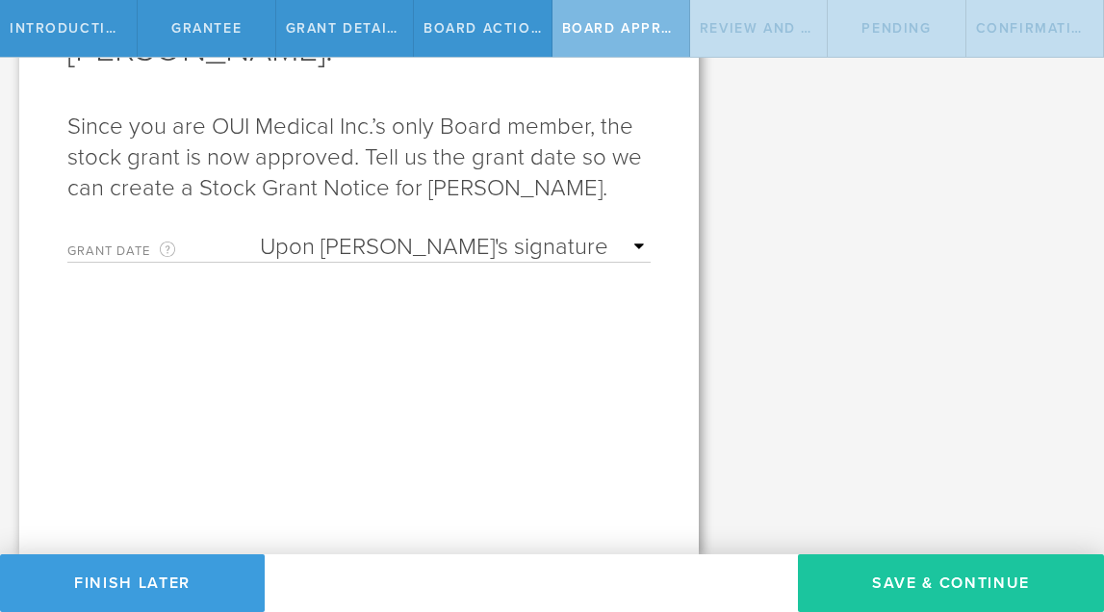
click at [901, 575] on button "Save & Continue" at bounding box center [951, 583] width 306 height 58
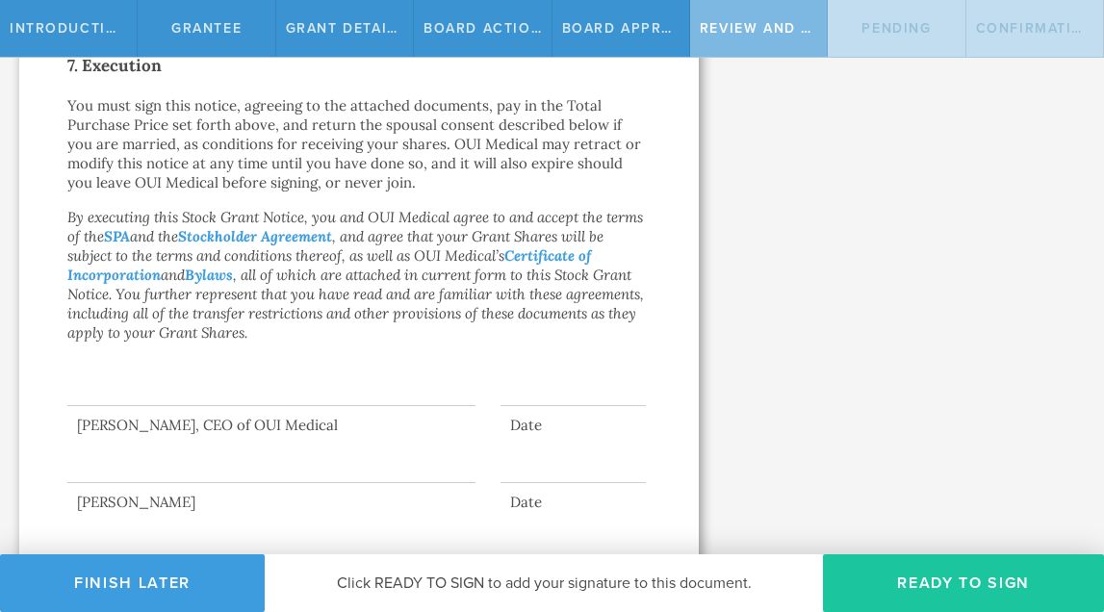
click at [877, 594] on button "Ready to Sign" at bounding box center [963, 583] width 281 height 58
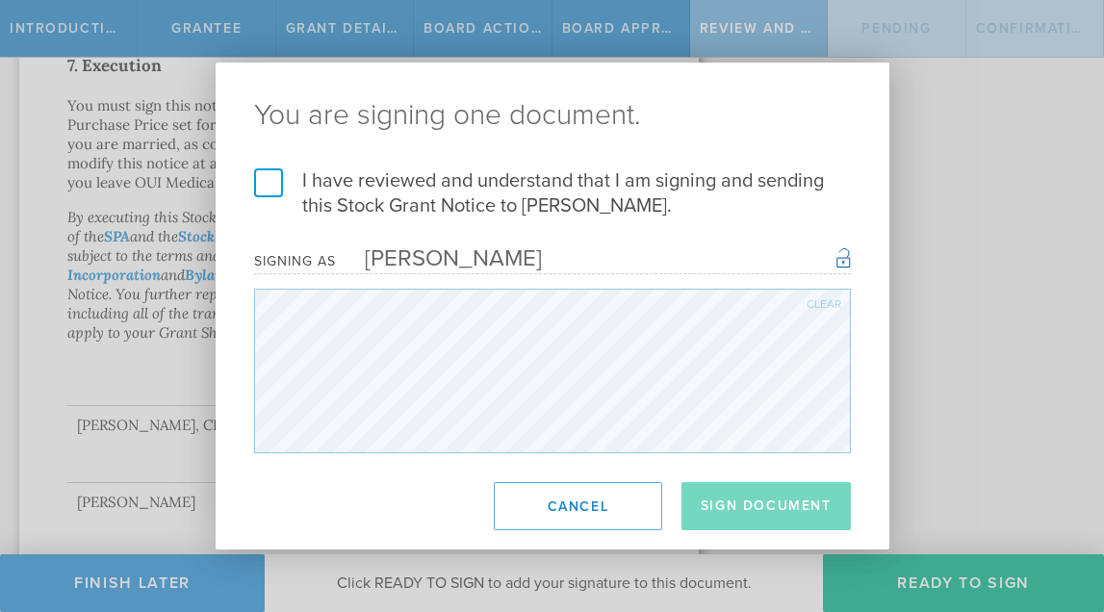
click at [271, 185] on label "I have reviewed and understand that I am signing and sending this Stock Grant N…" at bounding box center [552, 193] width 597 height 50
click at [0, 0] on input "I have reviewed and understand that I am signing and sending this Stock Grant N…" at bounding box center [0, 0] width 0 height 0
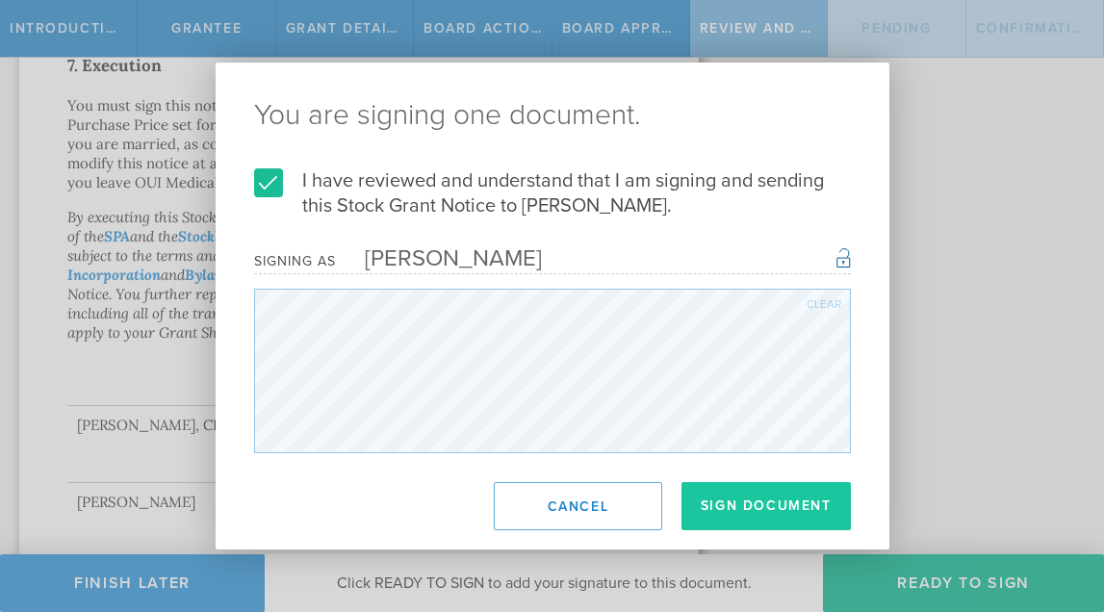
click at [751, 524] on button "Sign Document" at bounding box center [765, 506] width 169 height 48
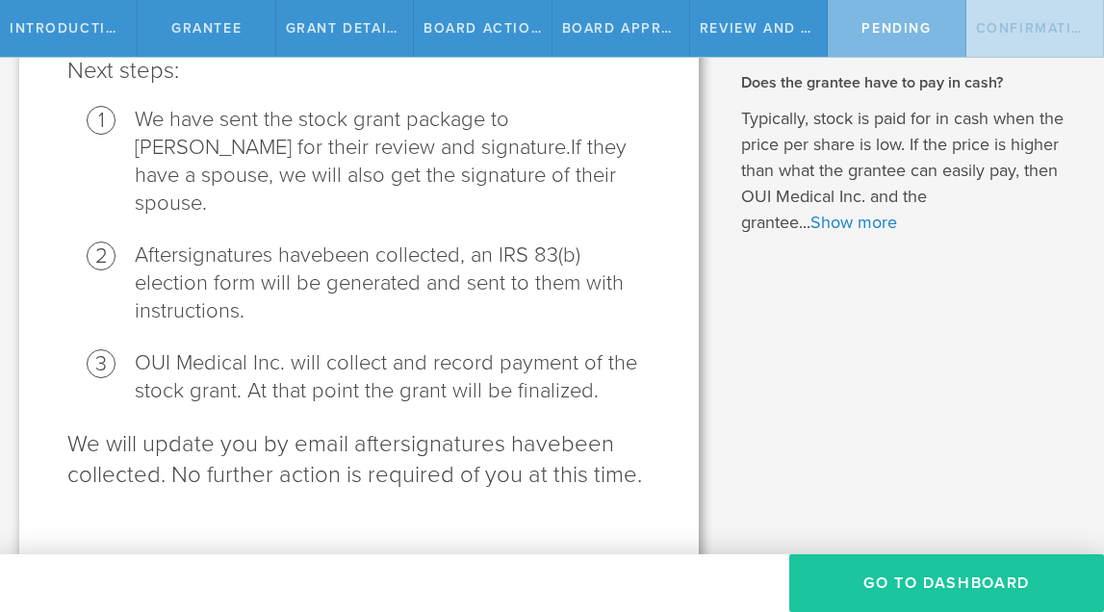
click at [869, 577] on button "Go To Dashboard" at bounding box center [946, 583] width 315 height 58
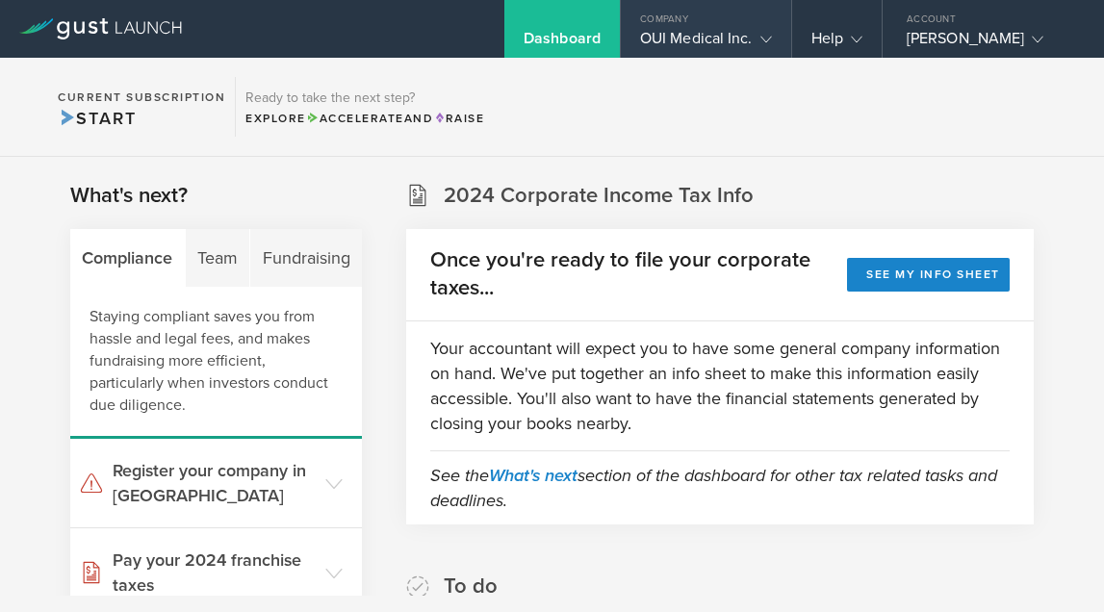
click at [748, 46] on div "OUI Medical Inc." at bounding box center [706, 43] width 132 height 29
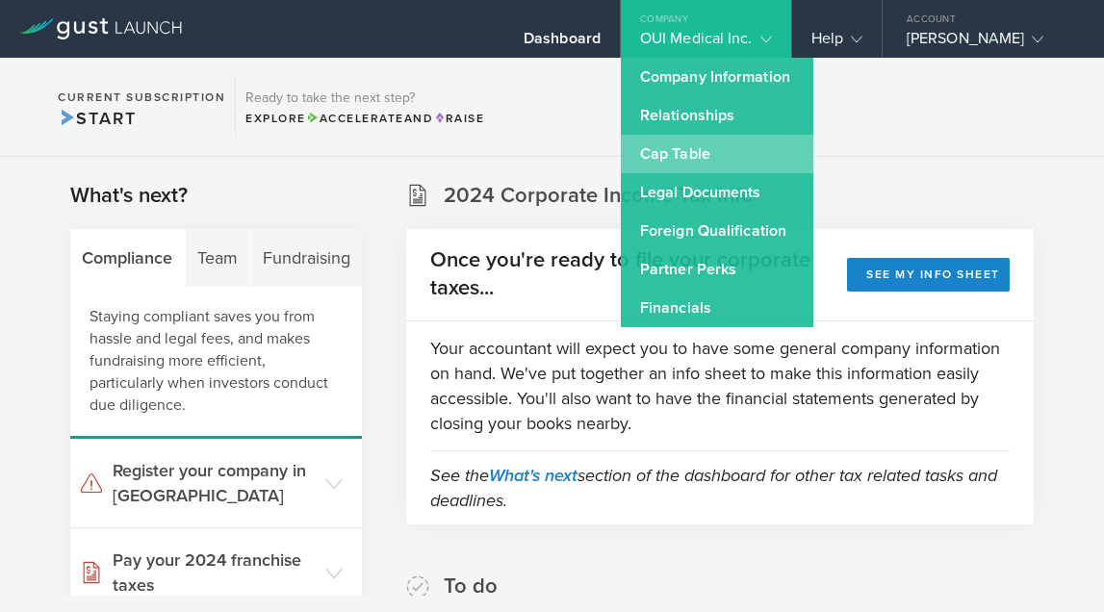
click at [746, 137] on link "Cap Table" at bounding box center [717, 154] width 192 height 38
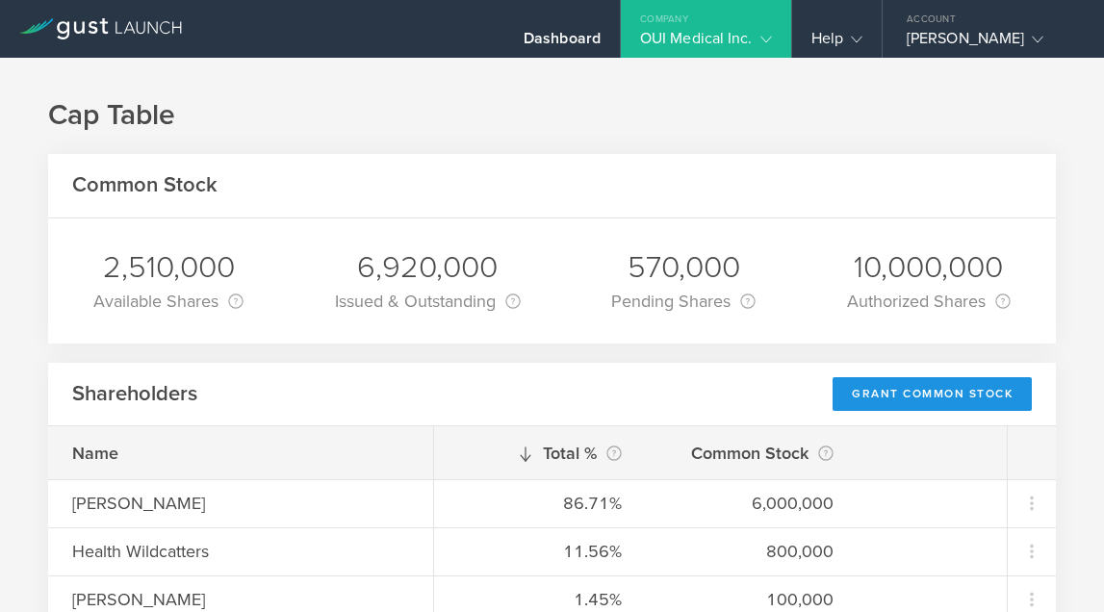
click at [903, 398] on div "Grant Common Stock" at bounding box center [931, 394] width 199 height 34
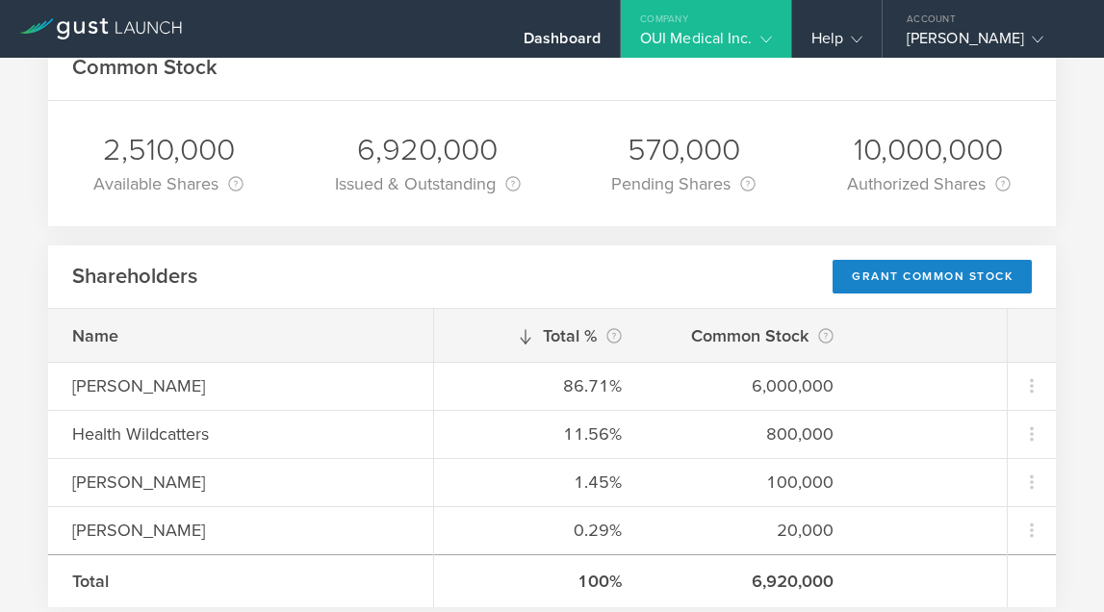
scroll to position [218, 0]
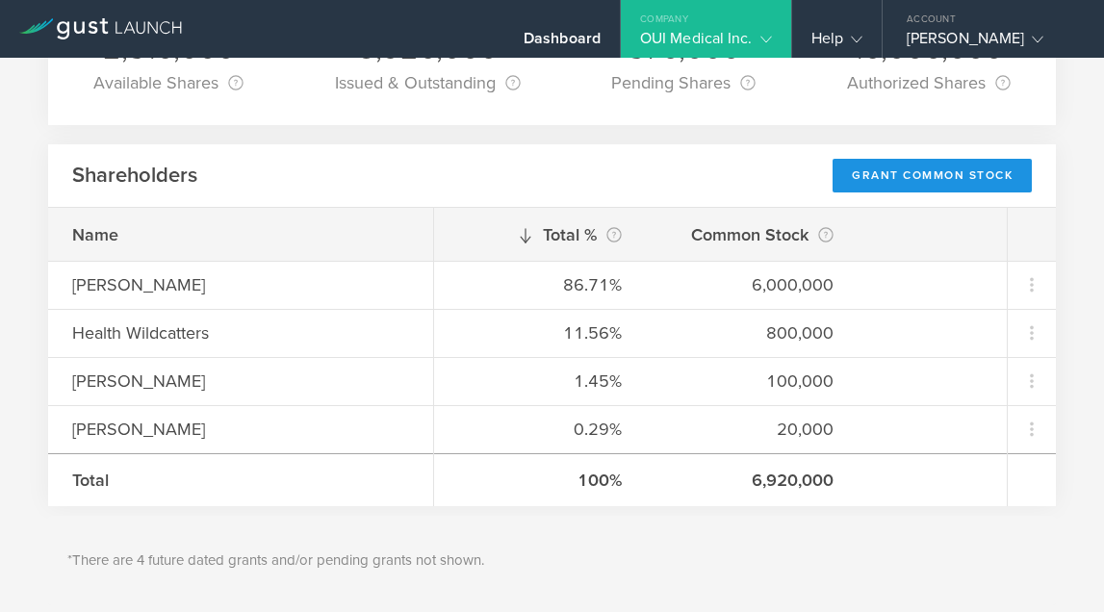
click at [923, 165] on div "Grant Common Stock" at bounding box center [931, 176] width 199 height 34
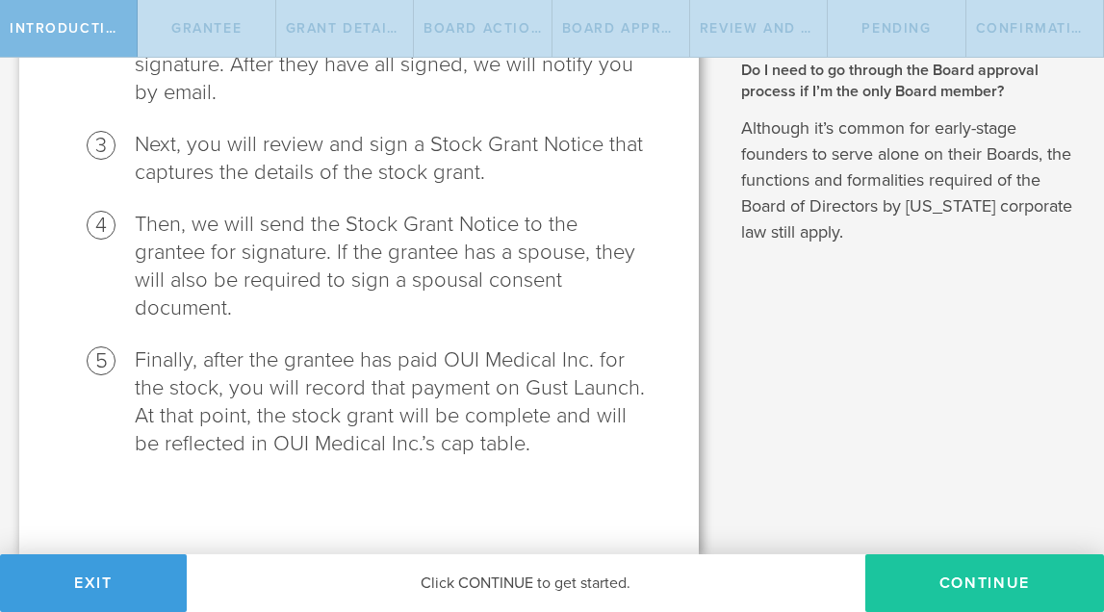
click at [963, 576] on button "Continue" at bounding box center [984, 583] width 239 height 58
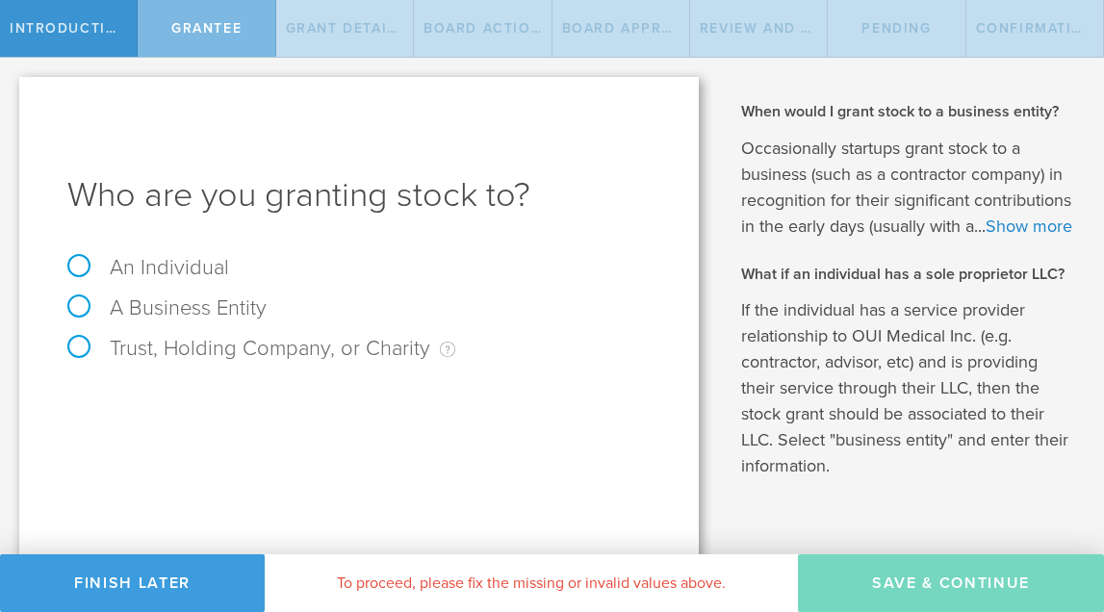
click at [81, 271] on label "An Individual" at bounding box center [148, 267] width 162 height 25
click at [13, 89] on input "An Individual" at bounding box center [6, 73] width 13 height 31
radio input "true"
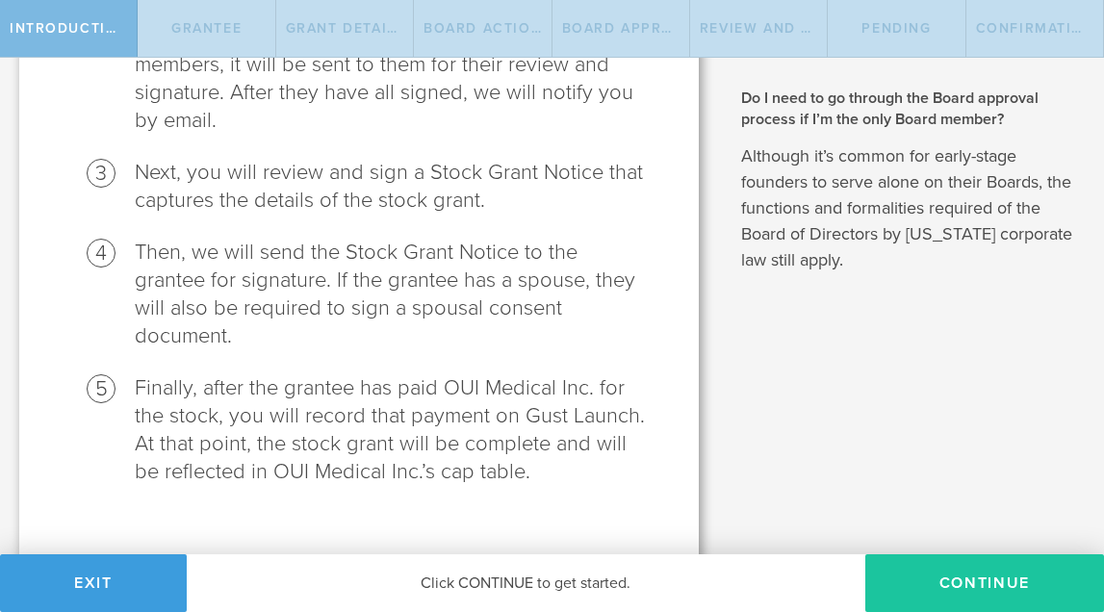
click at [1005, 598] on button "Continue" at bounding box center [984, 583] width 239 height 58
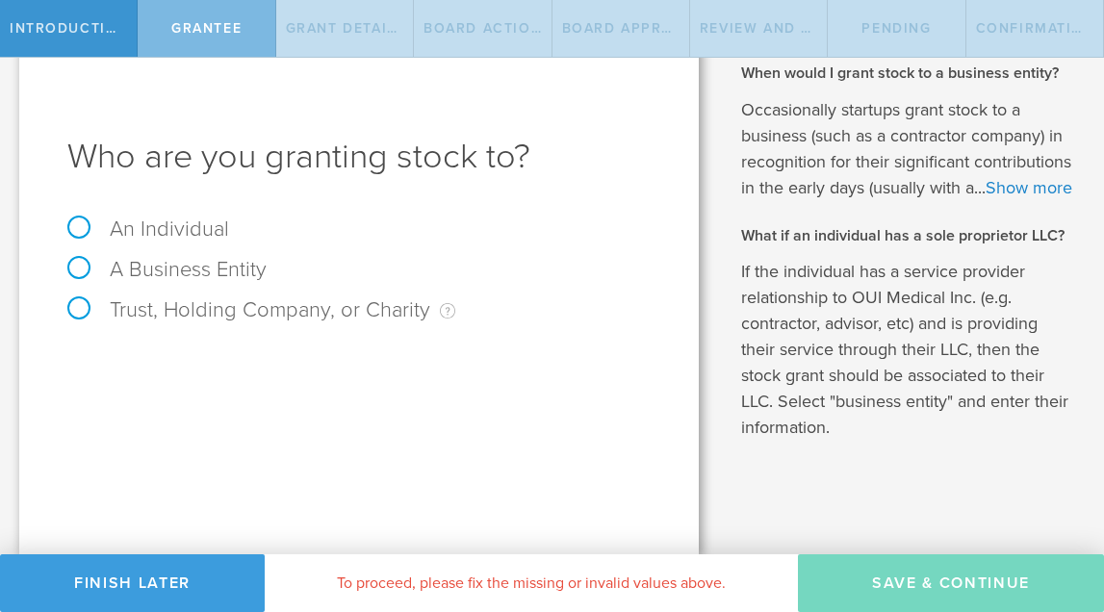
scroll to position [38, 0]
click at [81, 222] on label "An Individual" at bounding box center [148, 228] width 162 height 25
click at [13, 50] on input "An Individual" at bounding box center [6, 34] width 13 height 31
radio input "true"
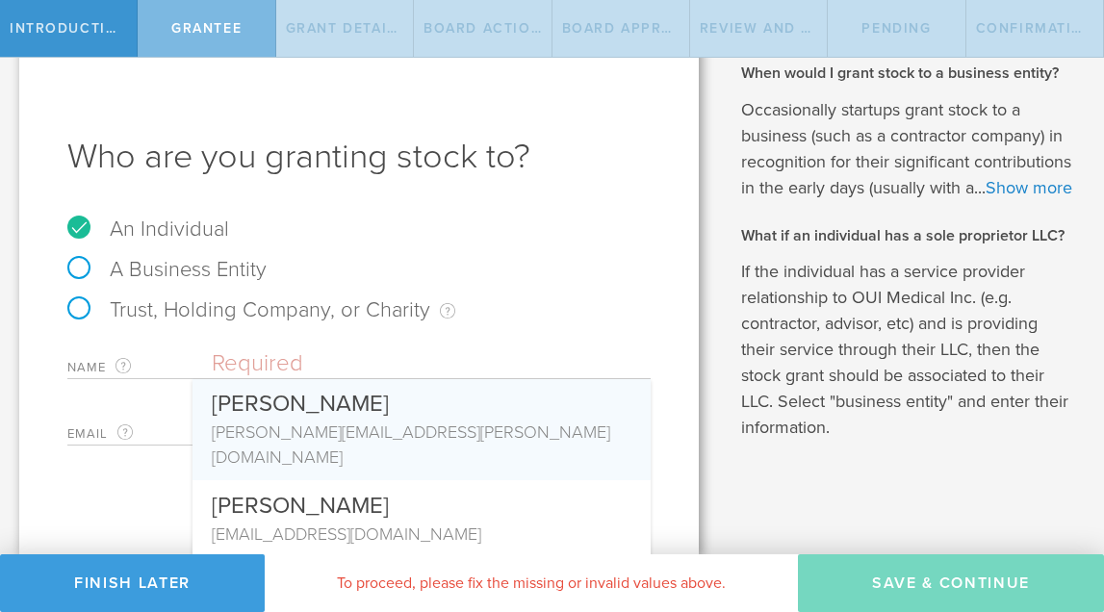
click at [315, 366] on input "text" at bounding box center [431, 363] width 439 height 29
click at [149, 426] on label "Email The email address of the person that you are granting stock to." at bounding box center [139, 433] width 144 height 22
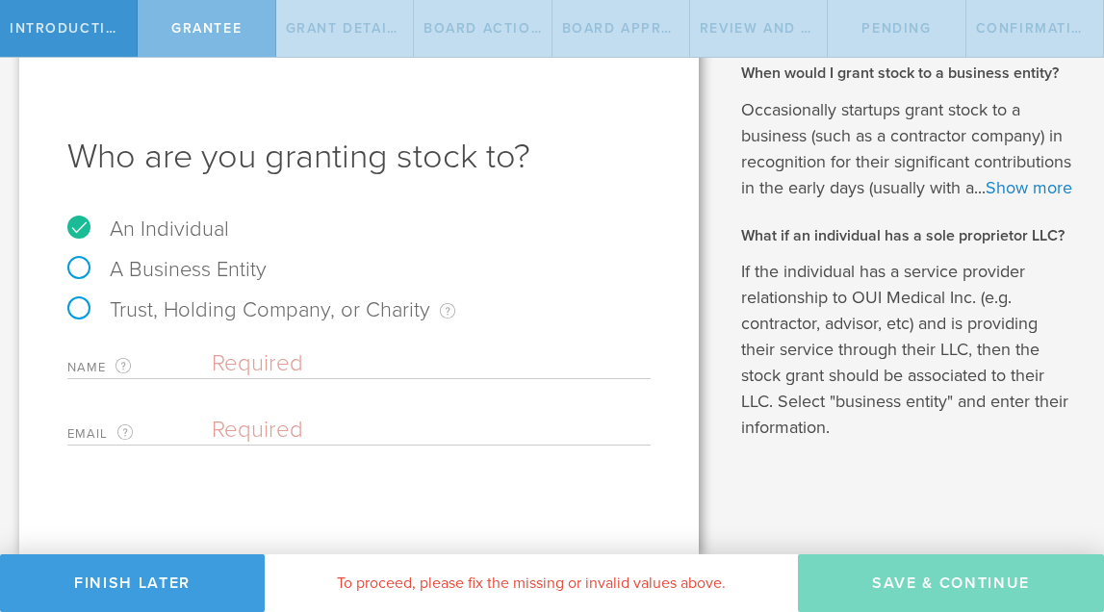
paste input "lorena.suarezkelly@gmail.com"
type input "lorena.suarezkelly@gmail.com"
click at [564, 487] on div "Who are you granting stock to? An Individual A Business Entity Trust, Holding C…" at bounding box center [358, 296] width 679 height 516
drag, startPoint x: 525, startPoint y: 430, endPoint x: 202, endPoint y: 427, distance: 323.3
click at [202, 427] on div "Email The email address of the person that you are granting stock to. lorena.su…" at bounding box center [358, 425] width 583 height 39
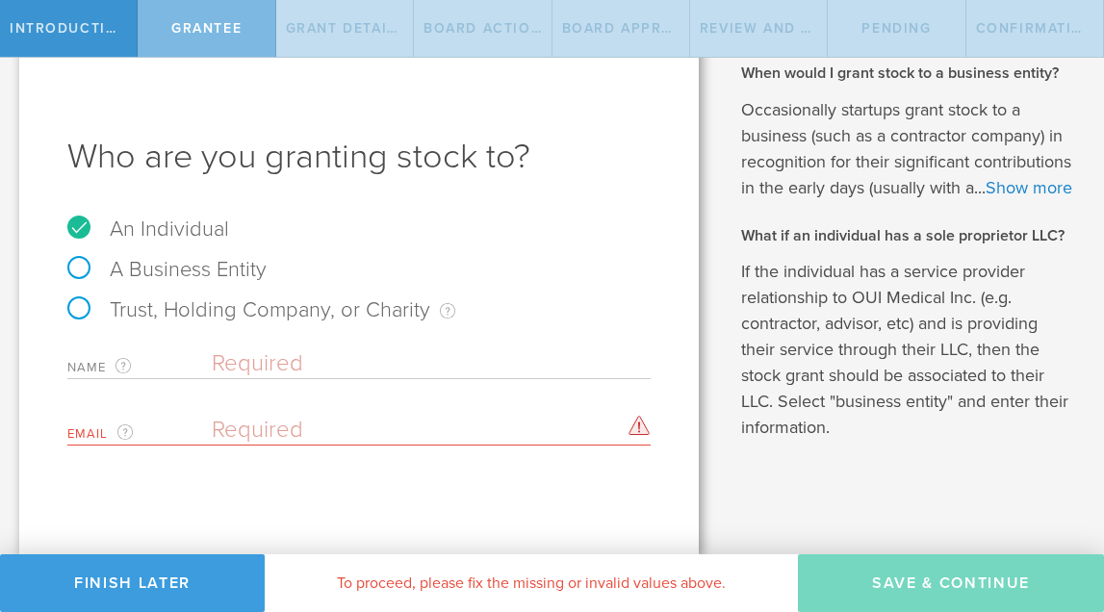
click at [242, 431] on input "email" at bounding box center [426, 430] width 429 height 29
paste input "[EMAIL_ADDRESS][DOMAIN_NAME]"
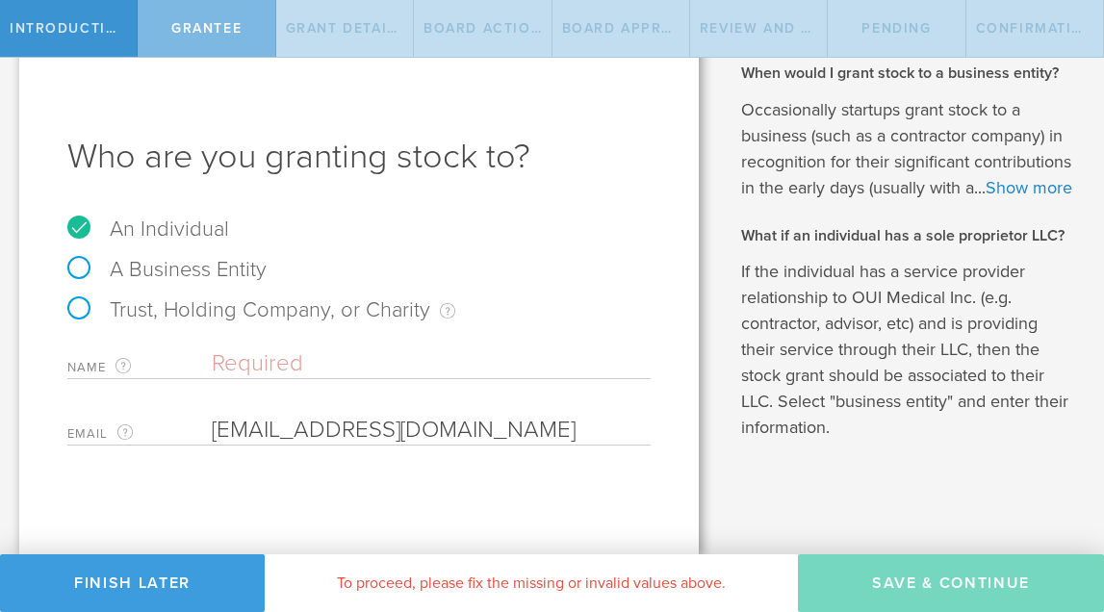
type input "[EMAIL_ADDRESS][DOMAIN_NAME]"
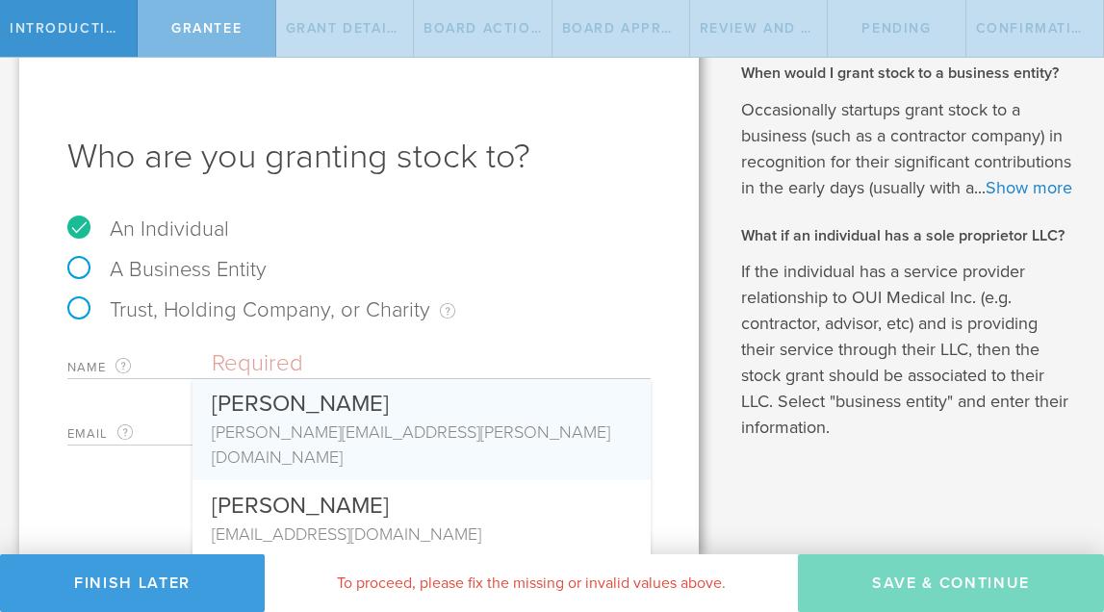
click at [342, 361] on input "text" at bounding box center [431, 363] width 439 height 29
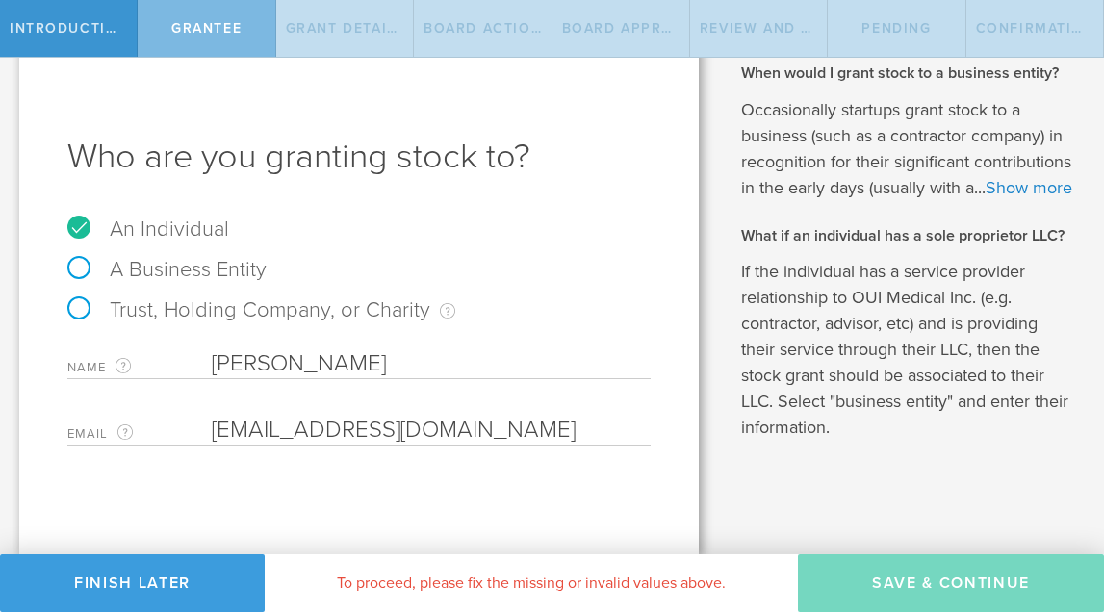
type input "[PERSON_NAME]"
click at [495, 398] on div "Name The first and last name of the person that you are granting stock to. Terr…" at bounding box center [358, 393] width 583 height 106
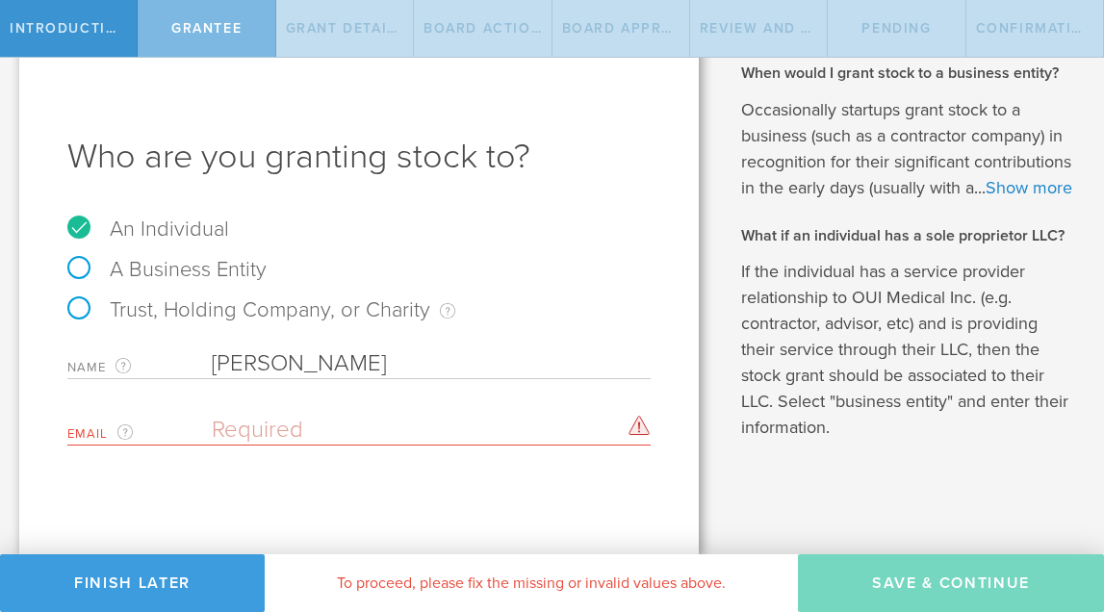
drag, startPoint x: 743, startPoint y: 410, endPoint x: 338, endPoint y: 432, distance: 405.7
click at [338, 432] on input "email" at bounding box center [426, 430] width 429 height 29
paste input "[EMAIL_ADDRESS][DOMAIN_NAME]"
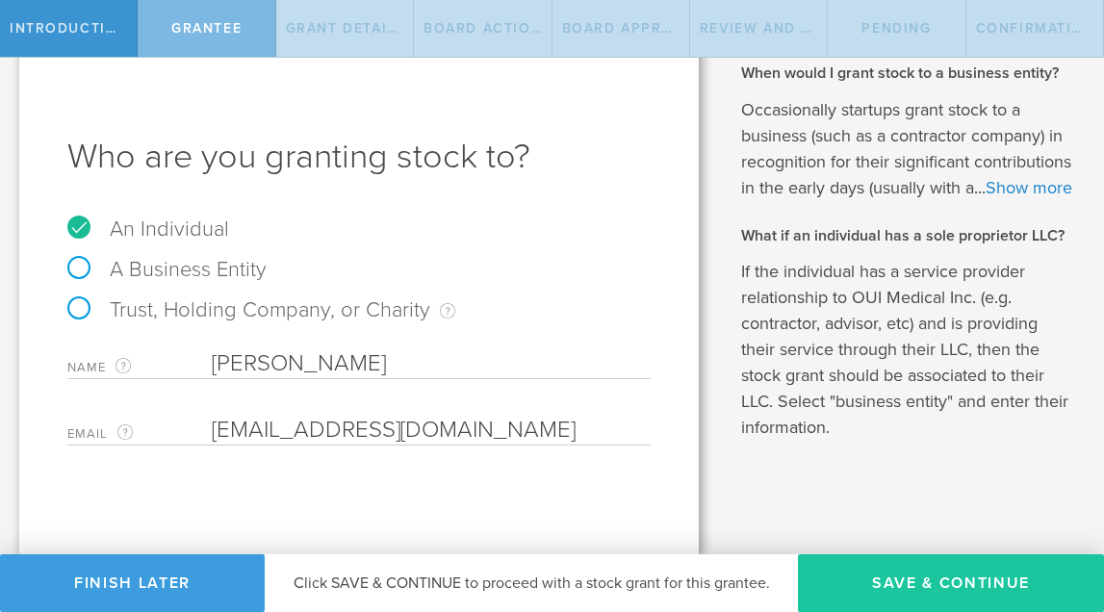
type input "[EMAIL_ADDRESS][DOMAIN_NAME]"
click at [937, 587] on button "Save & Continue" at bounding box center [951, 583] width 306 height 58
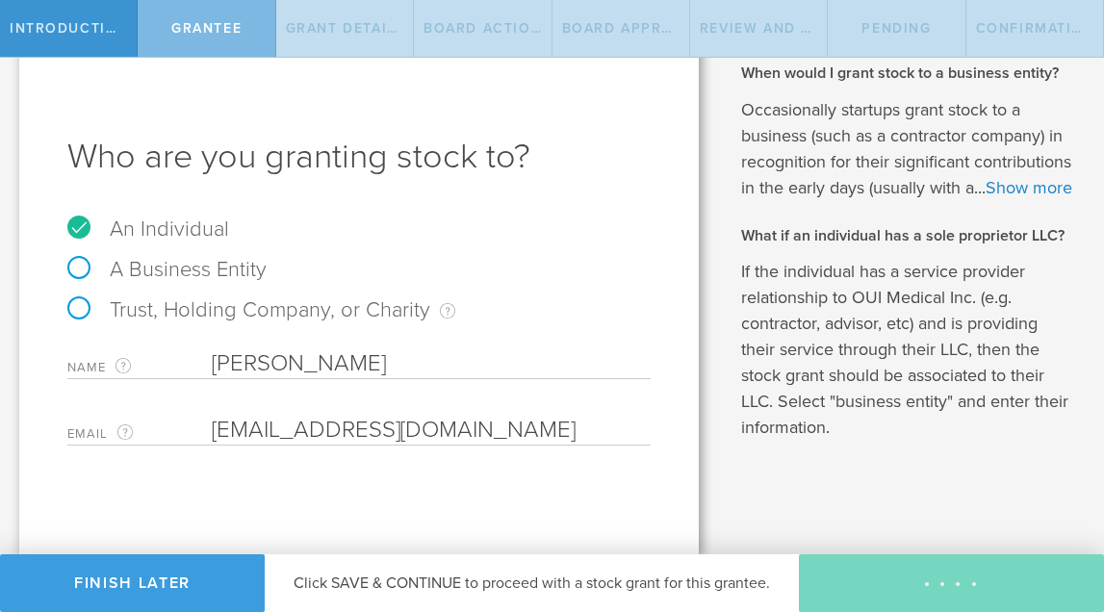
type input "48"
type input "12"
select select "none"
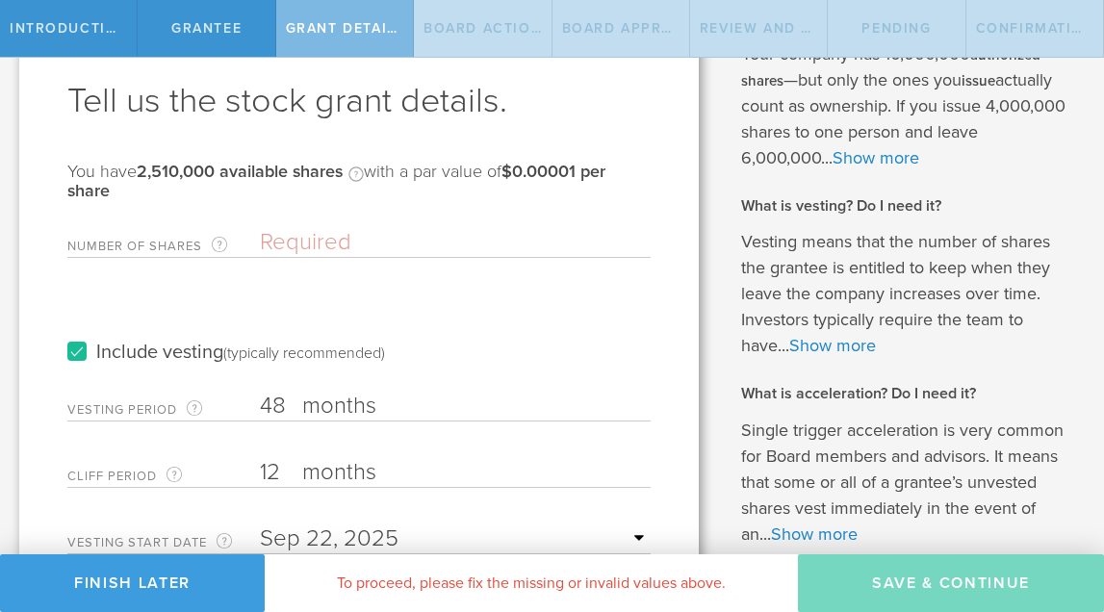
scroll to position [112, 0]
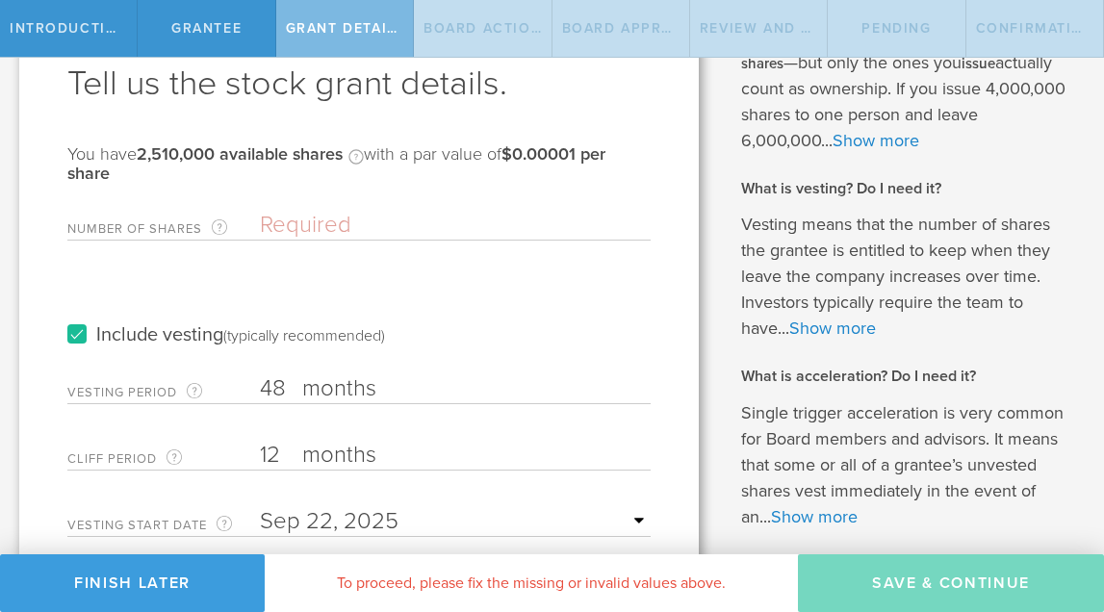
type input "3"
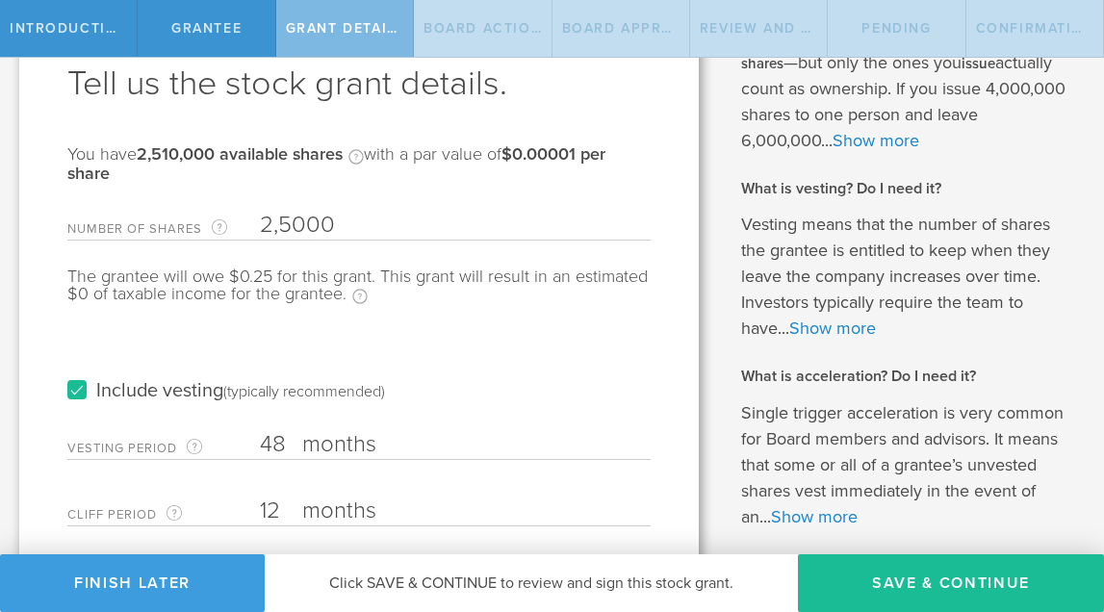
type input "25,000"
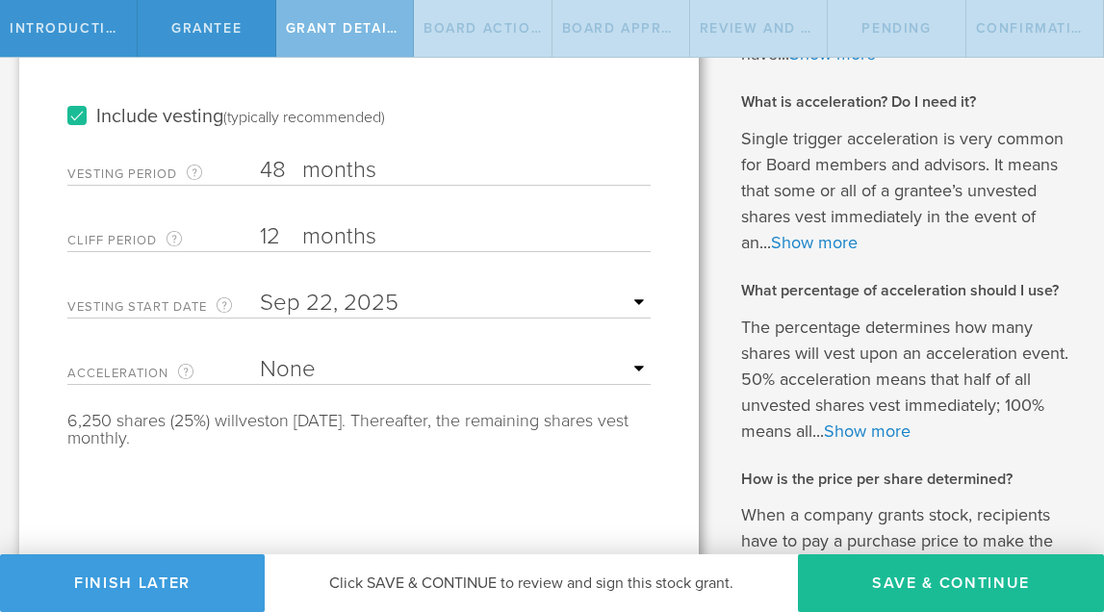
scroll to position [373, 0]
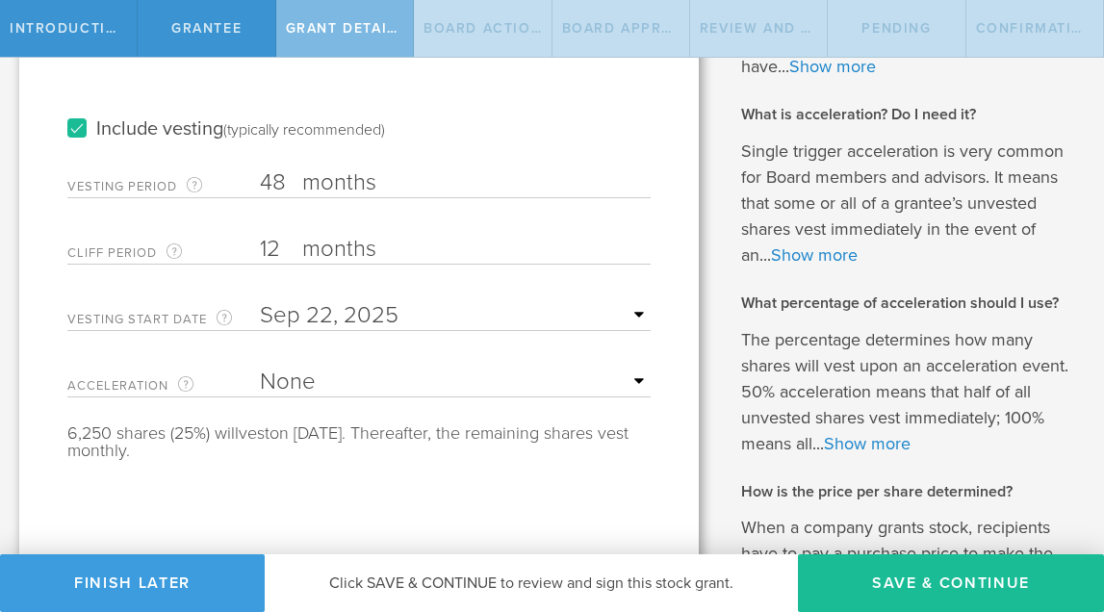
click at [387, 190] on label "months" at bounding box center [398, 184] width 192 height 33
click at [387, 190] on input "48" at bounding box center [455, 182] width 391 height 29
type input "4"
type input "24"
type input "1"
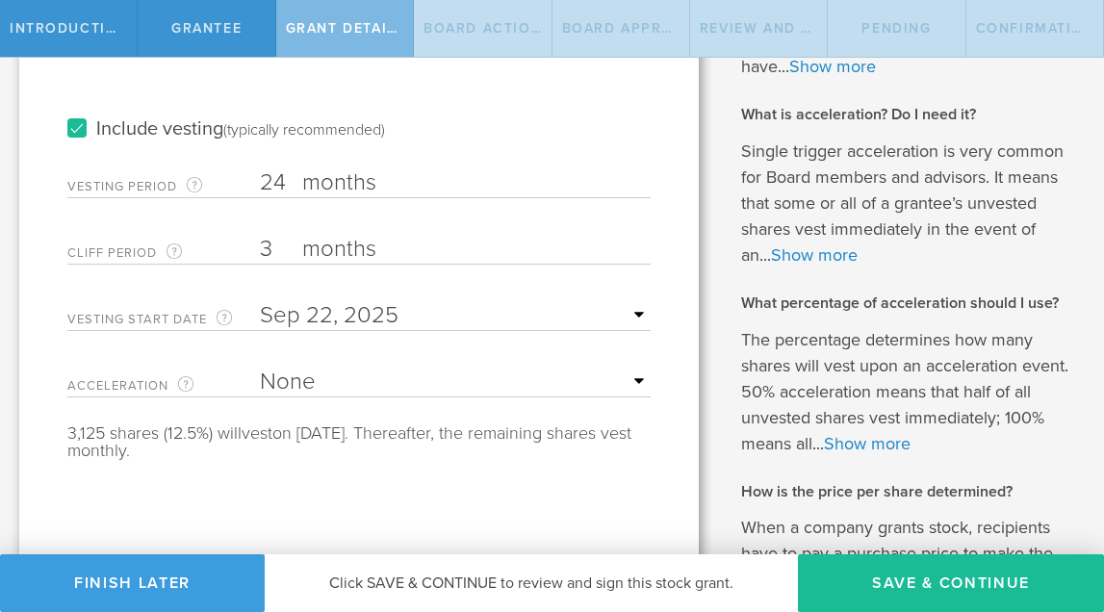
type input "3"
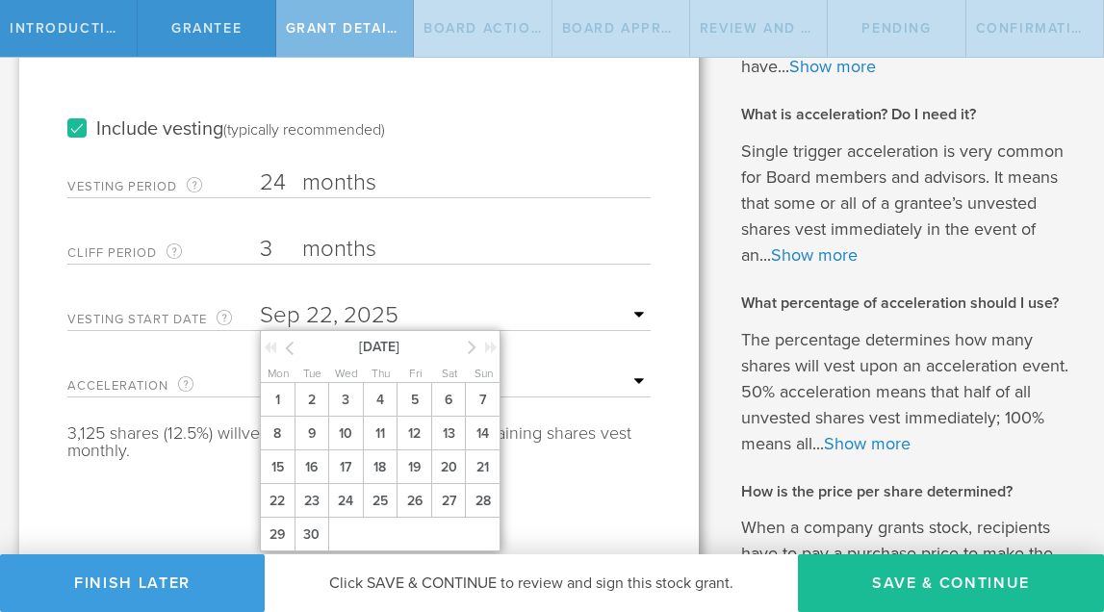
click at [315, 317] on input "text" at bounding box center [455, 315] width 391 height 29
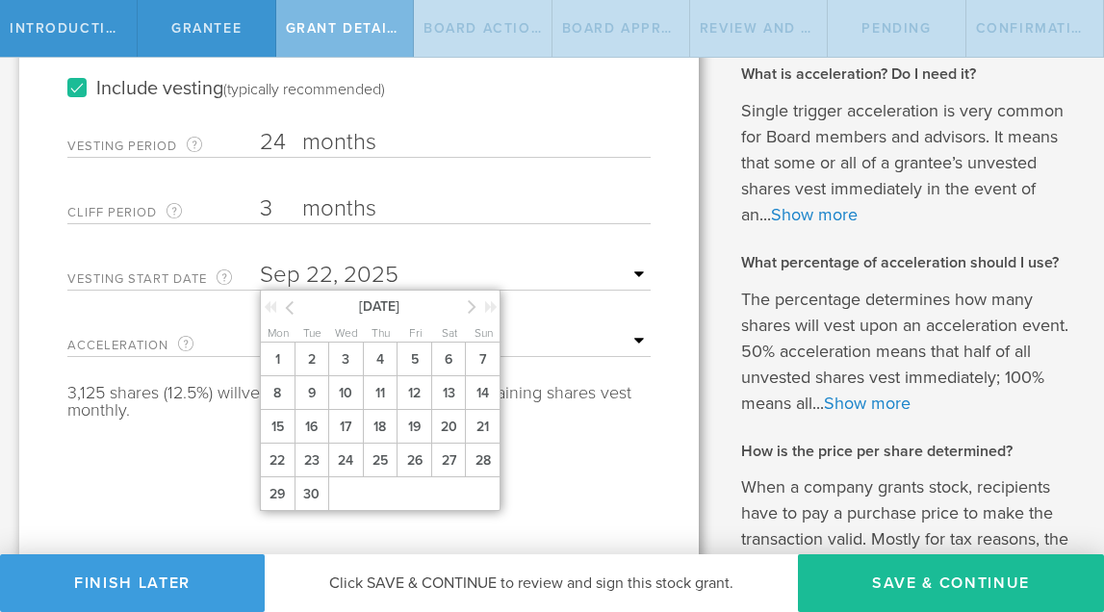
click at [292, 304] on icon at bounding box center [289, 307] width 9 height 24
click at [315, 444] on span "12" at bounding box center [311, 427] width 35 height 34
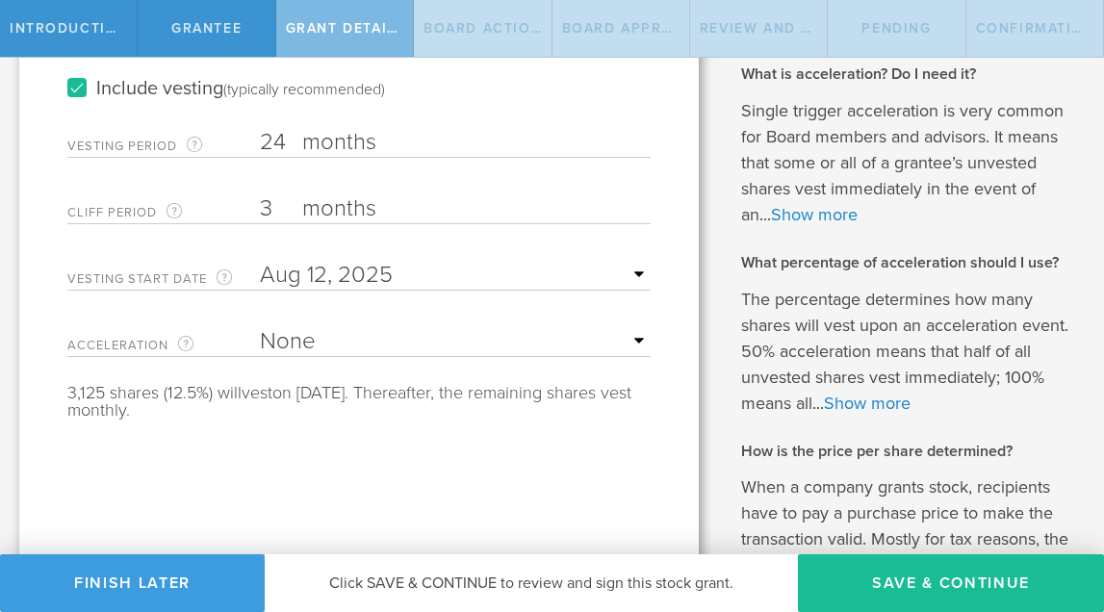
select select "single"
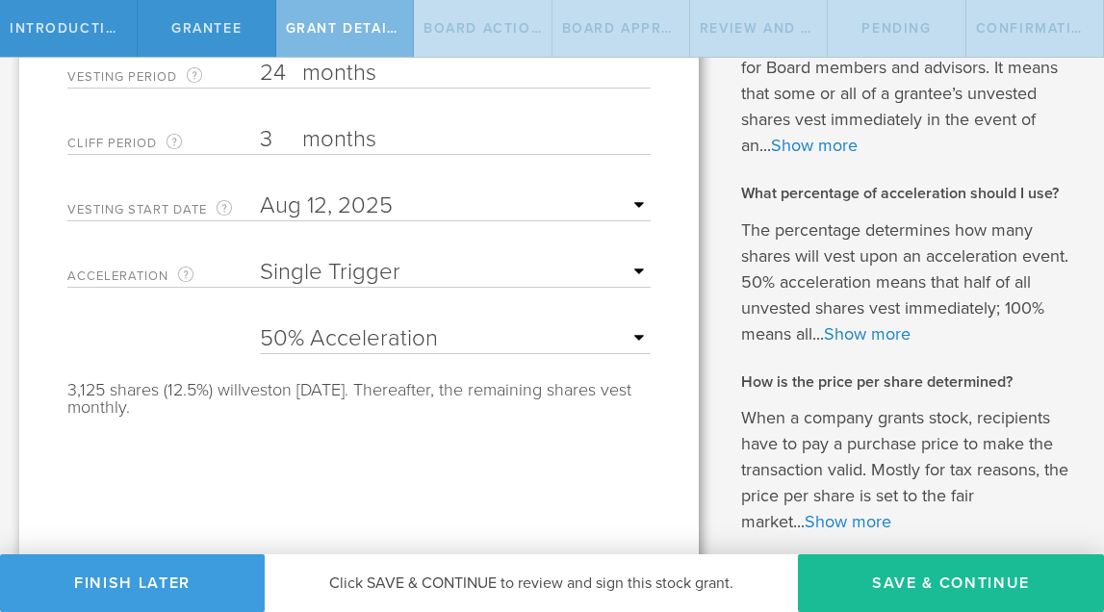
scroll to position [509, 0]
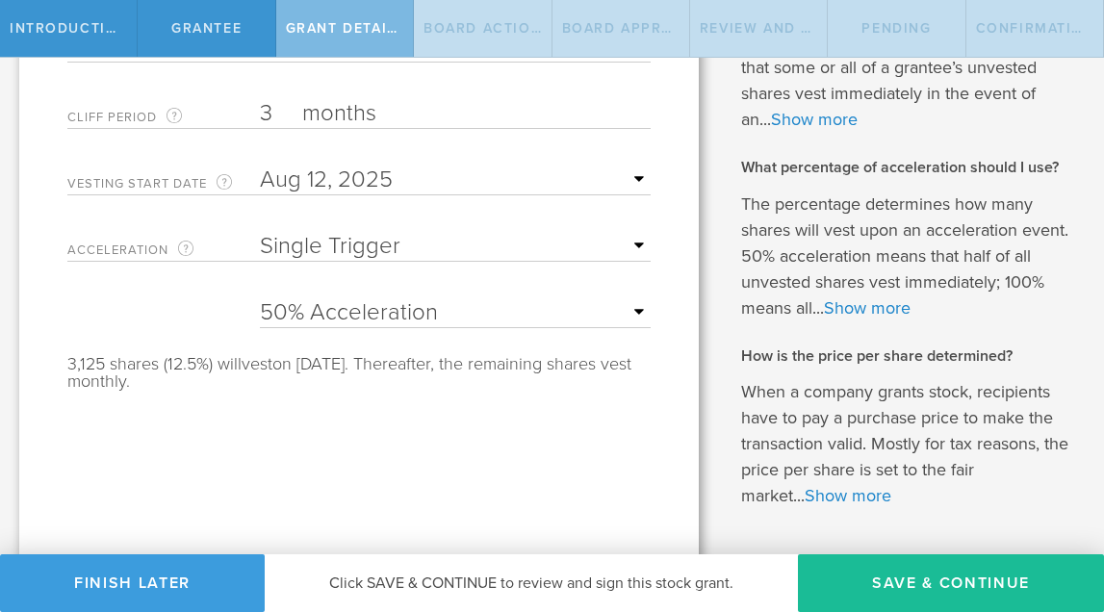
select select "100"
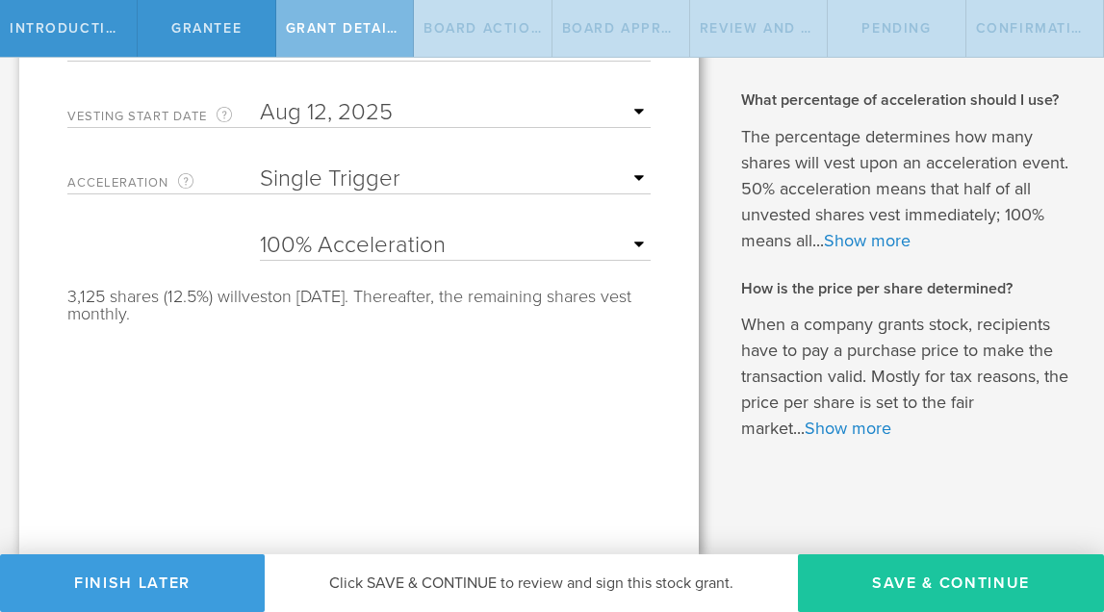
scroll to position [575, 0]
click at [902, 580] on button "Save & Continue" at bounding box center [951, 583] width 306 height 58
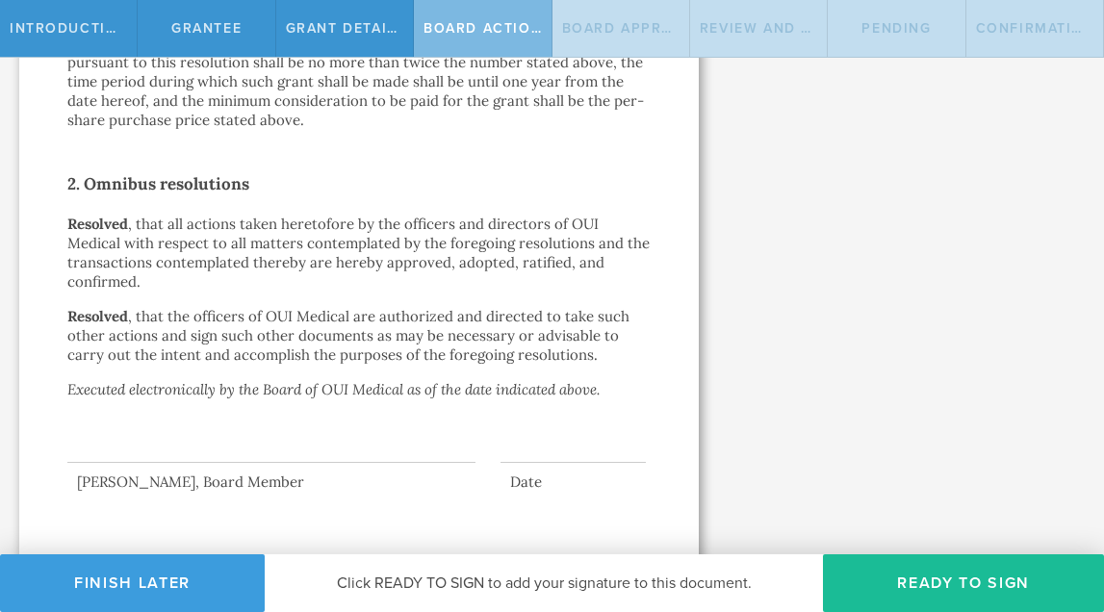
scroll to position [0, 0]
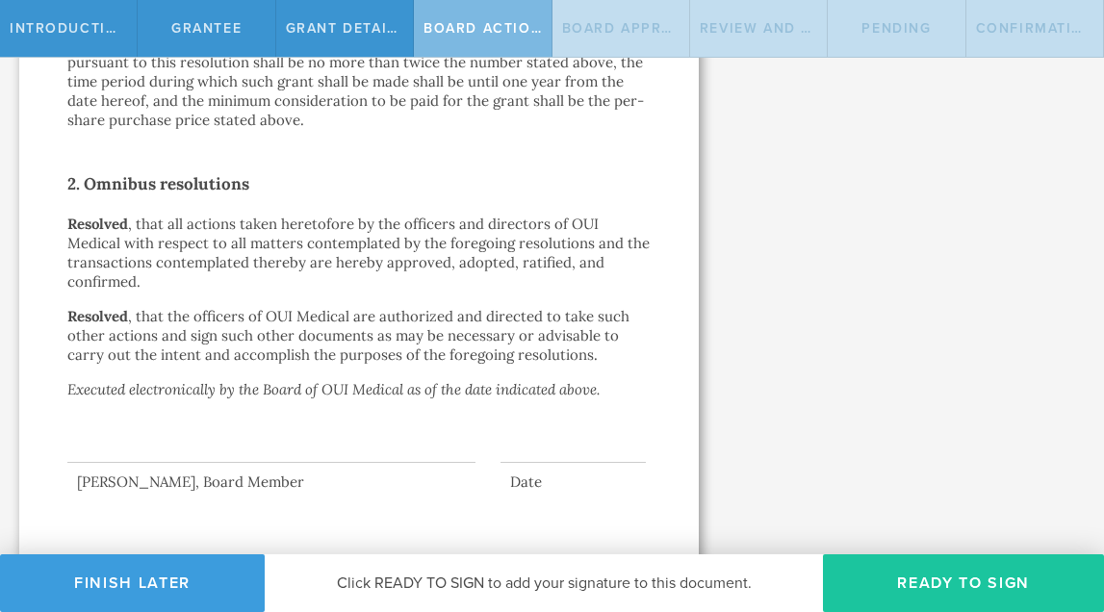
click at [936, 582] on button "Ready to Sign" at bounding box center [963, 583] width 281 height 58
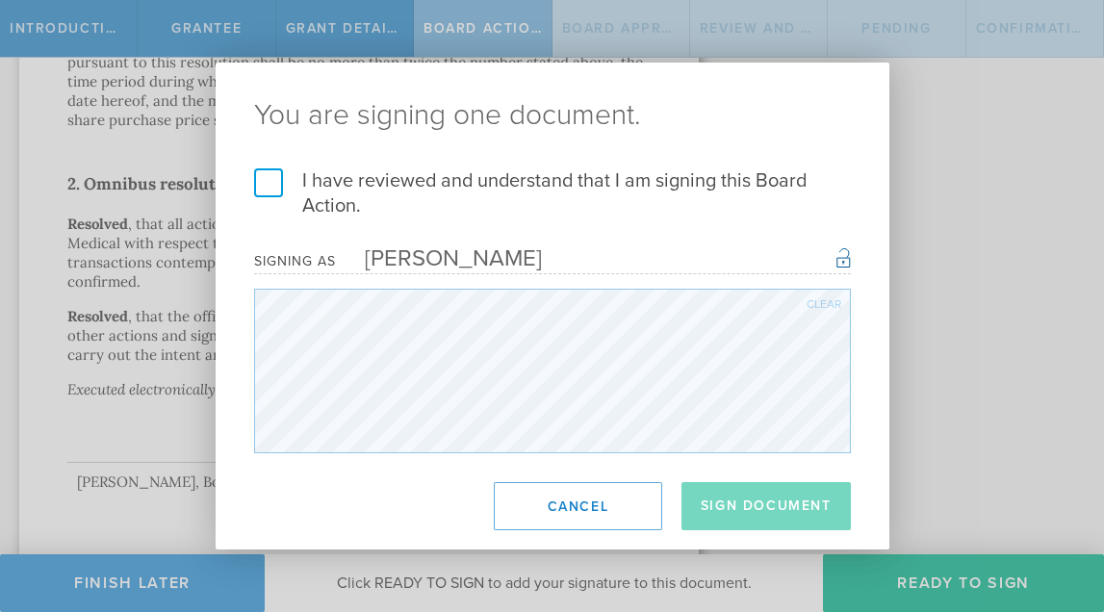
click at [261, 180] on label "I have reviewed and understand that I am signing this Board Action." at bounding box center [552, 193] width 597 height 50
click at [0, 0] on input "I have reviewed and understand that I am signing this Board Action." at bounding box center [0, 0] width 0 height 0
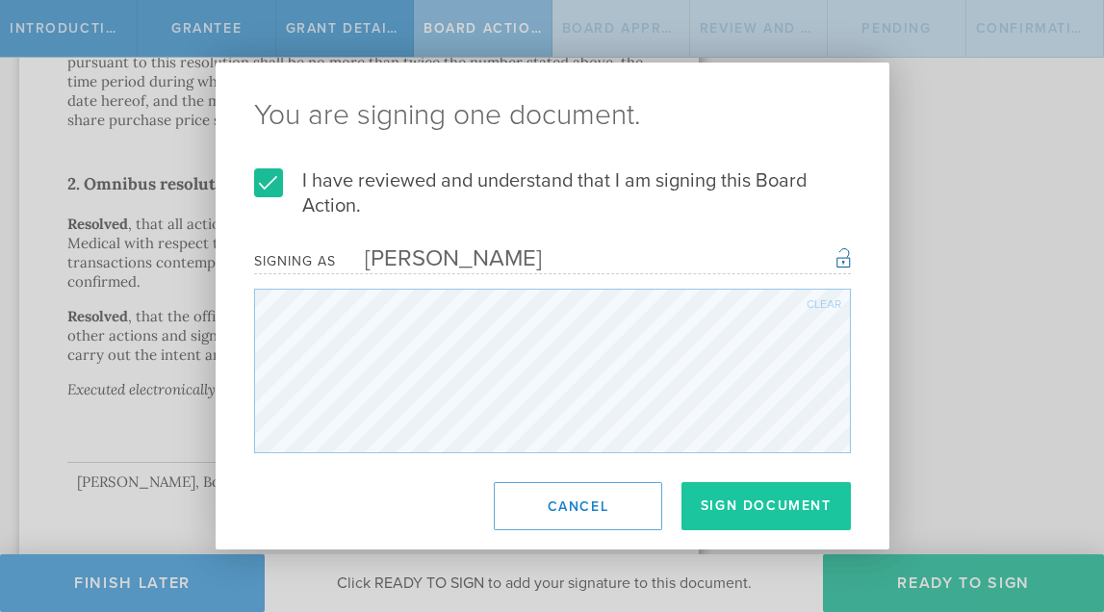
click at [759, 514] on button "Sign Document" at bounding box center [765, 506] width 169 height 48
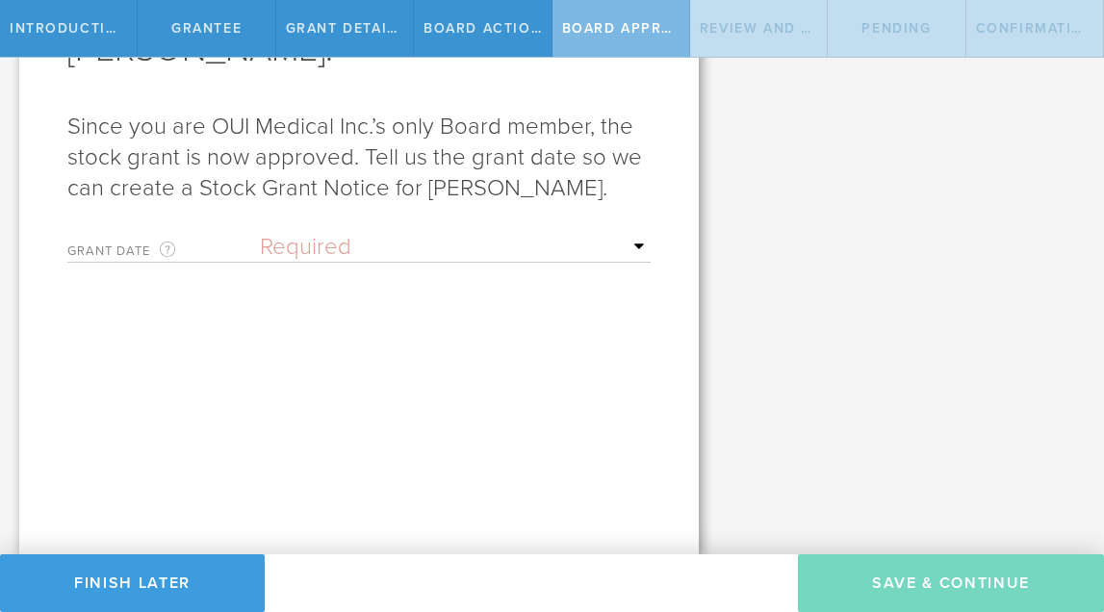
scroll to position [238, 0]
select select "uponGranteeSignature"
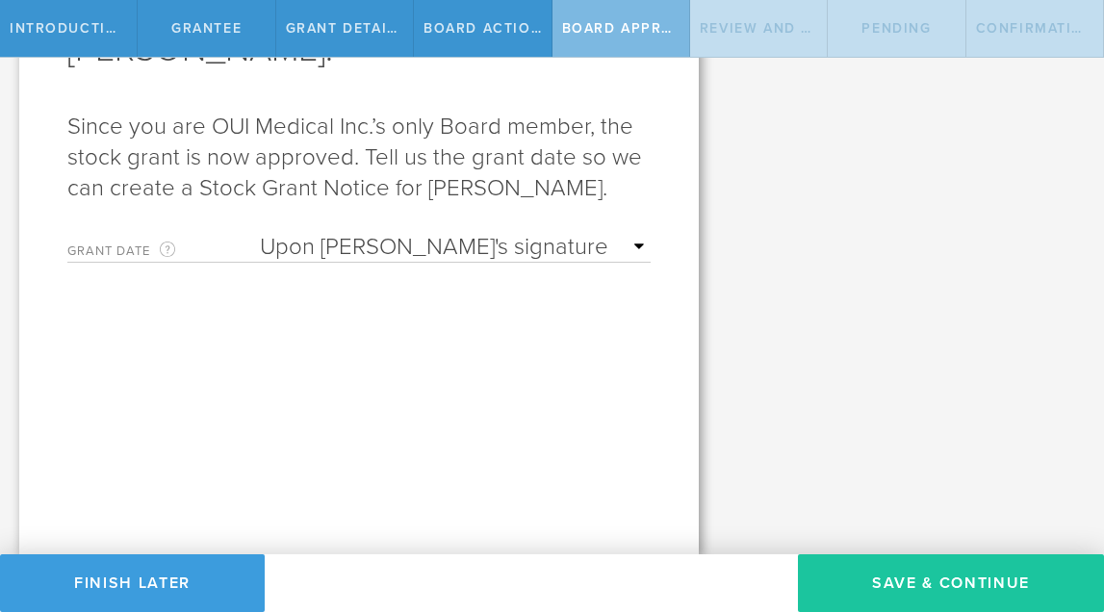
click at [1018, 587] on button "Save & Continue" at bounding box center [951, 583] width 306 height 58
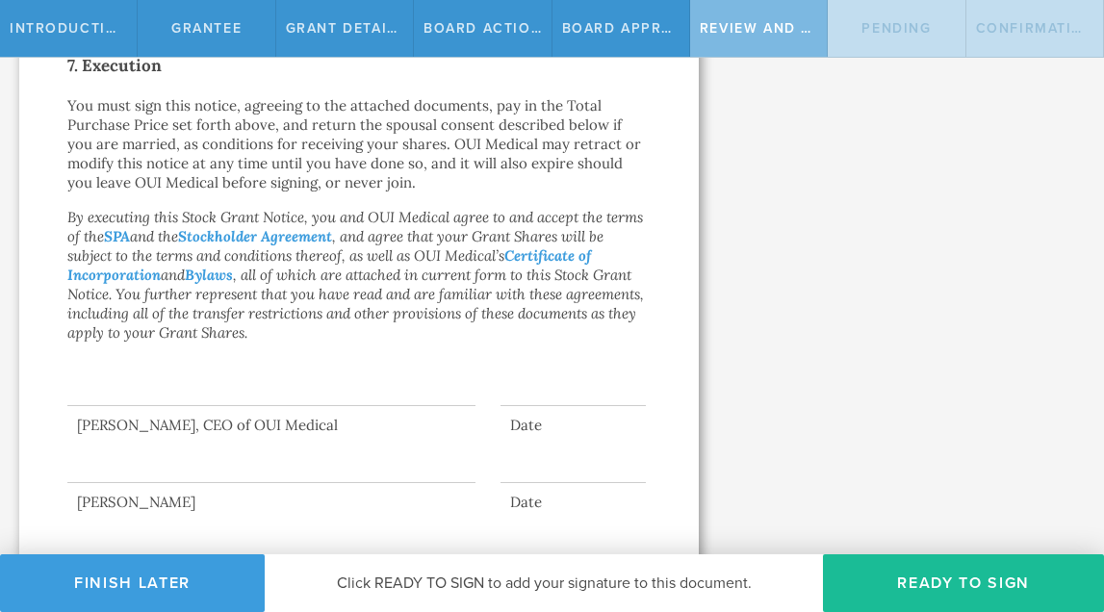
scroll to position [0, 0]
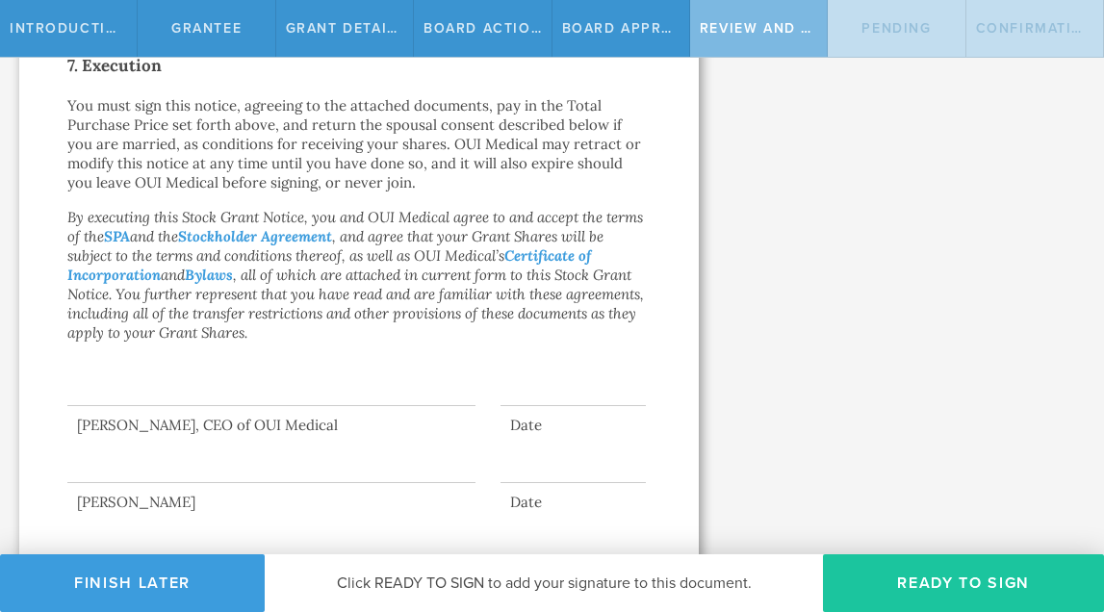
click at [917, 579] on button "Ready to Sign" at bounding box center [963, 583] width 281 height 58
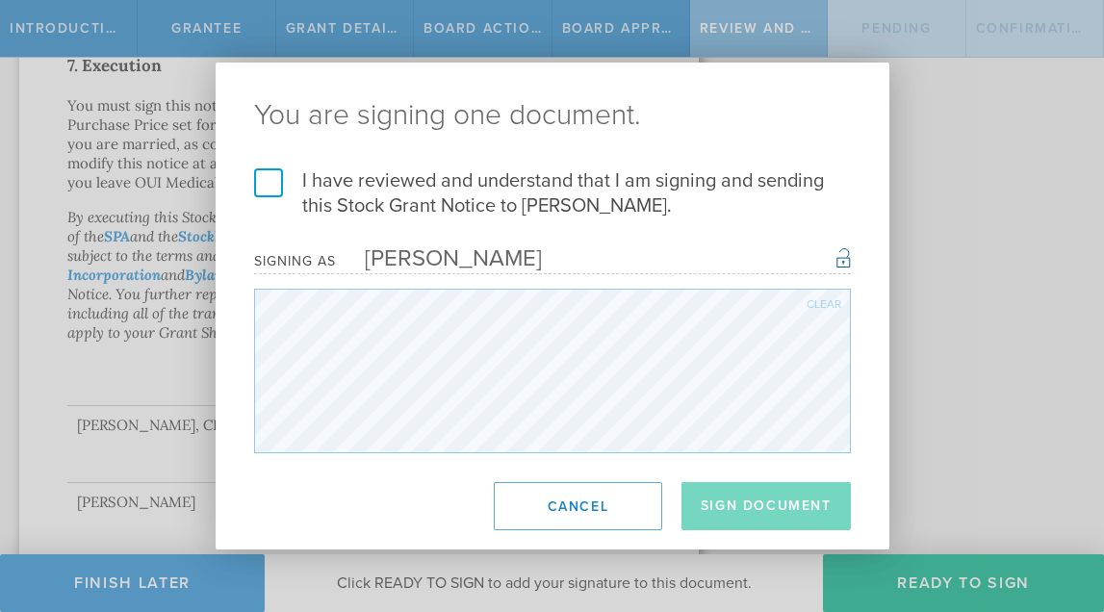
click at [257, 192] on label "I have reviewed and understand that I am signing and sending this Stock Grant N…" at bounding box center [552, 193] width 597 height 50
click at [0, 0] on input "I have reviewed and understand that I am signing and sending this Stock Grant N…" at bounding box center [0, 0] width 0 height 0
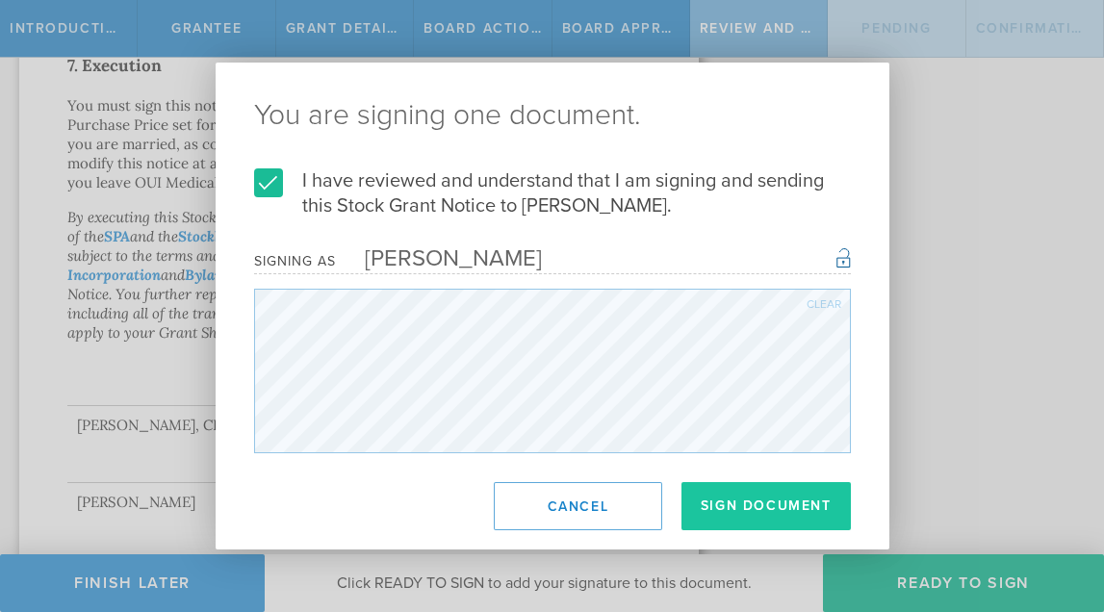
click at [761, 514] on button "Sign Document" at bounding box center [765, 506] width 169 height 48
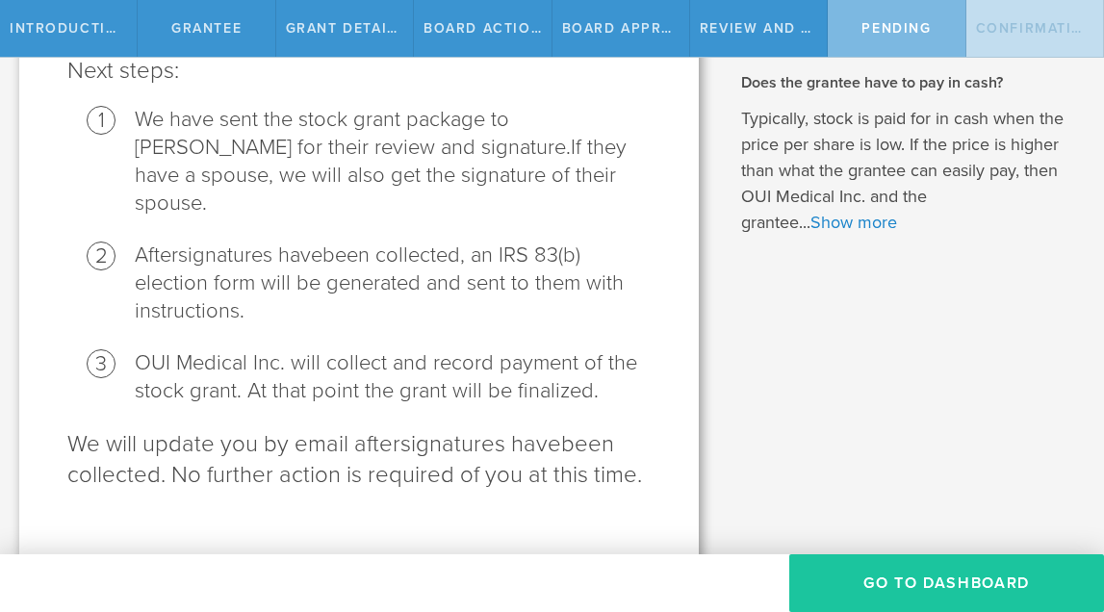
click at [903, 588] on button "Go To Dashboard" at bounding box center [946, 583] width 315 height 58
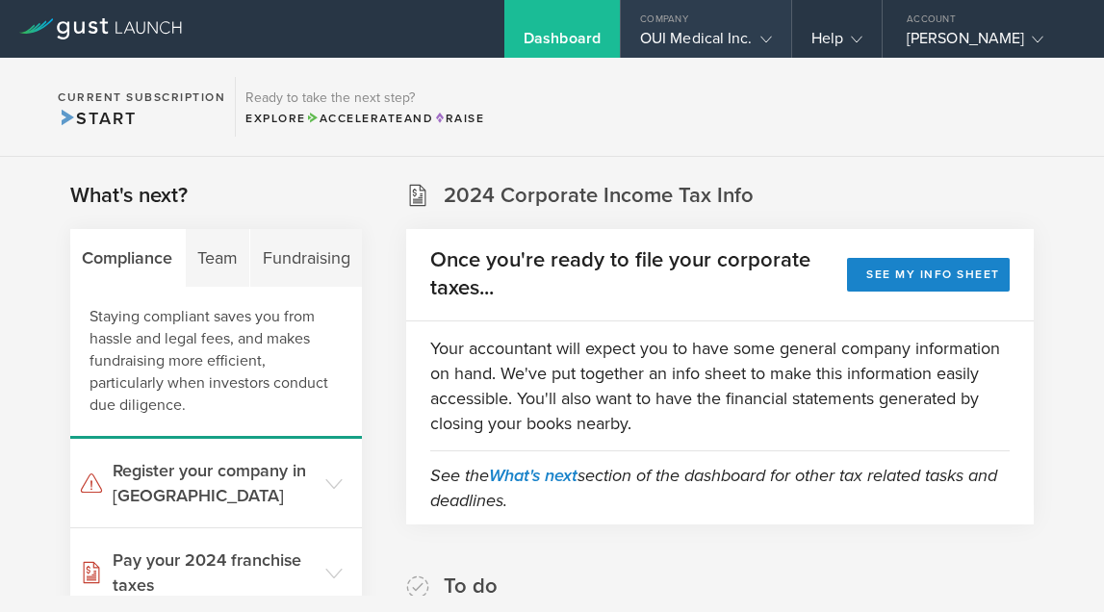
click at [732, 38] on div "OUI Medical Inc." at bounding box center [706, 43] width 132 height 29
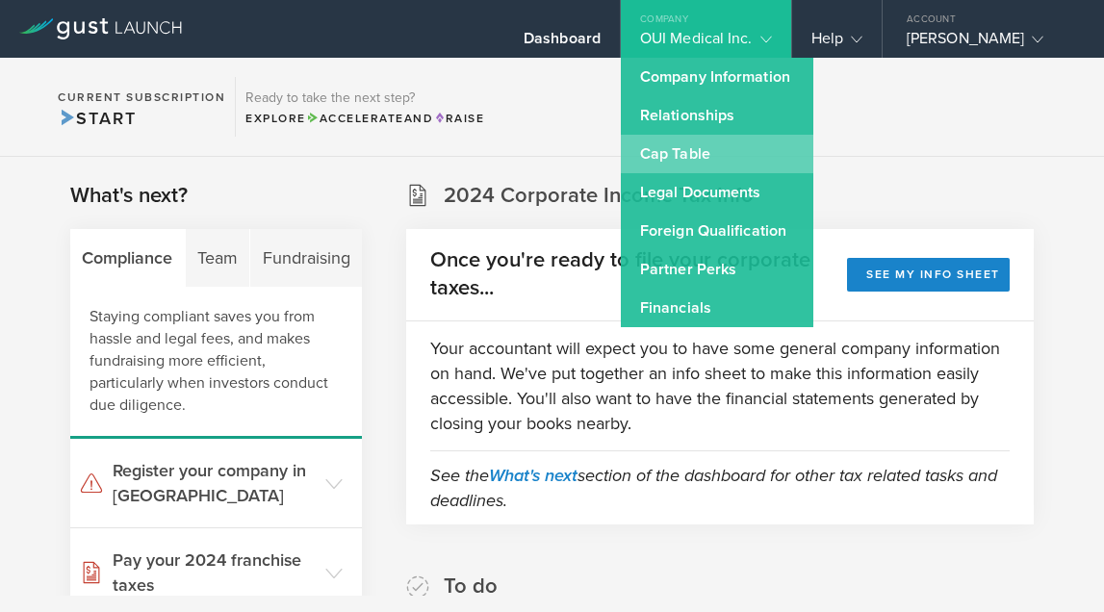
click at [725, 152] on link "Cap Table" at bounding box center [717, 154] width 192 height 38
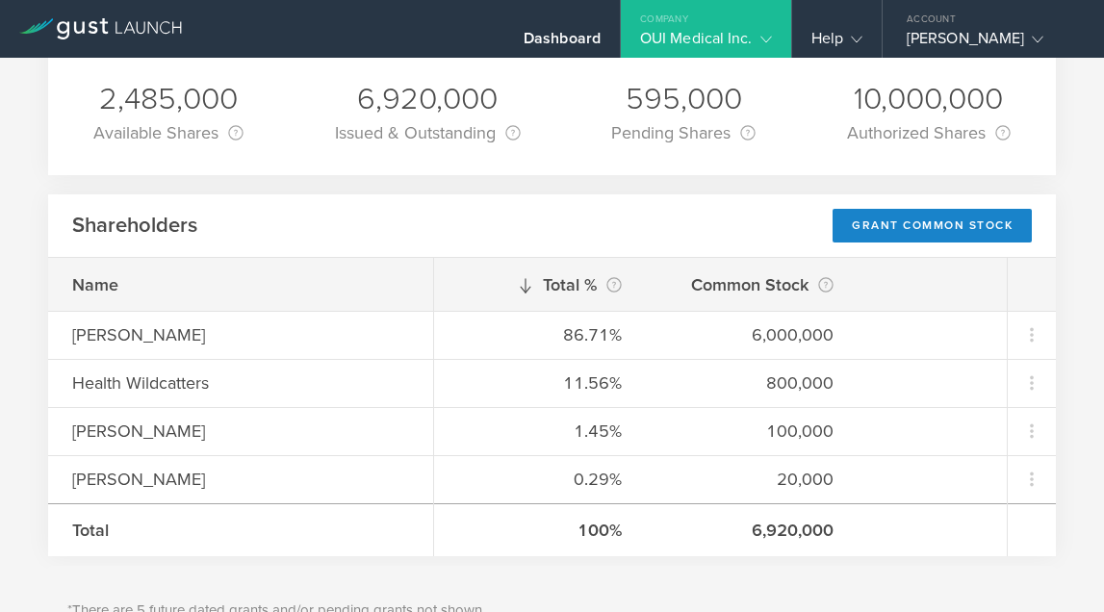
scroll to position [234, 0]
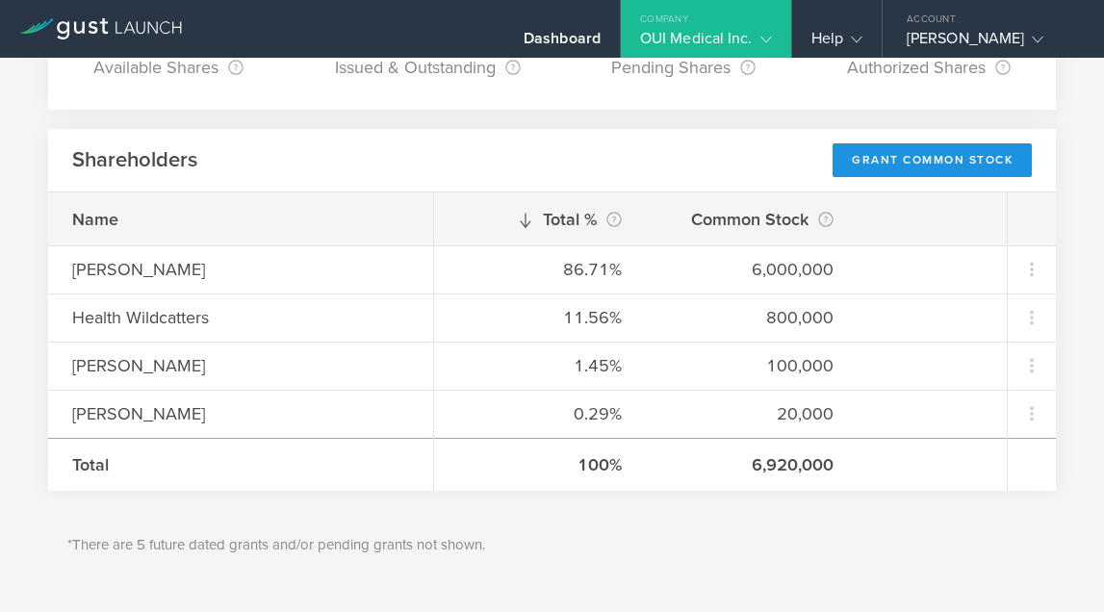
click at [903, 163] on div "Grant Common Stock" at bounding box center [931, 160] width 199 height 34
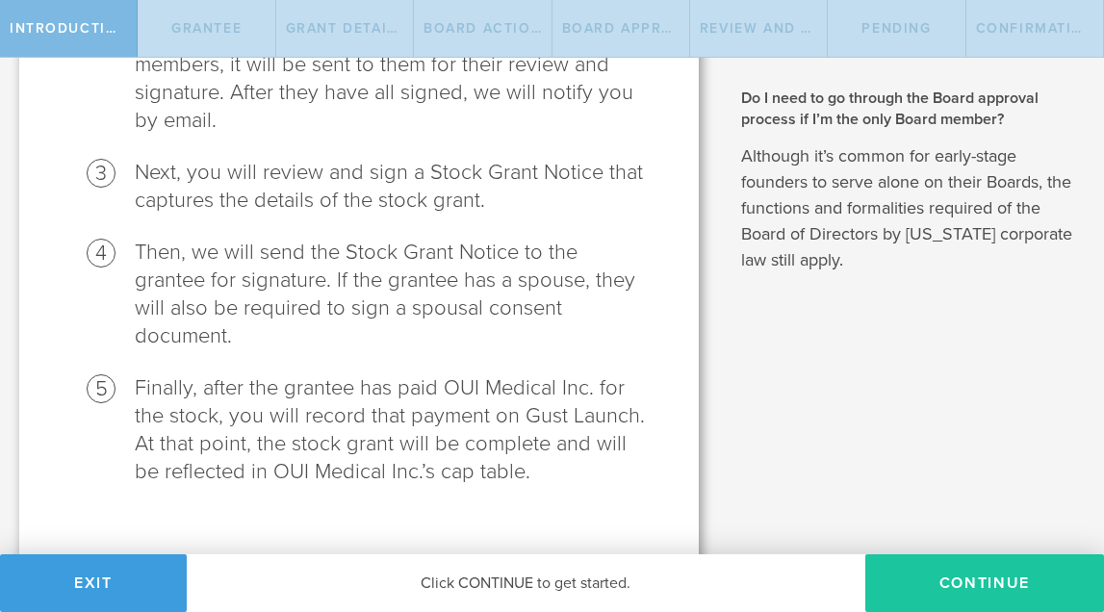
click at [974, 568] on button "Continue" at bounding box center [984, 583] width 239 height 58
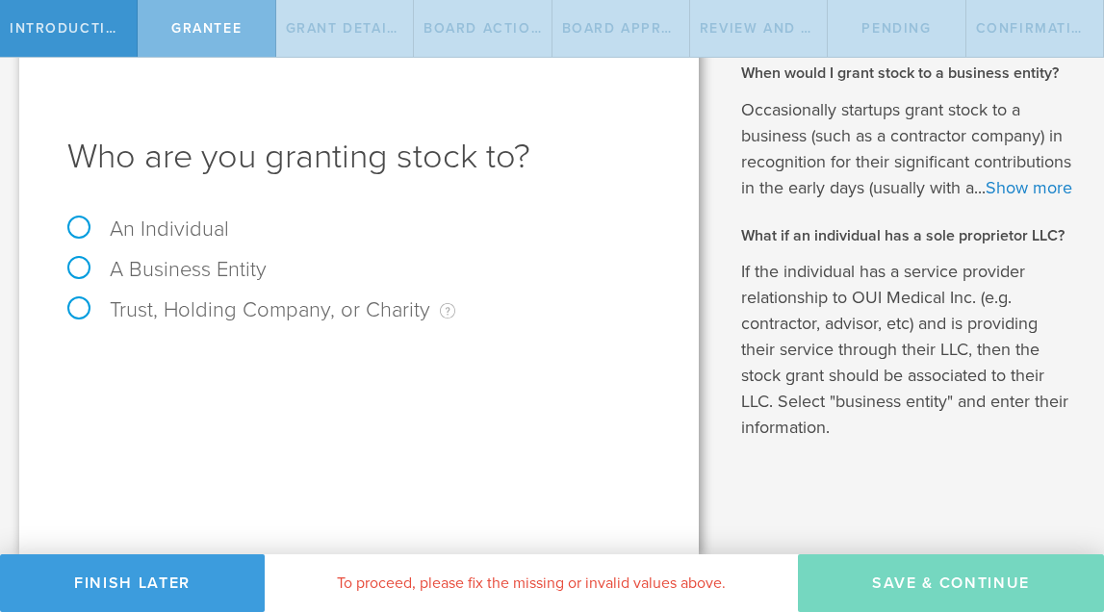
scroll to position [38, 0]
click at [79, 225] on label "An Individual" at bounding box center [148, 228] width 162 height 25
click at [13, 50] on input "An Individual" at bounding box center [6, 34] width 13 height 31
radio input "true"
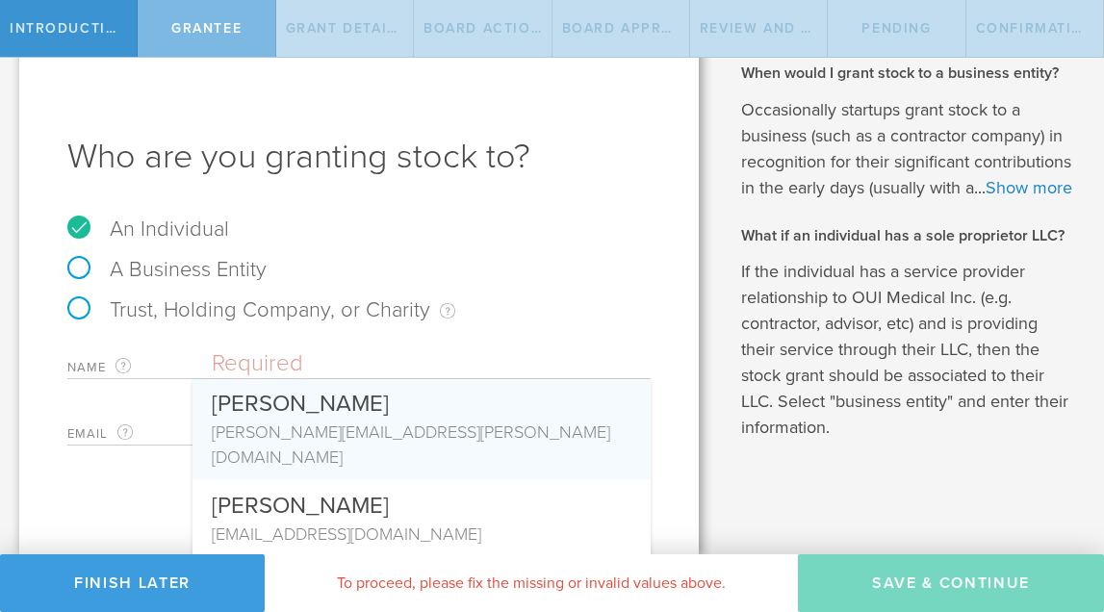
click at [309, 361] on input "text" at bounding box center [431, 363] width 439 height 29
paste input "zjher70@gmail.com"
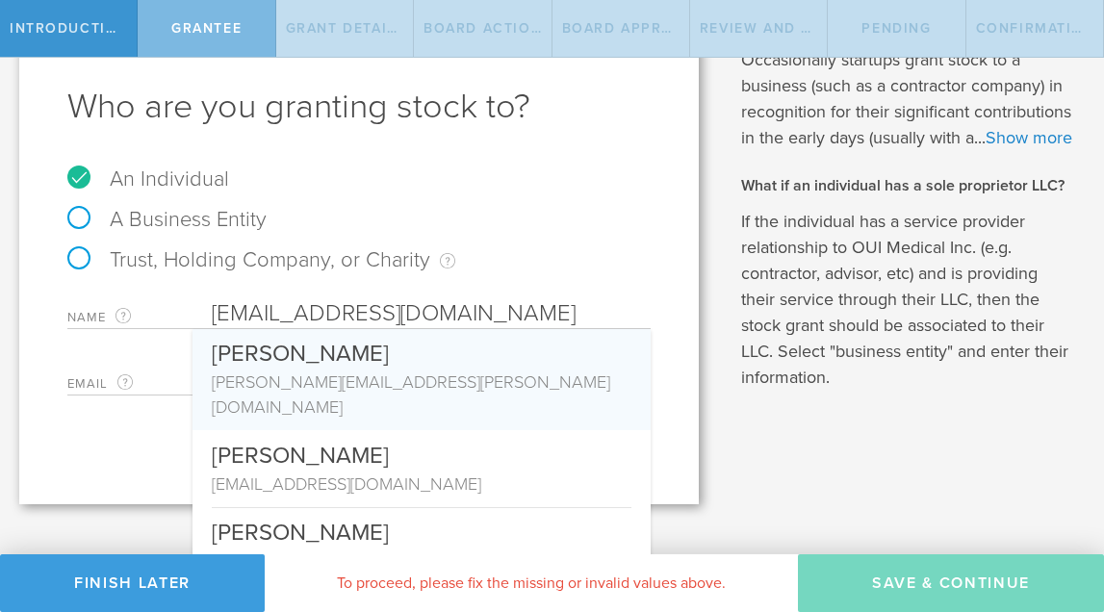
type input "zjher70@gmail.com"
click at [159, 445] on div "Who are you granting stock to? An Individual A Business Entity Trust, Holding C…" at bounding box center [358, 246] width 679 height 516
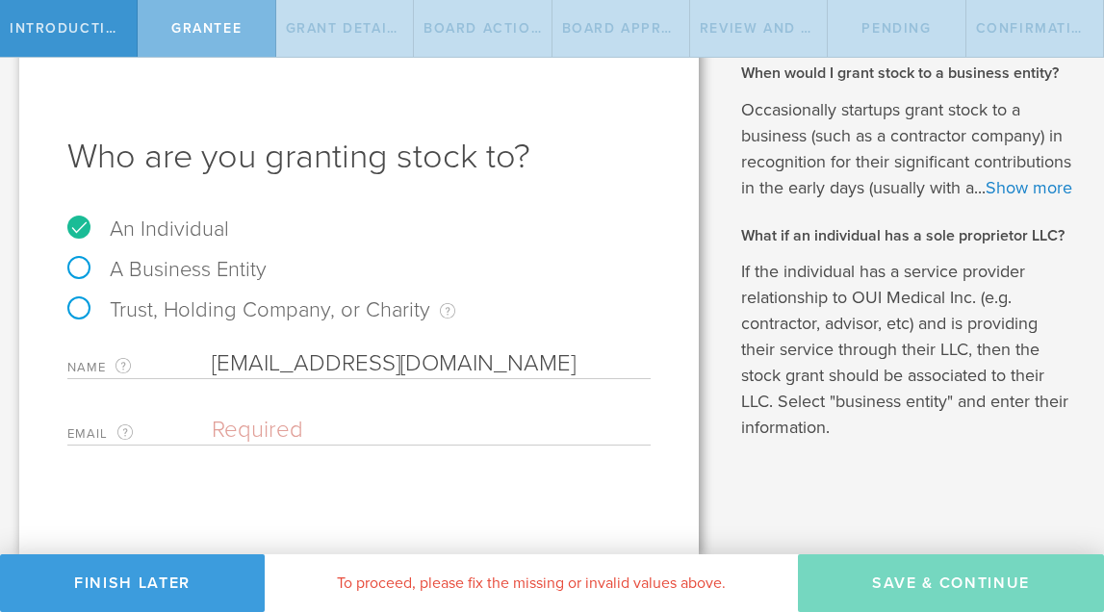
paste input "zjher70@gmail.com"
type input "zjher70@gmail.com"
drag, startPoint x: 420, startPoint y: 360, endPoint x: 211, endPoint y: 359, distance: 209.8
click at [211, 359] on div "Name The first and last name of the person that you are granting stock to. zjhe…" at bounding box center [358, 359] width 583 height 39
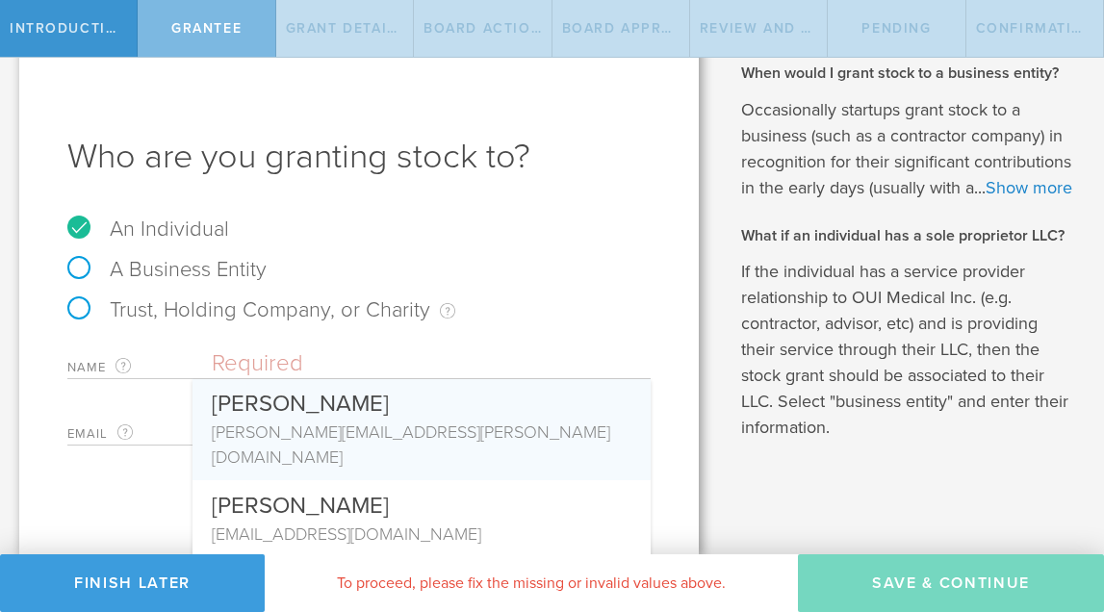
paste input "Zachary Hernandez"
type input "Zachary Hernandez"
click at [598, 280] on div "A Business Entity" at bounding box center [358, 279] width 583 height 40
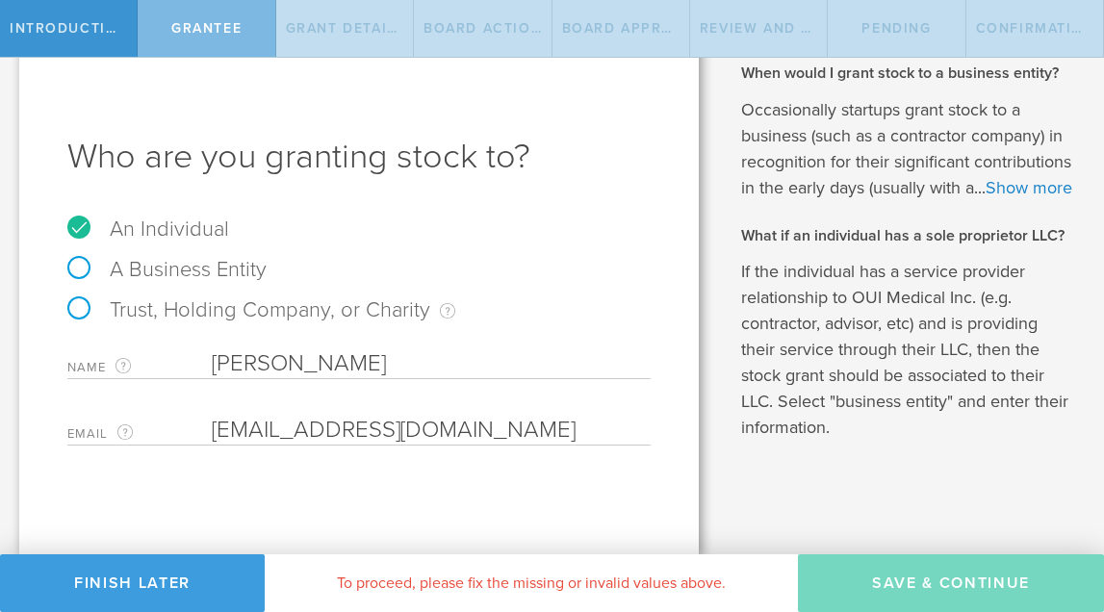
scroll to position [0, 0]
click at [432, 425] on input "zjher70@gmail.com" at bounding box center [426, 430] width 429 height 29
type input "zjher70@gmail.com"
click at [210, 428] on label "Email The email address of the person that you are granting stock to." at bounding box center [139, 433] width 144 height 22
click at [215, 434] on input "zjher70@gmail.com" at bounding box center [426, 430] width 429 height 29
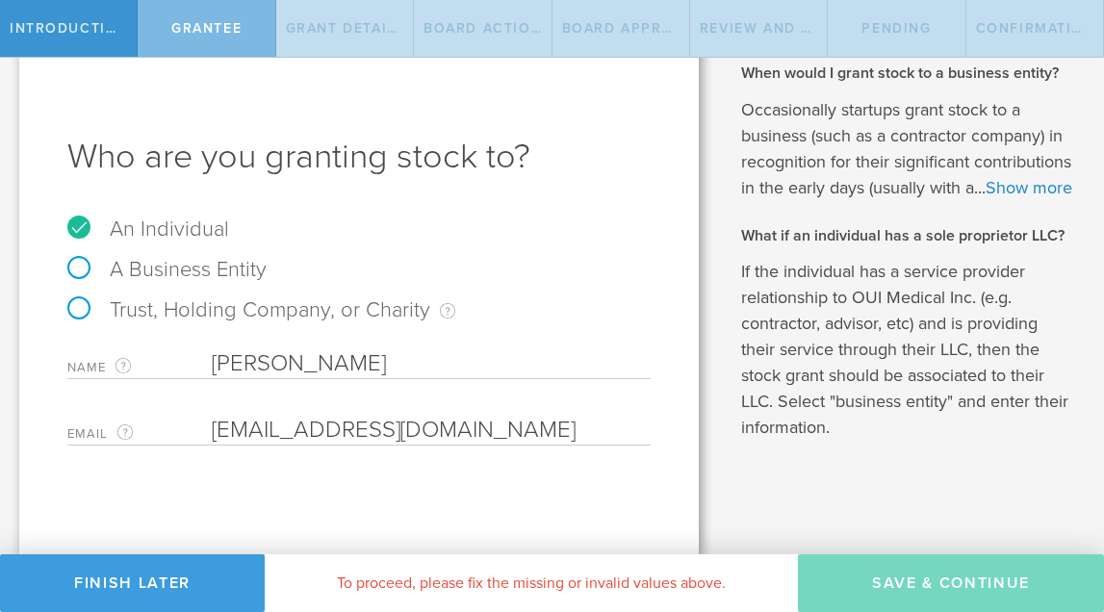
click at [425, 427] on input "zjher70@gmail.com" at bounding box center [426, 430] width 429 height 29
click at [427, 365] on input "Zachary Hernandez" at bounding box center [431, 363] width 439 height 29
type input "Zachary Hernandez"
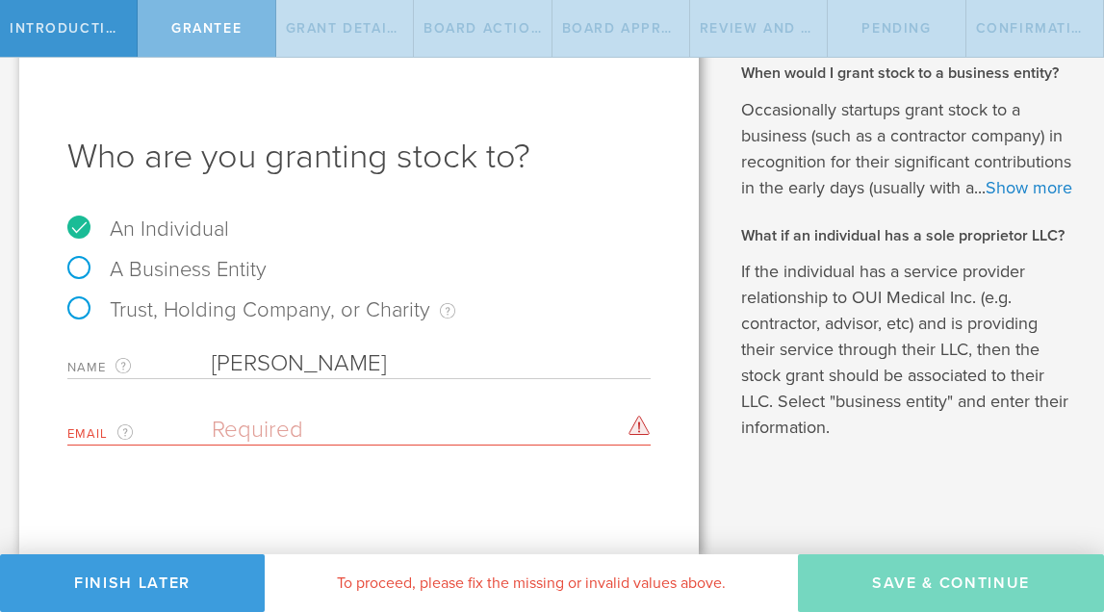
click at [434, 436] on input "email" at bounding box center [426, 430] width 429 height 29
paste input "Zachary Hernandez"
type input "Zachary Hernandez"
drag, startPoint x: 422, startPoint y: 426, endPoint x: 162, endPoint y: 388, distance: 263.6
click at [158, 388] on div "Name The first and last name of the person that you are granting stock to. Zach…" at bounding box center [358, 393] width 583 height 106
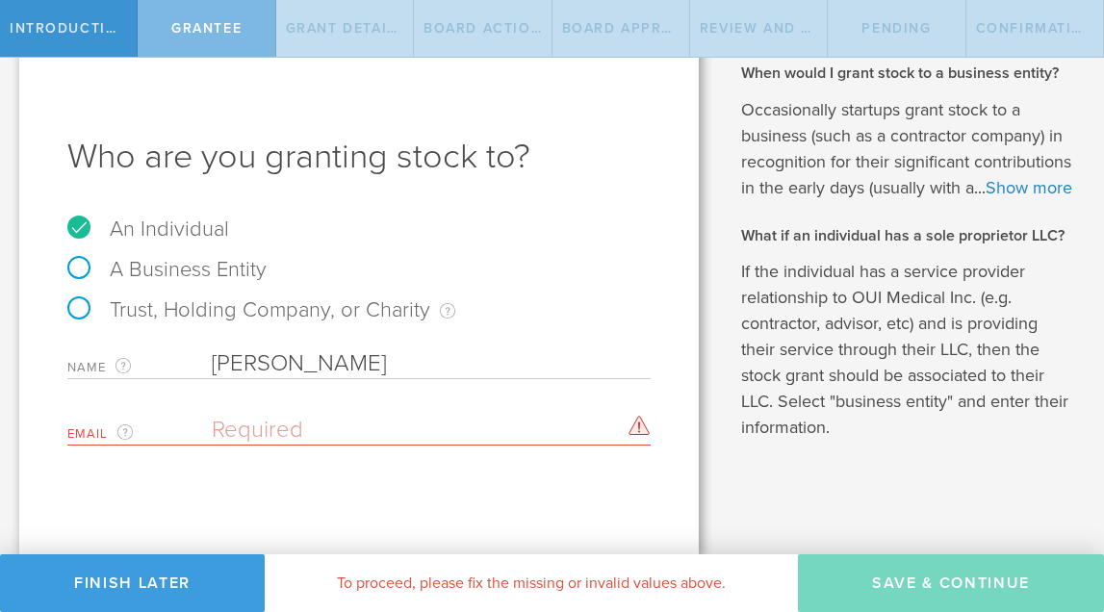
click at [309, 428] on input "email" at bounding box center [426, 430] width 429 height 29
paste input "zjher70@gmail.com"
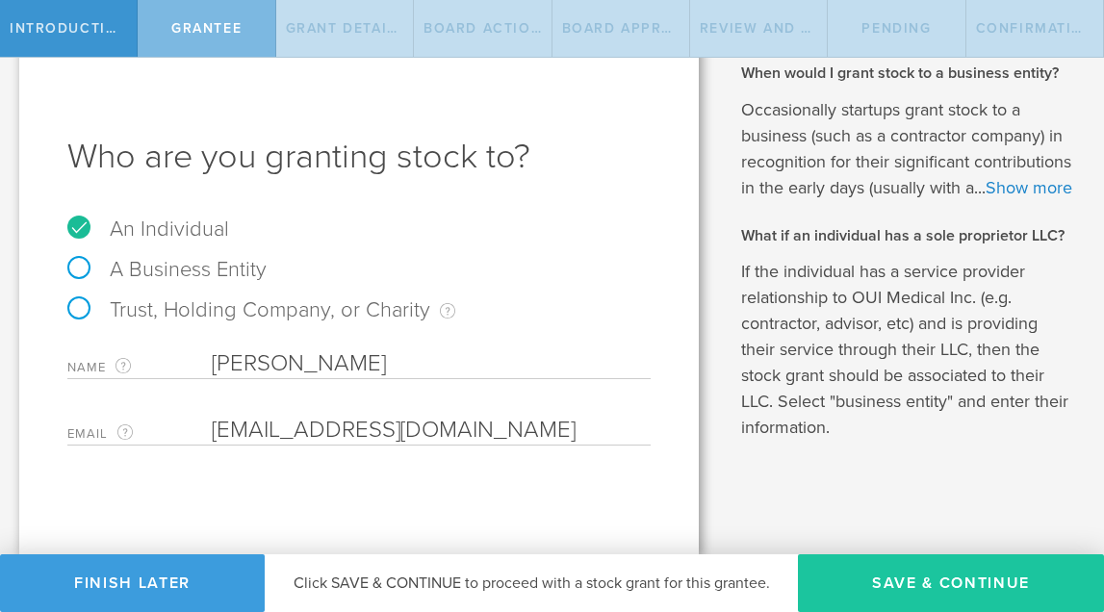
type input "zjher70@gmail.com"
click at [913, 586] on button "Save & Continue" at bounding box center [951, 583] width 306 height 58
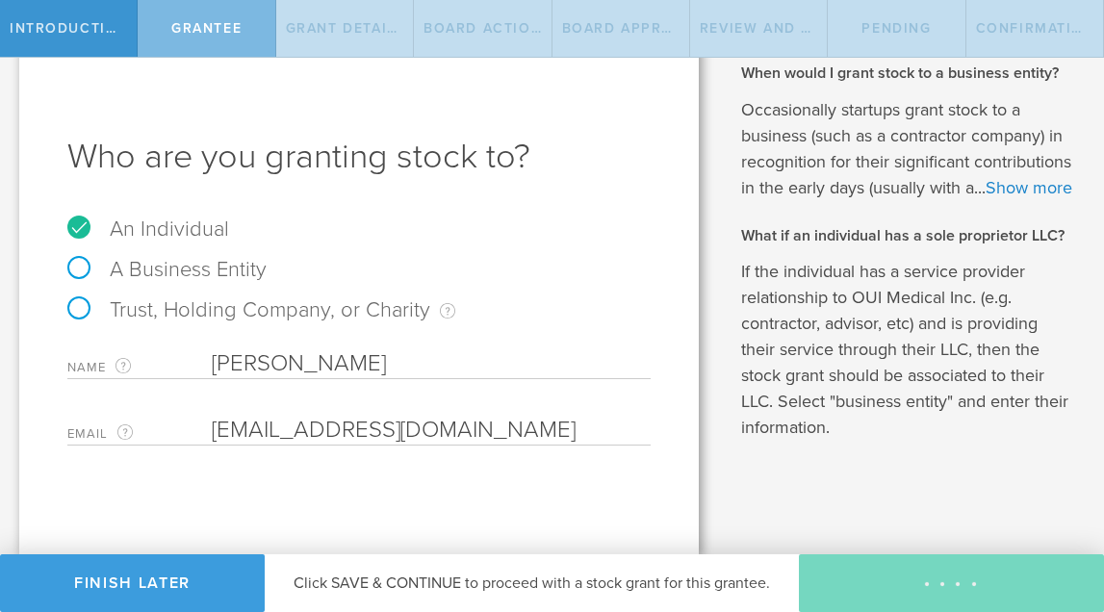
type input "48"
type input "12"
select select "none"
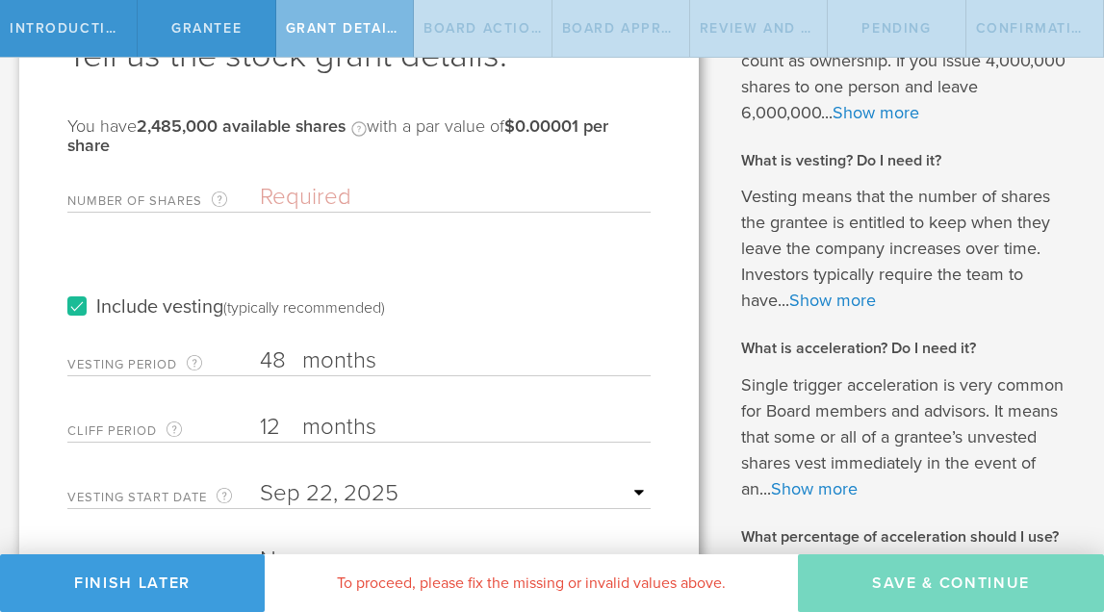
scroll to position [204, 0]
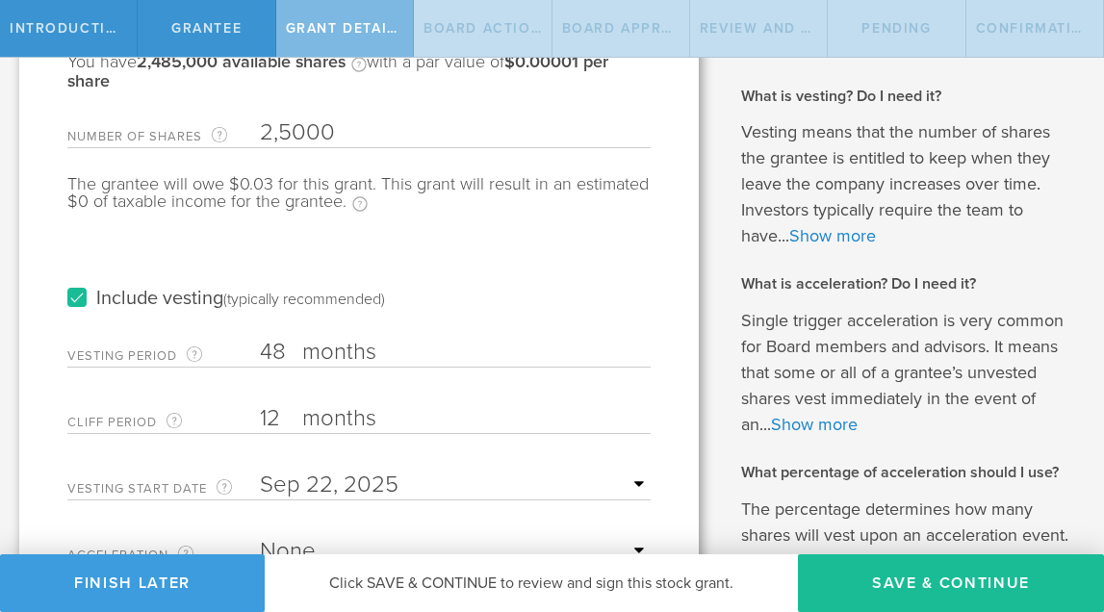
type input "25,000"
click at [485, 216] on div "The grantee will owe $0.25 for this grant. This grant will result in an estimat…" at bounding box center [358, 203] width 583 height 56
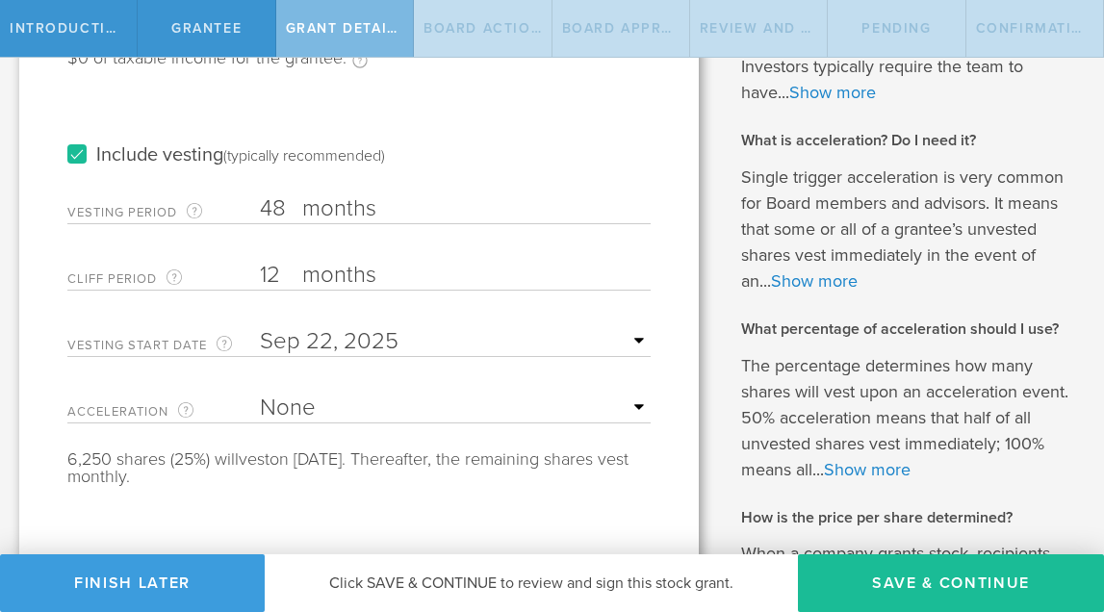
scroll to position [337, 0]
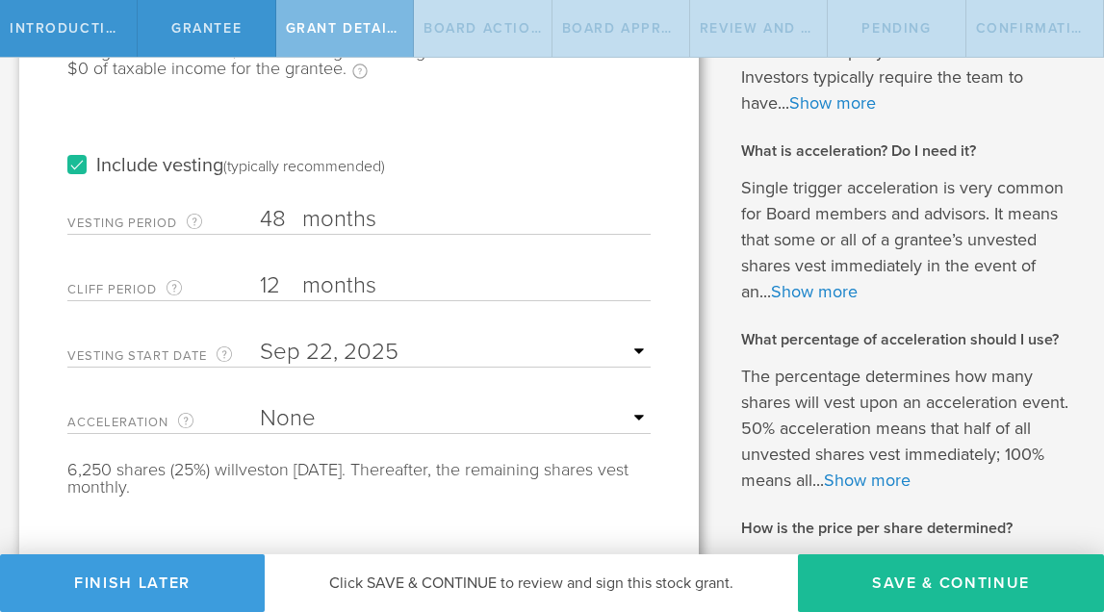
click at [280, 241] on form "Number of Shares The total amount of stock the company is granting to this reci…" at bounding box center [358, 236] width 583 height 520
click at [288, 222] on input "48" at bounding box center [455, 219] width 391 height 29
type input "4"
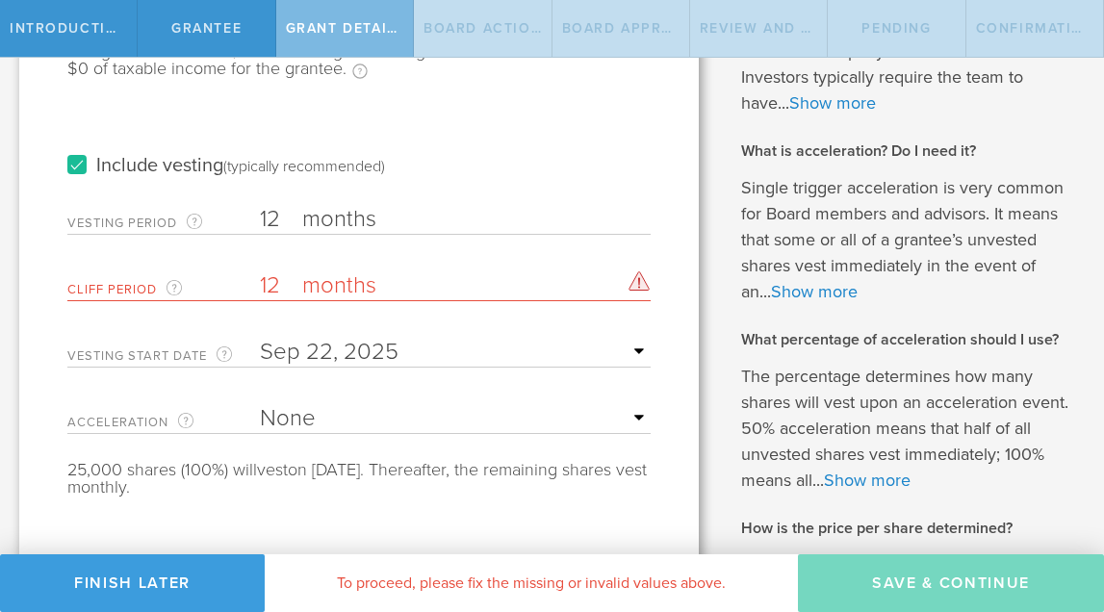
type input "12"
type input "1"
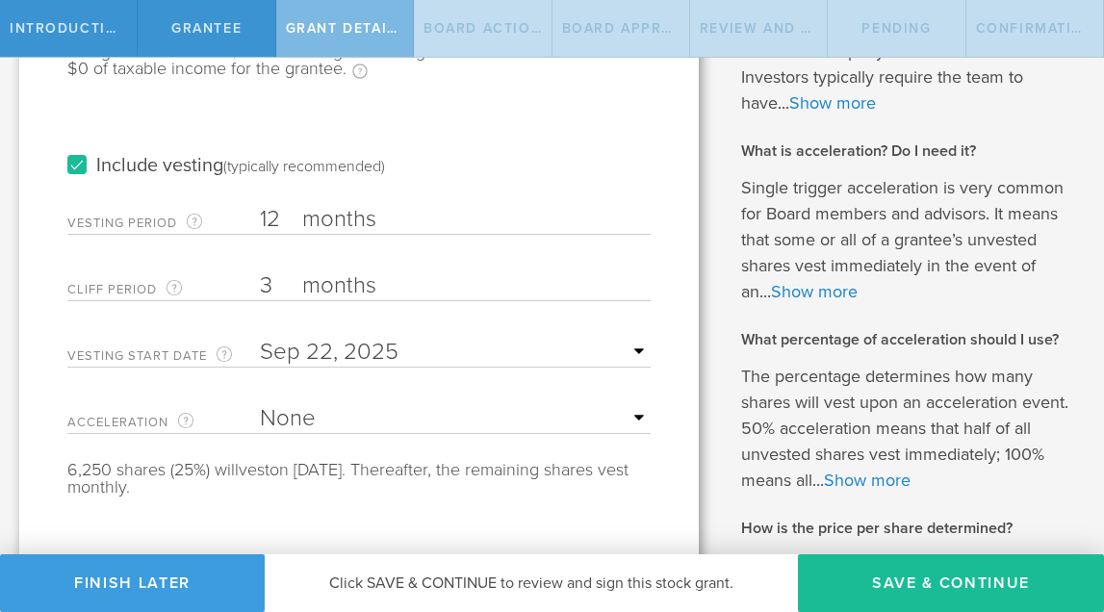
type input "3"
click at [384, 355] on input "text" at bounding box center [455, 352] width 391 height 29
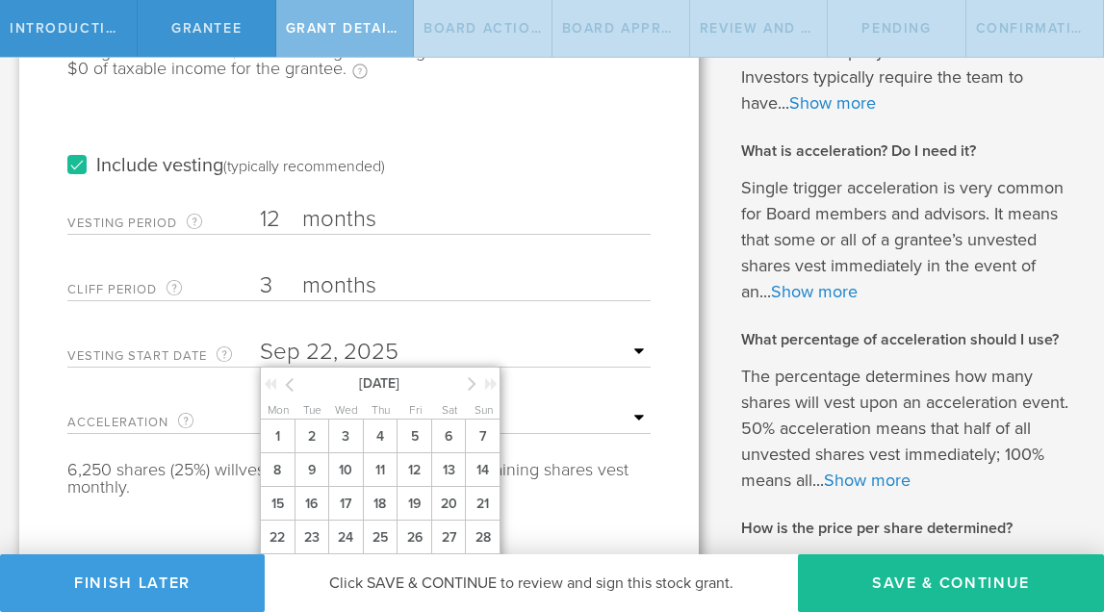
click at [288, 390] on icon at bounding box center [289, 384] width 9 height 24
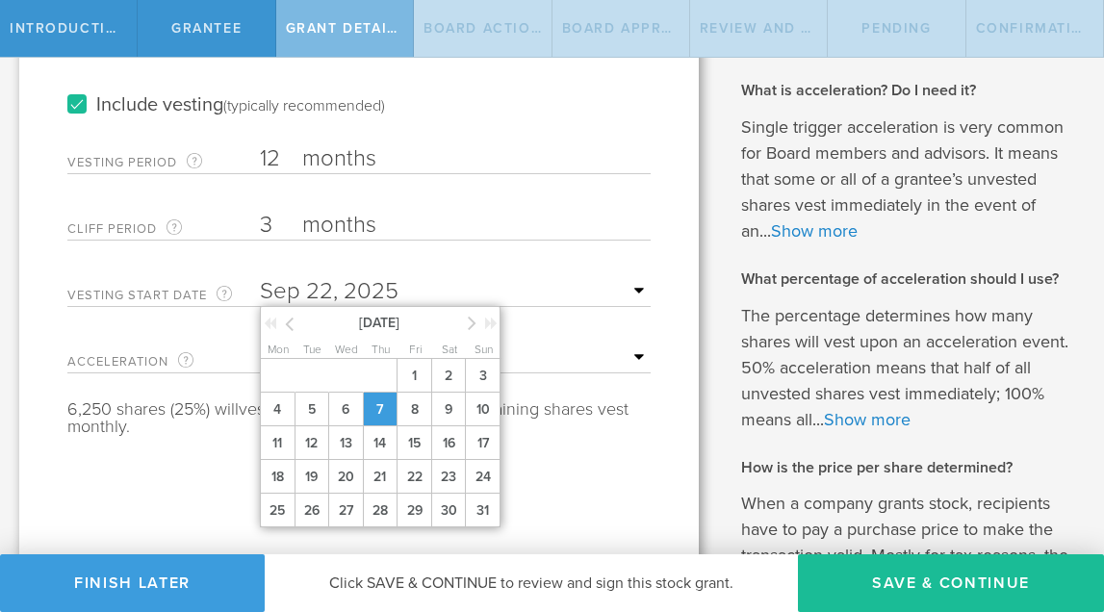
scroll to position [420, 0]
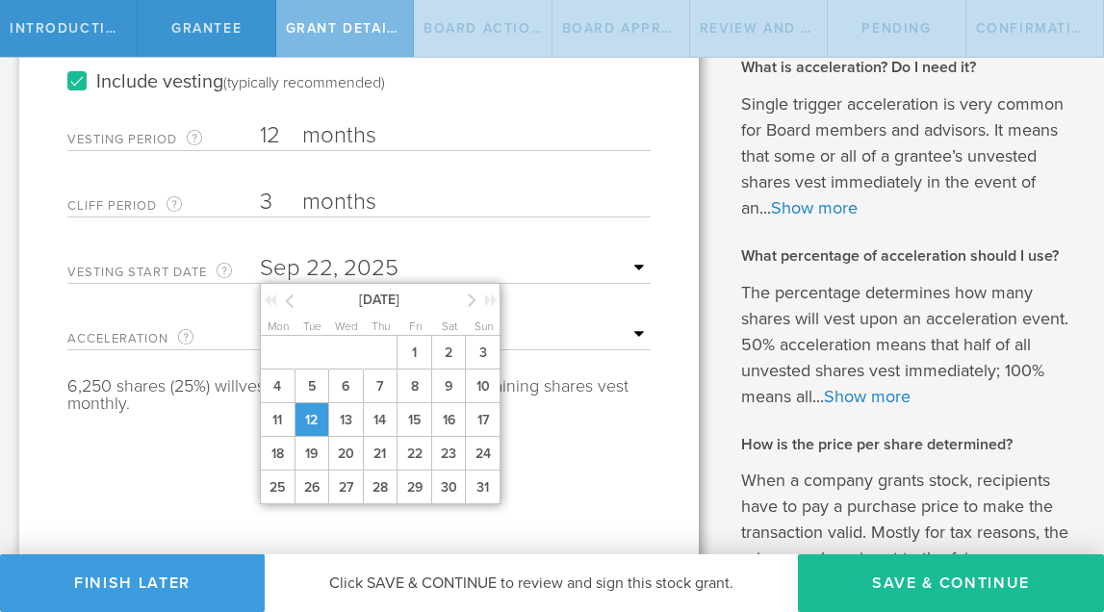
click at [318, 437] on span "12" at bounding box center [311, 420] width 35 height 34
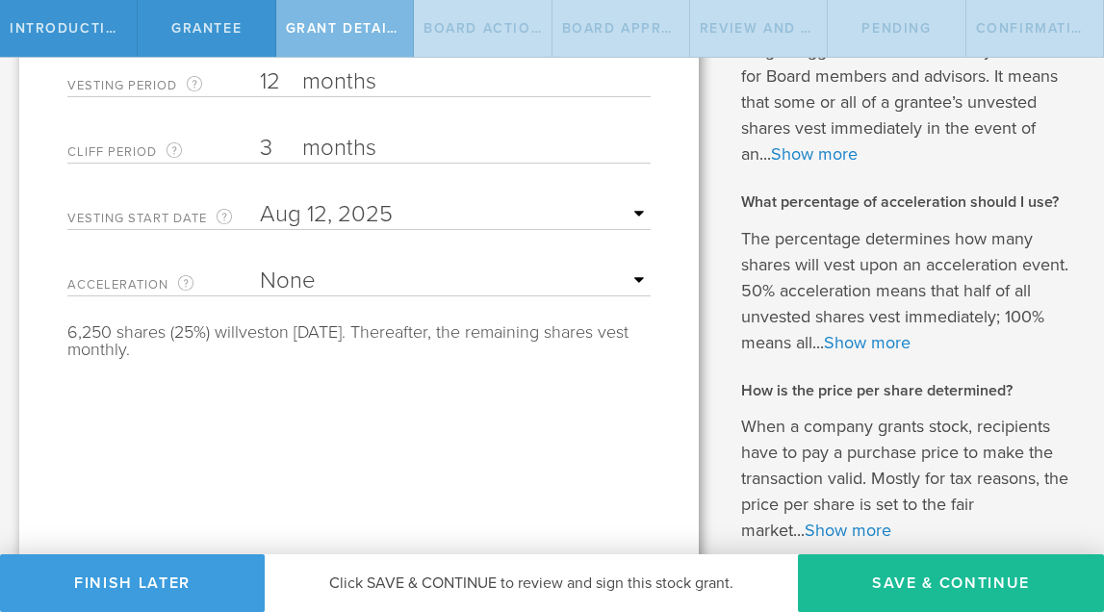
scroll to position [477, 0]
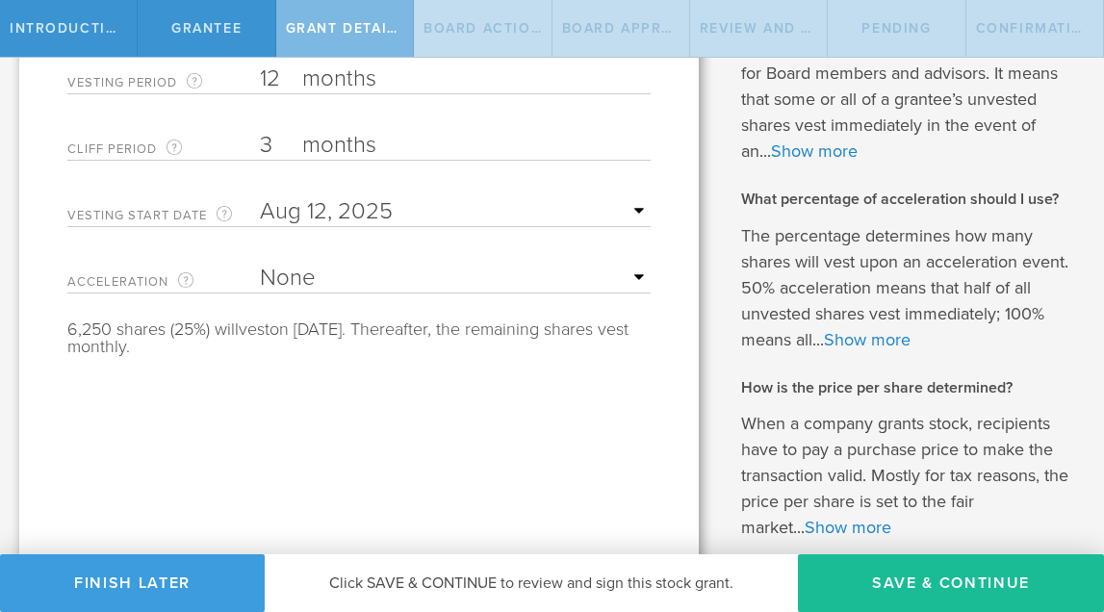
select select "single"
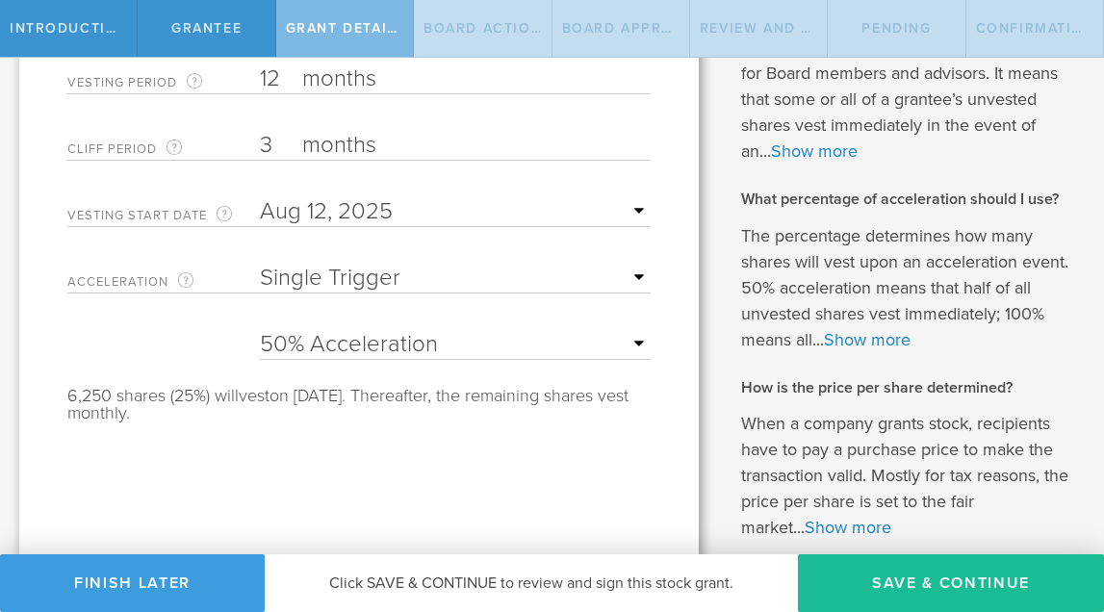
select select "100"
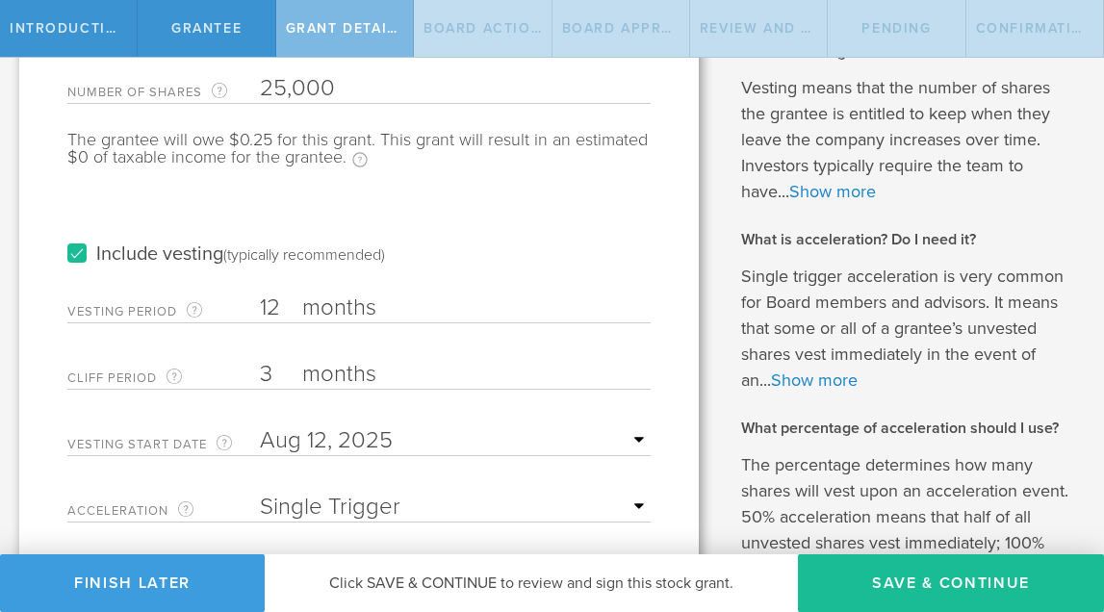
scroll to position [262, 0]
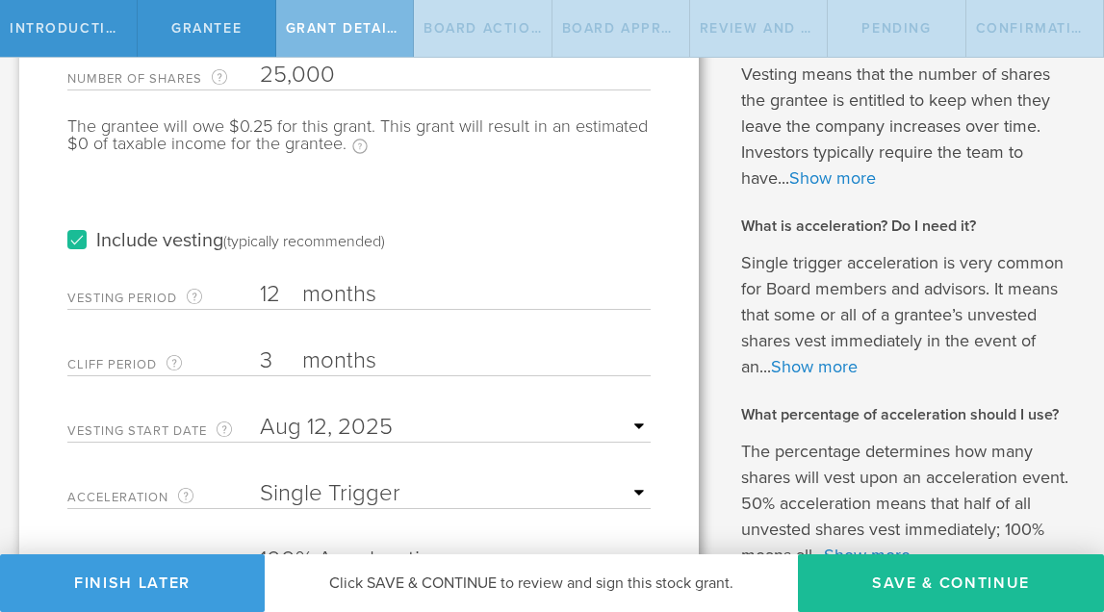
click at [282, 286] on input "12" at bounding box center [455, 294] width 391 height 29
type input "1"
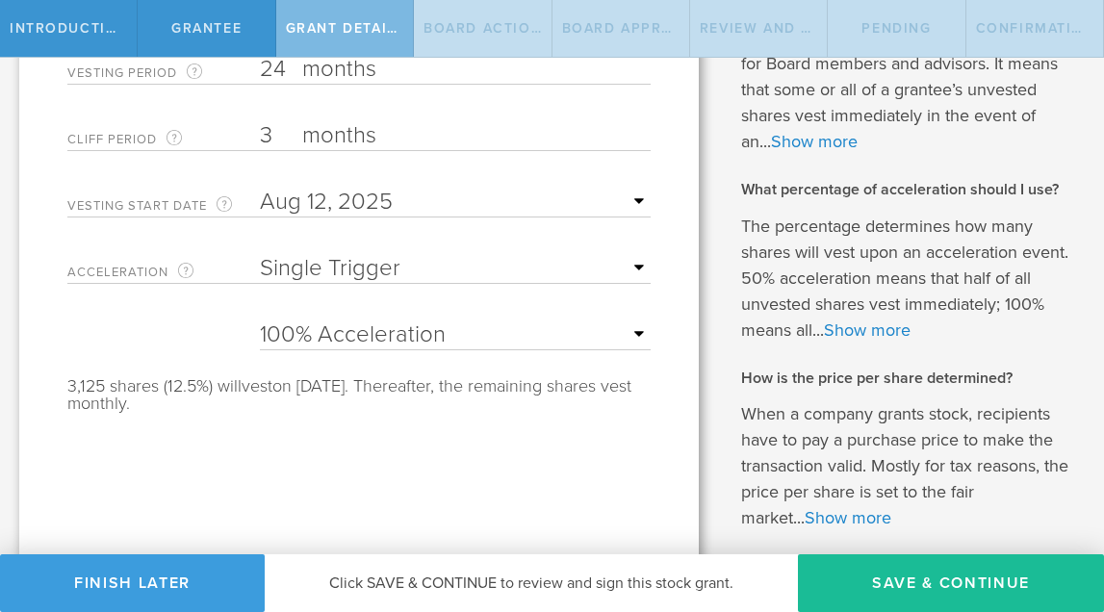
scroll to position [543, 0]
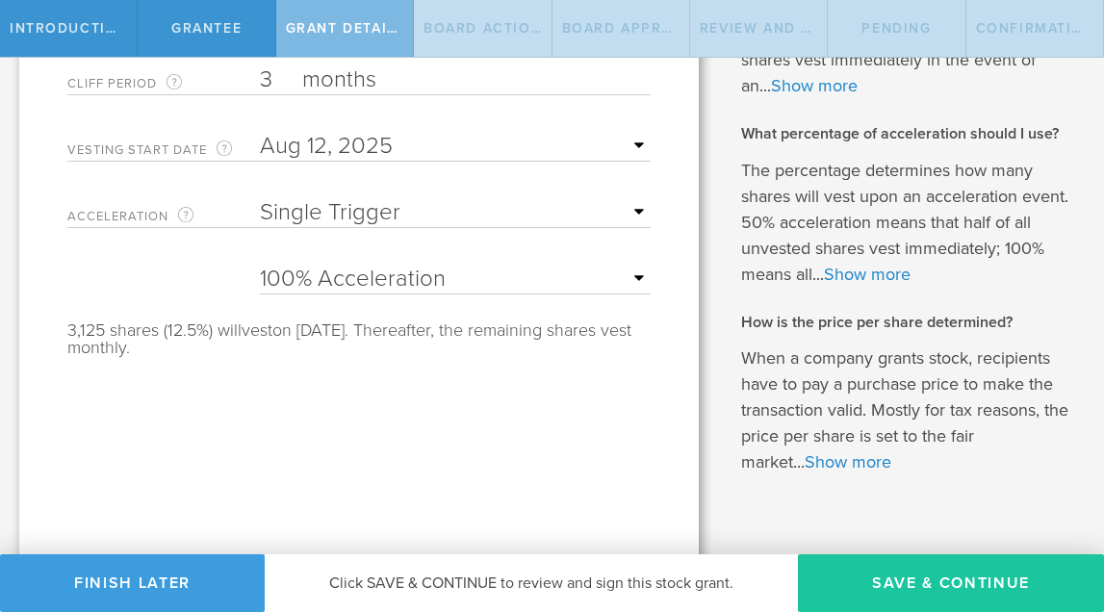
type input "24"
click at [886, 578] on button "Save & Continue" at bounding box center [951, 583] width 306 height 58
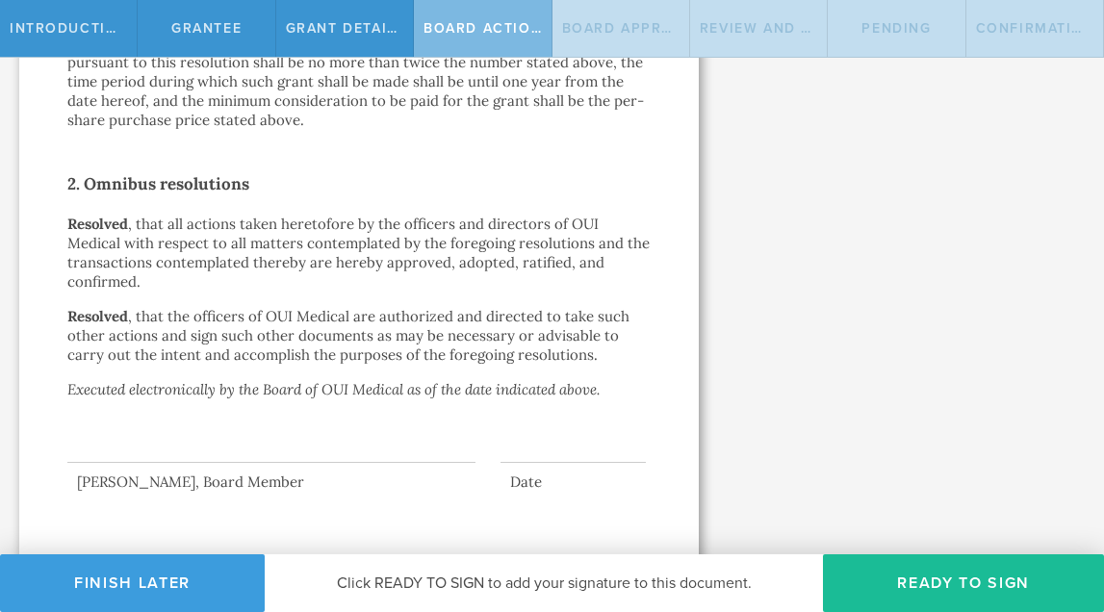
scroll to position [0, 0]
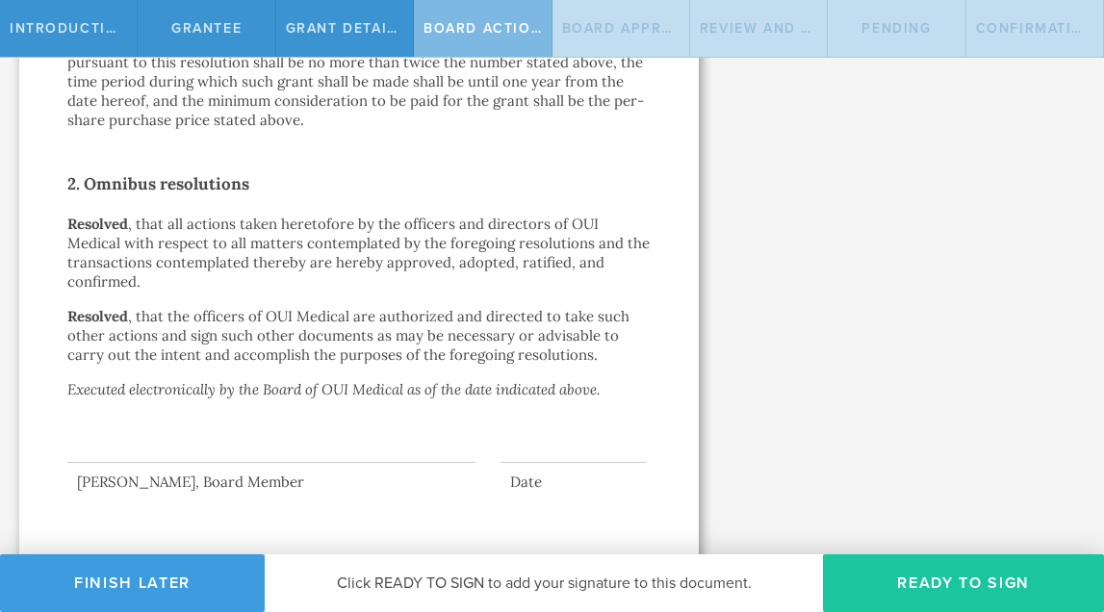
click at [950, 591] on button "Ready to Sign" at bounding box center [963, 583] width 281 height 58
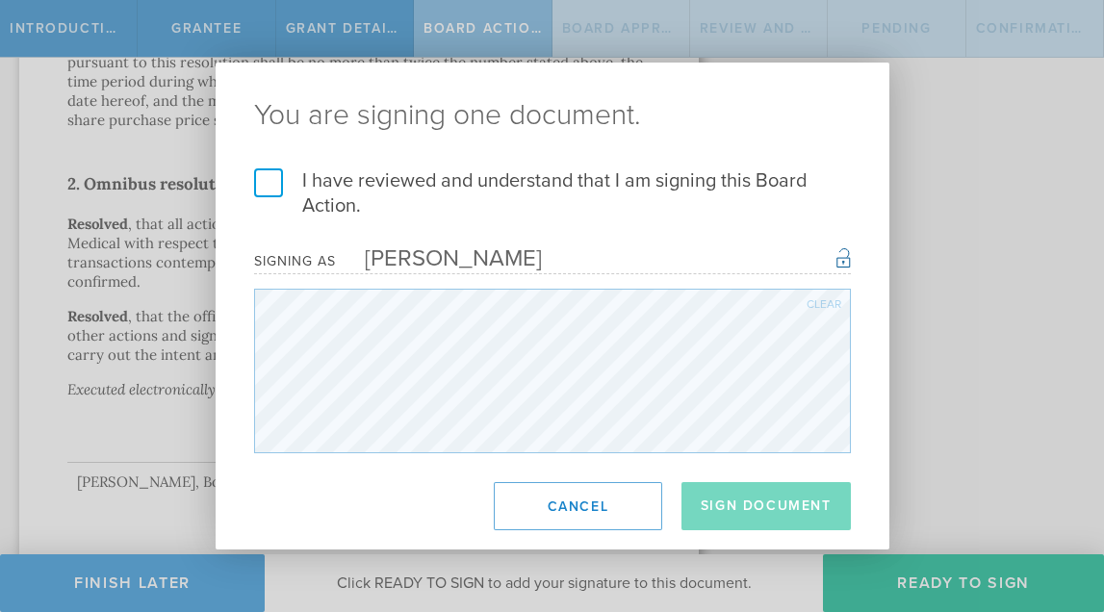
click at [277, 193] on label "I have reviewed and understand that I am signing this Board Action." at bounding box center [552, 193] width 597 height 50
click at [0, 0] on input "I have reviewed and understand that I am signing this Board Action." at bounding box center [0, 0] width 0 height 0
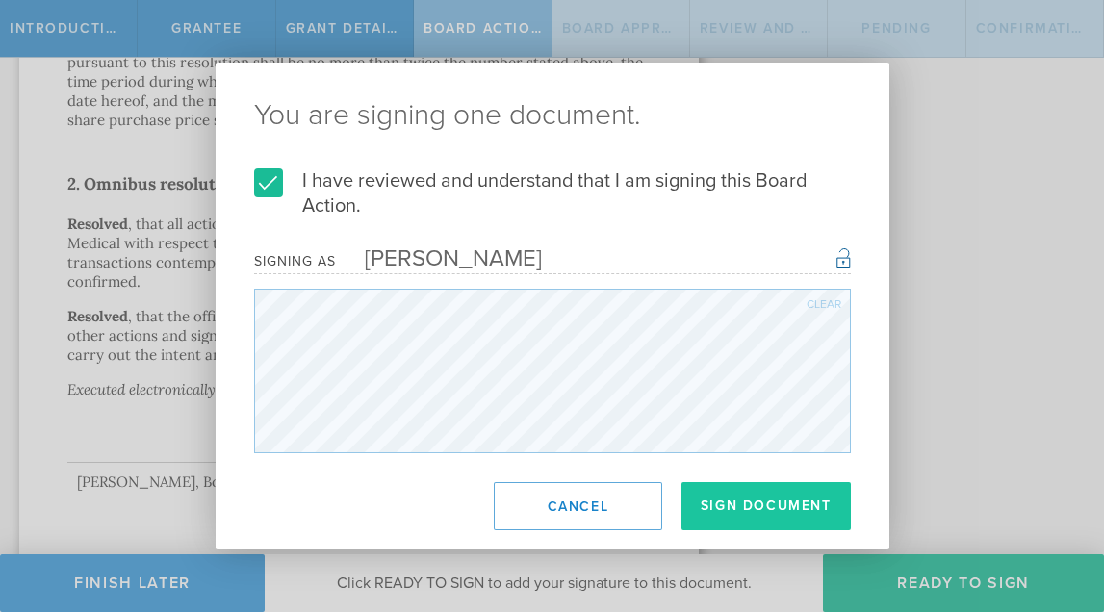
click at [757, 495] on button "Sign Document" at bounding box center [765, 506] width 169 height 48
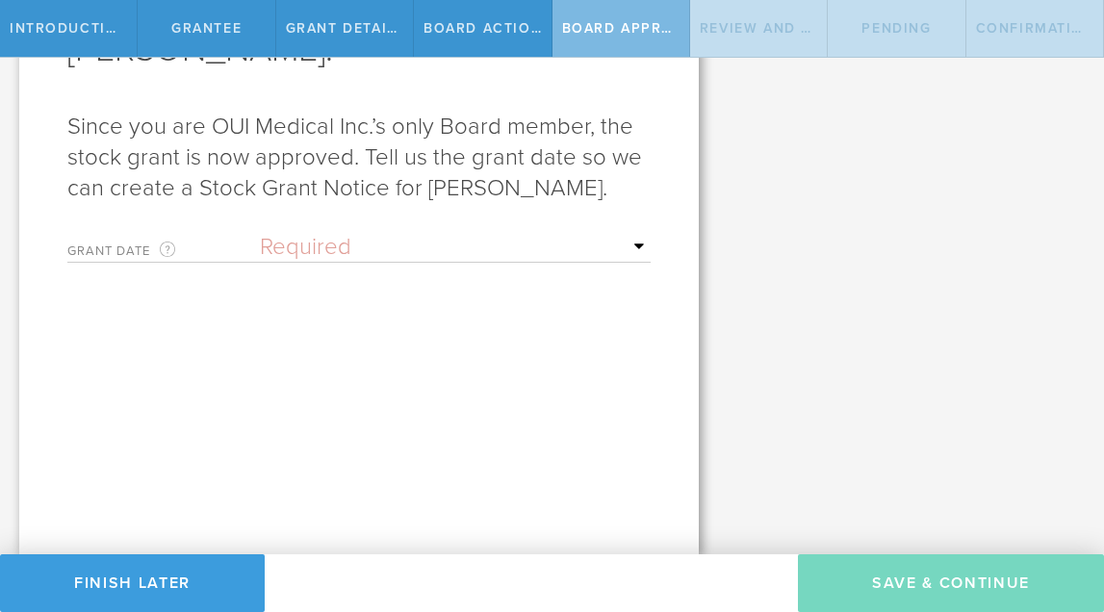
scroll to position [238, 0]
select select "uponGranteeSignature"
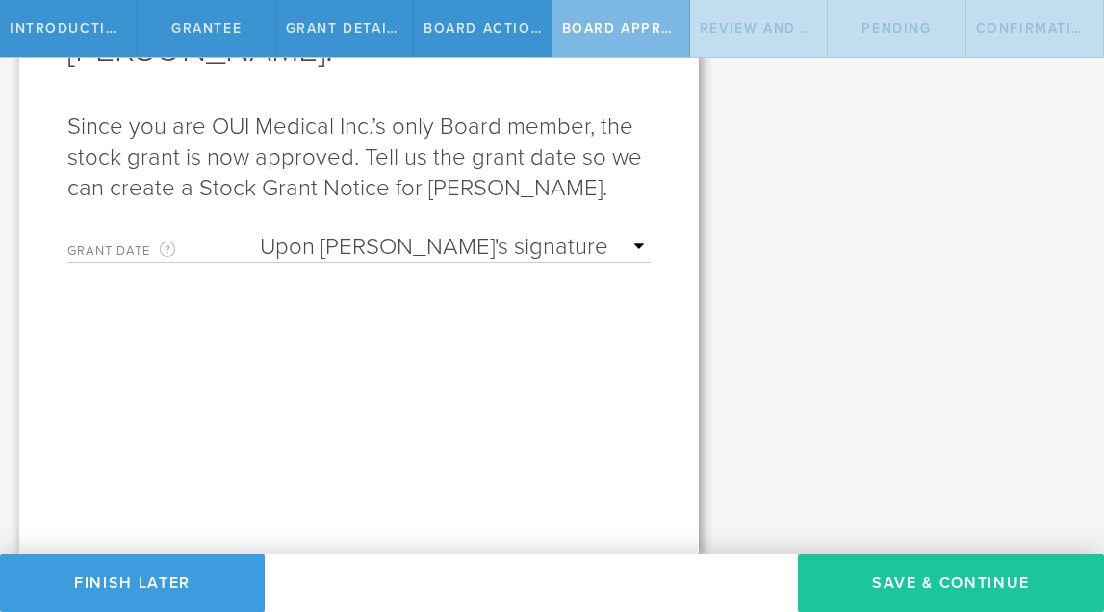
click at [1006, 602] on button "Save & Continue" at bounding box center [951, 583] width 306 height 58
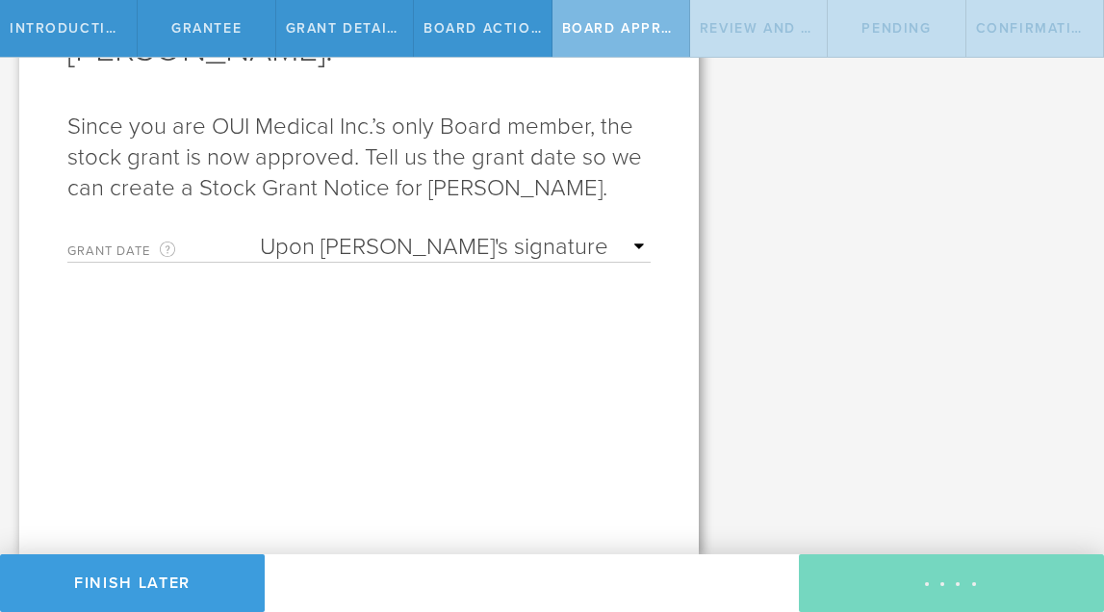
scroll to position [0, 0]
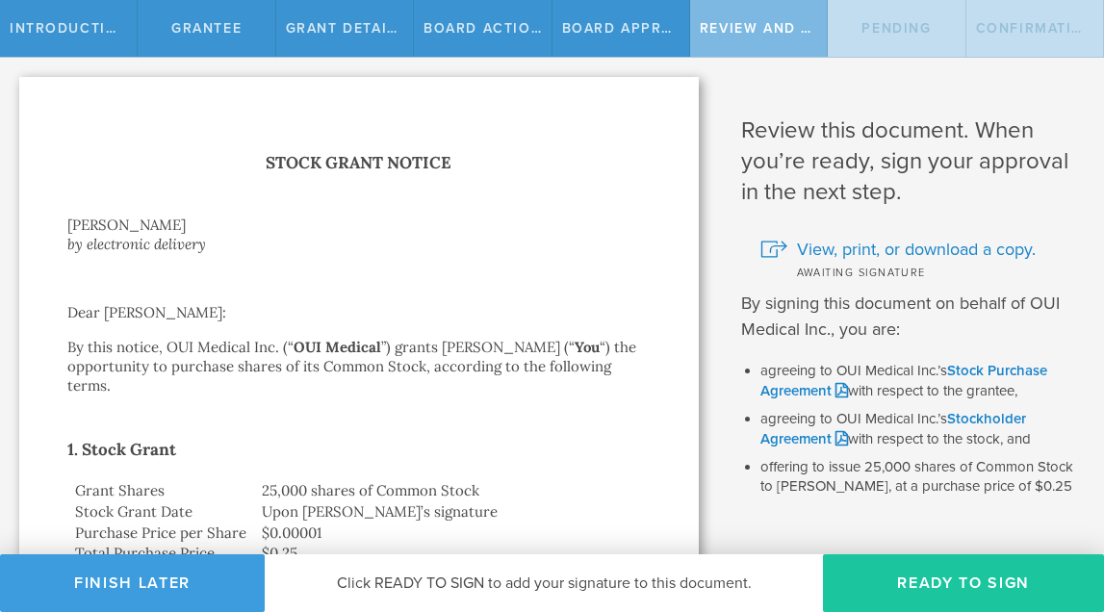
click at [952, 567] on button "Ready to Sign" at bounding box center [963, 583] width 281 height 58
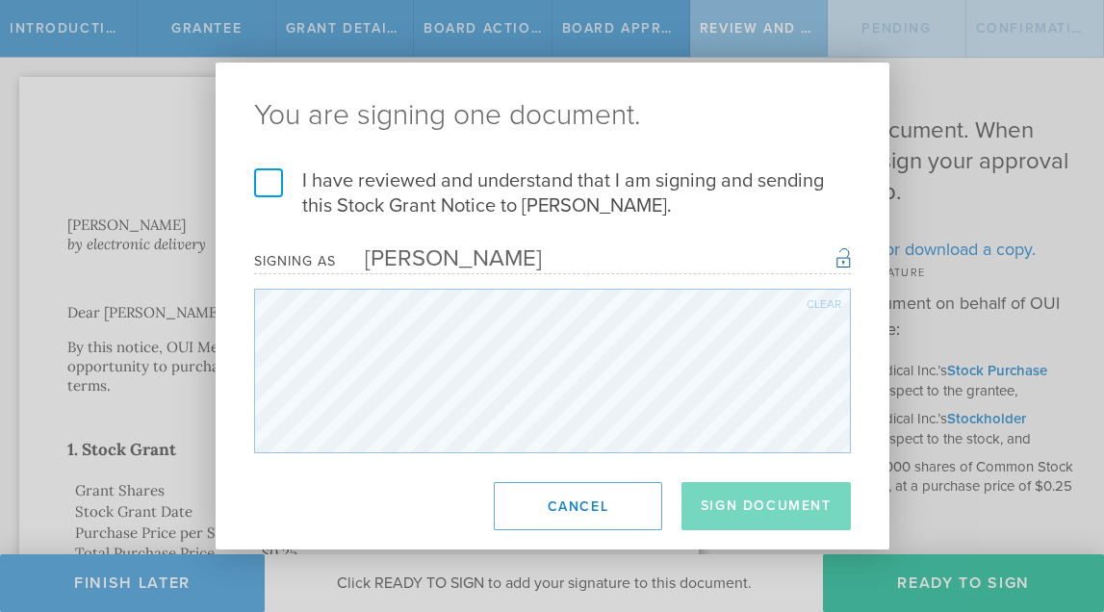
click at [264, 172] on label "I have reviewed and understand that I am signing and sending this Stock Grant N…" at bounding box center [552, 193] width 597 height 50
click at [0, 0] on input "I have reviewed and understand that I am signing and sending this Stock Grant N…" at bounding box center [0, 0] width 0 height 0
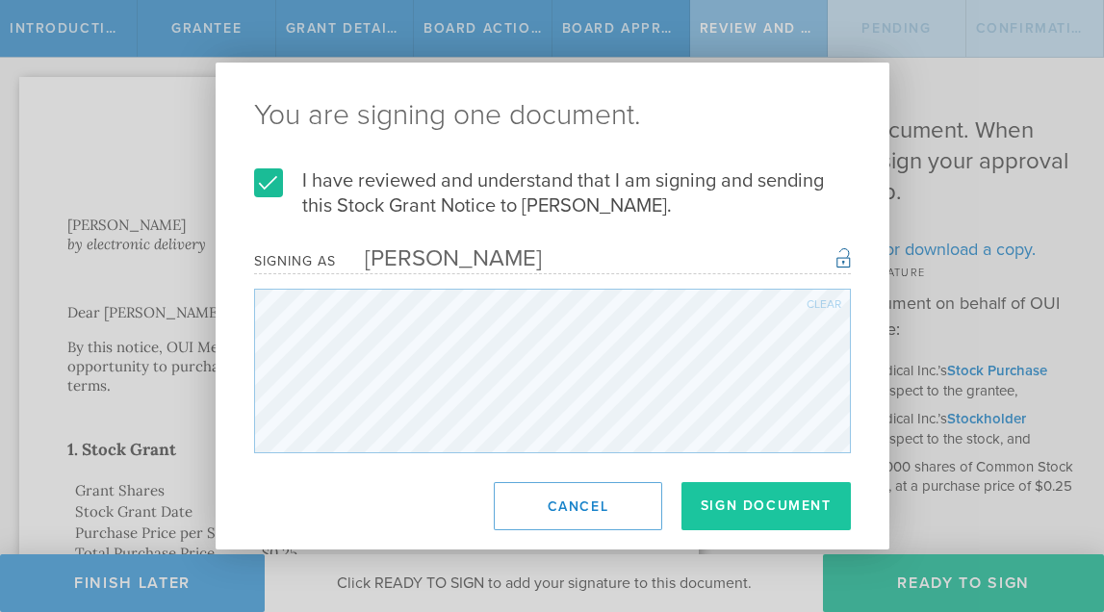
click at [751, 517] on button "Sign Document" at bounding box center [765, 506] width 169 height 48
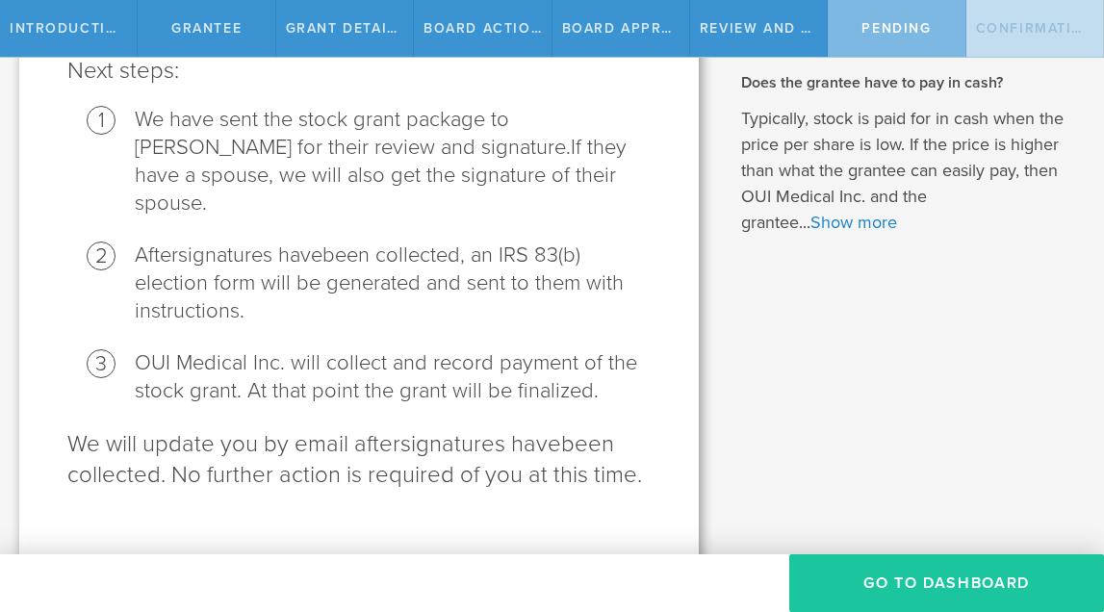
click at [935, 591] on button "Go To Dashboard" at bounding box center [946, 583] width 315 height 58
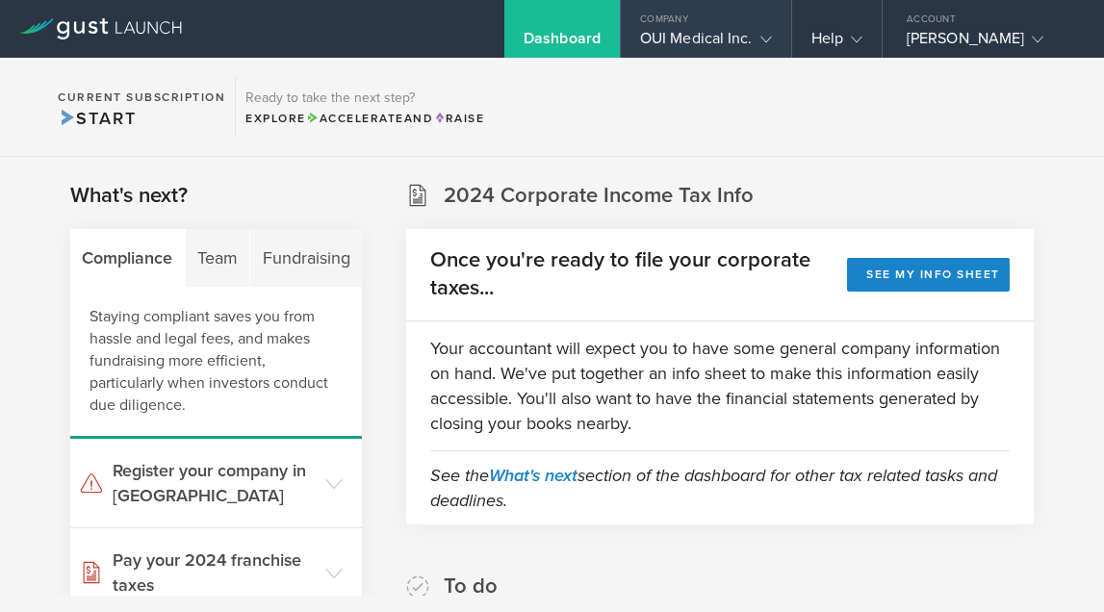
click at [752, 37] on gust-icon at bounding box center [761, 38] width 19 height 19
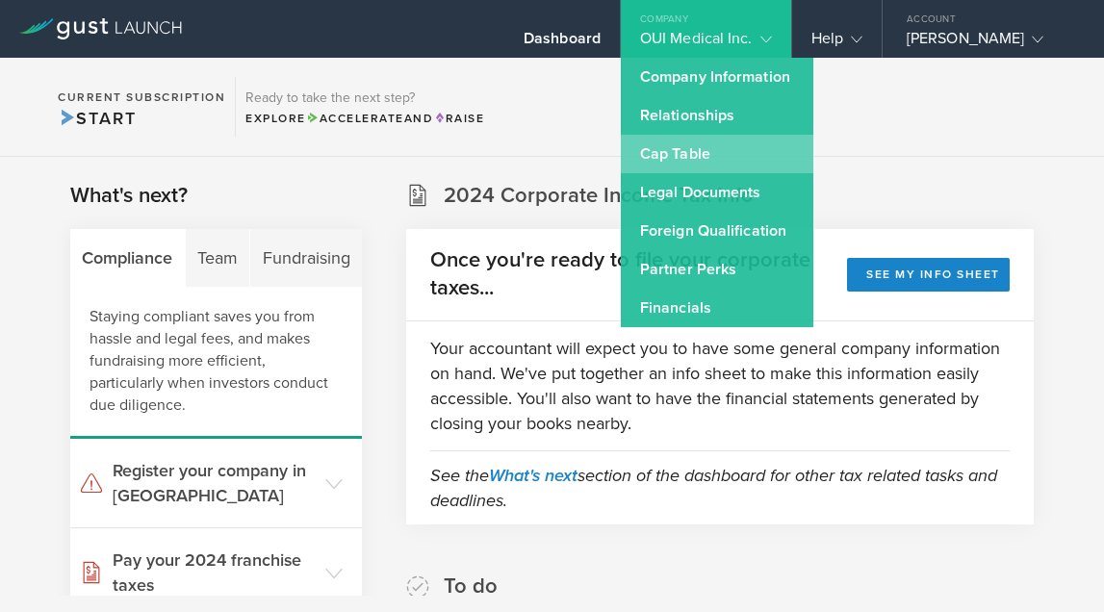
click at [756, 147] on link "Cap Table" at bounding box center [717, 154] width 192 height 38
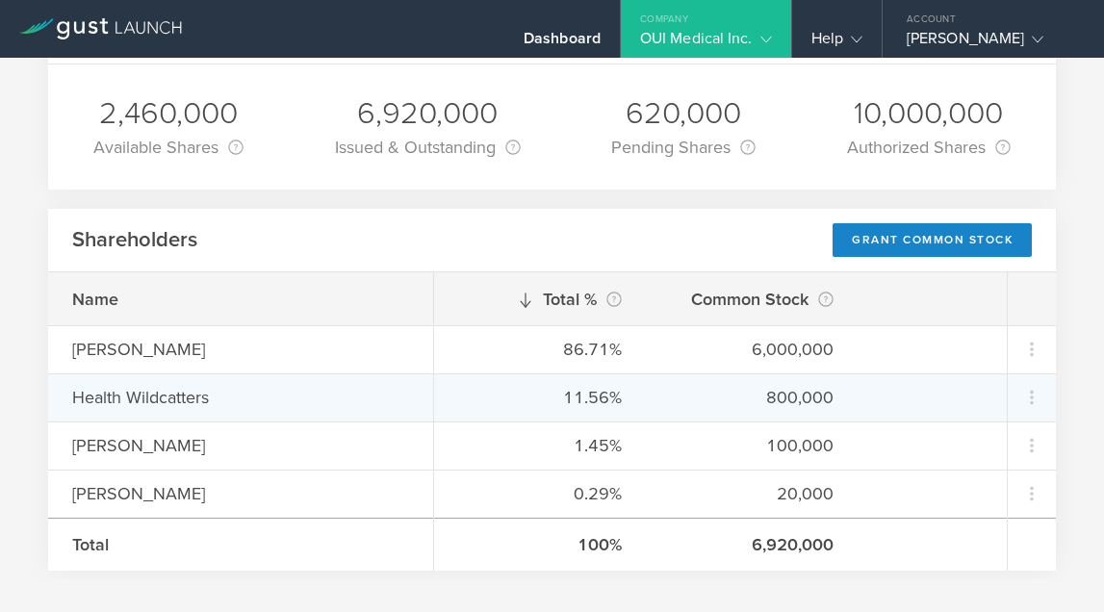
scroll to position [171, 0]
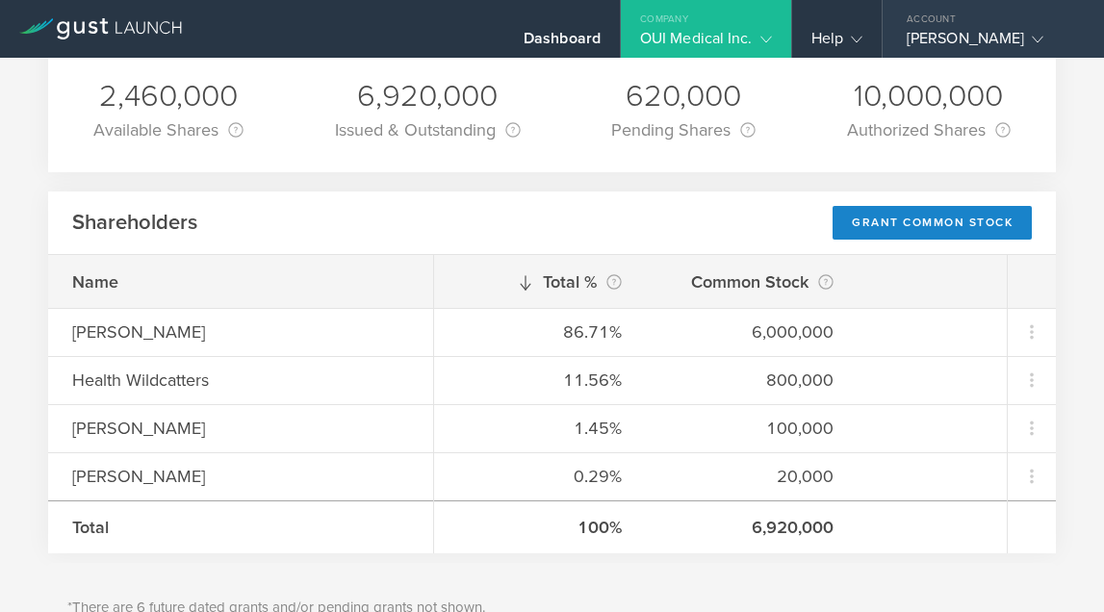
click at [976, 23] on div "Account" at bounding box center [992, 14] width 221 height 29
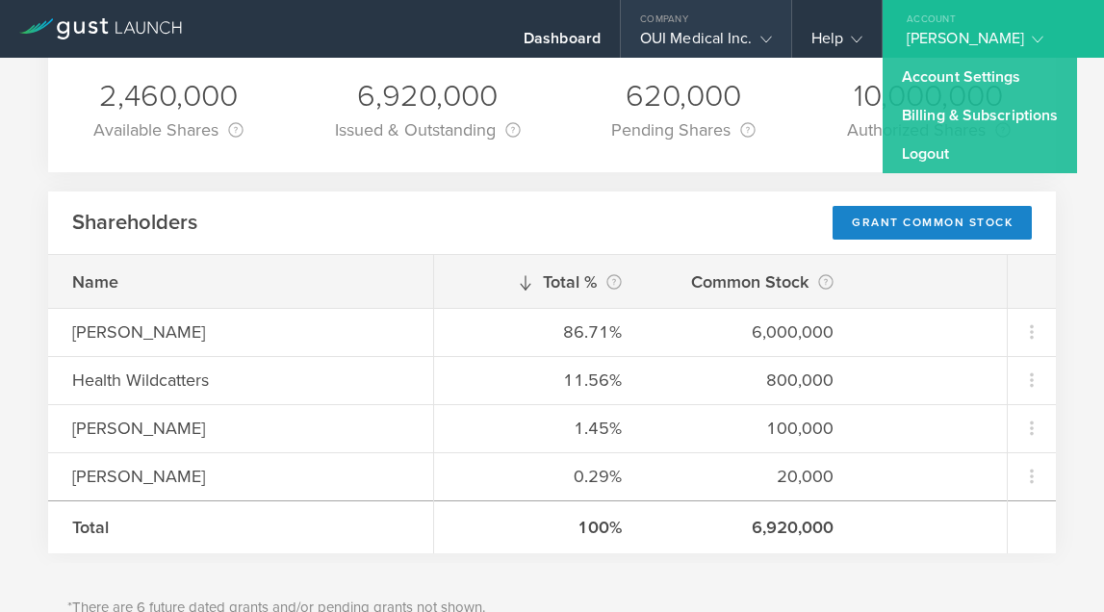
click at [712, 5] on div "Company" at bounding box center [706, 14] width 170 height 29
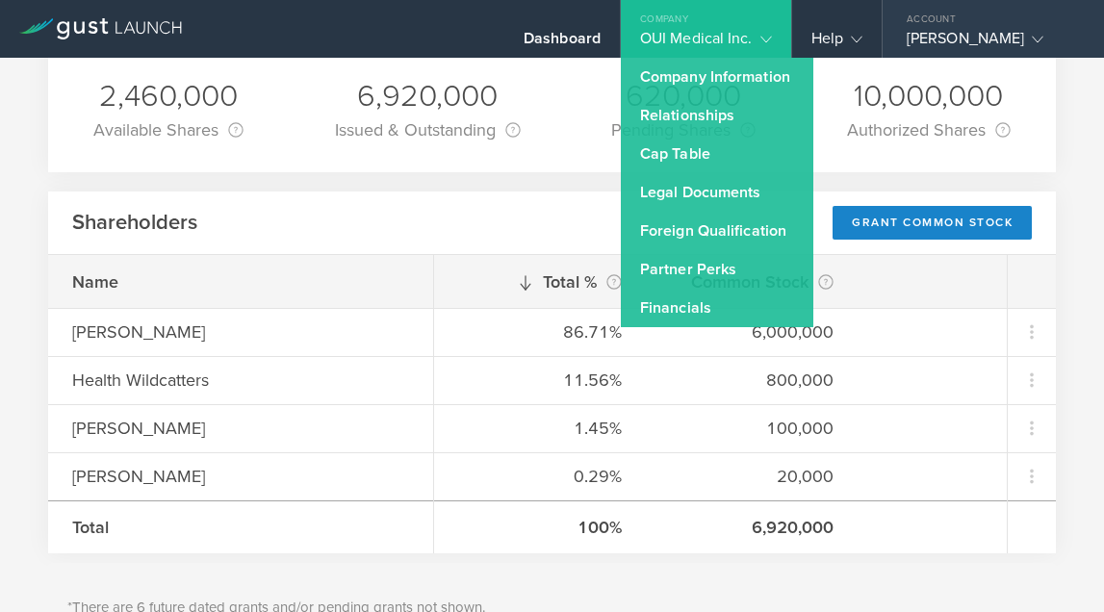
click at [1006, 46] on div "[PERSON_NAME]" at bounding box center [988, 43] width 164 height 29
